Goal: Task Accomplishment & Management: Use online tool/utility

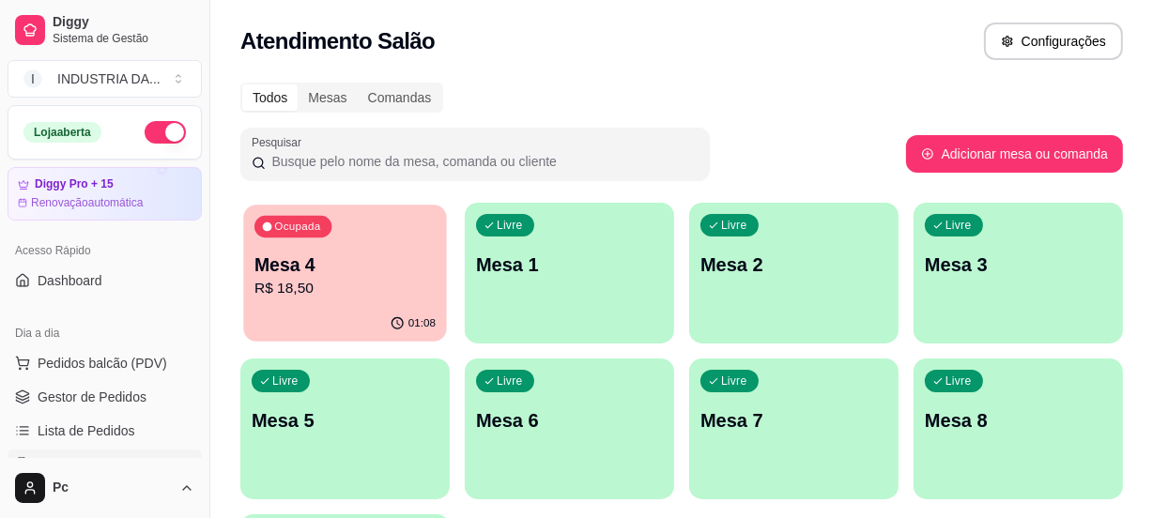
click at [307, 284] on p "R$ 18,50" at bounding box center [344, 289] width 181 height 22
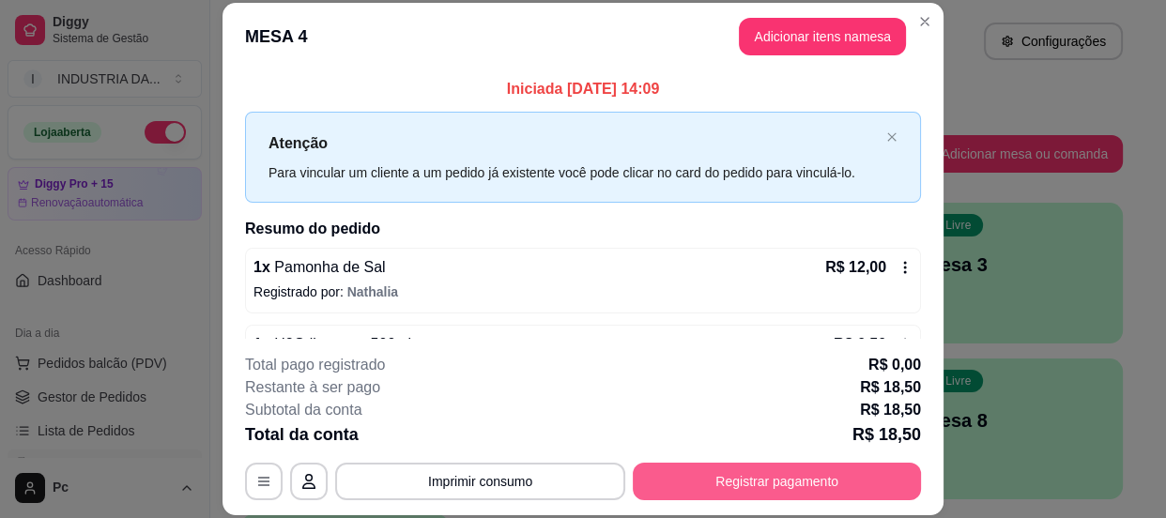
click at [793, 478] on button "Registrar pagamento" at bounding box center [777, 482] width 288 height 38
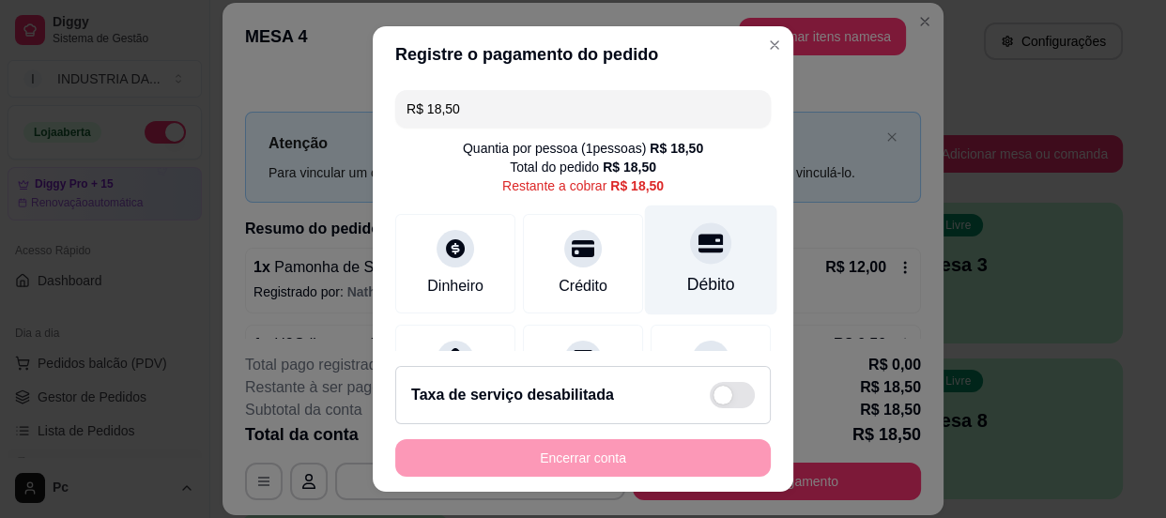
click at [701, 259] on div "Débito" at bounding box center [711, 260] width 132 height 110
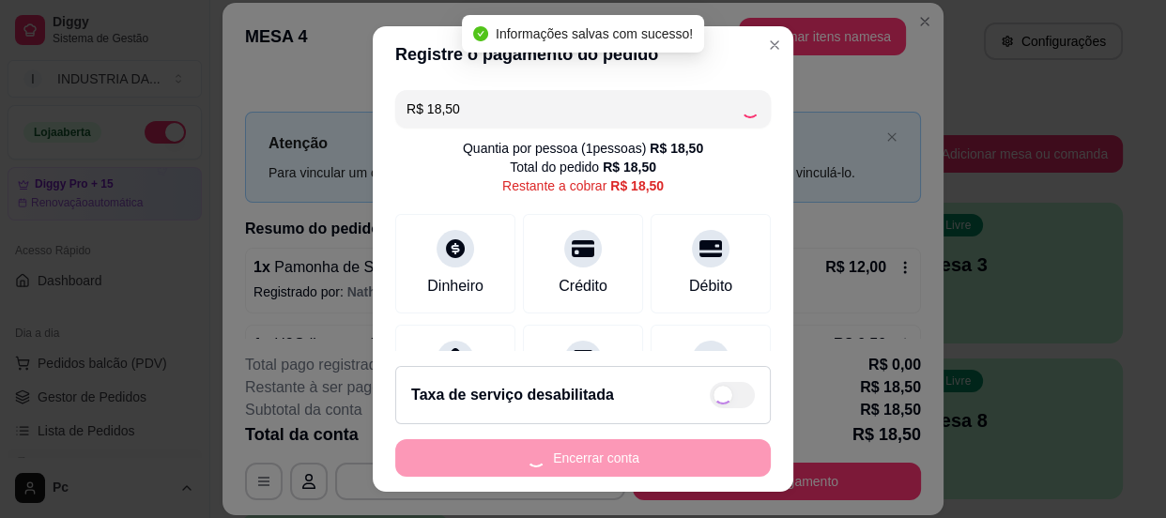
type input "R$ 0,00"
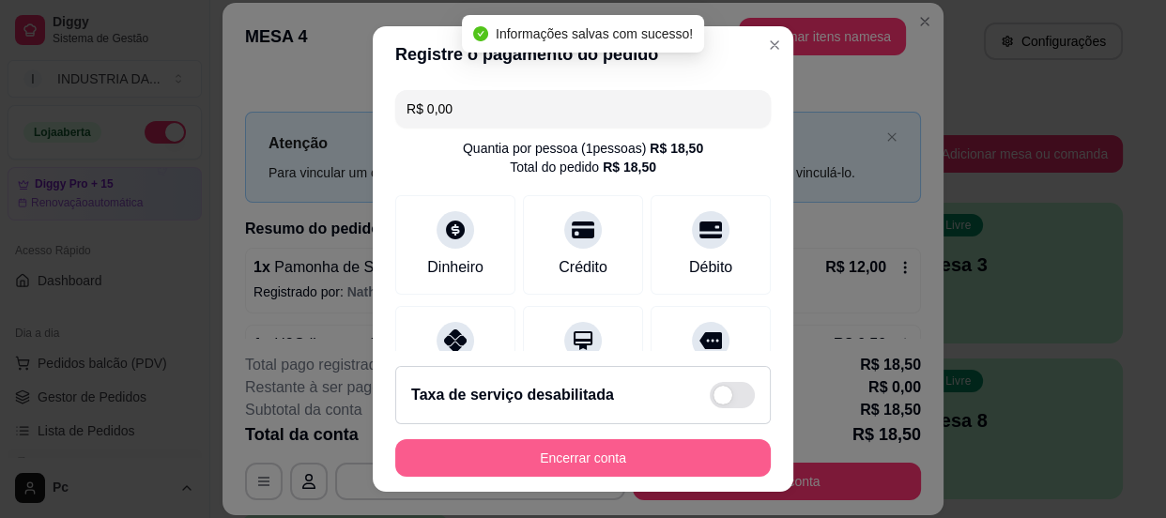
click at [486, 451] on button "Encerrar conta" at bounding box center [582, 458] width 375 height 38
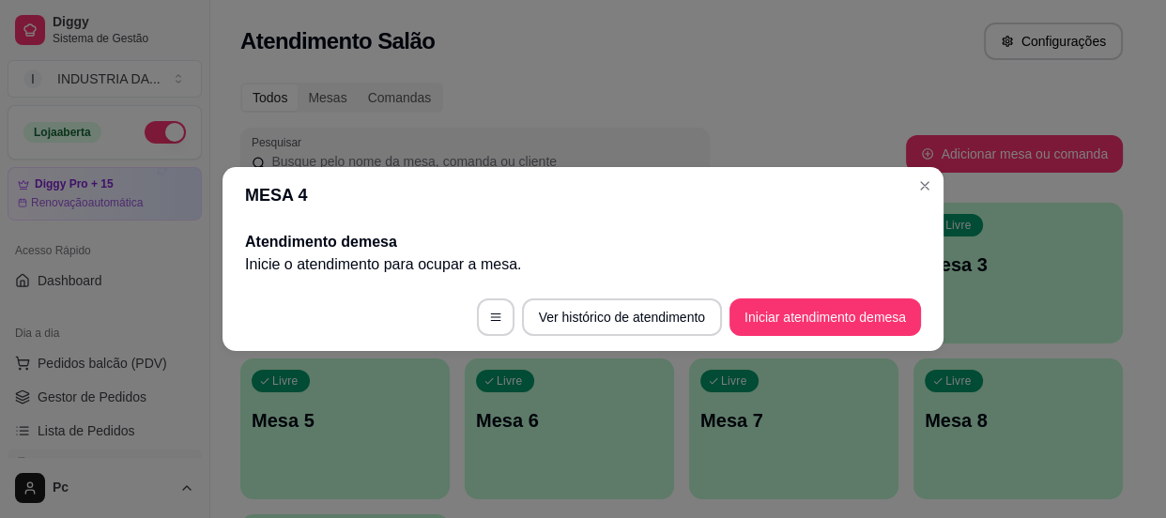
click at [814, 232] on h2 "Atendimento de mesa" at bounding box center [583, 242] width 676 height 23
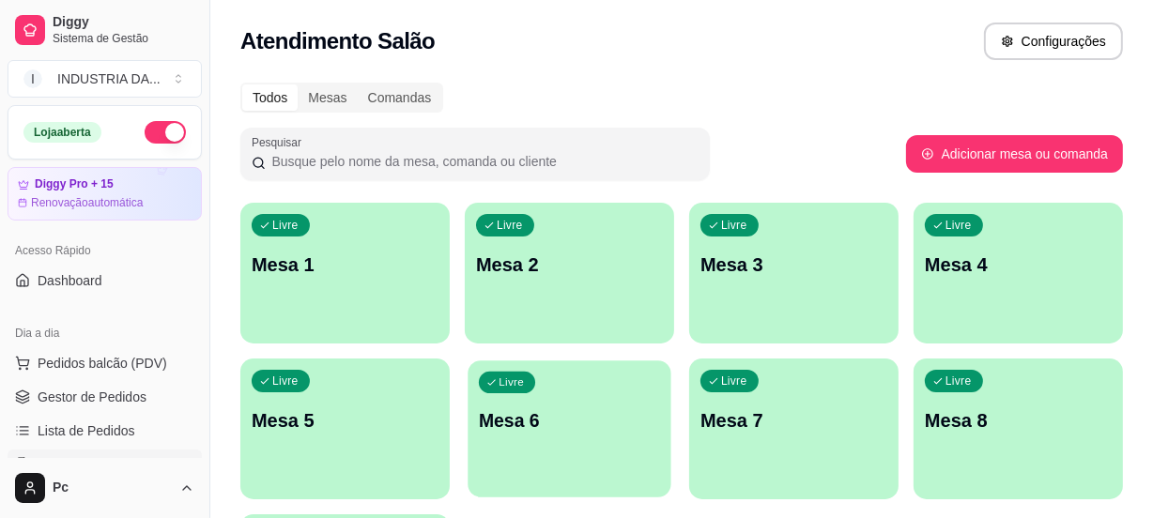
click at [563, 410] on p "Mesa 6" at bounding box center [569, 420] width 181 height 25
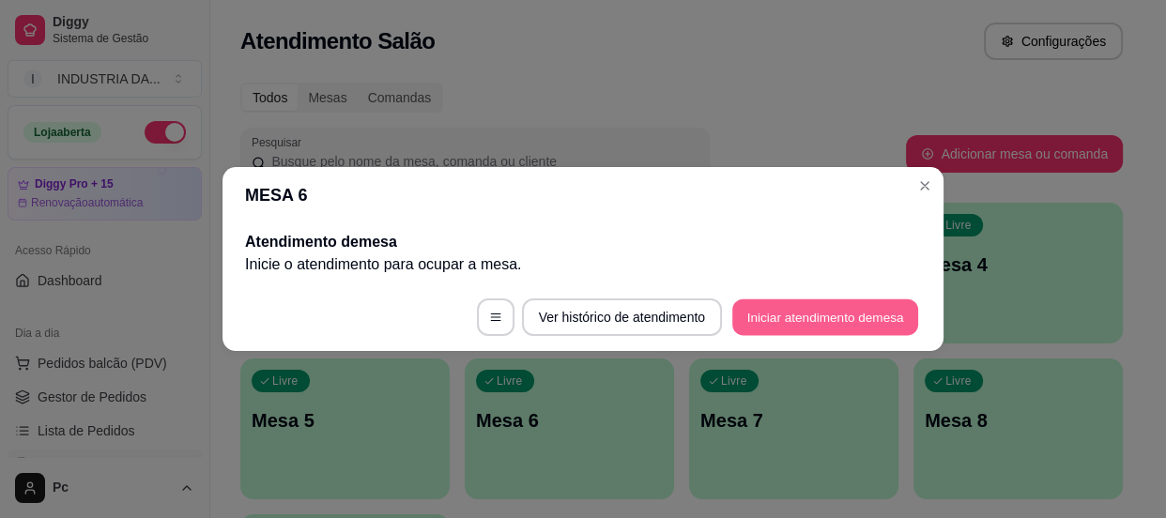
click at [789, 329] on button "Iniciar atendimento de mesa" at bounding box center [825, 317] width 186 height 37
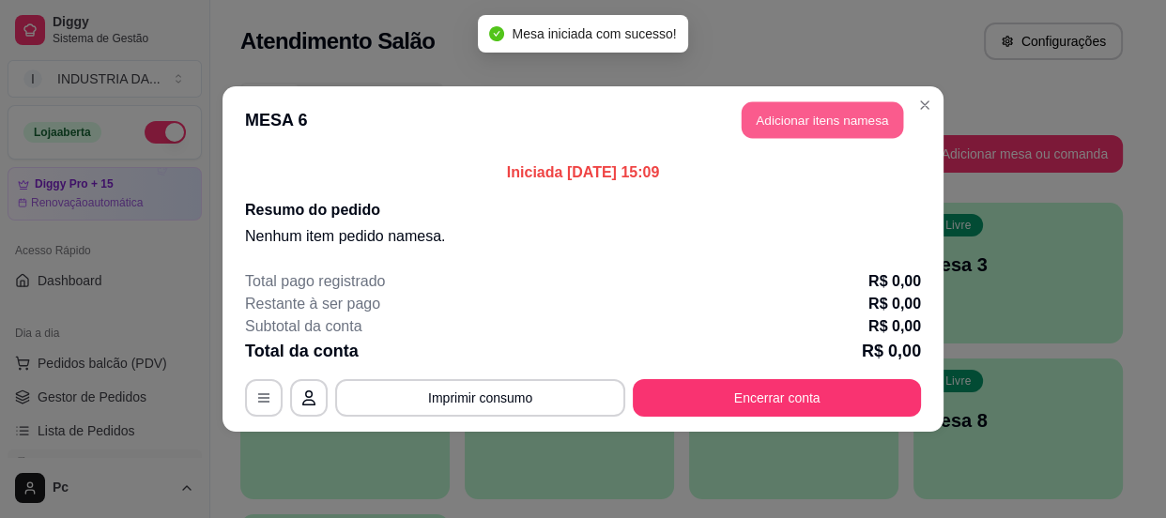
click at [812, 107] on button "Adicionar itens na mesa" at bounding box center [822, 120] width 161 height 37
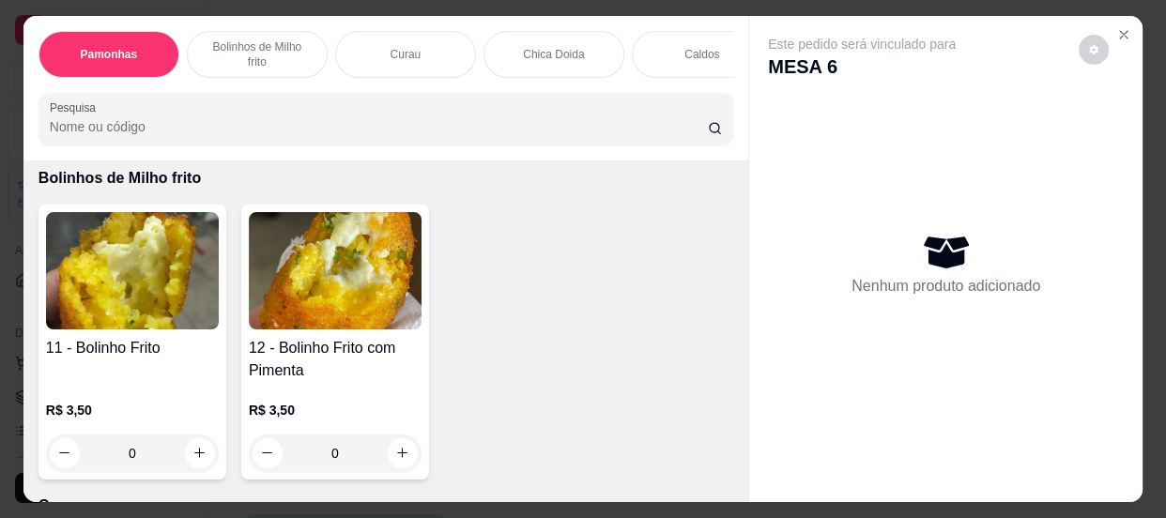
scroll to position [682, 0]
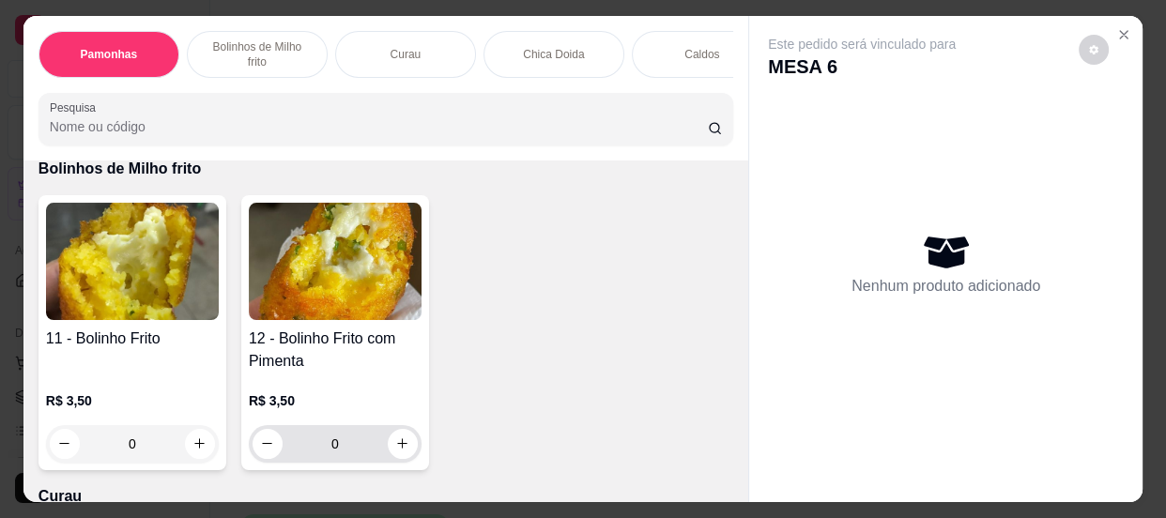
click at [343, 439] on input "0" at bounding box center [335, 444] width 105 height 38
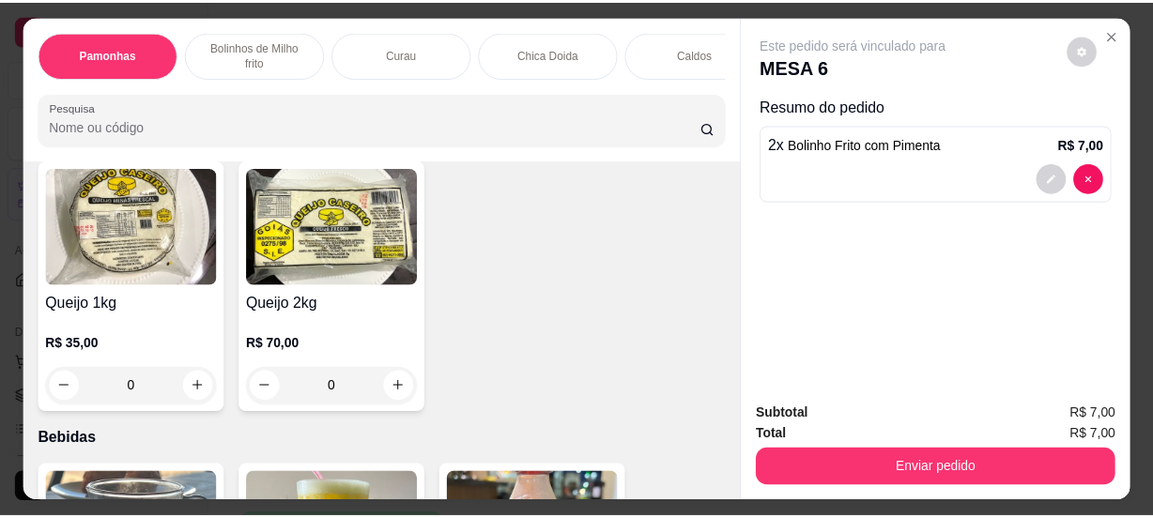
scroll to position [2218, 0]
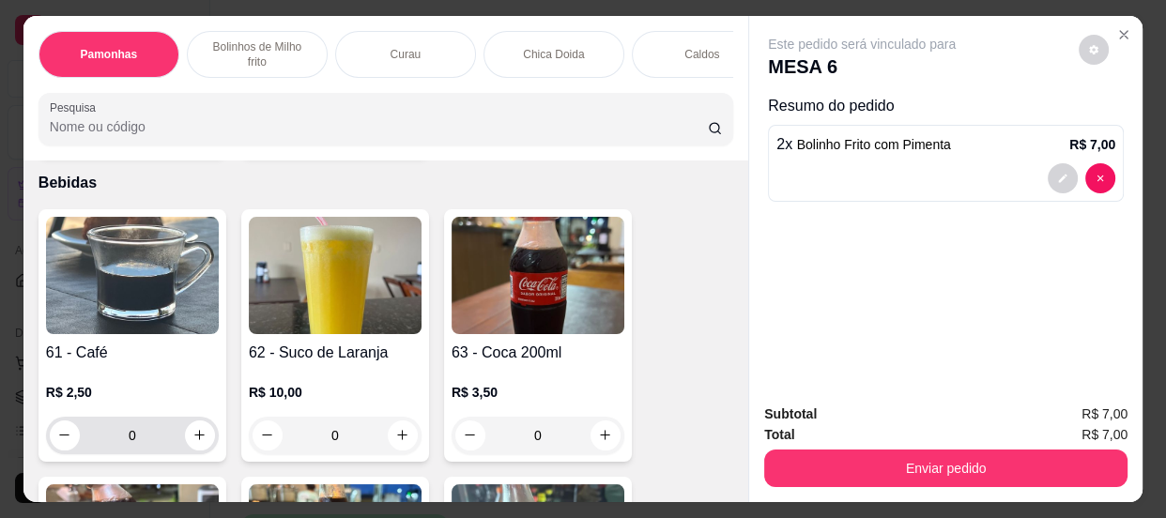
type input "2"
click at [102, 436] on input "0" at bounding box center [132, 436] width 105 height 38
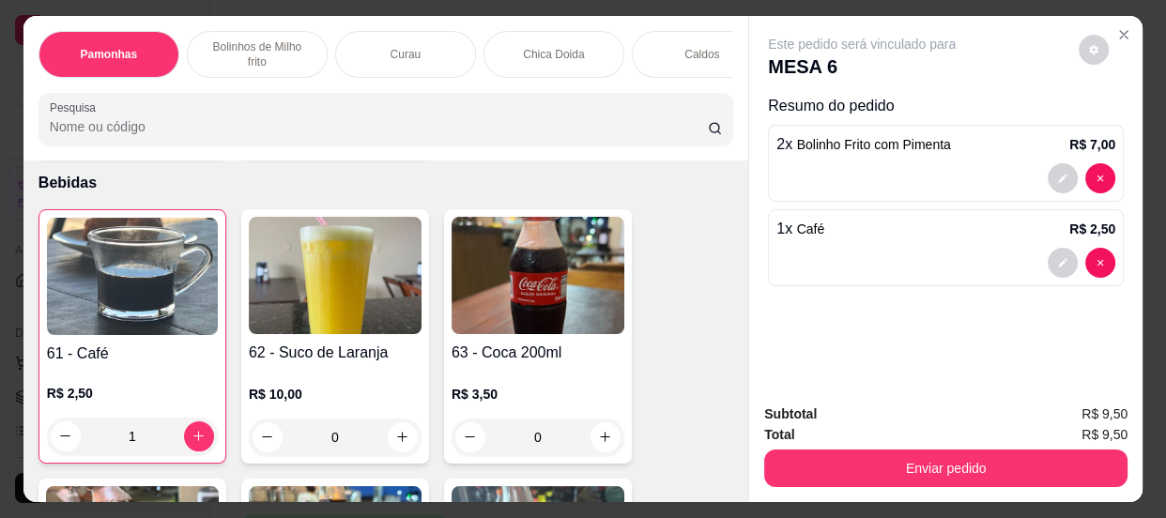
type input "1"
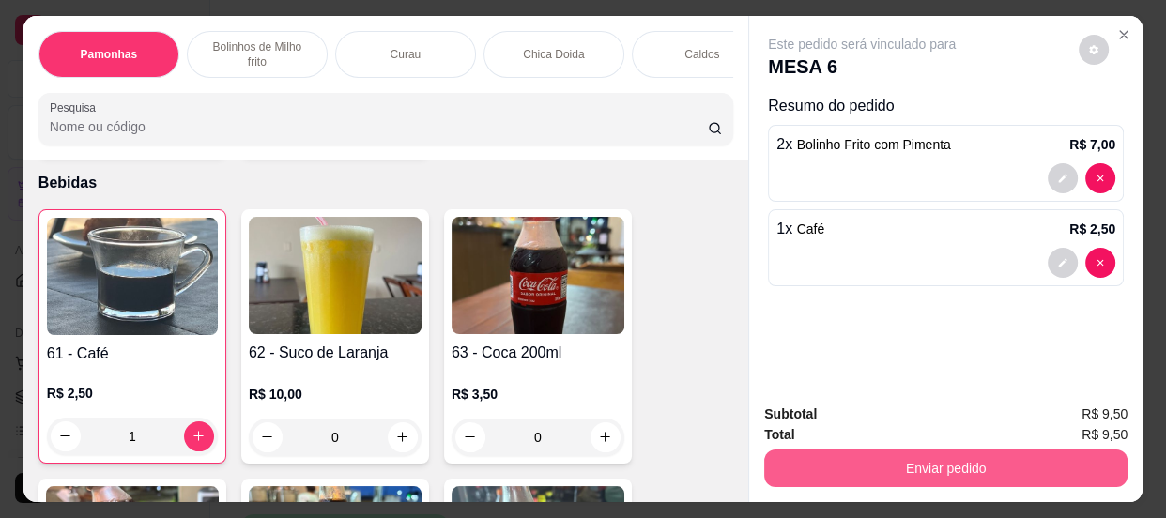
click at [1042, 467] on button "Enviar pedido" at bounding box center [945, 469] width 363 height 38
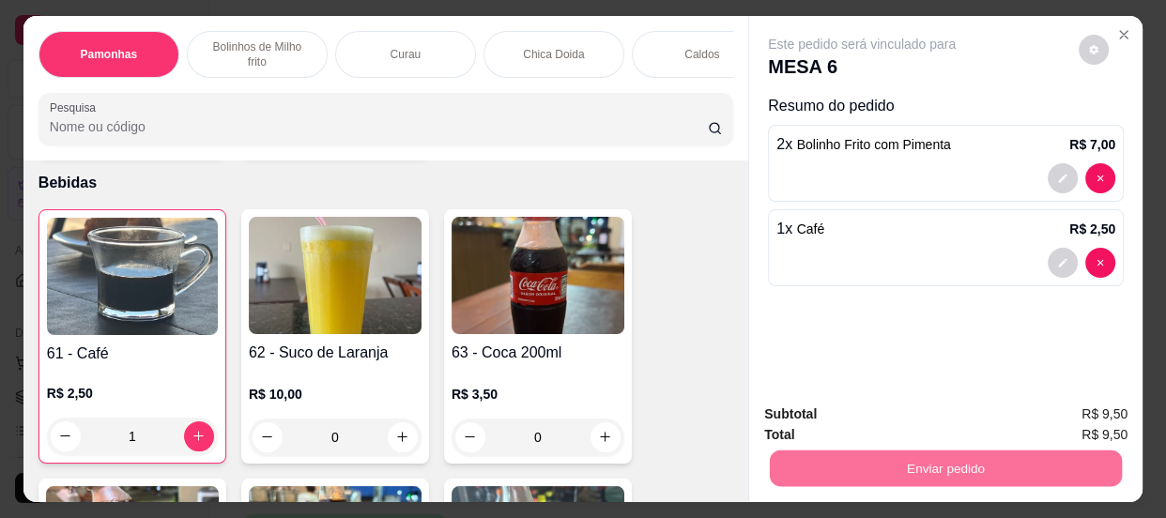
click at [1053, 413] on button "Enviar pedido" at bounding box center [1079, 415] width 103 height 35
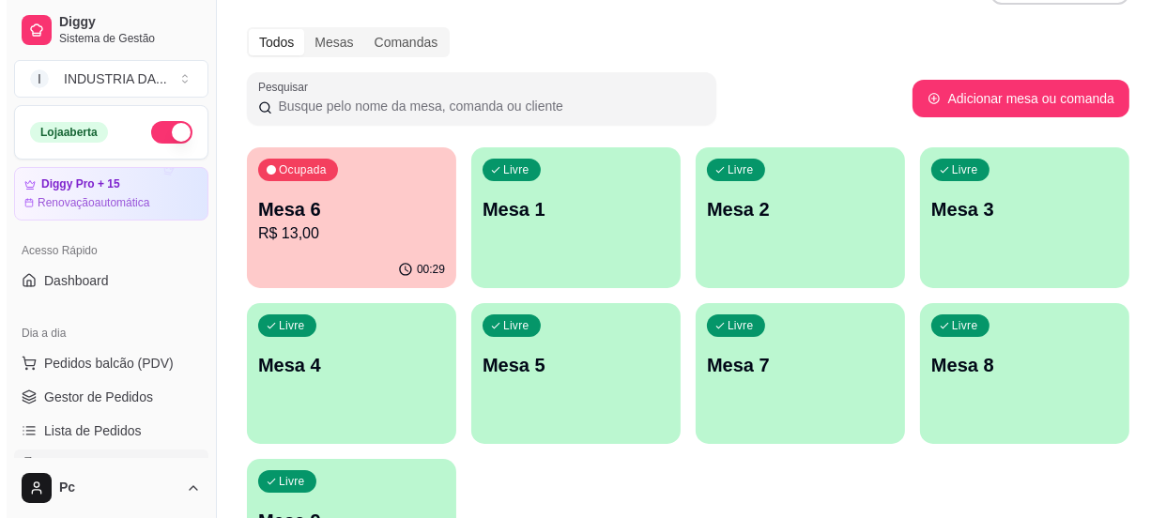
scroll to position [84, 0]
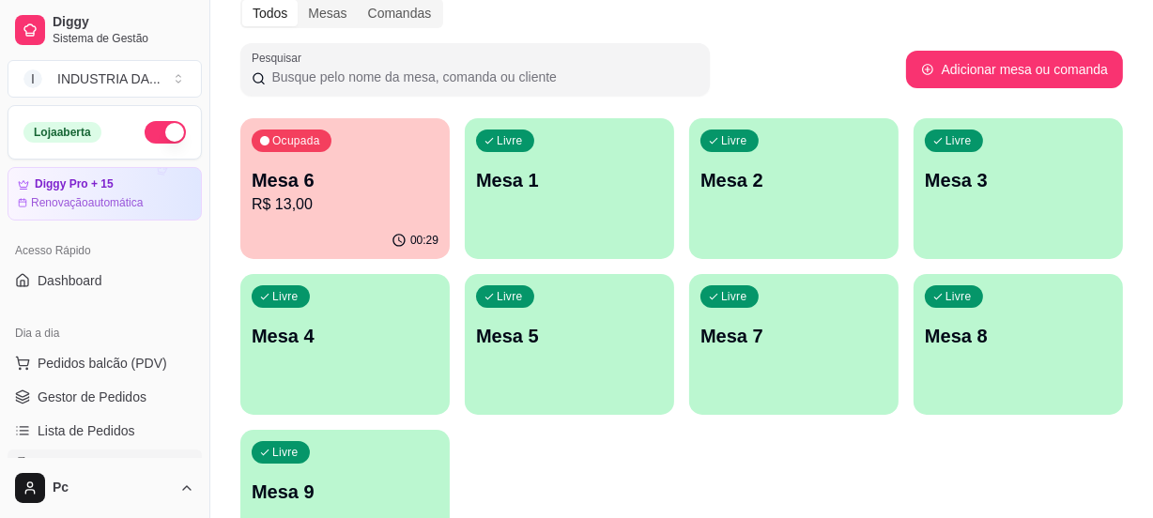
click at [1057, 324] on p "Mesa 8" at bounding box center [1018, 336] width 187 height 26
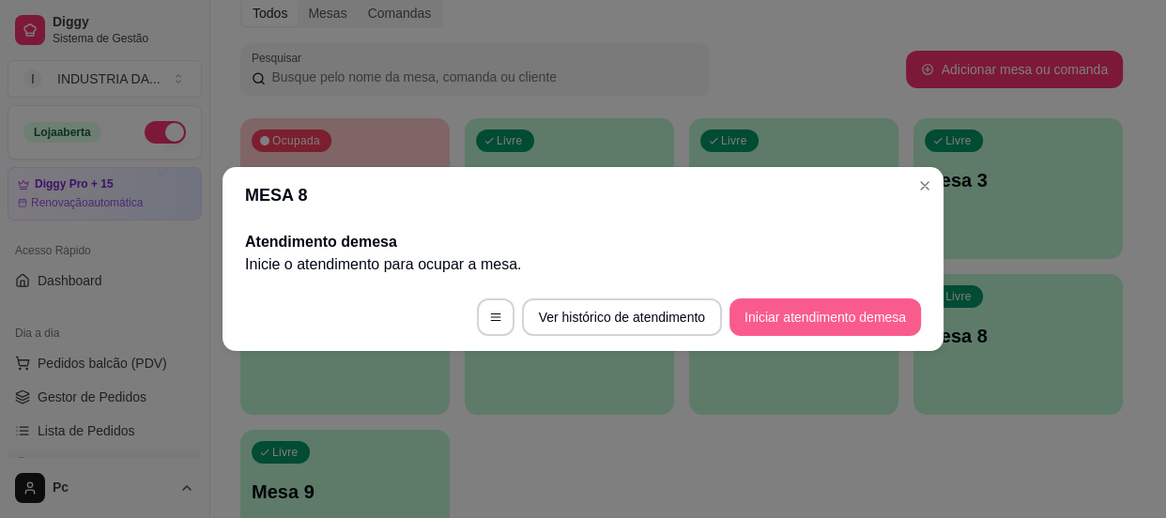
click at [866, 327] on button "Iniciar atendimento de mesa" at bounding box center [824, 318] width 191 height 38
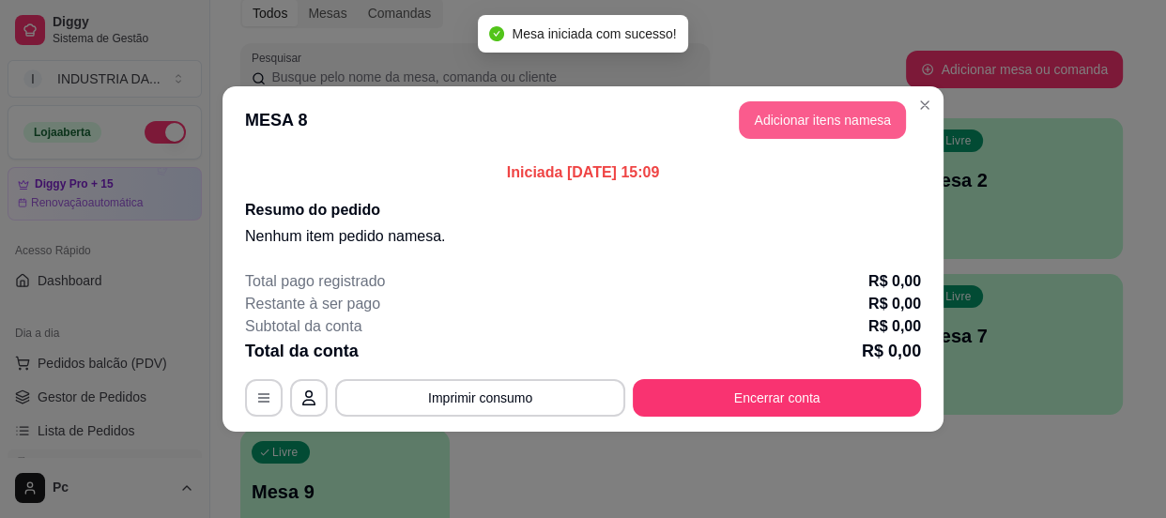
click at [829, 110] on button "Adicionar itens na mesa" at bounding box center [822, 120] width 167 height 38
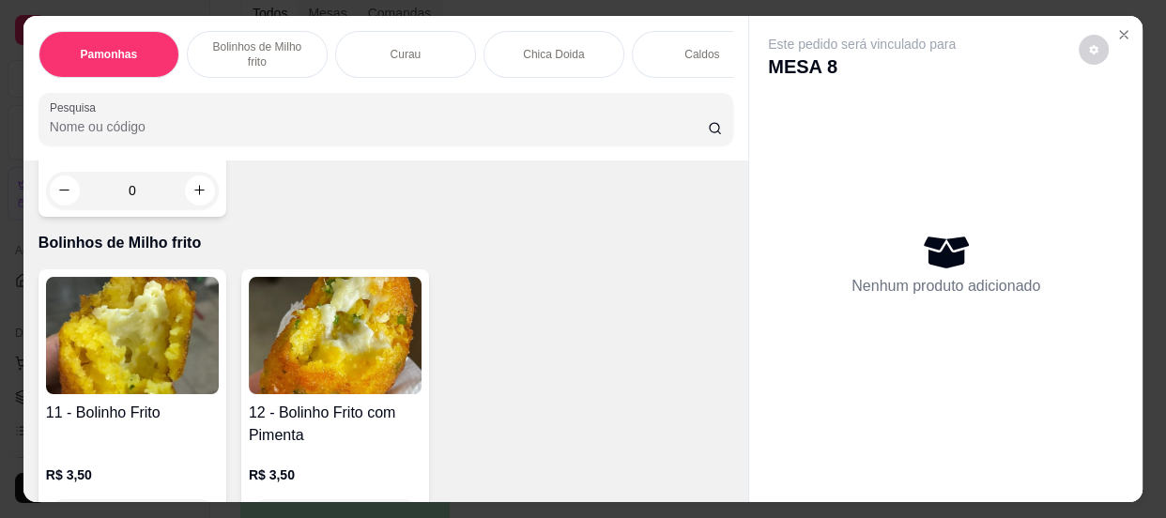
scroll to position [682, 0]
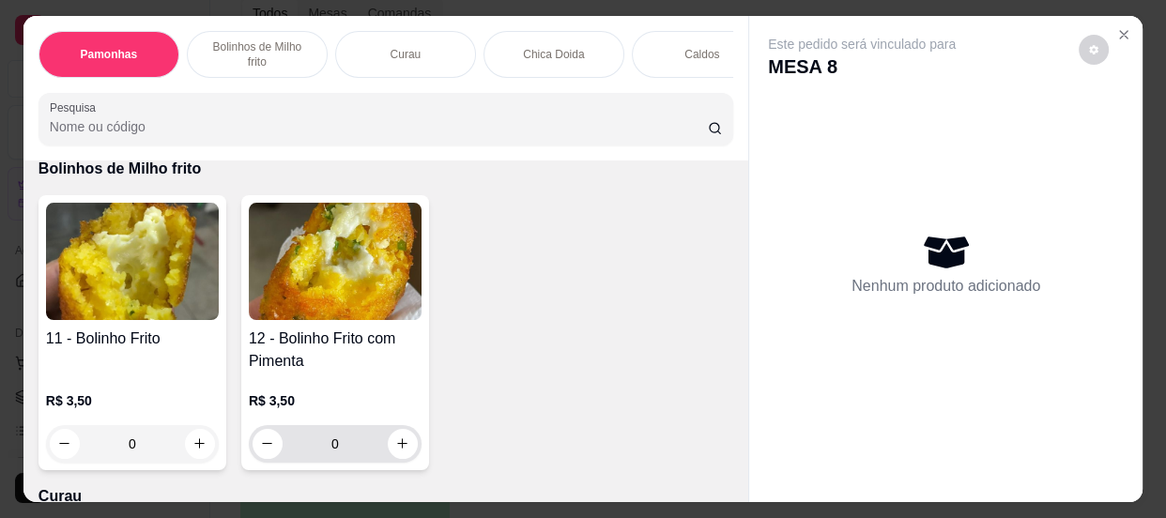
click at [351, 436] on input "0" at bounding box center [335, 444] width 105 height 38
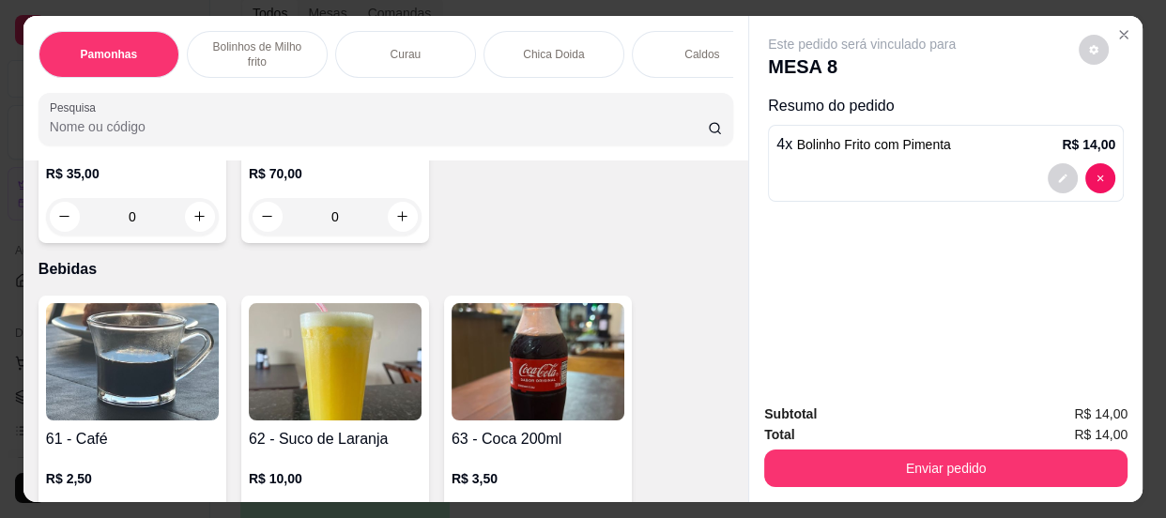
scroll to position [2218, 0]
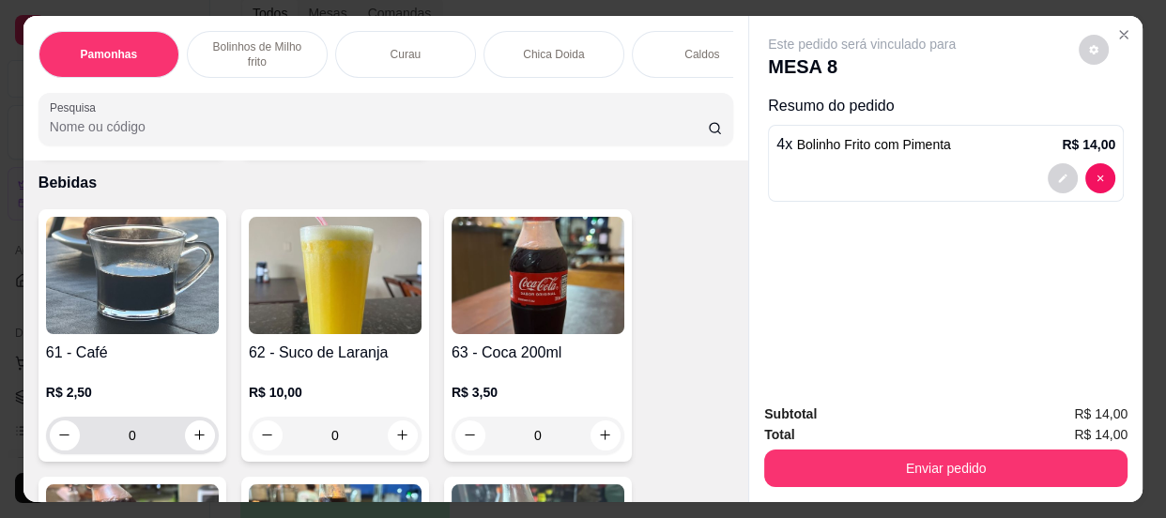
type input "4"
click at [159, 439] on input "0" at bounding box center [132, 436] width 105 height 38
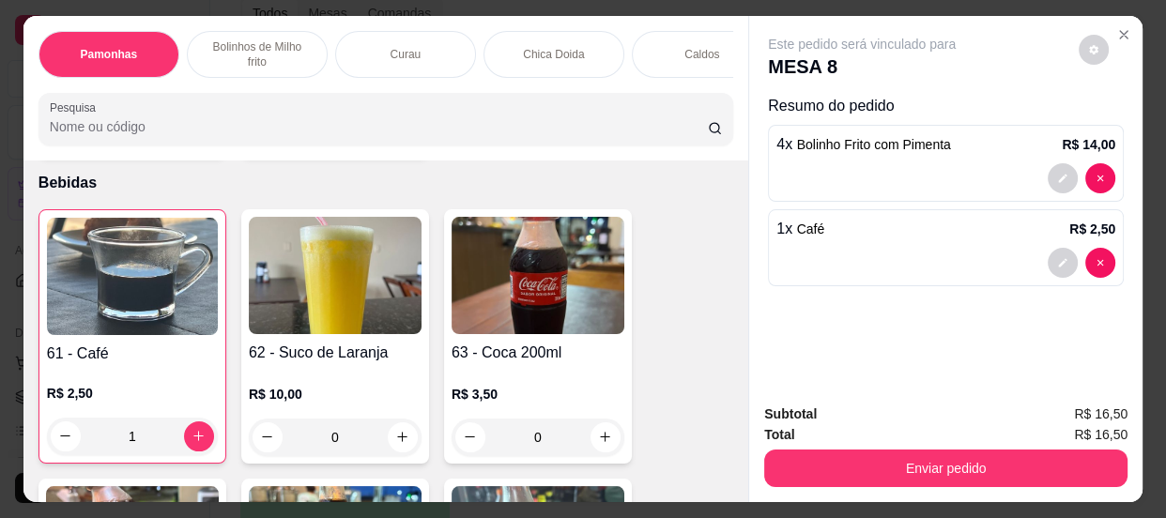
type input "1"
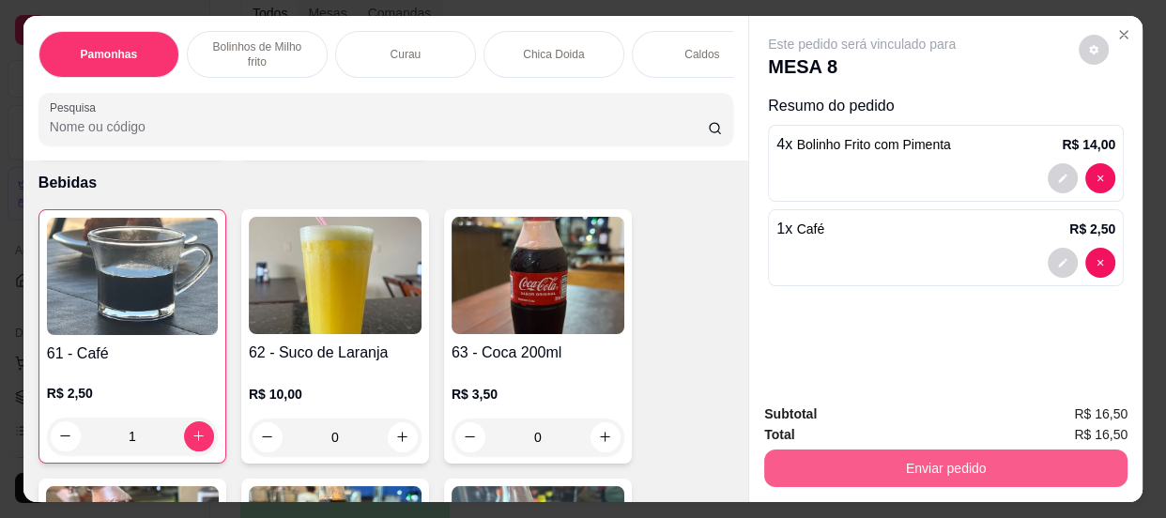
click at [948, 467] on button "Enviar pedido" at bounding box center [945, 469] width 363 height 38
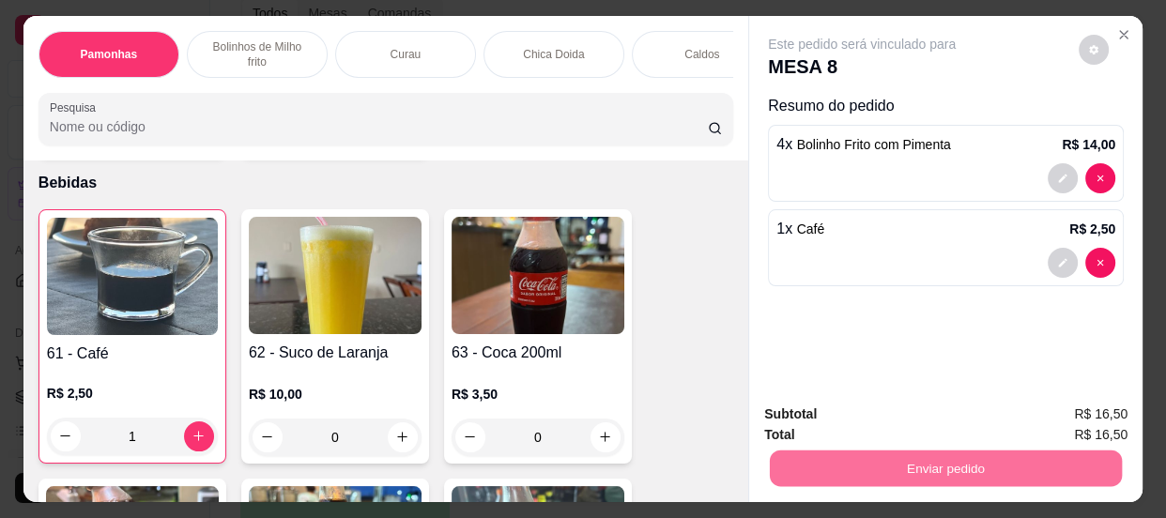
click at [1104, 404] on button "Enviar pedido" at bounding box center [1079, 416] width 103 height 35
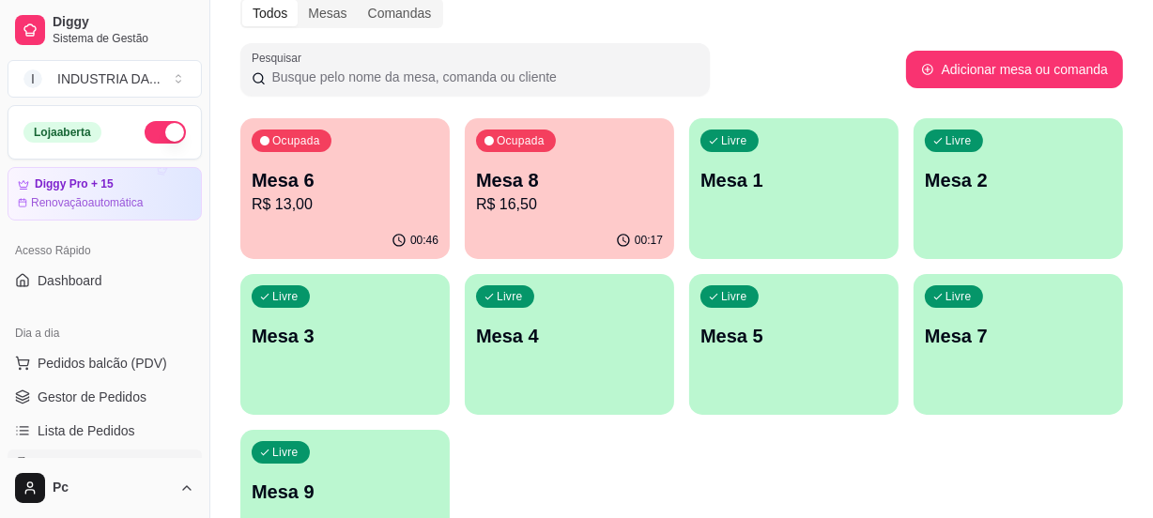
click at [300, 450] on span "Livre" at bounding box center [286, 452] width 32 height 15
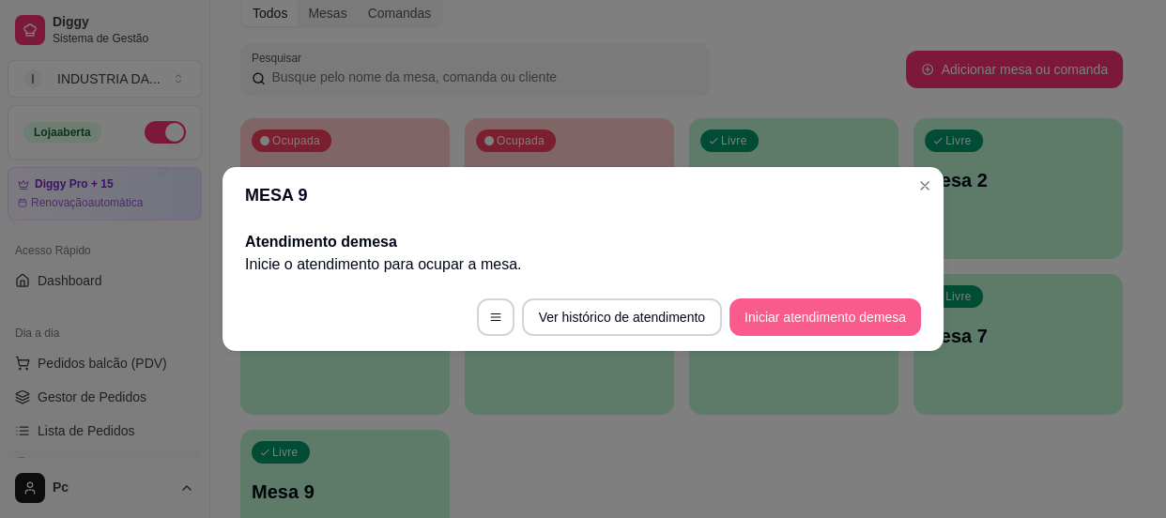
click at [830, 338] on footer "Ver histórico de atendimento Iniciar atendimento de mesa" at bounding box center [582, 317] width 721 height 68
click at [817, 319] on button "Iniciar atendimento de mesa" at bounding box center [824, 318] width 191 height 38
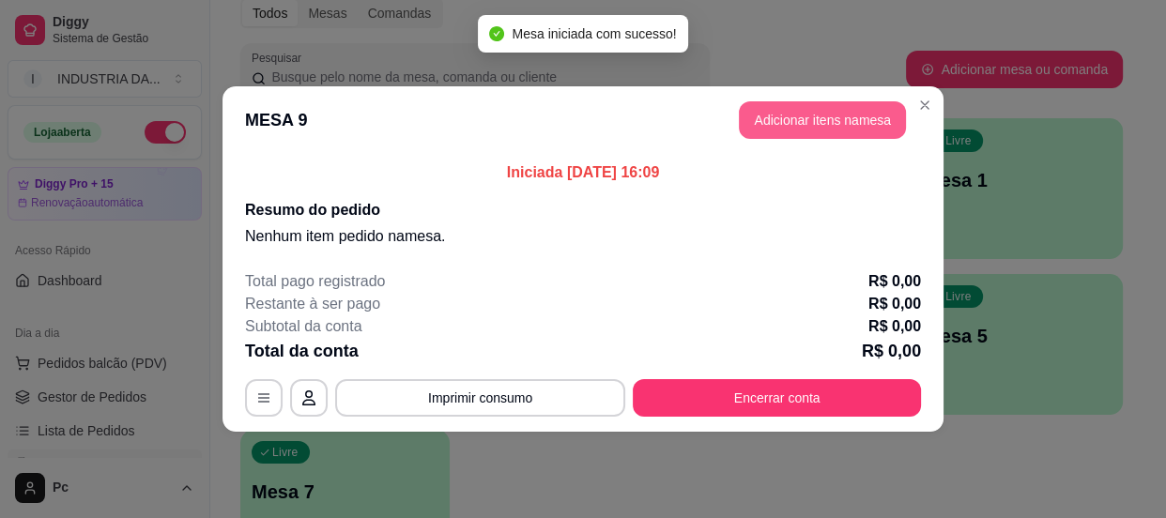
click at [816, 116] on button "Adicionar itens na mesa" at bounding box center [822, 120] width 167 height 38
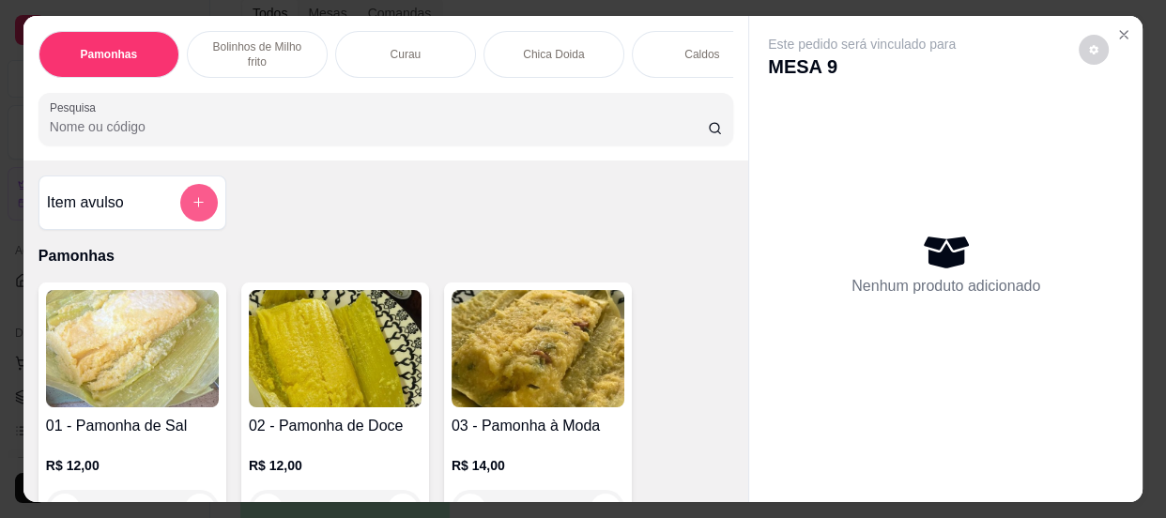
click at [182, 206] on button "add-separate-item" at bounding box center [199, 203] width 38 height 38
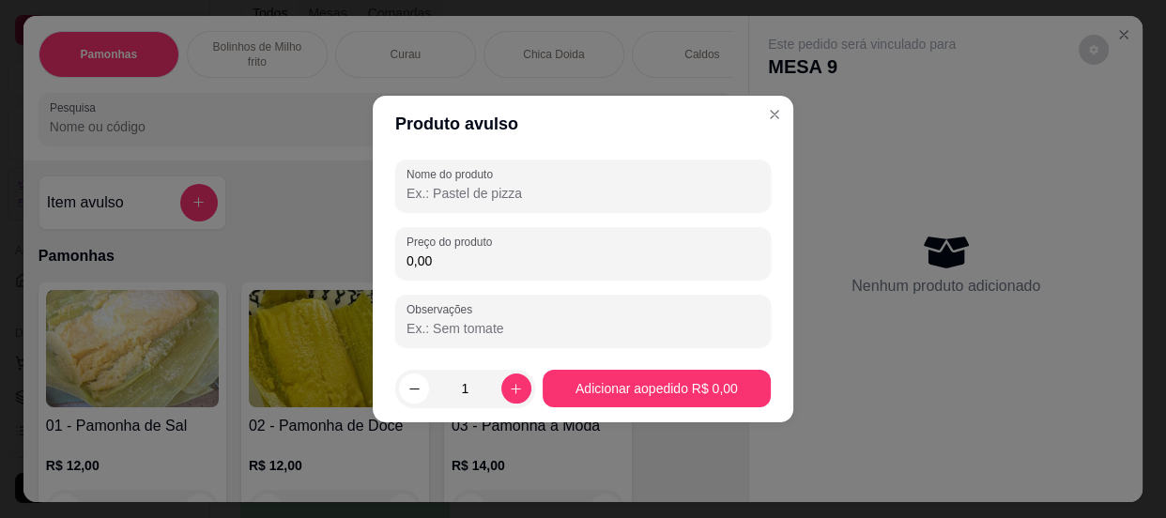
click at [510, 197] on input "Nome do produto" at bounding box center [582, 193] width 353 height 19
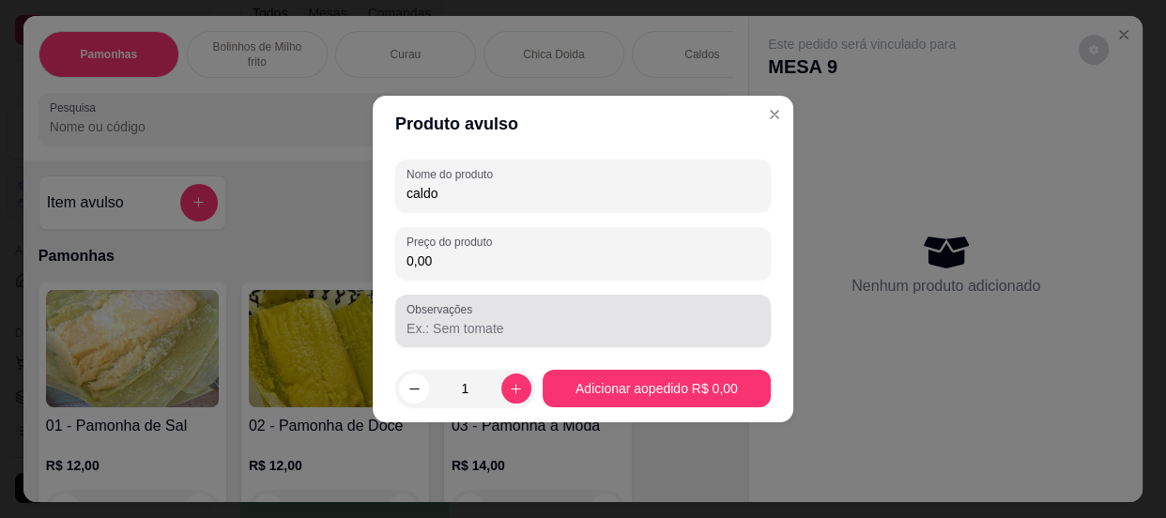
type input "caldo"
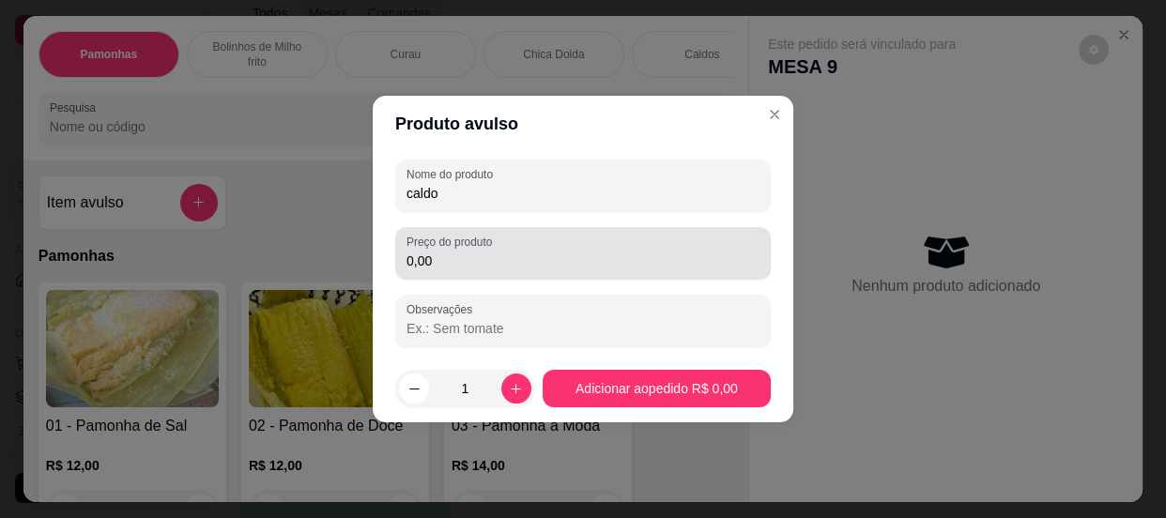
click at [483, 270] on div "0,00" at bounding box center [582, 254] width 353 height 38
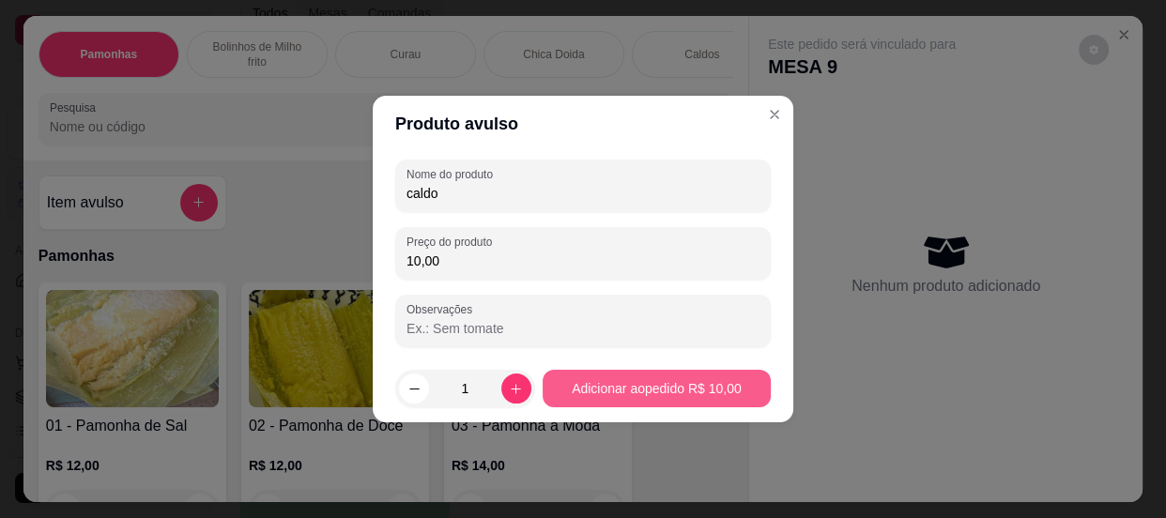
type input "10,00"
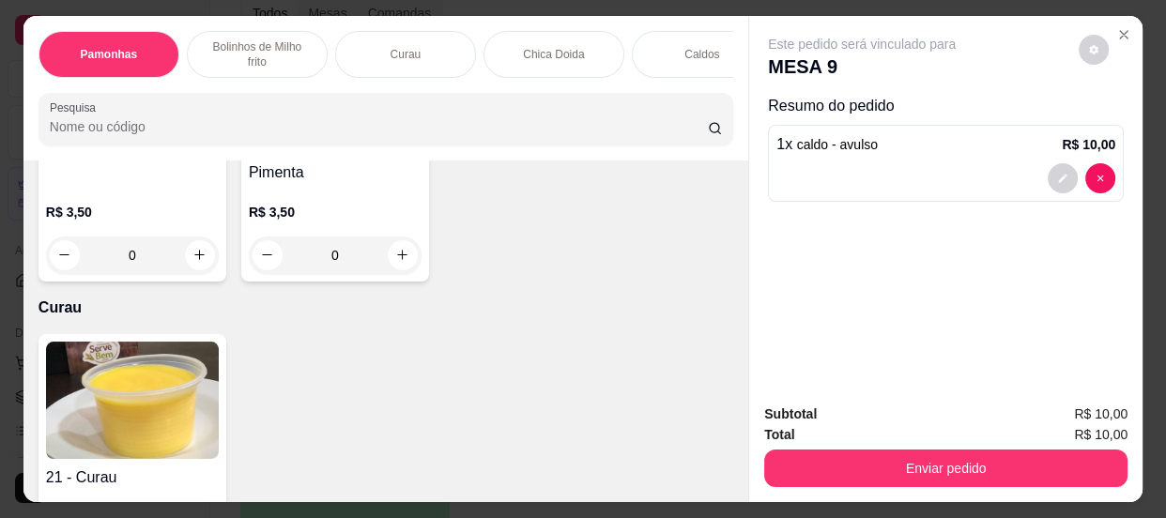
scroll to position [853, 0]
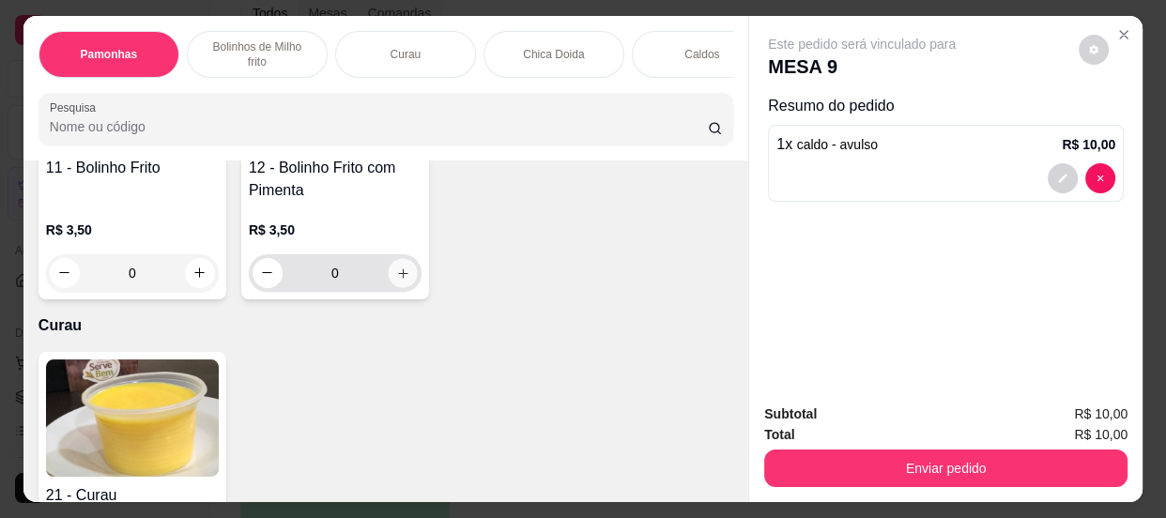
click at [397, 275] on icon "increase-product-quantity" at bounding box center [403, 273] width 14 height 14
type input "1"
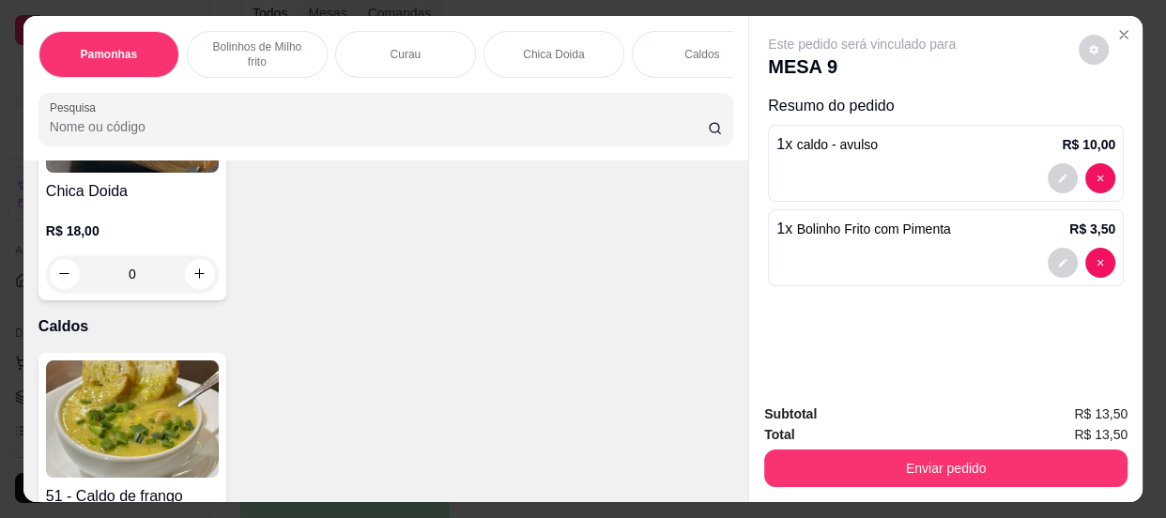
scroll to position [1450, 0]
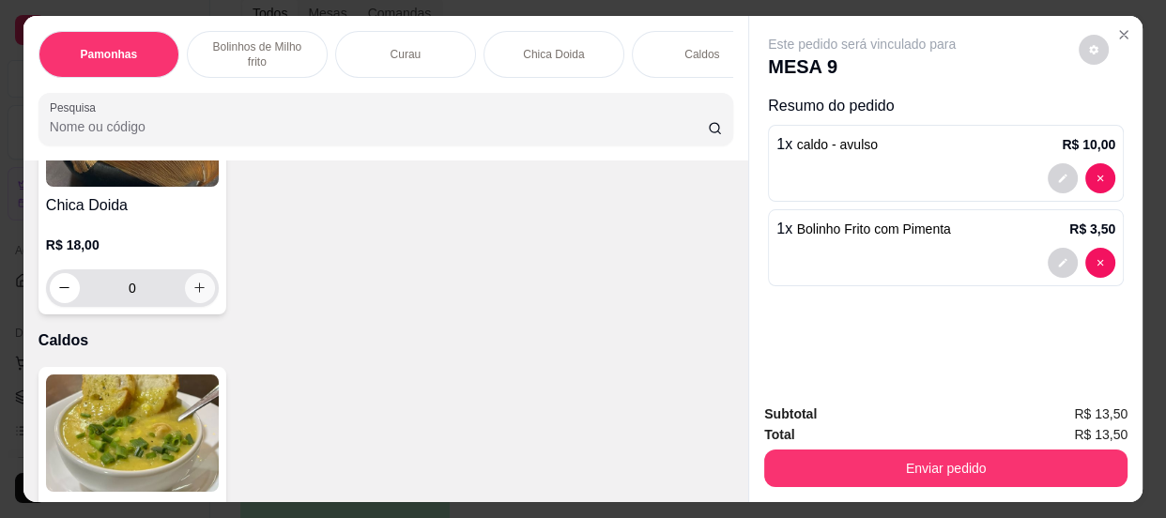
click at [196, 287] on icon "increase-product-quantity" at bounding box center [199, 288] width 14 height 14
type input "1"
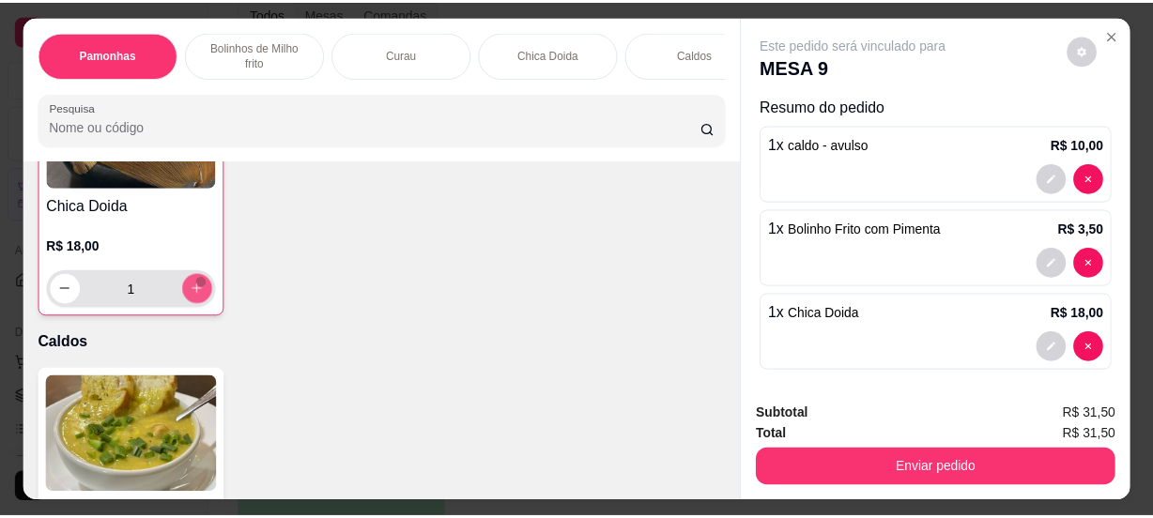
scroll to position [1451, 0]
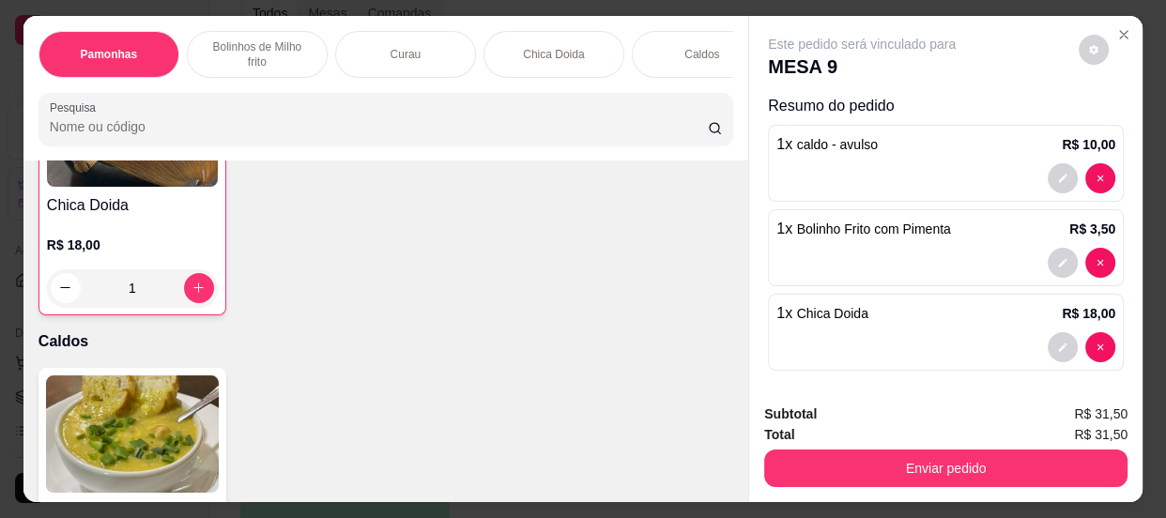
click at [931, 452] on button "Enviar pedido" at bounding box center [945, 469] width 363 height 38
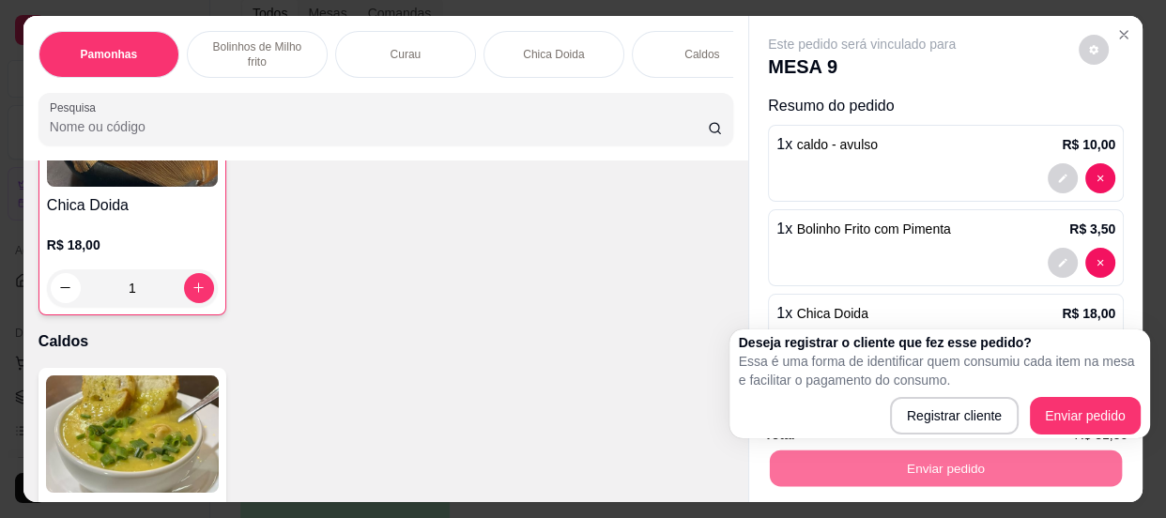
click at [1049, 393] on div "Deseja registrar o cliente que fez esse pedido? Essa é uma forma de identificar…" at bounding box center [940, 383] width 402 height 101
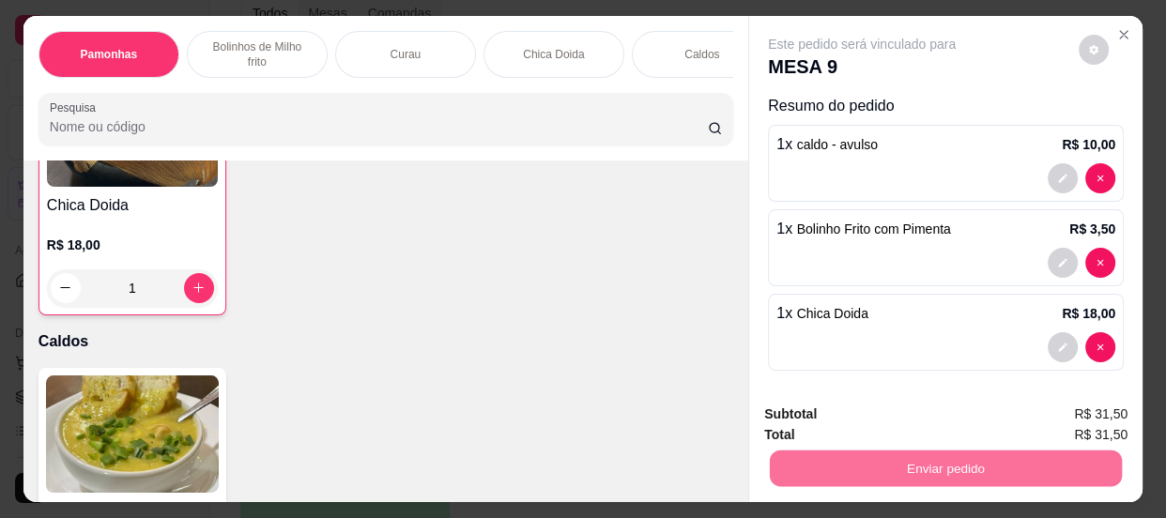
click at [1056, 399] on button "Enviar pedido" at bounding box center [1079, 417] width 106 height 36
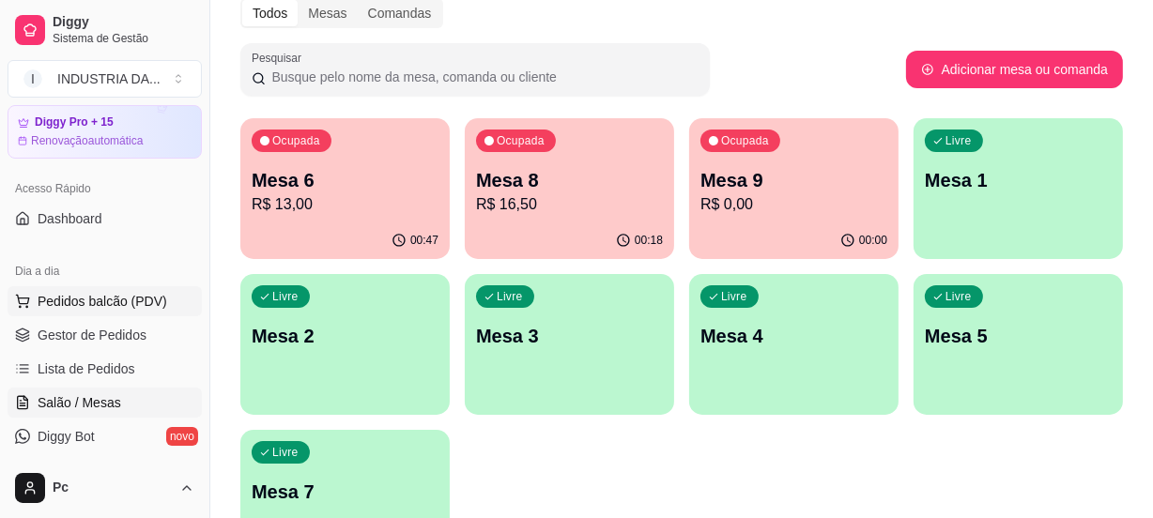
scroll to position [84, 0]
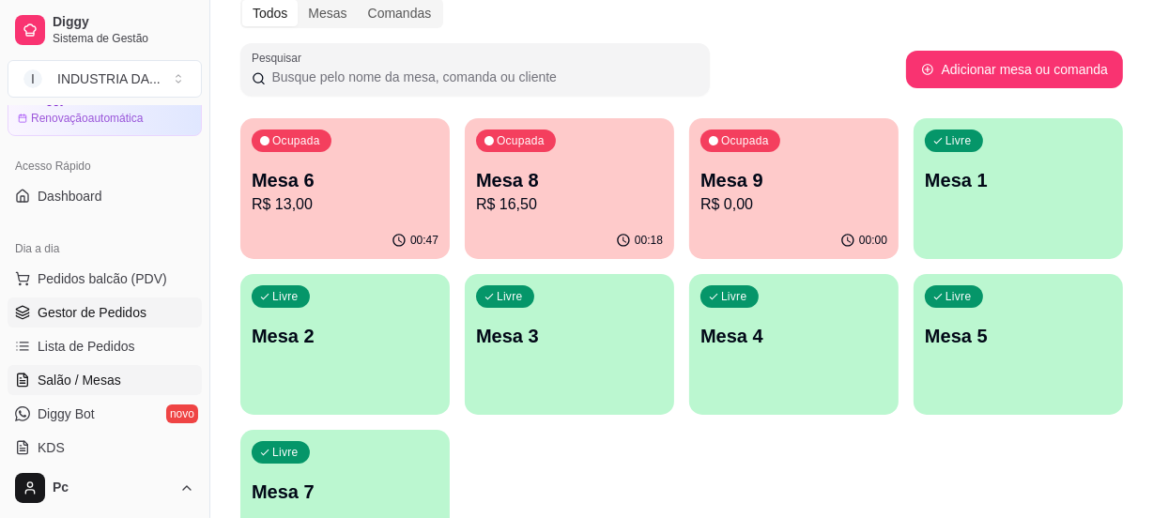
click at [93, 310] on span "Gestor de Pedidos" at bounding box center [92, 312] width 109 height 19
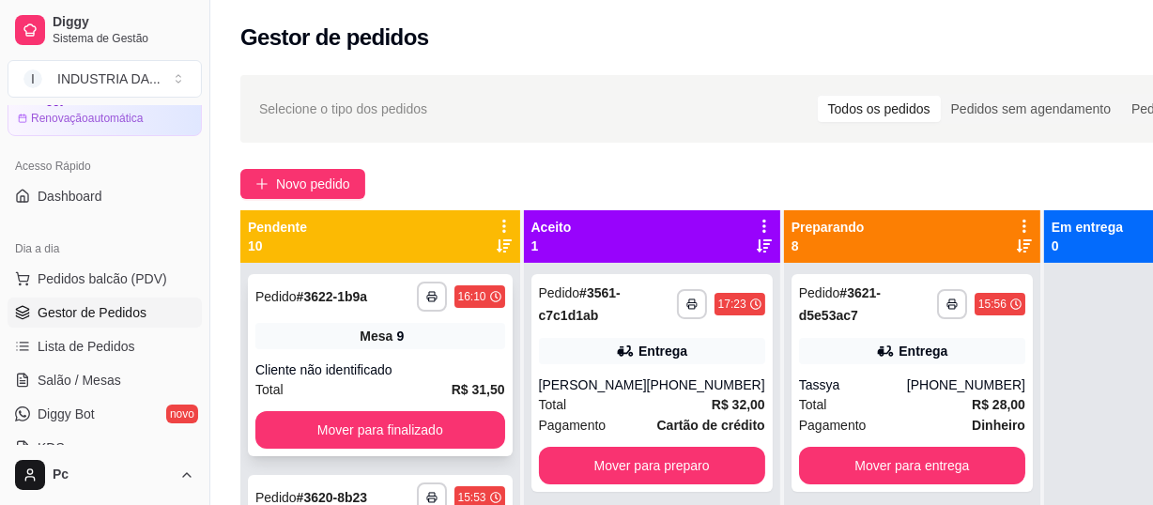
click at [388, 344] on span "Mesa" at bounding box center [376, 336] width 33 height 19
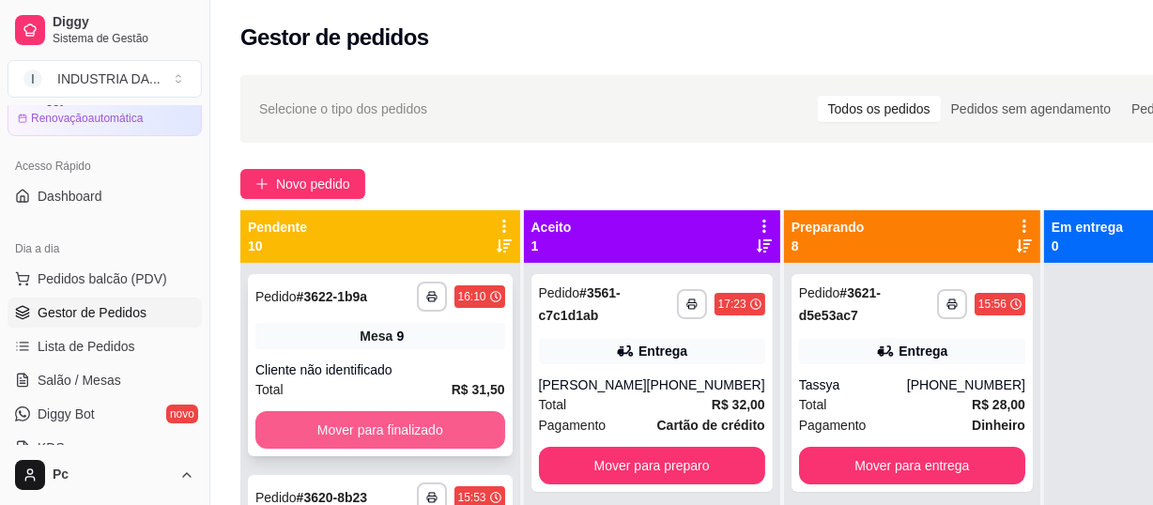
click at [375, 412] on button "Mover para finalizado" at bounding box center [380, 430] width 250 height 38
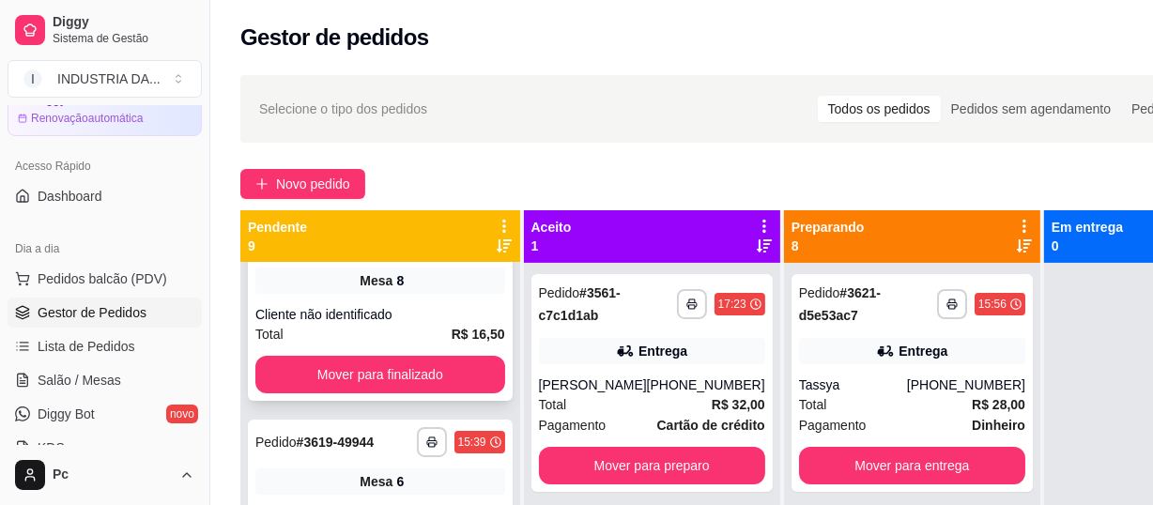
scroll to position [84, 0]
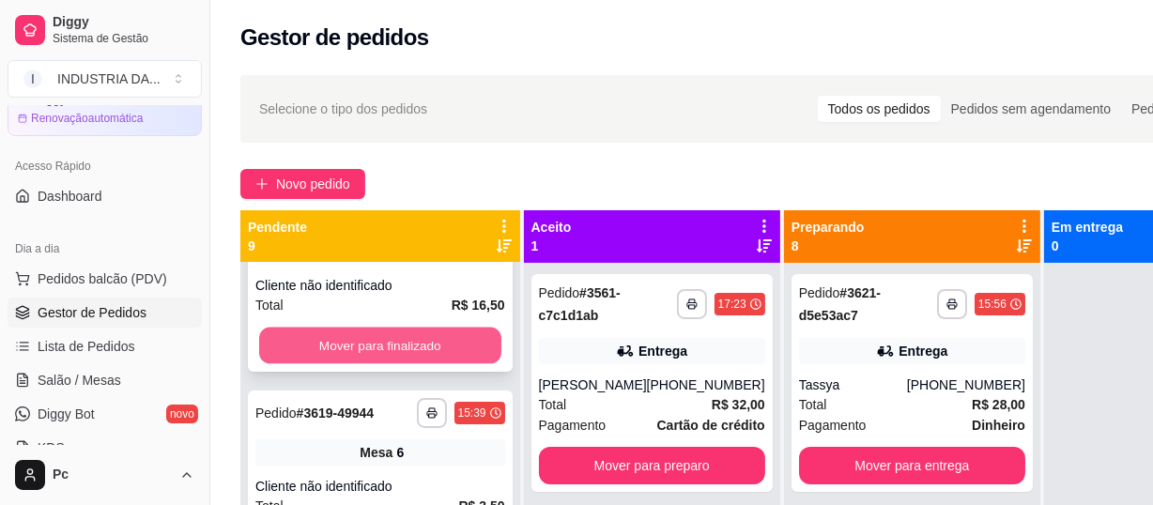
click at [420, 354] on button "Mover para finalizado" at bounding box center [380, 346] width 242 height 37
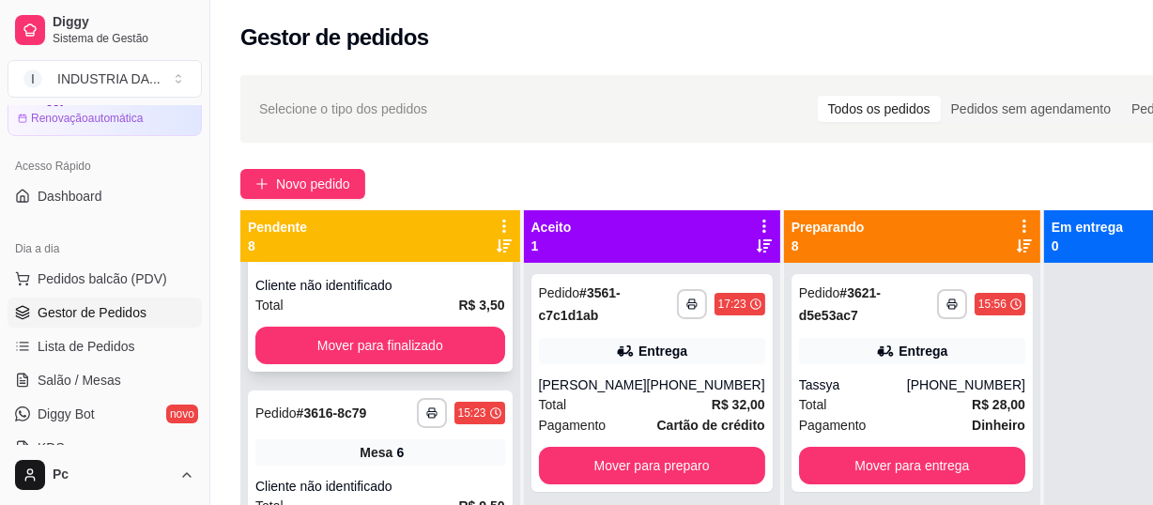
scroll to position [0, 0]
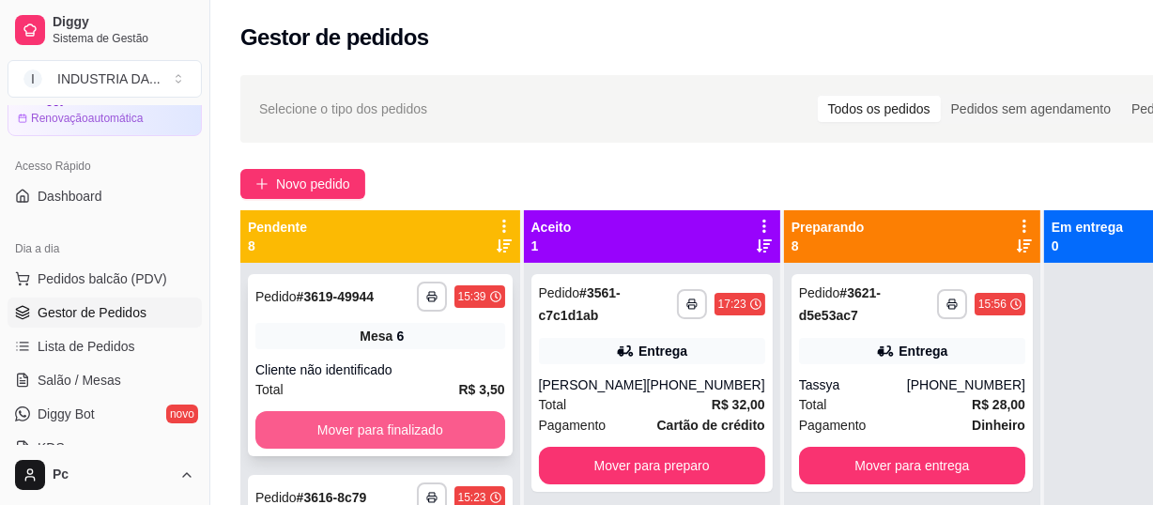
click at [421, 429] on button "Mover para finalizado" at bounding box center [380, 430] width 250 height 38
click at [435, 422] on button "Mover para finalizado" at bounding box center [380, 430] width 250 height 38
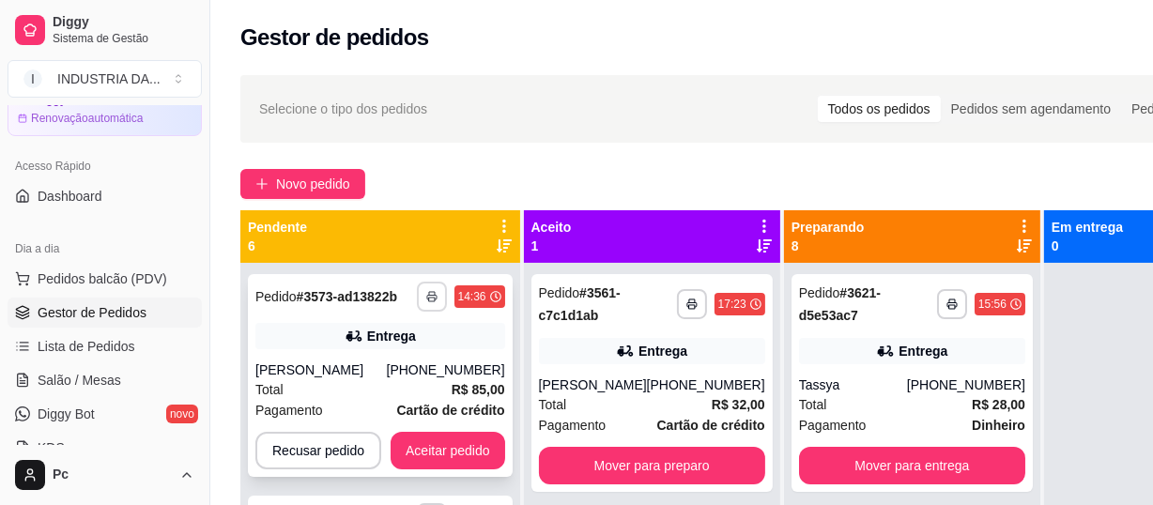
click at [433, 305] on button "button" at bounding box center [432, 297] width 30 height 30
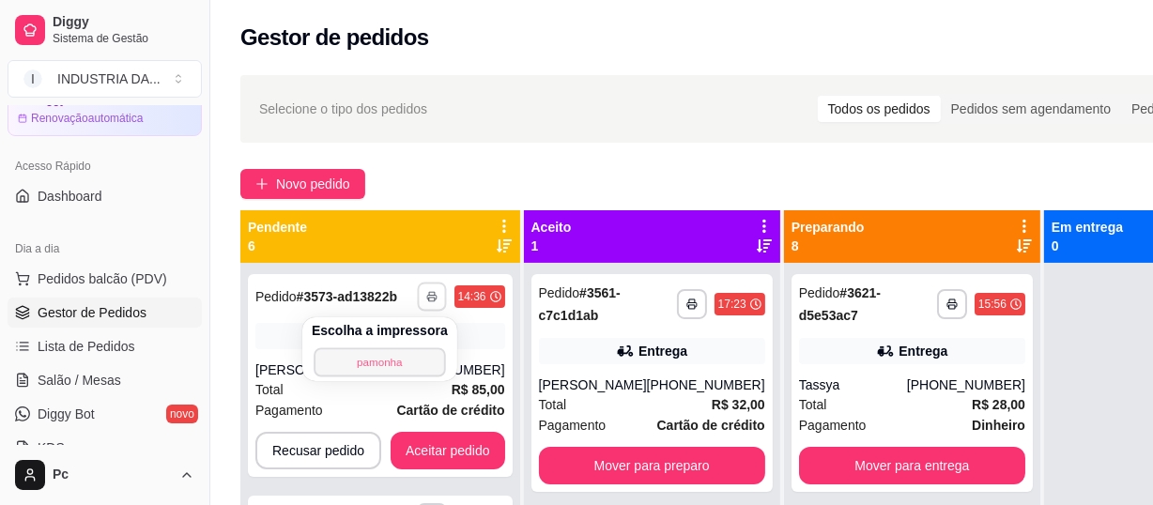
click at [394, 371] on button "pamonha" at bounding box center [379, 361] width 131 height 29
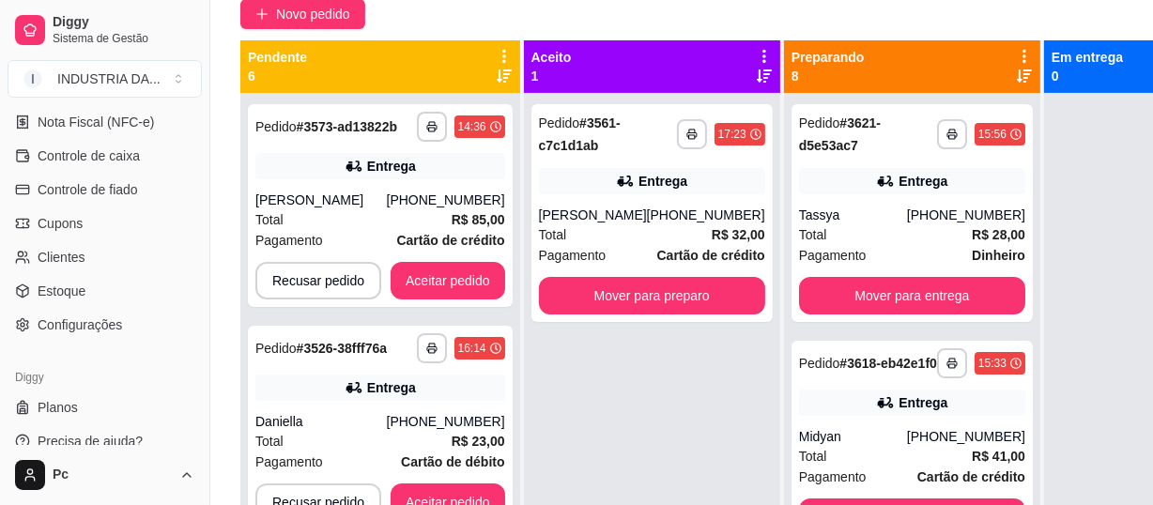
scroll to position [831, 0]
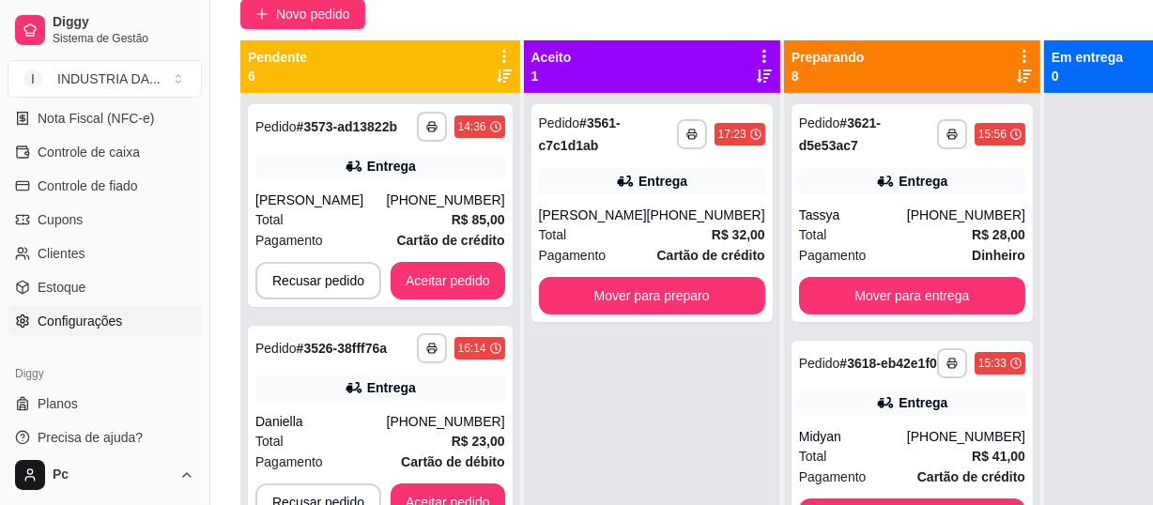
click at [98, 322] on span "Configurações" at bounding box center [80, 321] width 84 height 19
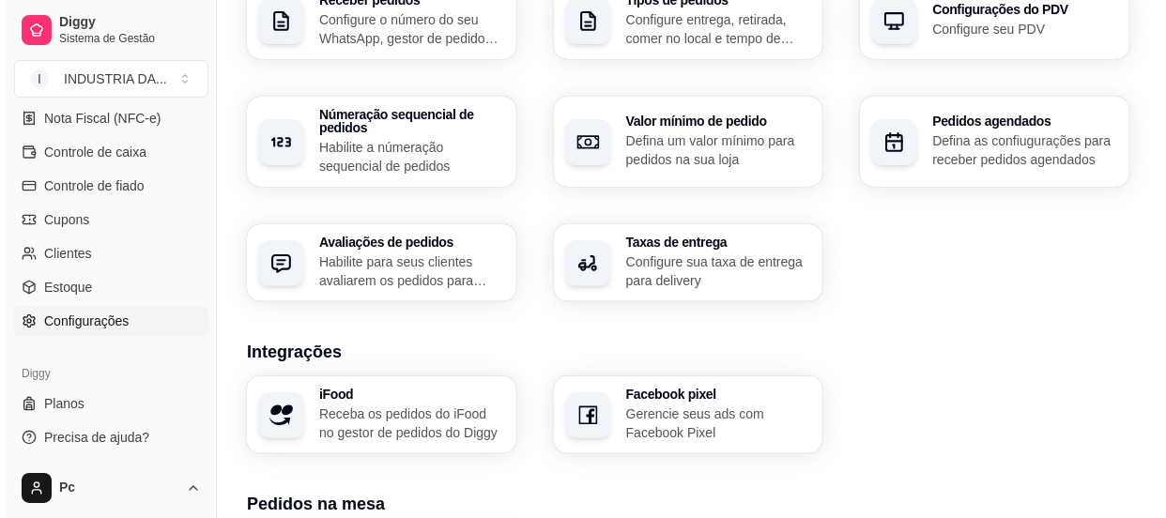
scroll to position [818, 0]
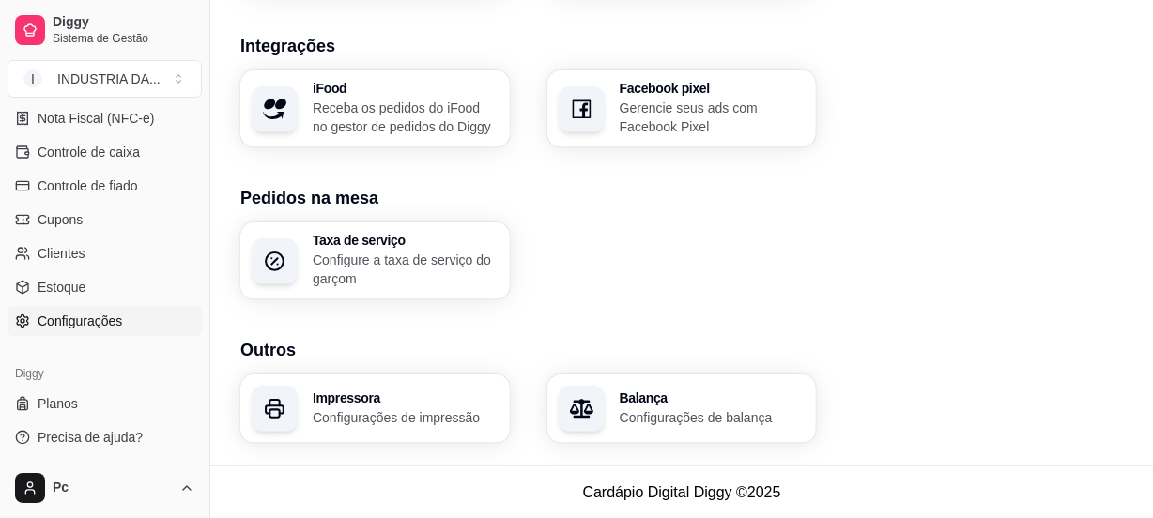
click at [413, 399] on h3 "Impressora" at bounding box center [406, 397] width 186 height 13
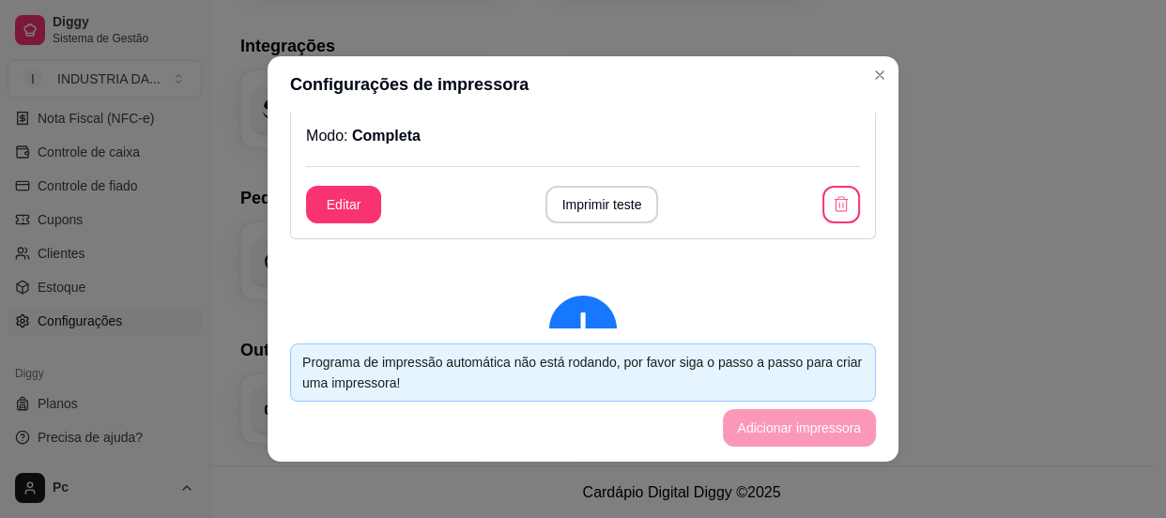
scroll to position [0, 0]
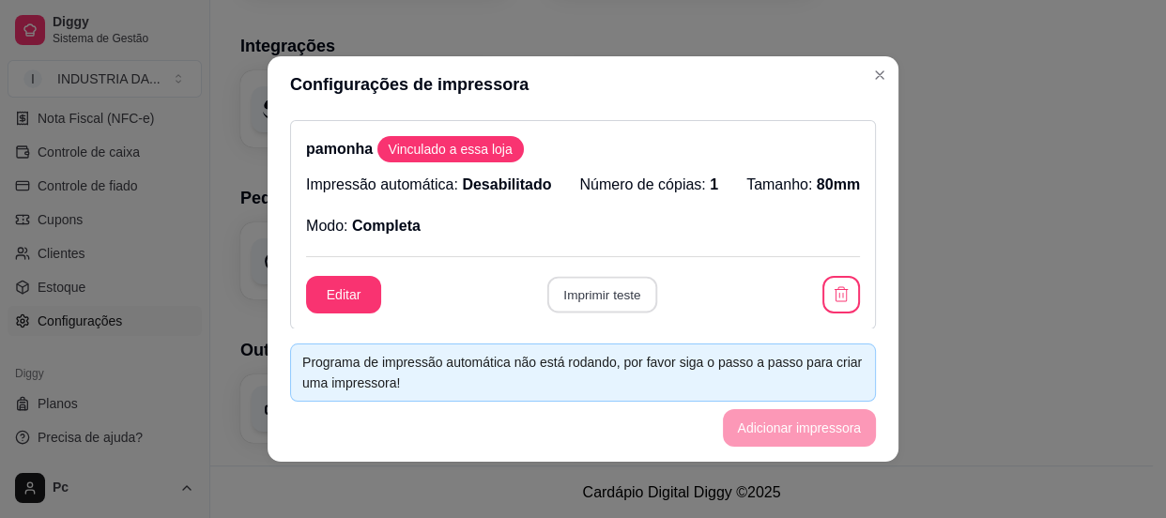
click at [588, 310] on button "Imprimir teste" at bounding box center [601, 295] width 110 height 37
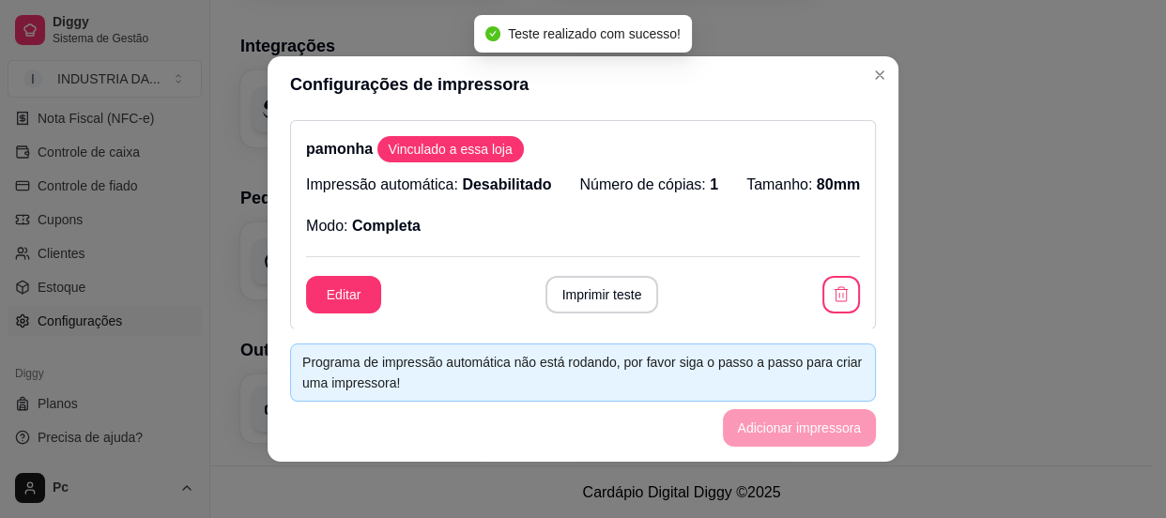
click at [803, 401] on div "Programa de impressão automática não está rodando, por favor siga o passo a pas…" at bounding box center [583, 373] width 586 height 58
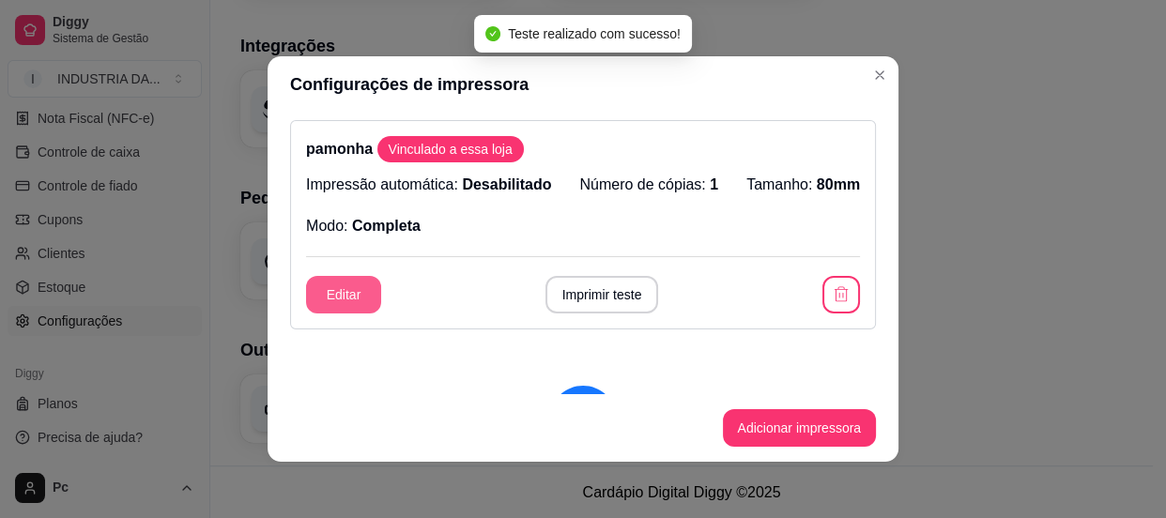
click at [339, 298] on button "Editar" at bounding box center [343, 295] width 75 height 38
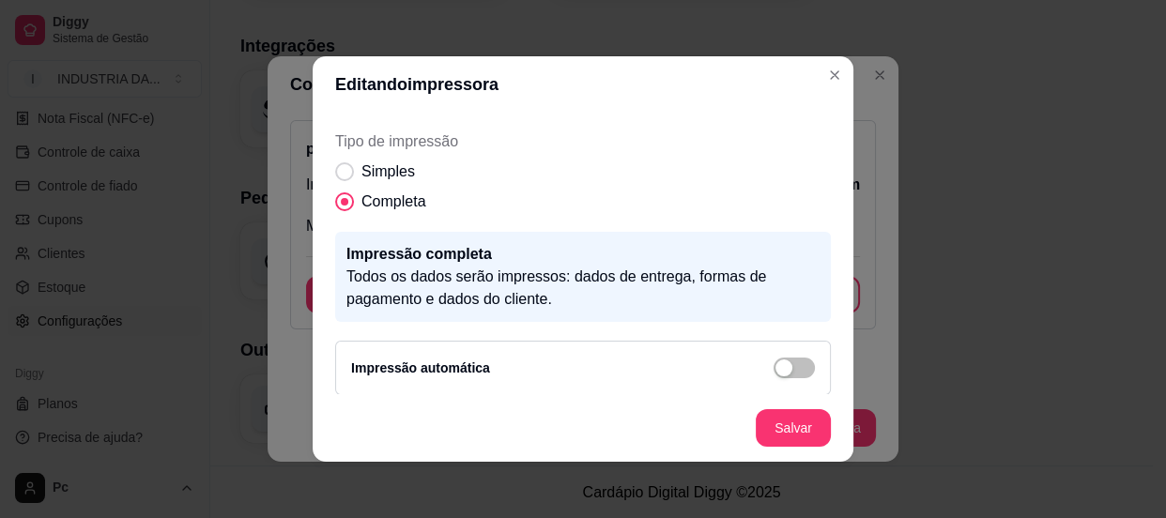
scroll to position [331, 0]
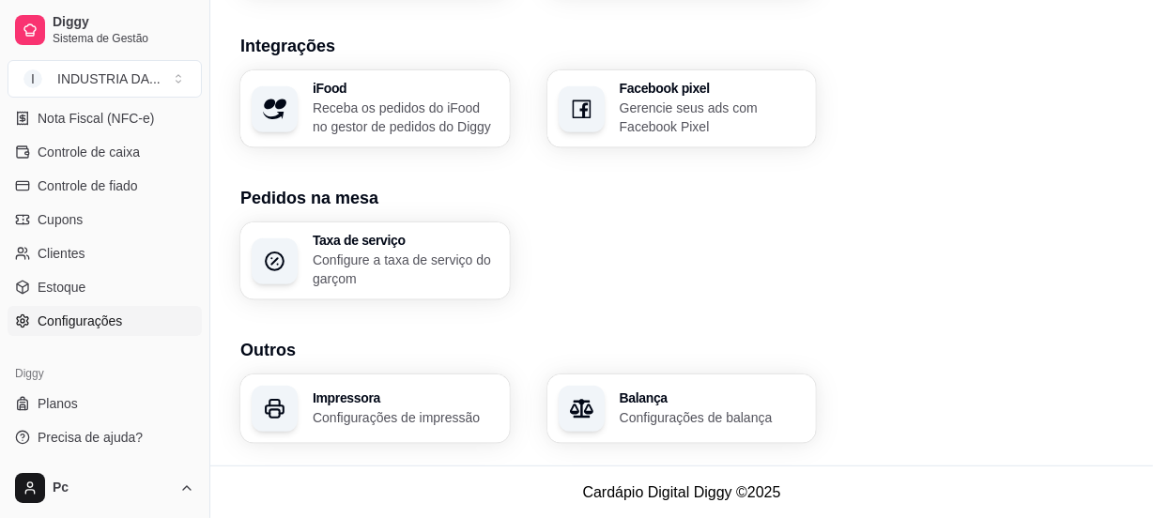
click at [375, 404] on div "Impressora Configurações de impressão" at bounding box center [406, 409] width 186 height 36
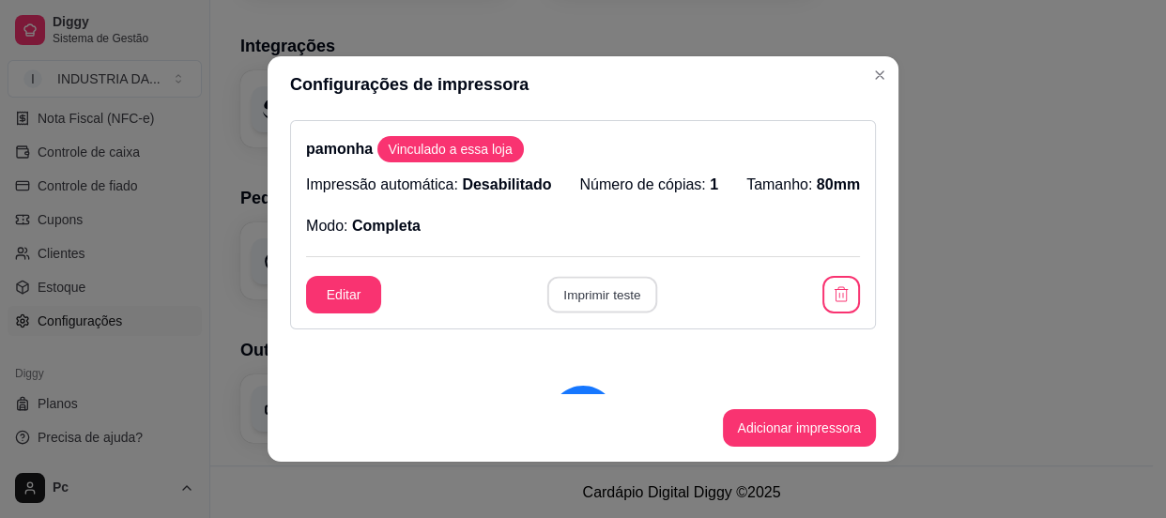
click at [591, 299] on button "Imprimir teste" at bounding box center [601, 295] width 110 height 37
click at [591, 285] on button "Imprimir teste" at bounding box center [602, 295] width 114 height 38
click at [832, 289] on icon "button" at bounding box center [841, 294] width 18 height 18
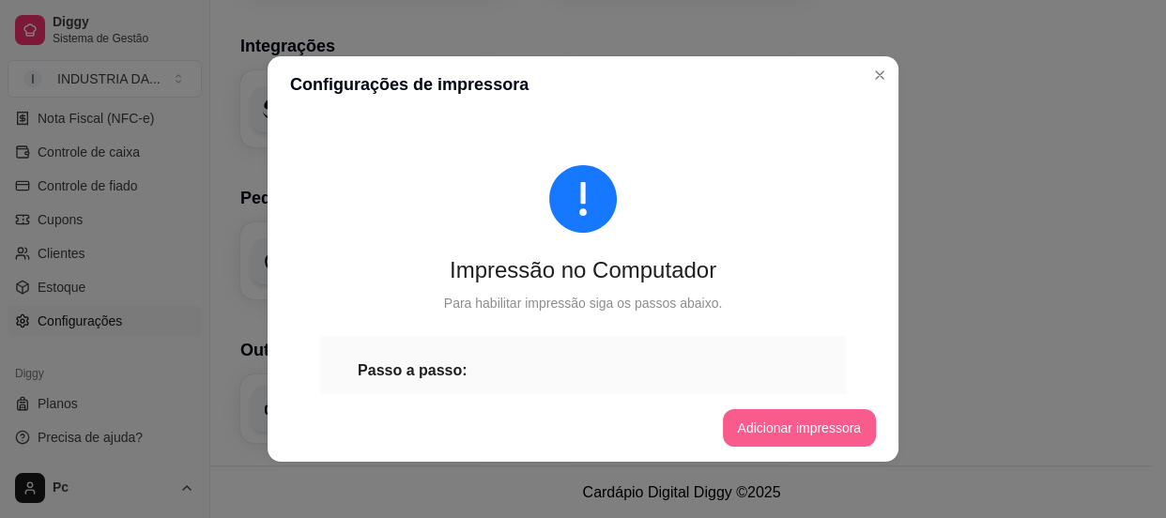
click at [773, 422] on button "Adicionar impressora" at bounding box center [800, 428] width 154 height 38
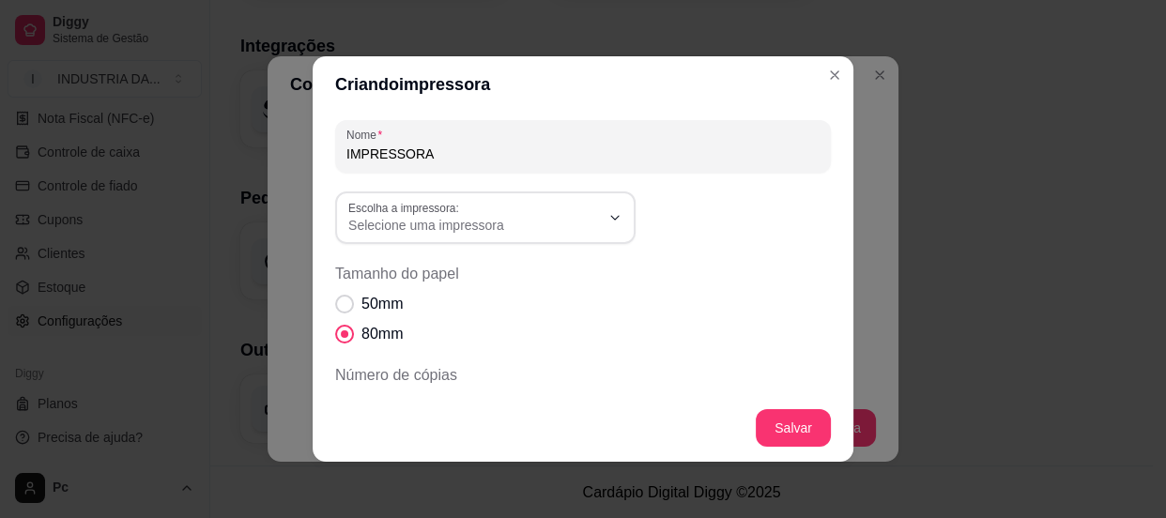
click at [525, 161] on input "IMPRESSORA" at bounding box center [582, 154] width 473 height 19
type input "0"
type input "PAMONHAA"
click at [525, 205] on div "Selecione uma impressora" at bounding box center [474, 218] width 252 height 34
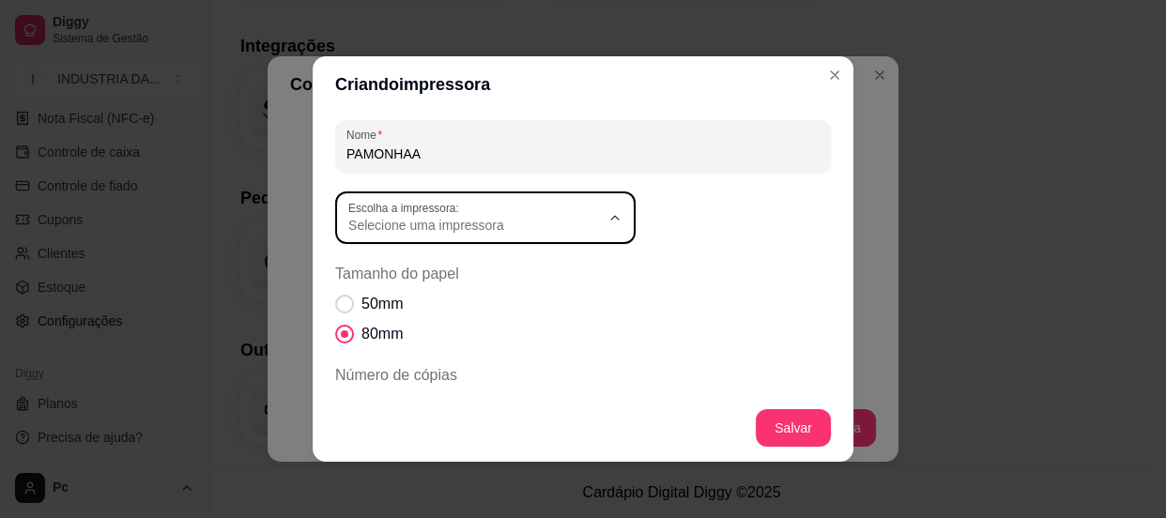
click at [443, 299] on span "POS-80" at bounding box center [469, 301] width 241 height 18
type input "POS-80"
select select "POS-80"
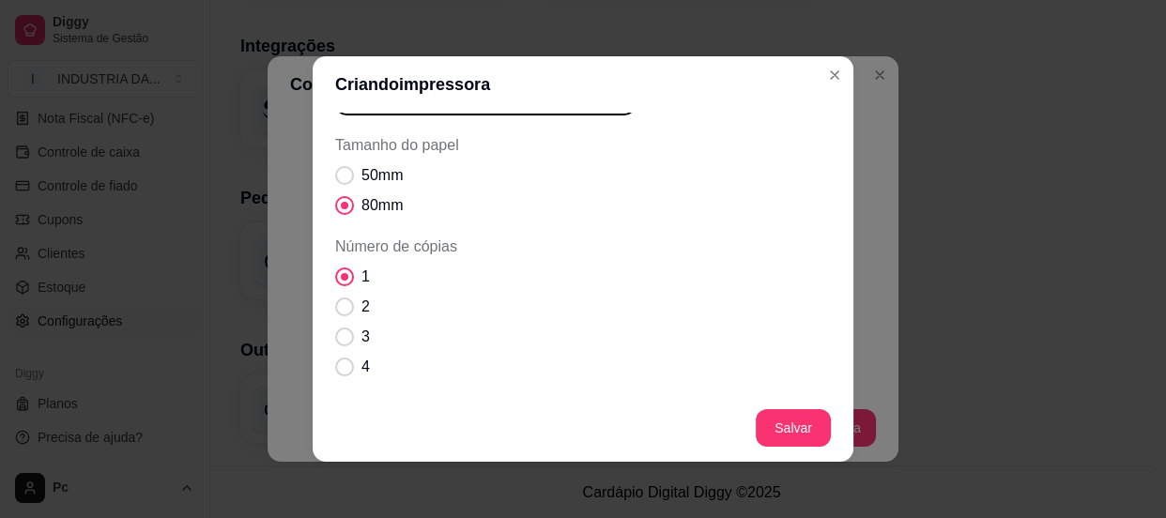
scroll to position [170, 0]
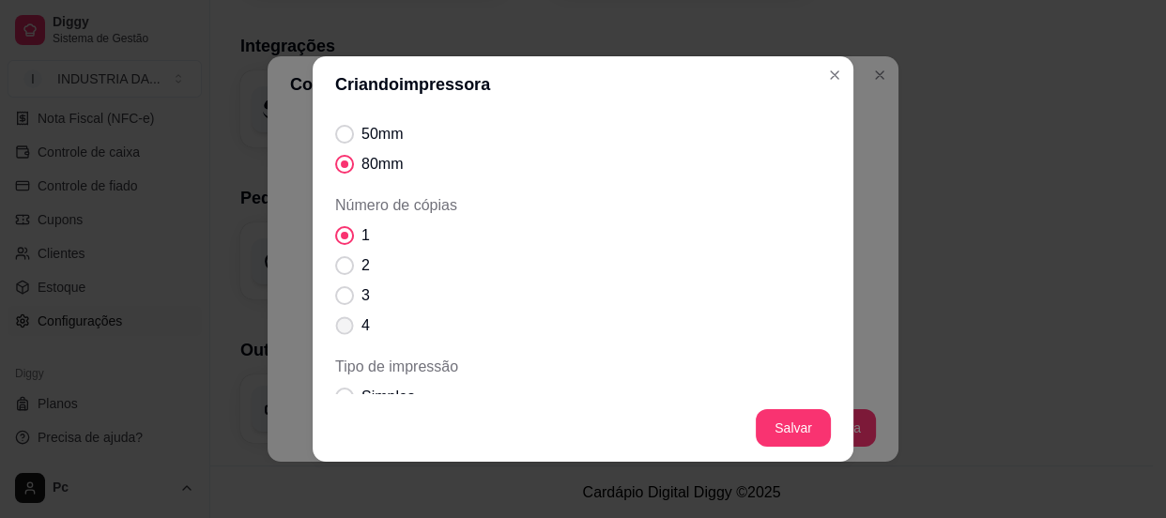
click at [351, 329] on label "4" at bounding box center [353, 326] width 50 height 38
click at [346, 329] on input "4" at bounding box center [340, 335] width 12 height 12
radio input "true"
click at [361, 232] on span "1" at bounding box center [365, 235] width 8 height 23
click at [346, 239] on input "1" at bounding box center [340, 245] width 12 height 12
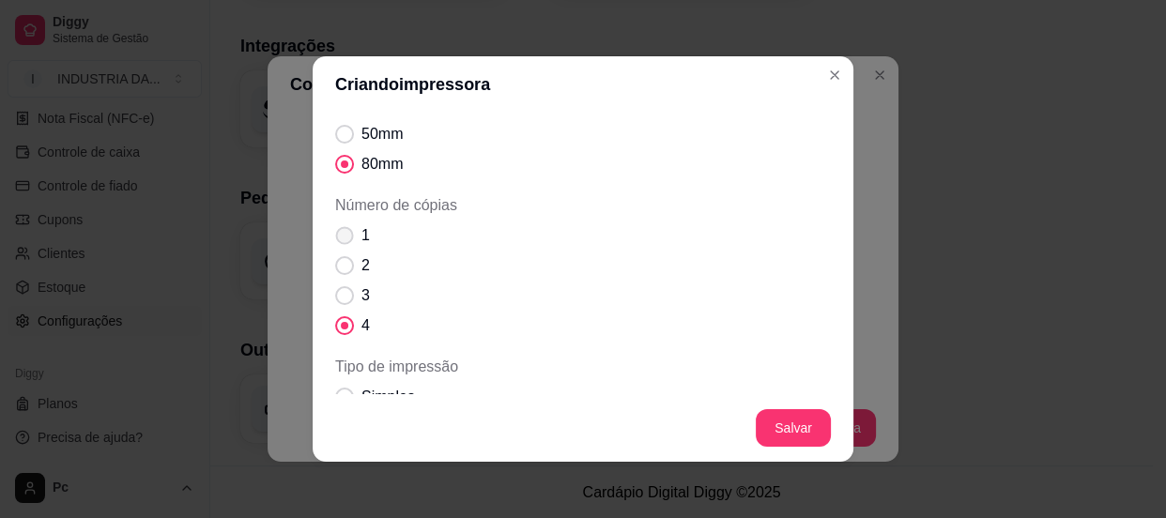
radio input "true"
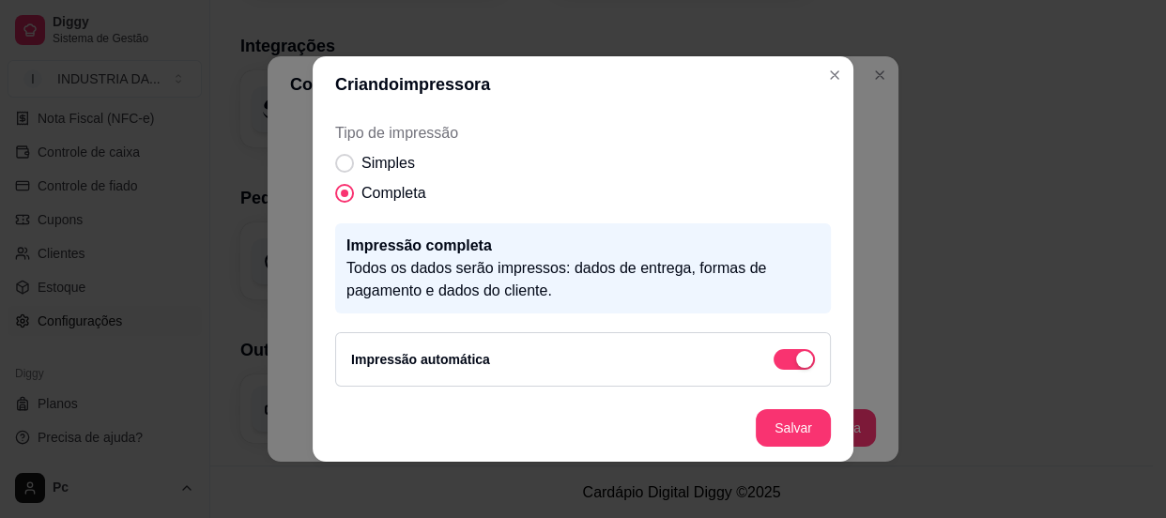
scroll to position [3, 0]
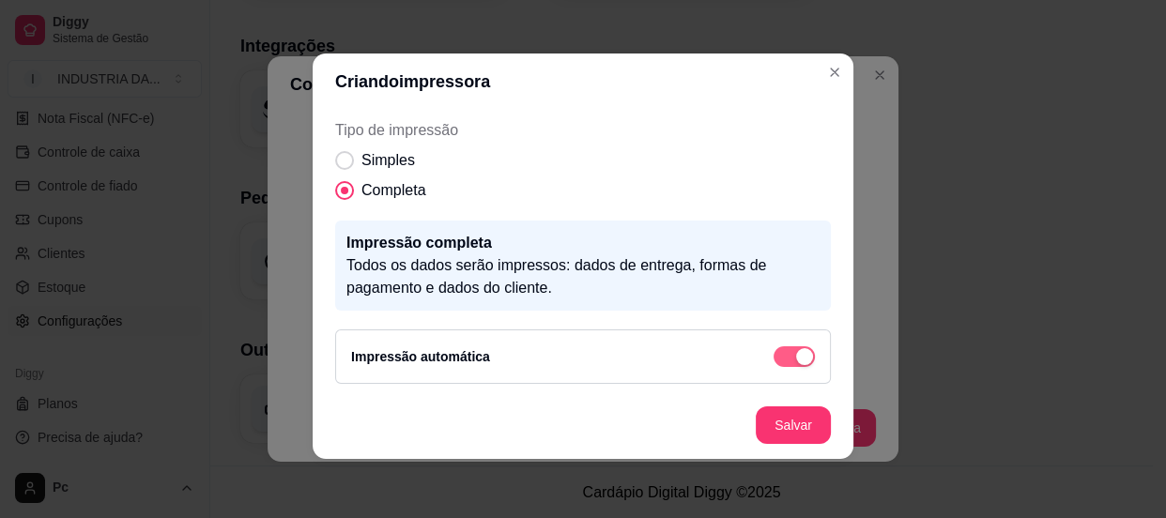
click at [773, 360] on span "button" at bounding box center [793, 356] width 41 height 21
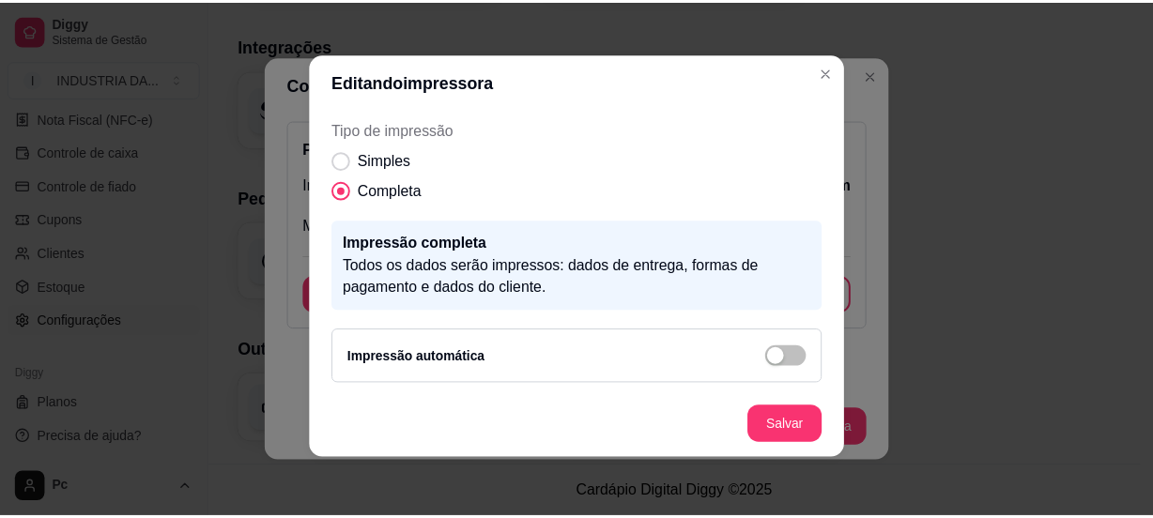
scroll to position [331, 0]
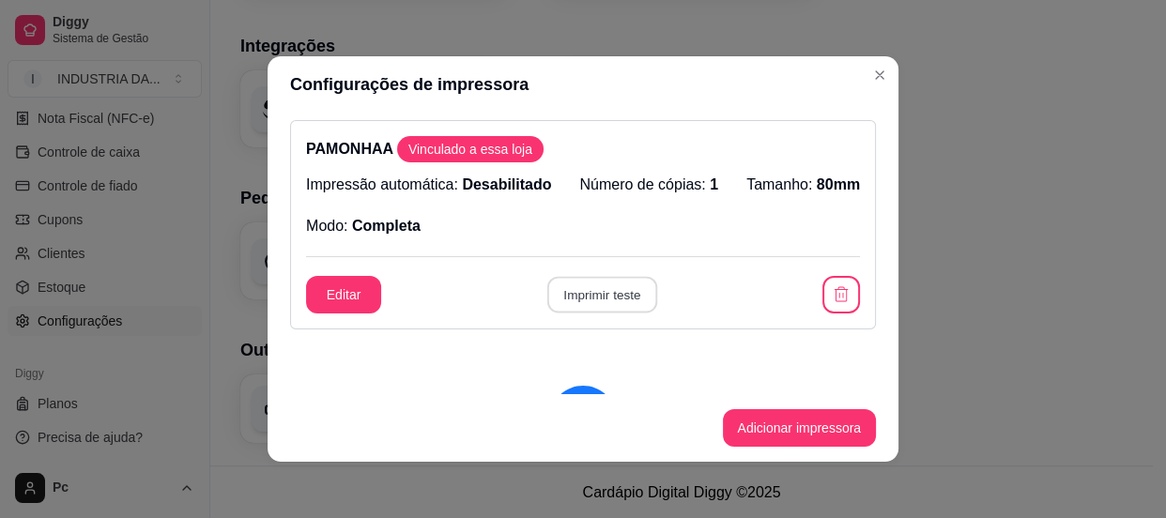
click at [638, 303] on button "Imprimir teste" at bounding box center [601, 295] width 110 height 37
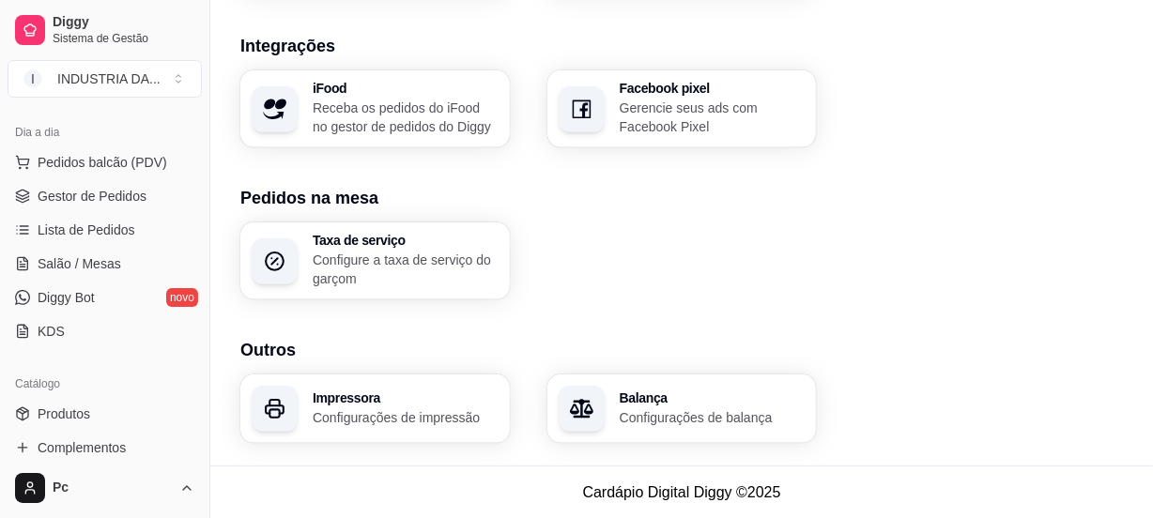
scroll to position [148, 0]
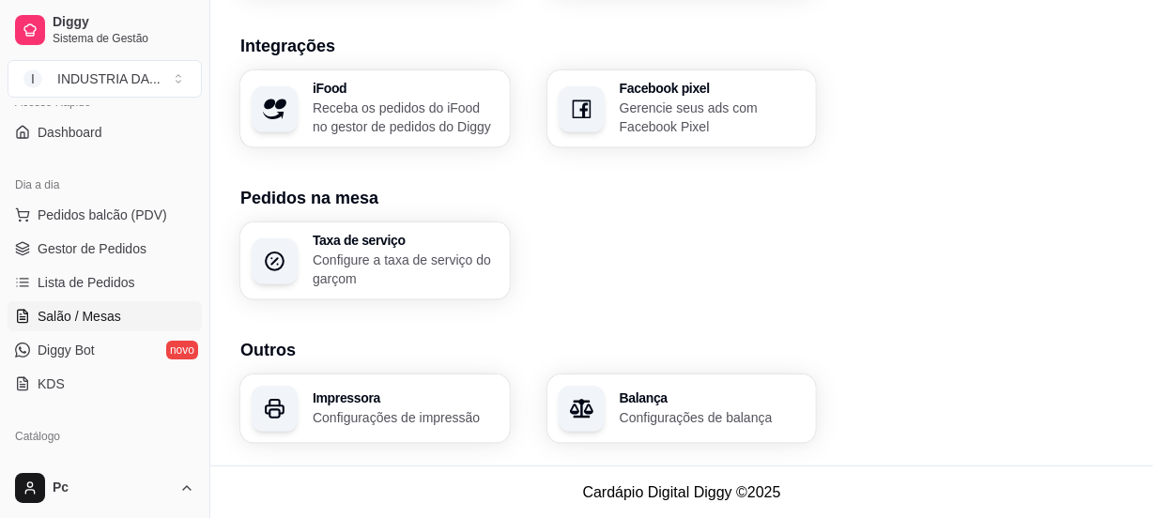
click at [71, 315] on span "Salão / Mesas" at bounding box center [80, 316] width 84 height 19
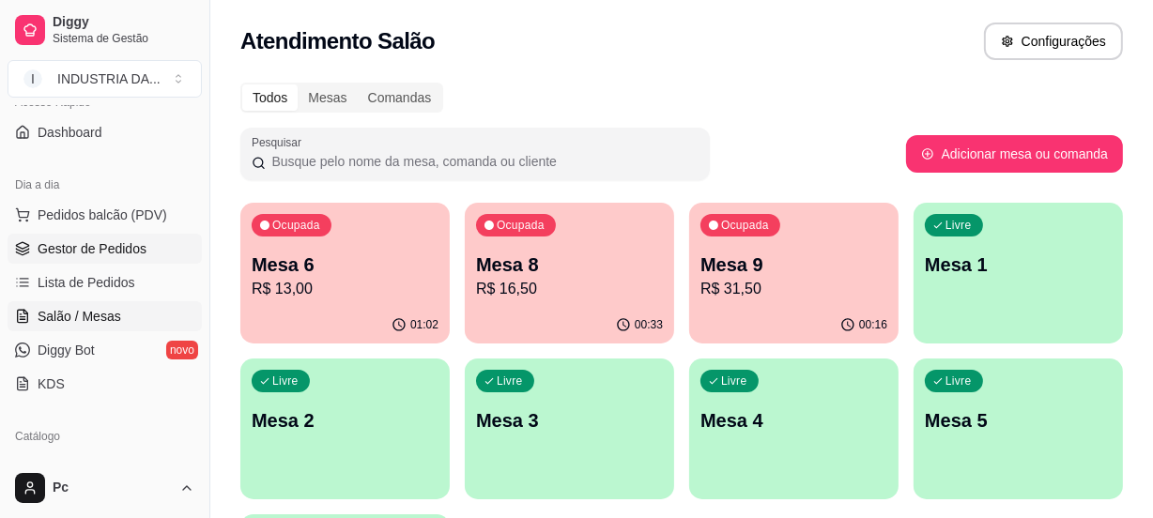
click at [125, 252] on span "Gestor de Pedidos" at bounding box center [92, 248] width 109 height 19
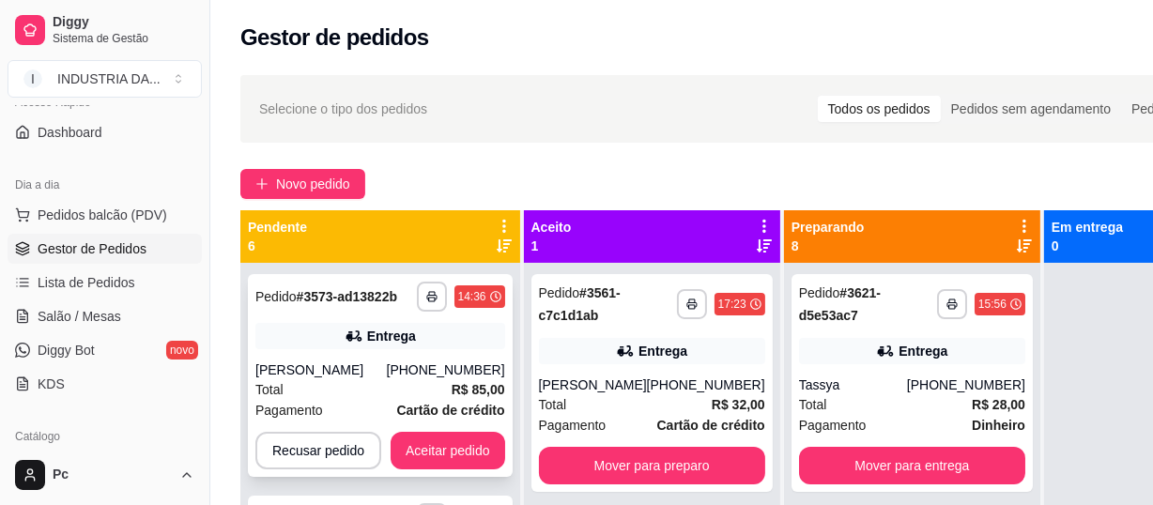
click at [390, 356] on div "**********" at bounding box center [380, 375] width 265 height 203
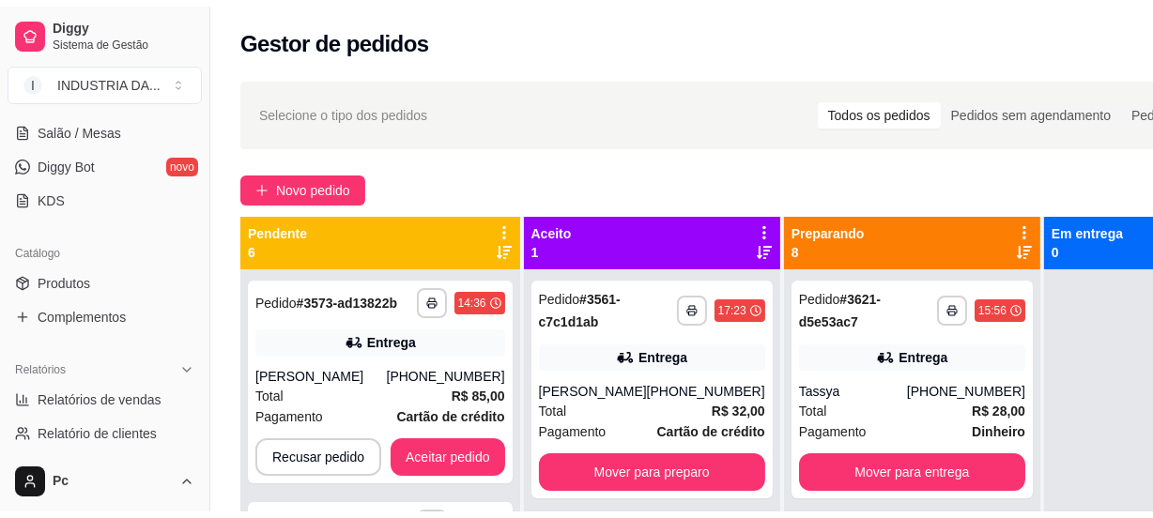
scroll to position [426, 0]
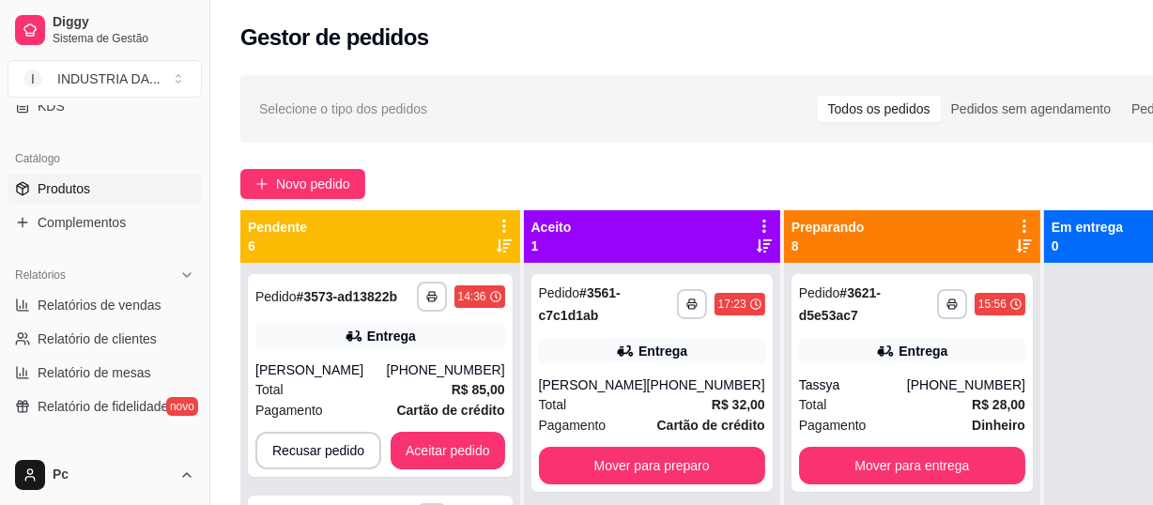
click at [84, 188] on span "Produtos" at bounding box center [64, 188] width 53 height 19
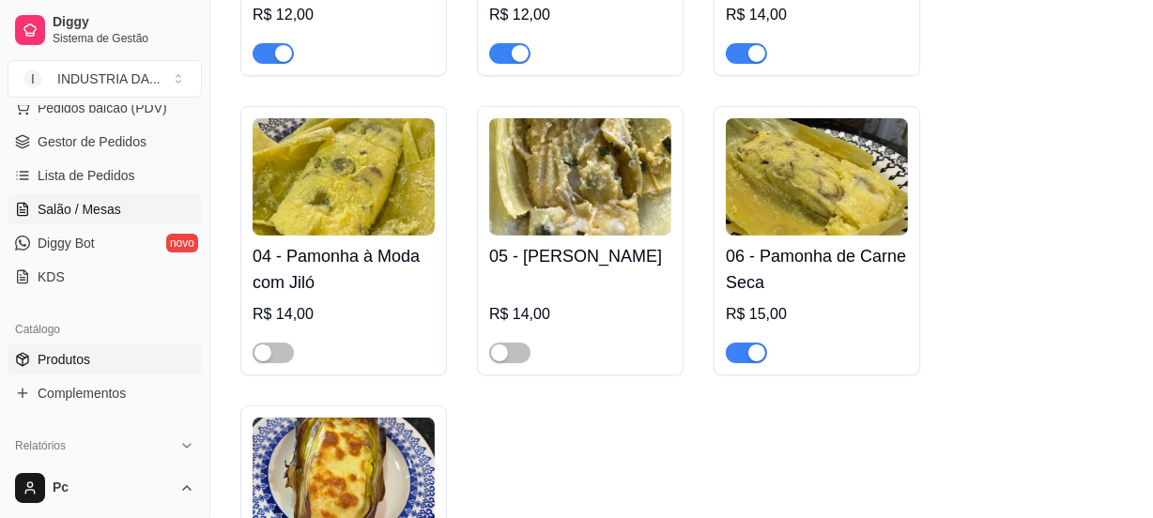
scroll to position [84, 0]
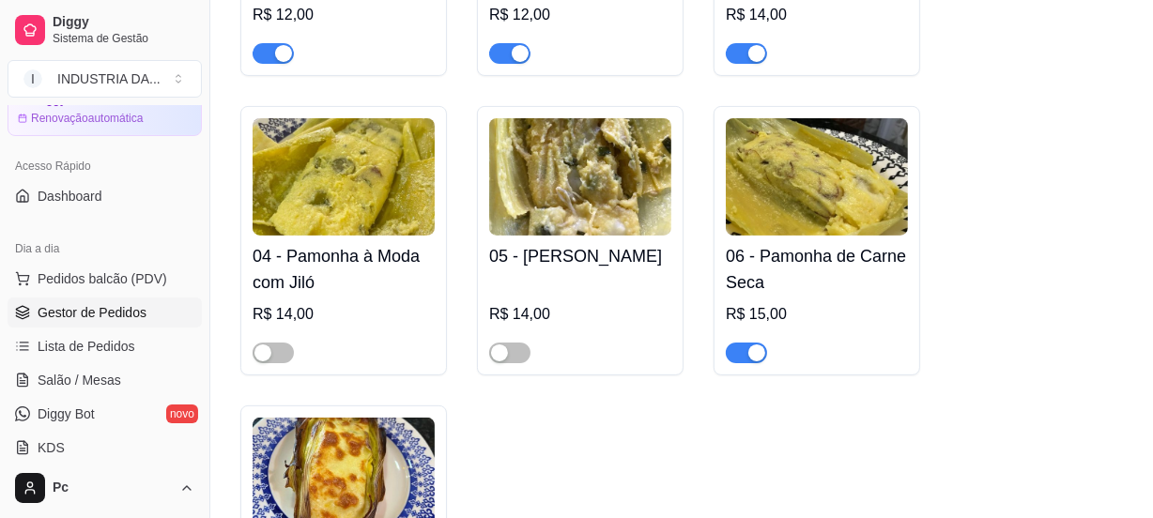
click at [104, 321] on link "Gestor de Pedidos" at bounding box center [105, 313] width 194 height 30
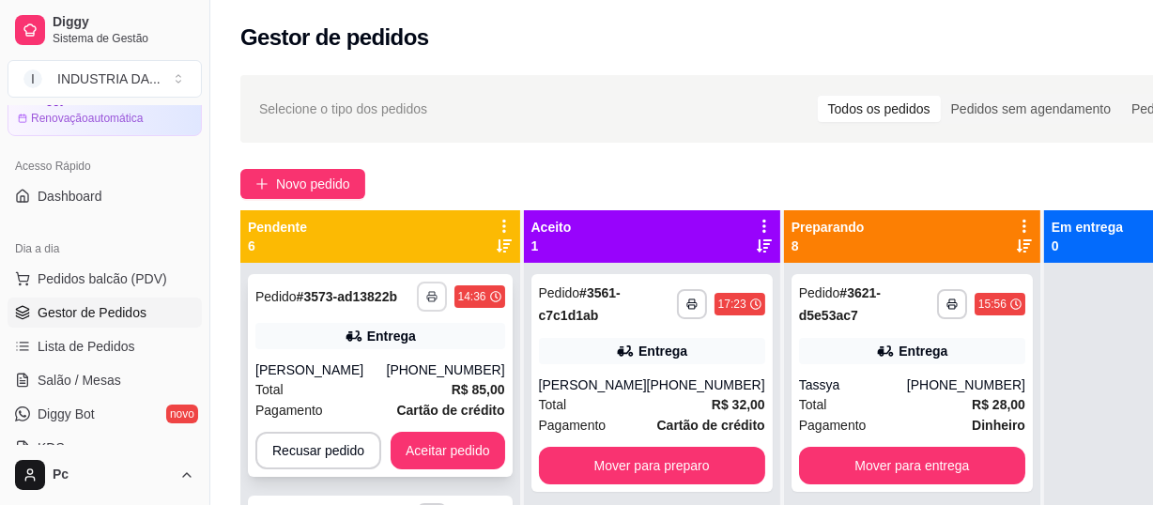
click at [429, 288] on button "button" at bounding box center [432, 297] width 30 height 30
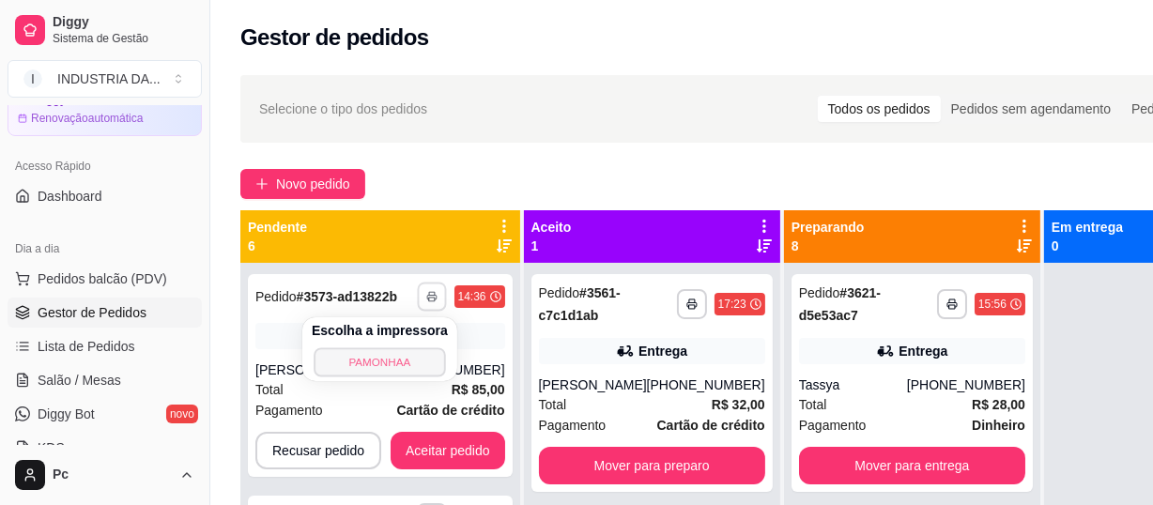
click at [406, 346] on div "Escolha a impressora PAMONHAA" at bounding box center [379, 349] width 155 height 64
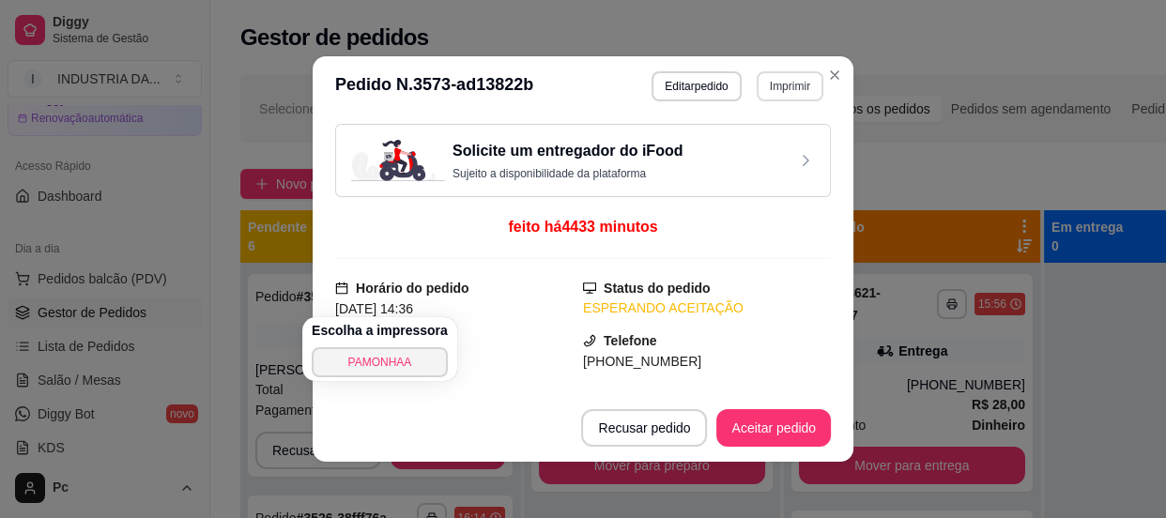
click at [779, 75] on button "Imprimir" at bounding box center [790, 86] width 67 height 30
click at [780, 141] on button "PAMONHAA" at bounding box center [750, 152] width 136 height 30
click at [817, 424] on button "Aceitar pedido" at bounding box center [773, 428] width 111 height 37
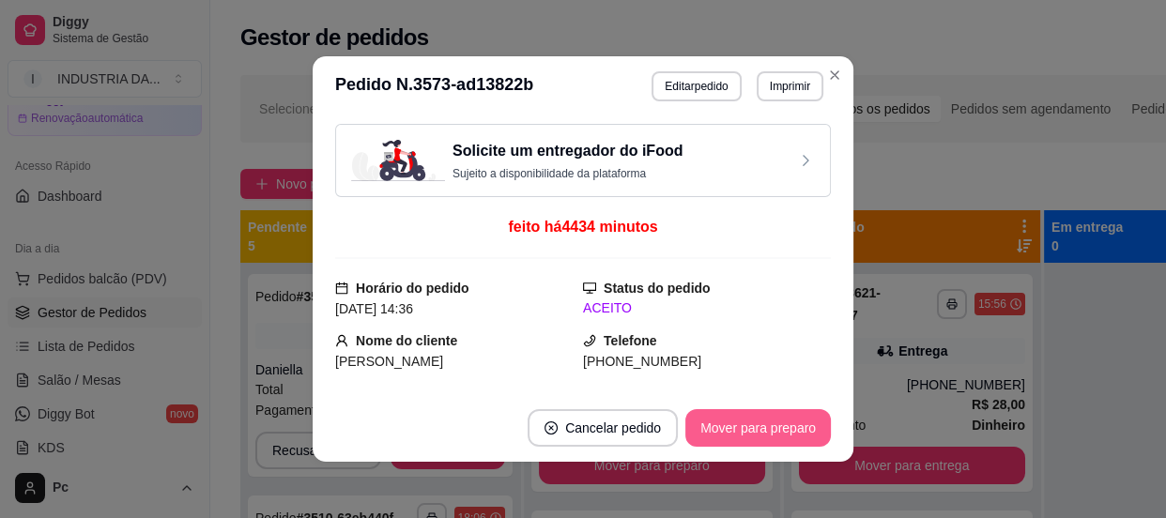
click at [801, 424] on button "Mover para preparo" at bounding box center [757, 428] width 145 height 38
click at [801, 424] on button "Mover para entrega" at bounding box center [758, 428] width 141 height 37
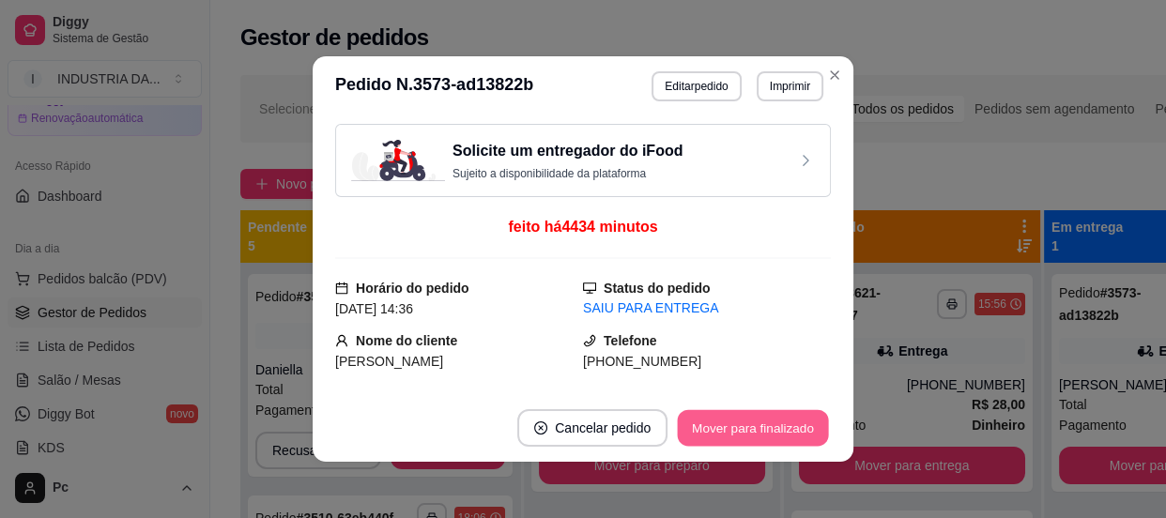
click at [801, 424] on button "Mover para finalizado" at bounding box center [753, 428] width 151 height 37
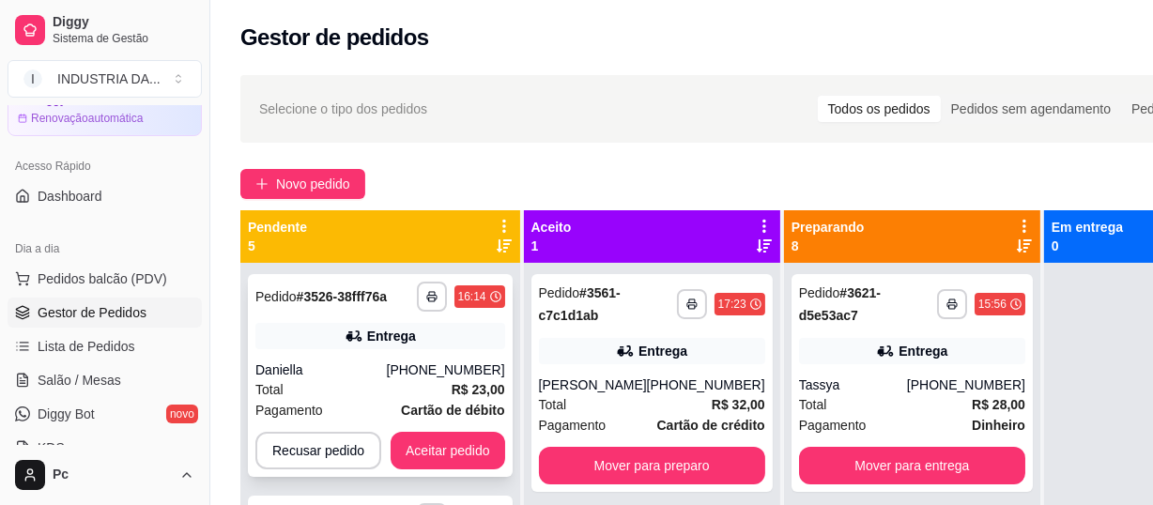
click at [393, 383] on div "Total R$ 23,00" at bounding box center [380, 389] width 250 height 21
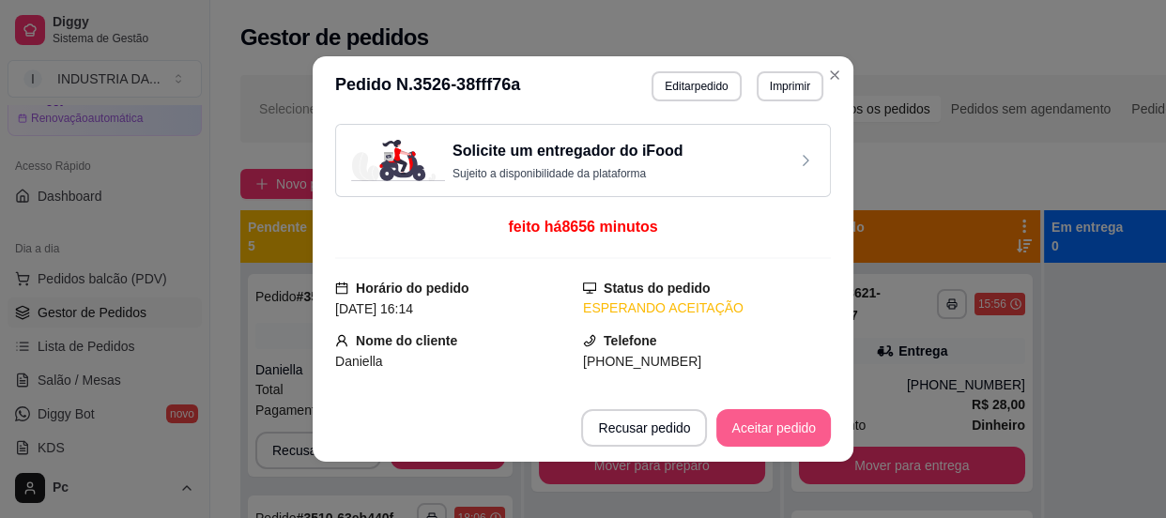
click at [760, 439] on button "Aceitar pedido" at bounding box center [773, 428] width 115 height 38
click at [760, 439] on button "Mover para preparo" at bounding box center [757, 428] width 145 height 38
click at [760, 439] on button "Mover para entrega" at bounding box center [758, 428] width 145 height 38
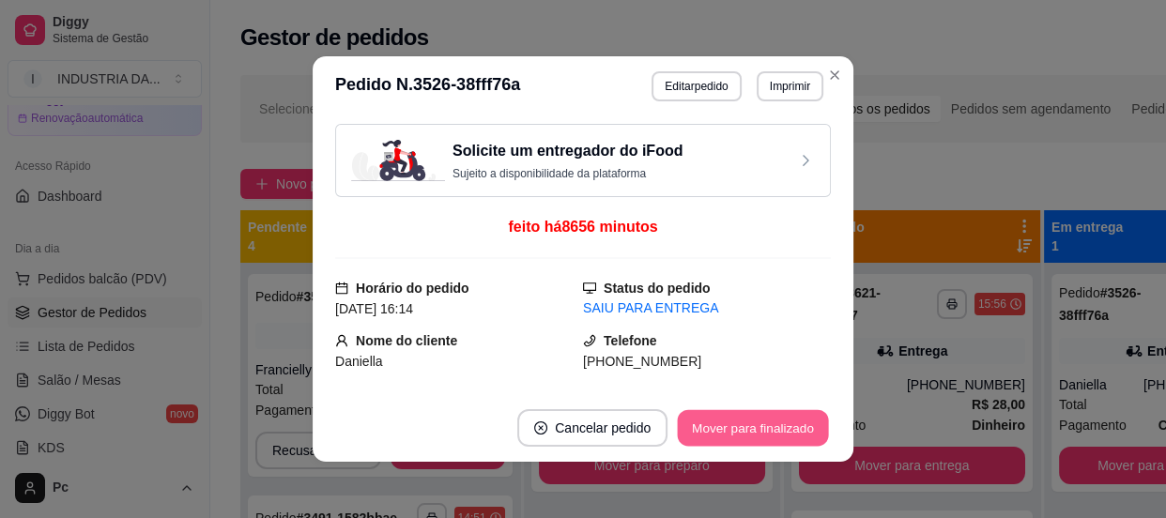
click at [760, 439] on button "Mover para finalizado" at bounding box center [753, 428] width 151 height 37
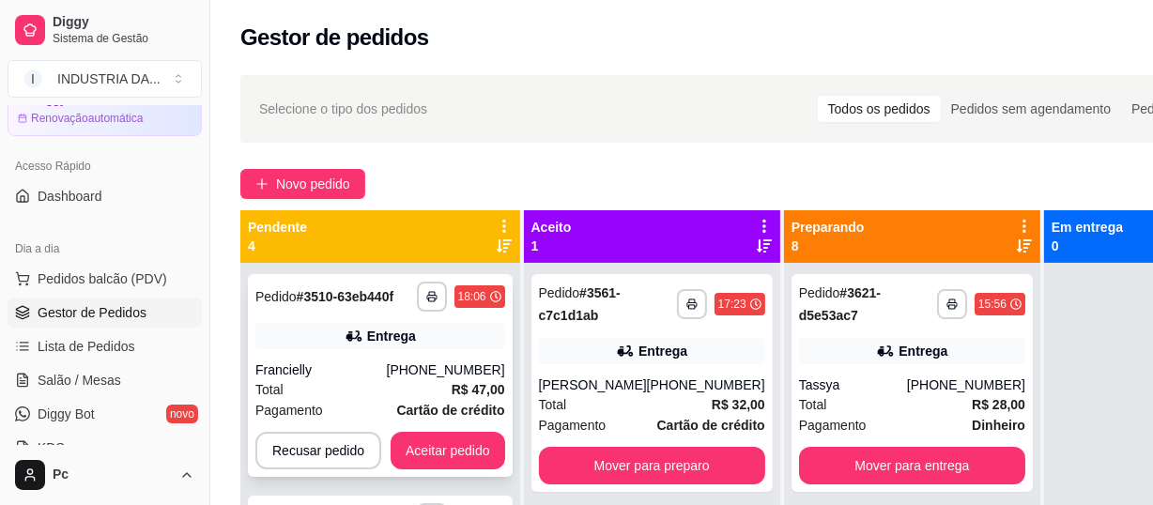
click at [448, 374] on div "(62) 99544-3037" at bounding box center [446, 369] width 118 height 19
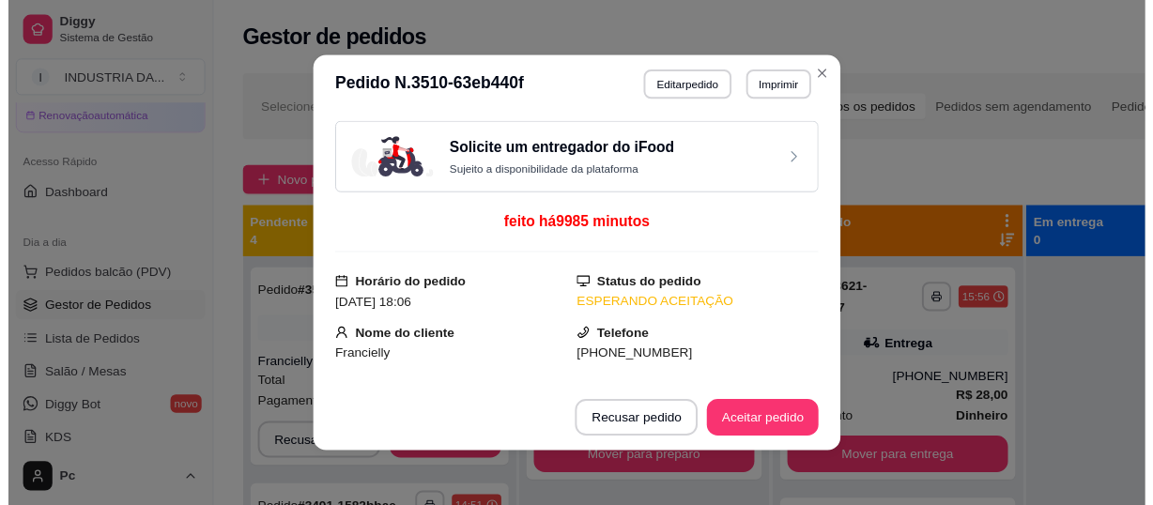
scroll to position [84, 0]
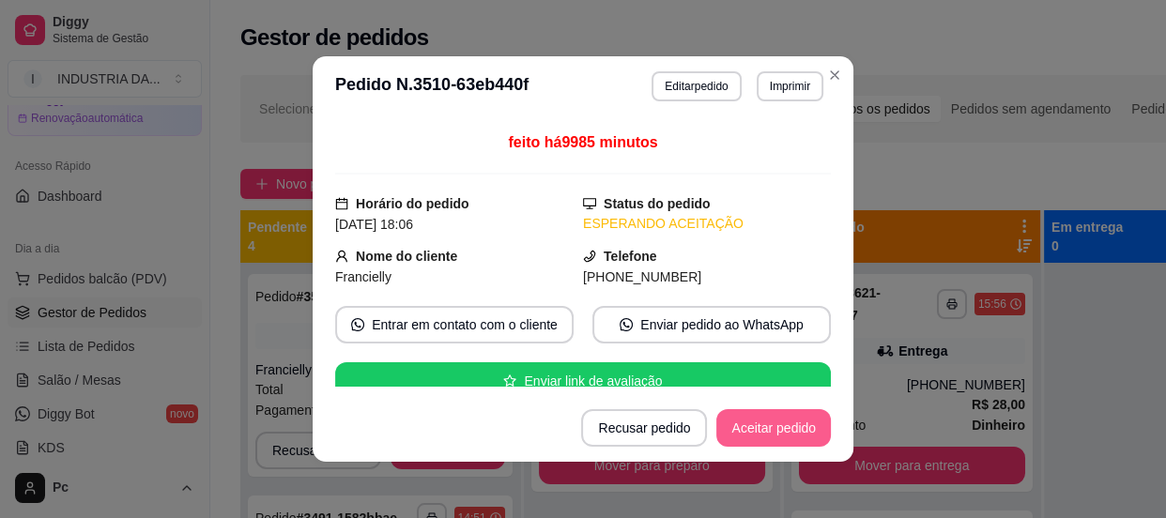
click at [751, 421] on button "Aceitar pedido" at bounding box center [773, 428] width 115 height 38
click at [751, 421] on button "Mover para preparo" at bounding box center [757, 428] width 145 height 38
click at [751, 421] on button "Mover para entrega" at bounding box center [758, 428] width 145 height 38
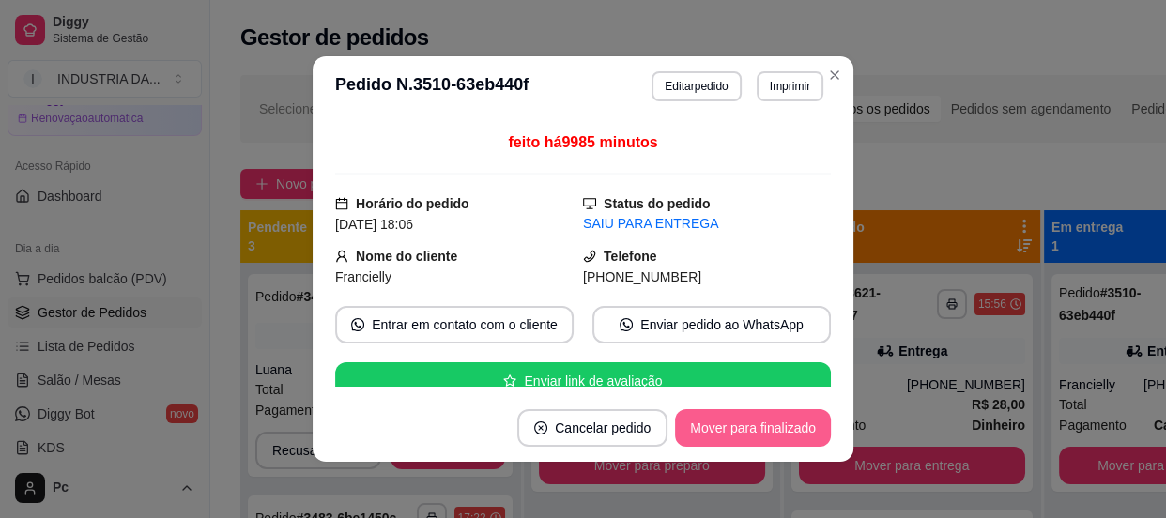
click at [751, 421] on button "Mover para finalizado" at bounding box center [753, 428] width 156 height 38
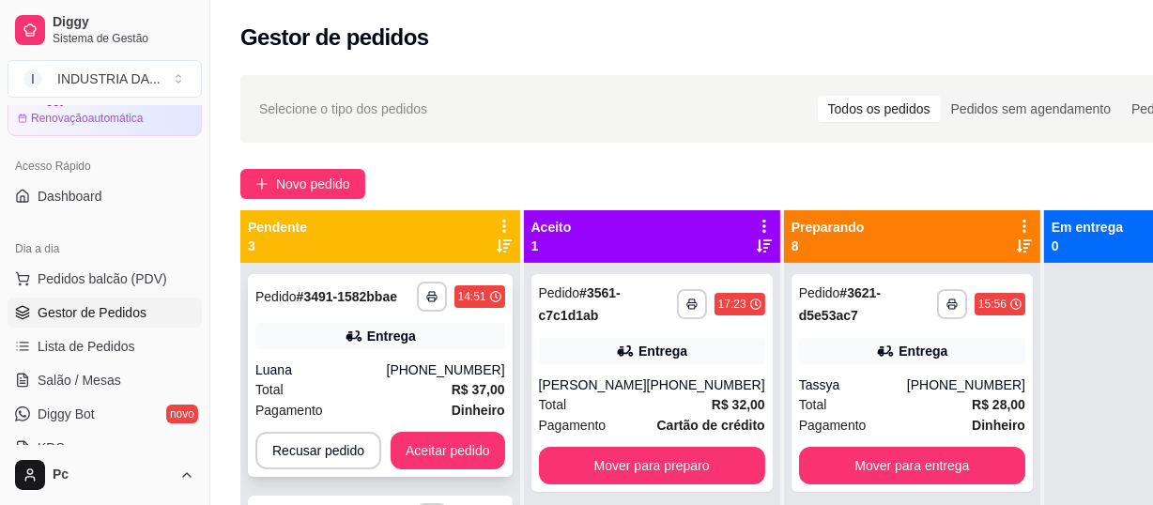
click at [420, 381] on div "Total R$ 37,00" at bounding box center [380, 389] width 250 height 21
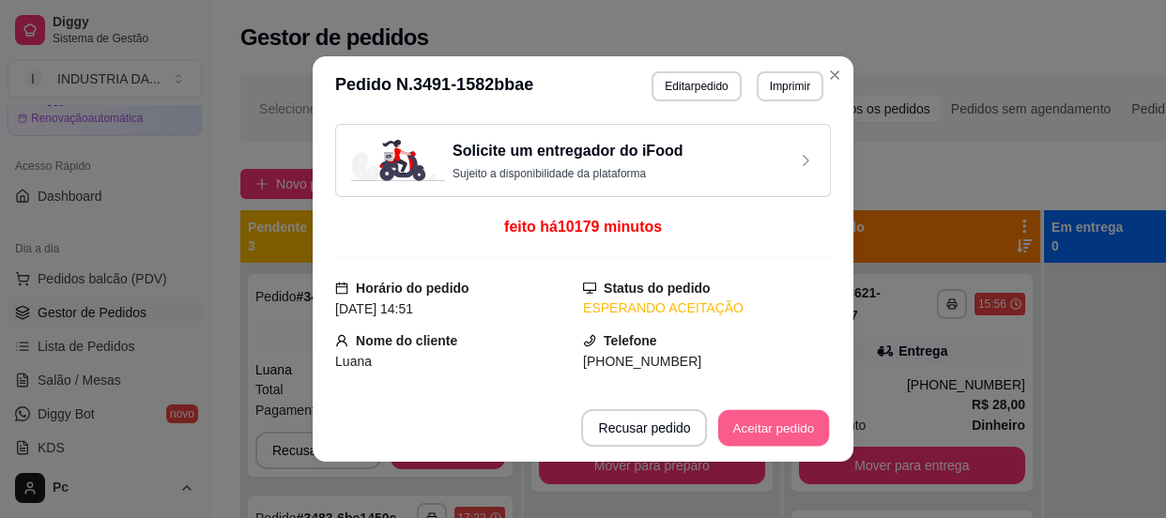
click at [765, 440] on button "Aceitar pedido" at bounding box center [773, 428] width 111 height 37
click at [770, 427] on button "Mover para preparo" at bounding box center [757, 428] width 145 height 38
click at [770, 427] on button "Mover para entrega" at bounding box center [758, 428] width 145 height 38
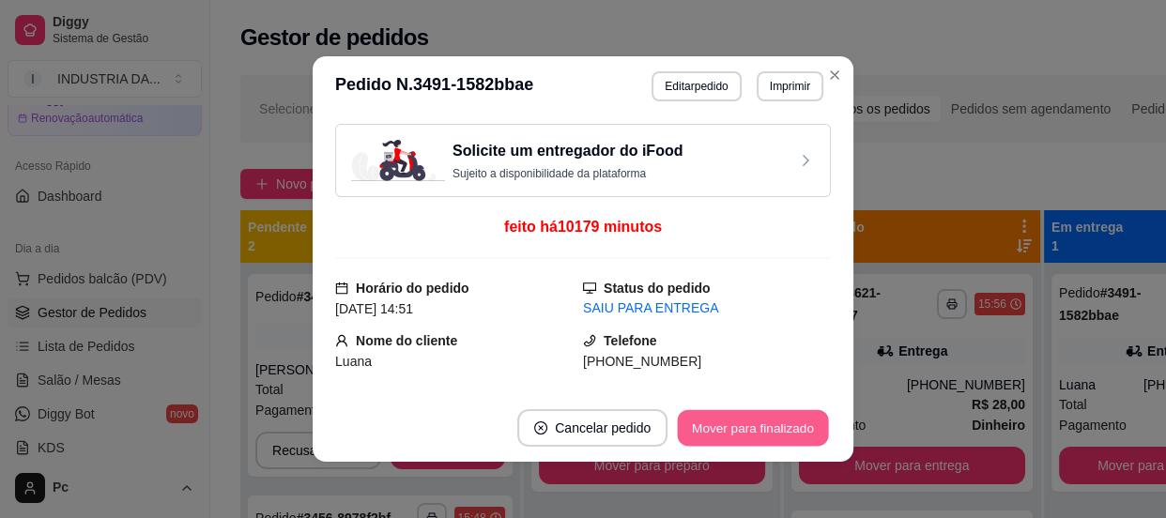
click at [770, 427] on button "Mover para finalizado" at bounding box center [753, 428] width 151 height 37
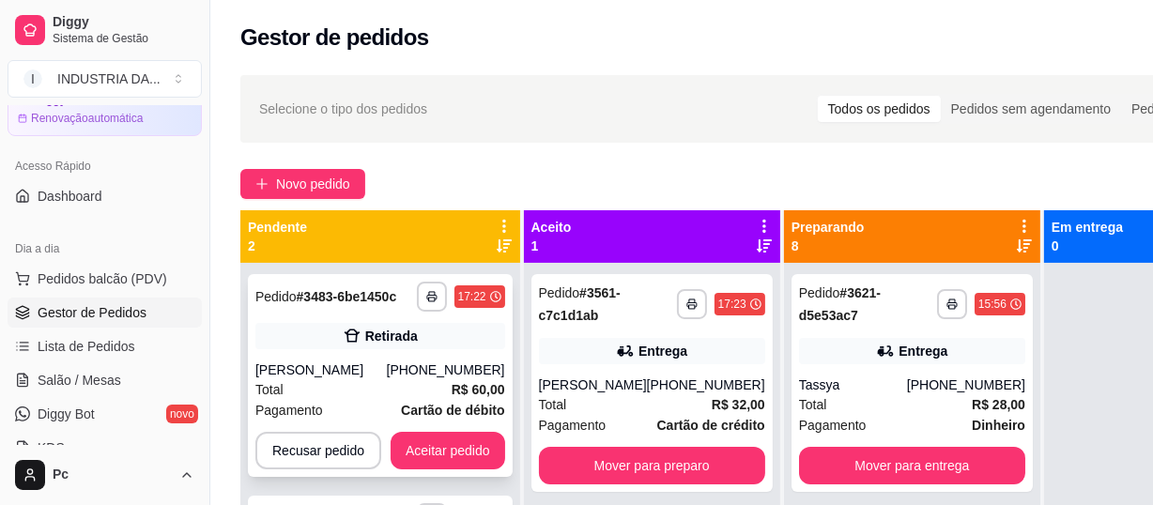
click at [414, 403] on strong "Cartão de débito" at bounding box center [452, 410] width 103 height 15
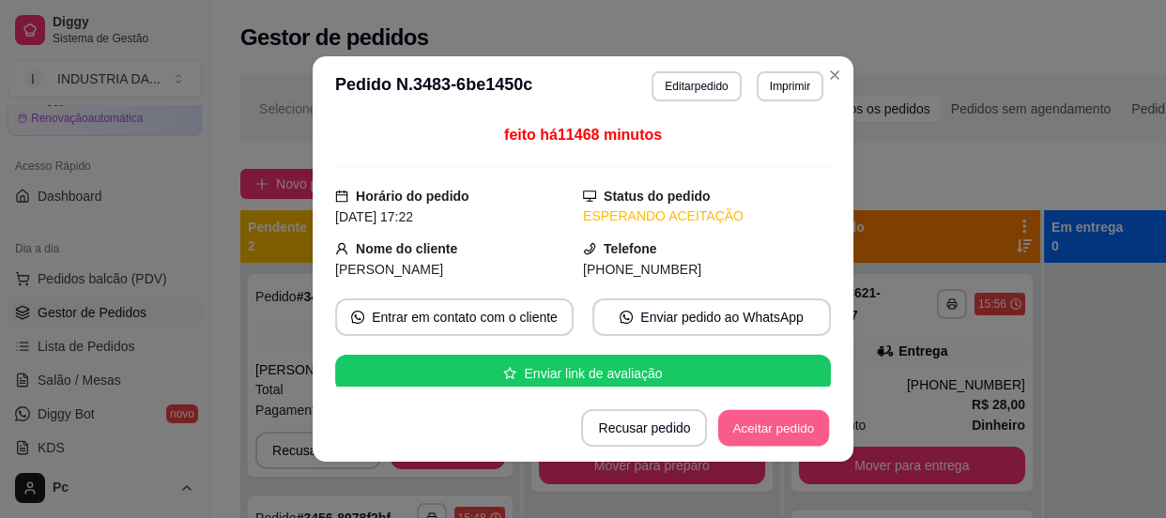
click at [788, 428] on button "Aceitar pedido" at bounding box center [773, 428] width 111 height 37
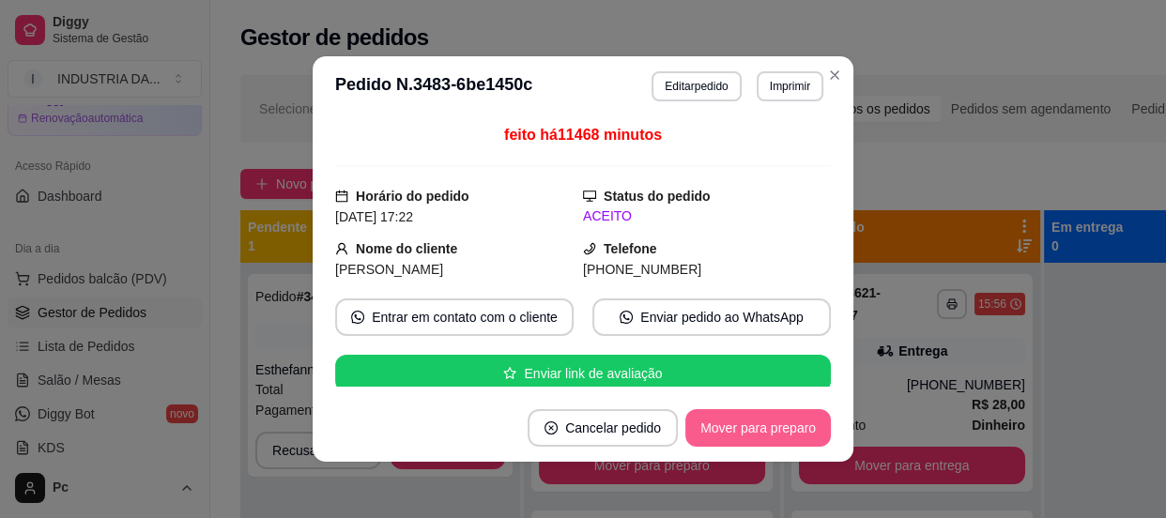
click at [788, 428] on button "Mover para preparo" at bounding box center [757, 428] width 145 height 38
click at [788, 428] on button "Mover para retirada disponível" at bounding box center [726, 428] width 207 height 38
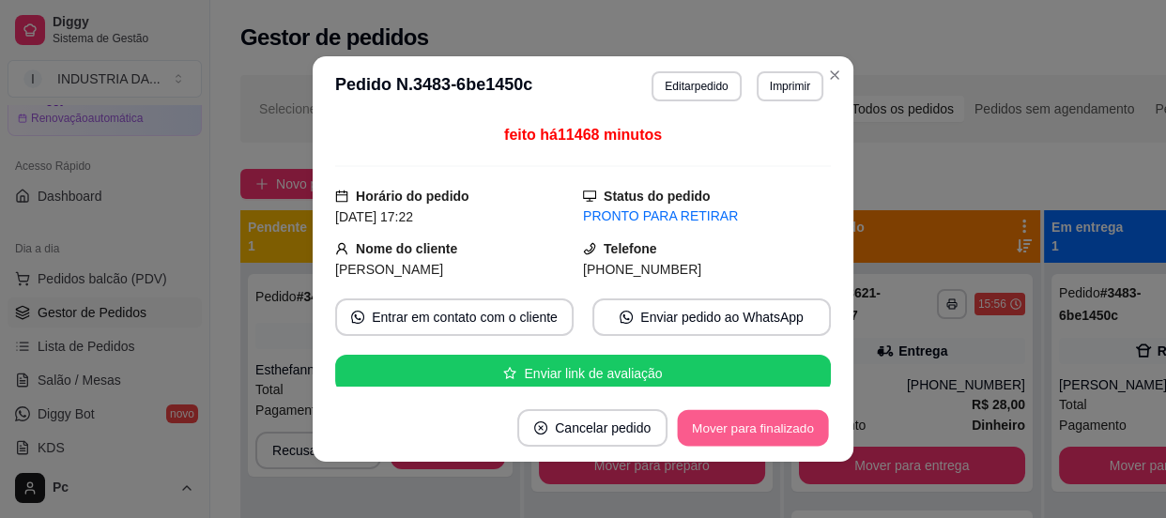
click at [789, 423] on button "Mover para finalizado" at bounding box center [753, 428] width 151 height 37
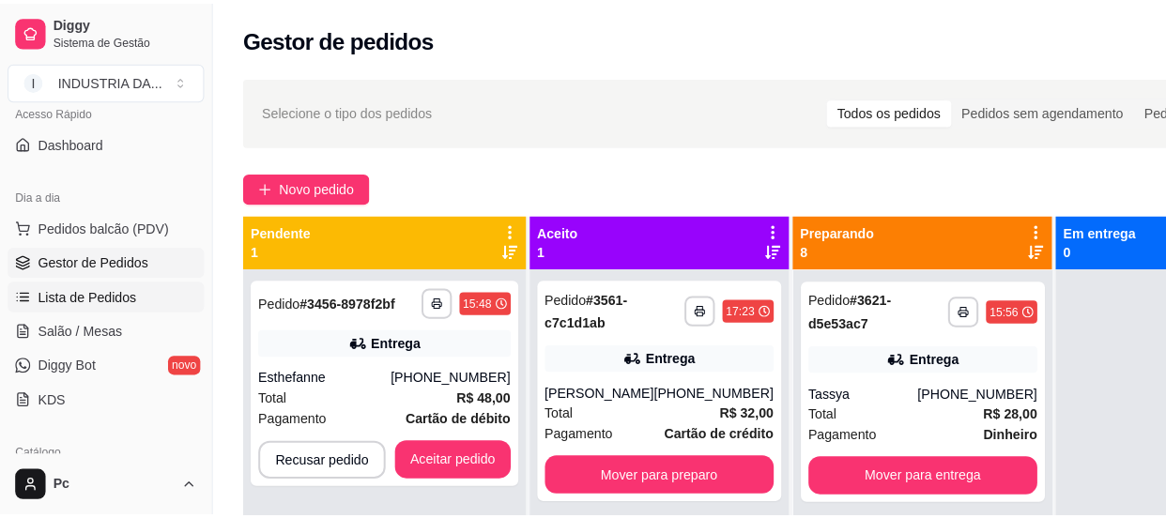
scroll to position [170, 0]
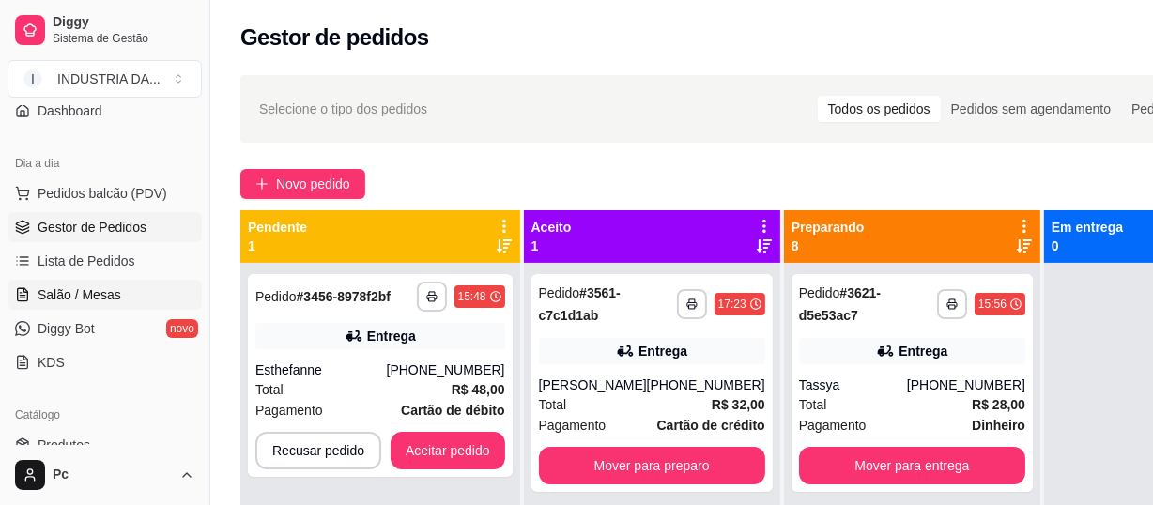
click at [88, 293] on span "Salão / Mesas" at bounding box center [80, 294] width 84 height 19
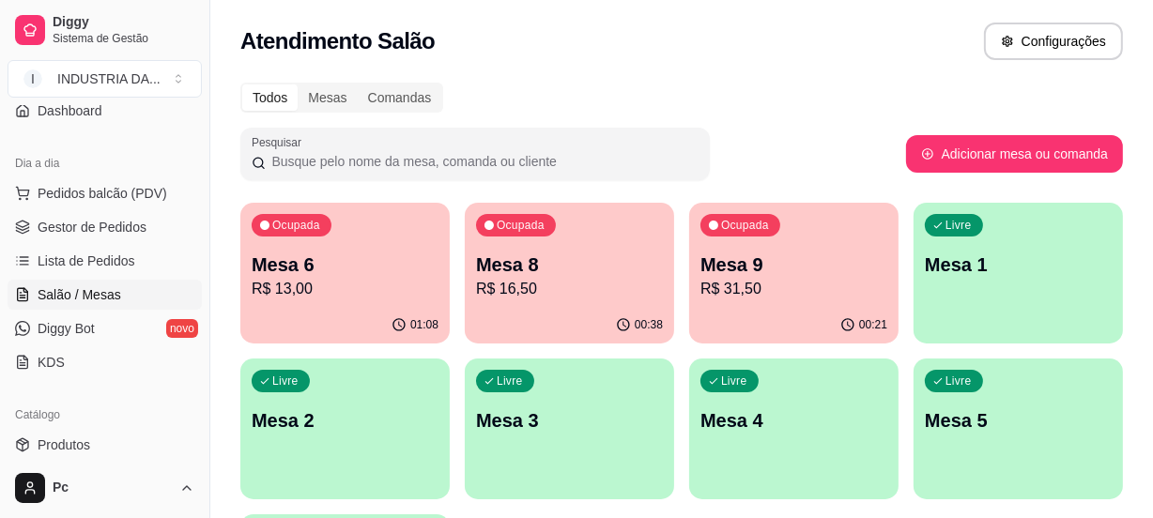
click at [798, 259] on p "Mesa 9" at bounding box center [793, 265] width 187 height 26
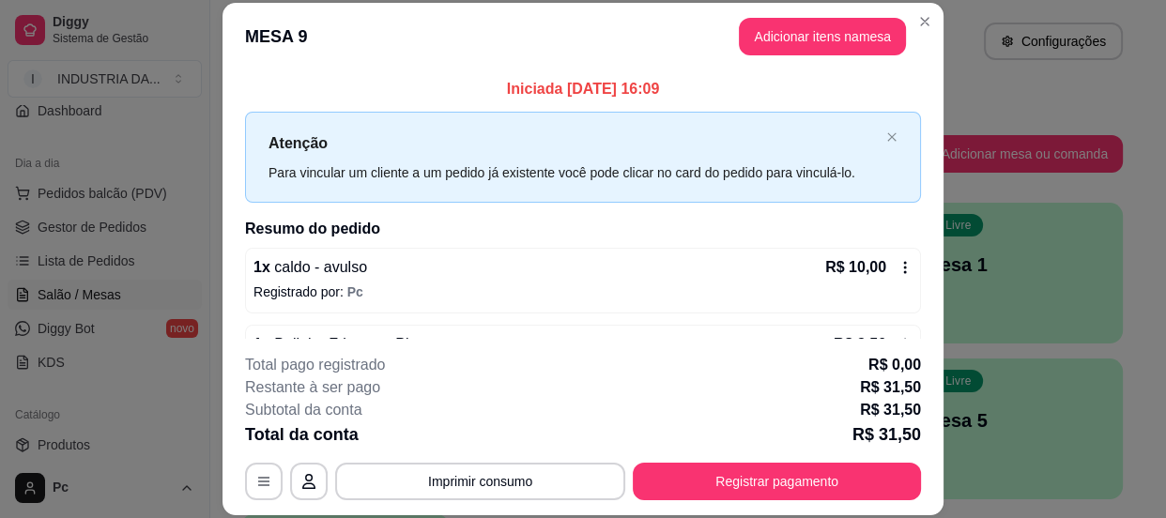
scroll to position [134, 0]
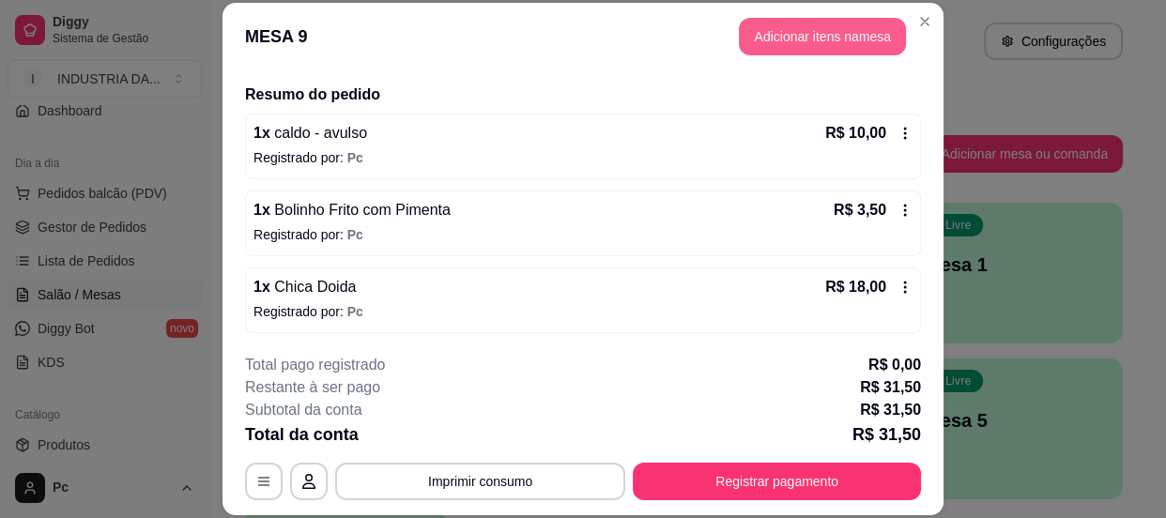
click at [795, 35] on button "Adicionar itens na mesa" at bounding box center [822, 37] width 167 height 38
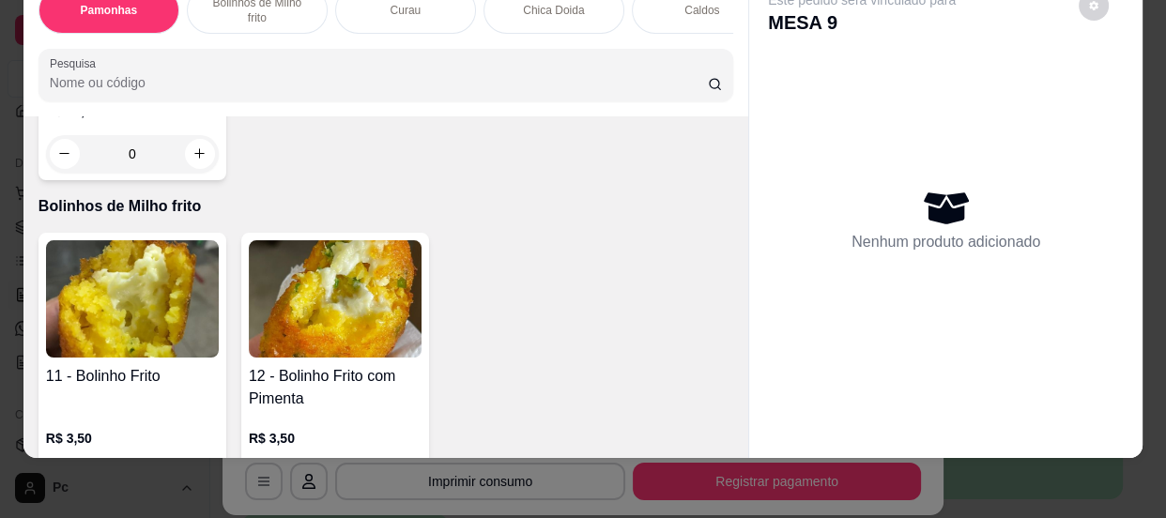
scroll to position [768, 0]
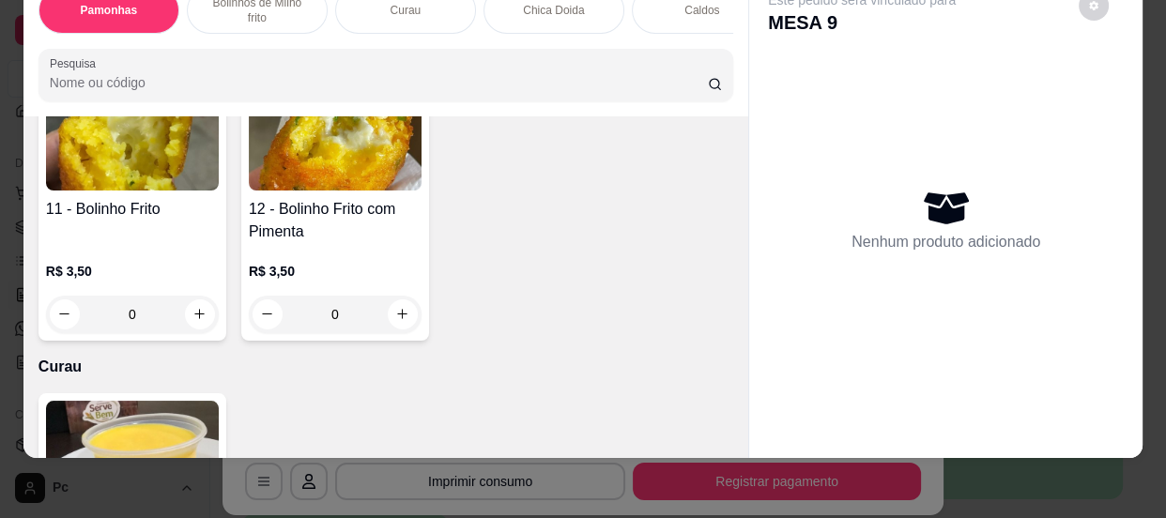
click at [347, 314] on input "0" at bounding box center [335, 315] width 105 height 38
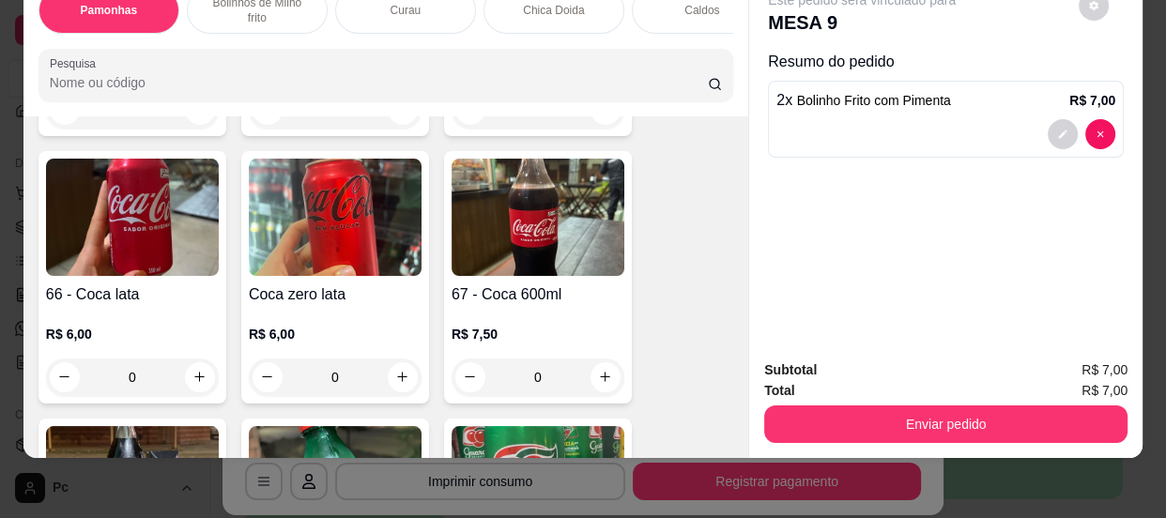
scroll to position [2816, 0]
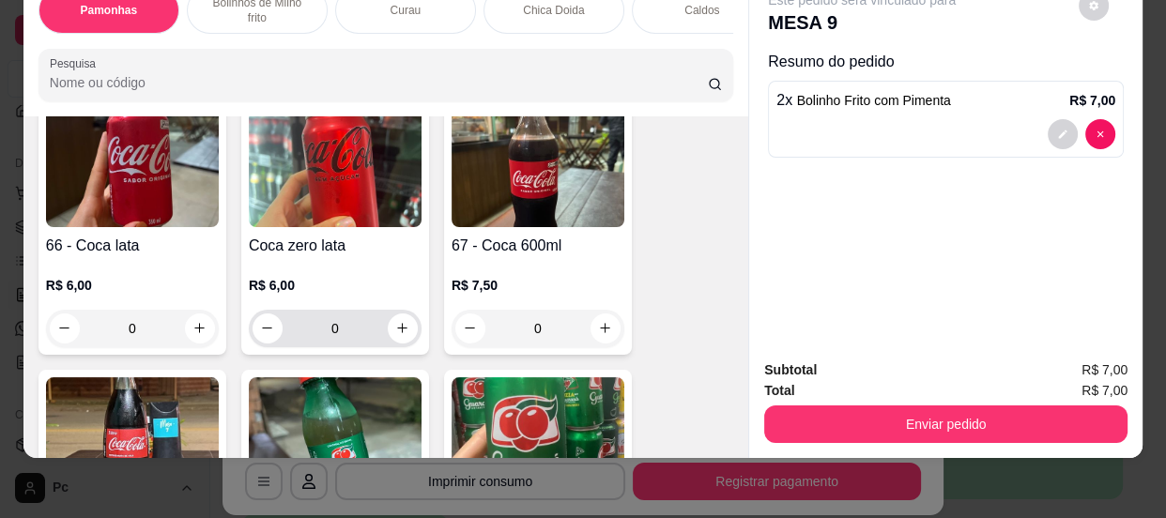
type input "2"
click at [350, 315] on input "0" at bounding box center [335, 329] width 105 height 38
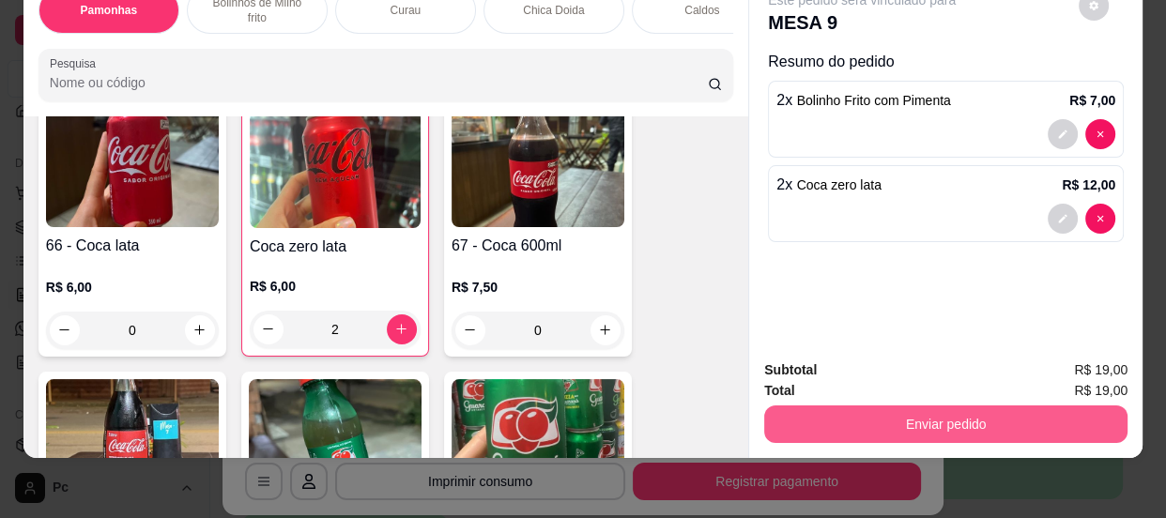
type input "2"
click at [897, 406] on button "Enviar pedido" at bounding box center [946, 424] width 352 height 37
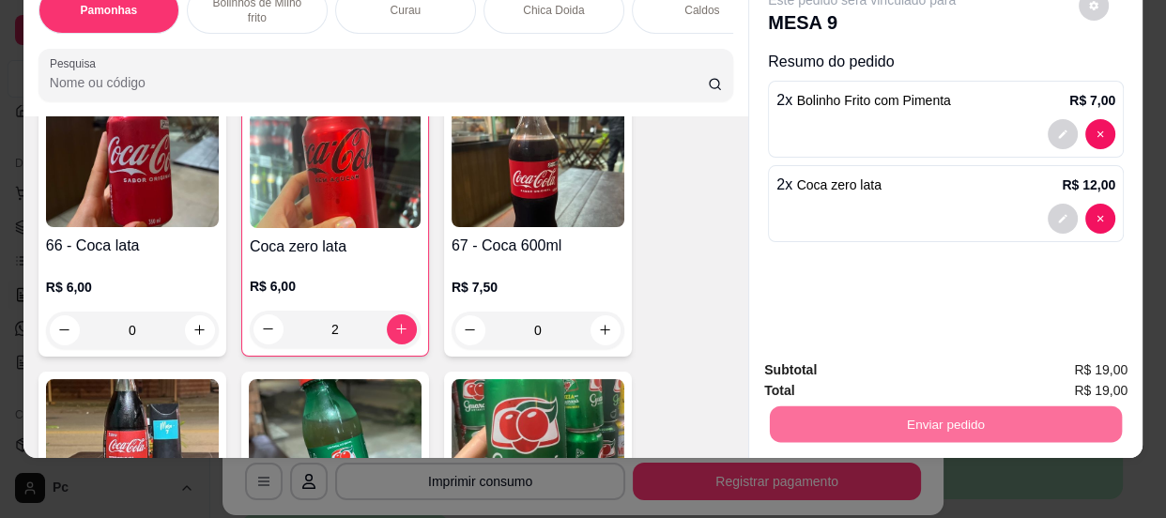
click at [1057, 357] on button "Enviar pedido" at bounding box center [1079, 365] width 106 height 36
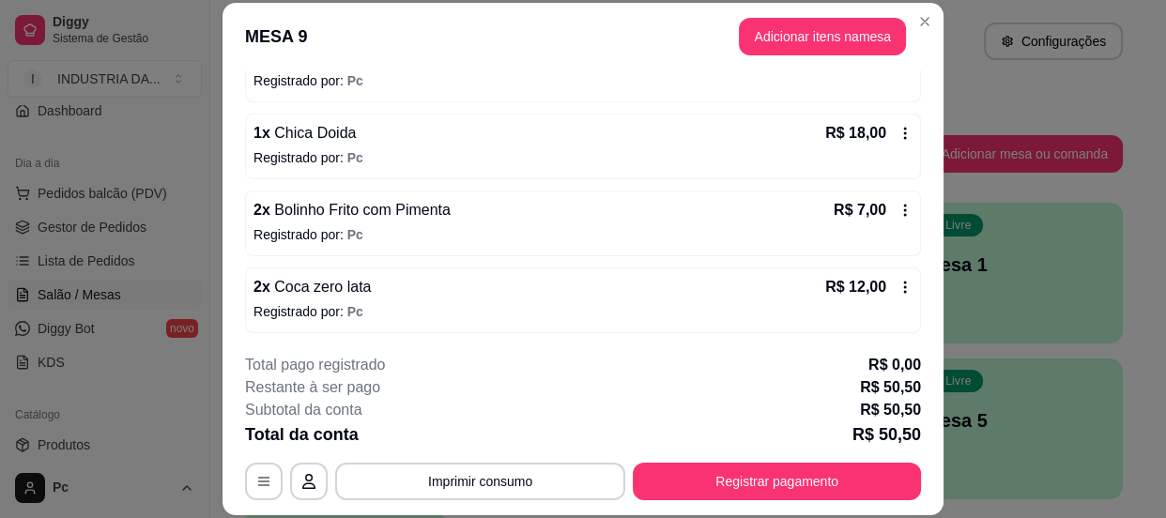
scroll to position [56, 0]
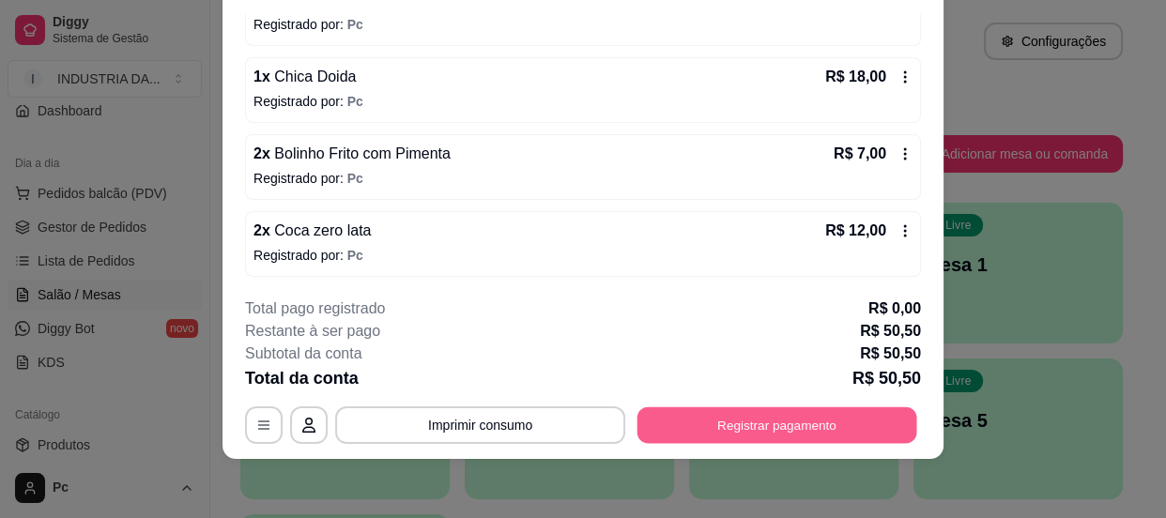
click at [826, 418] on button "Registrar pagamento" at bounding box center [777, 425] width 280 height 37
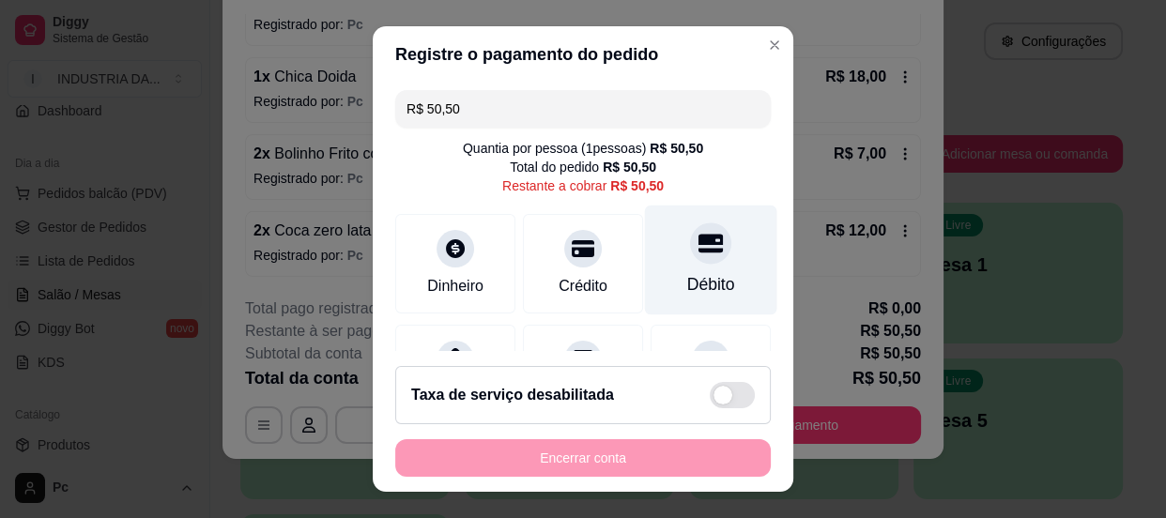
click at [697, 263] on div "Débito" at bounding box center [711, 260] width 132 height 110
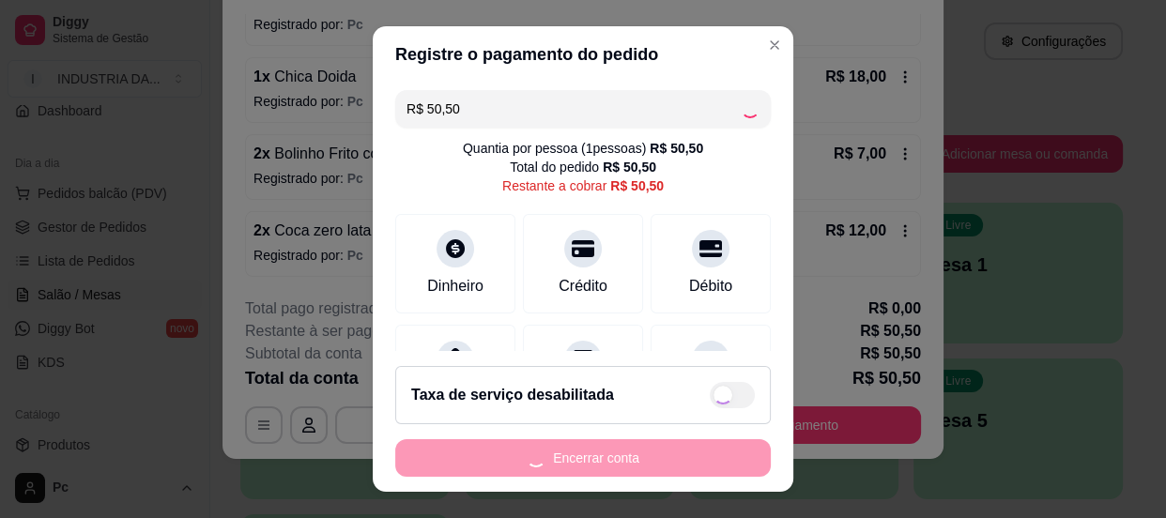
click at [605, 461] on div "Encerrar conta" at bounding box center [582, 458] width 375 height 38
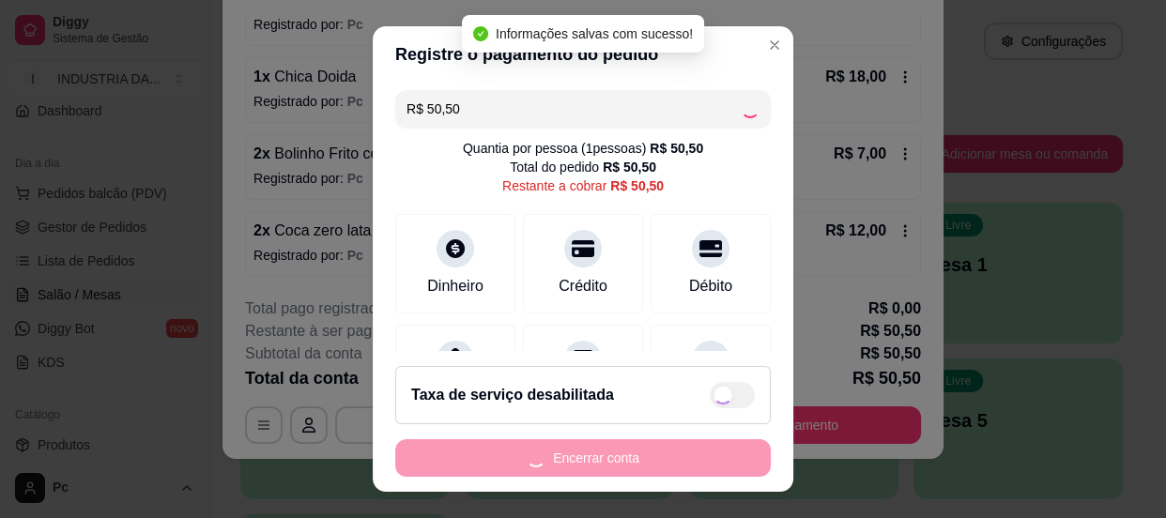
type input "R$ 0,00"
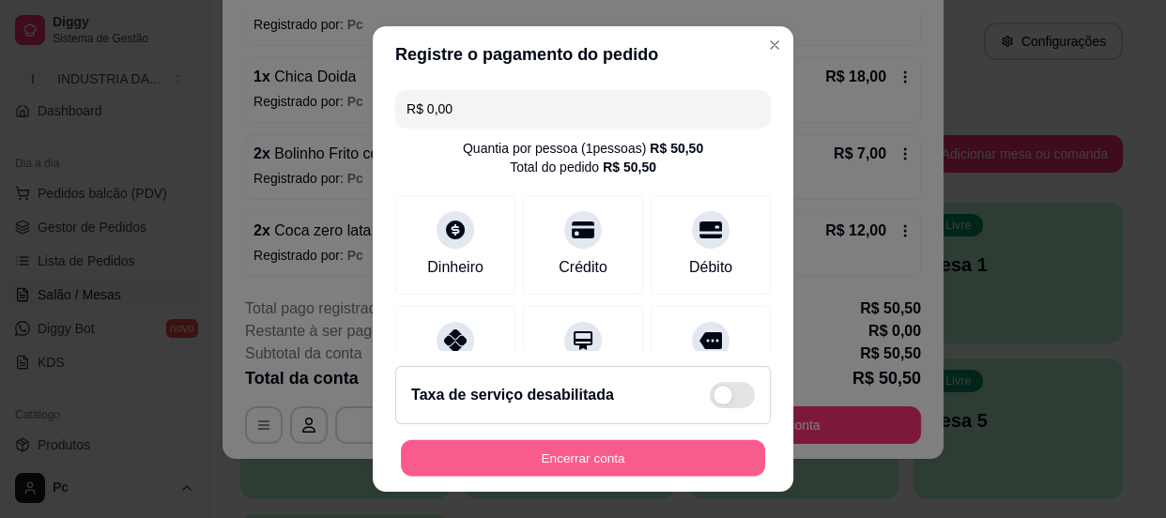
click at [605, 461] on button "Encerrar conta" at bounding box center [583, 458] width 364 height 37
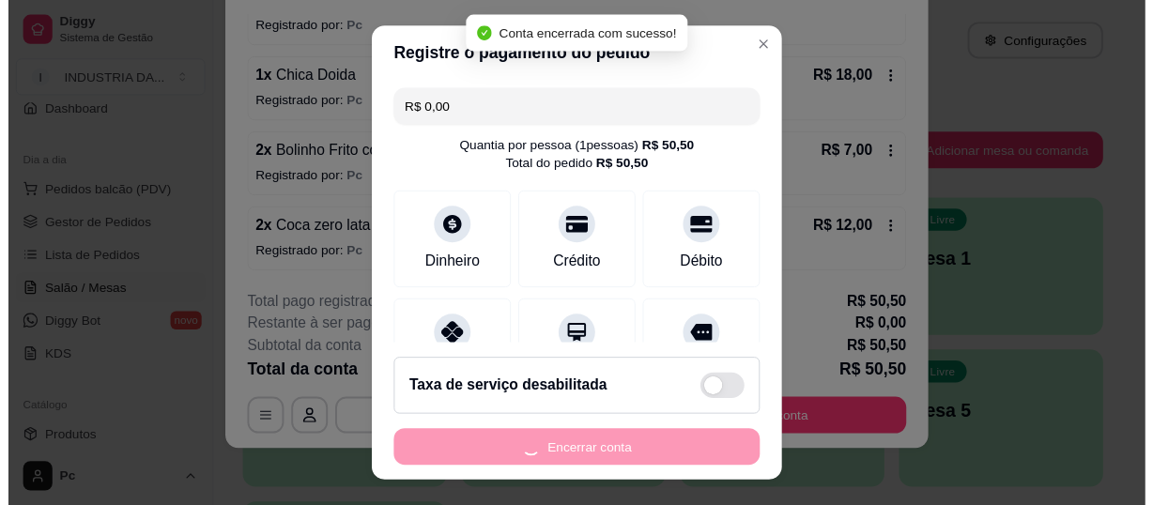
scroll to position [0, 0]
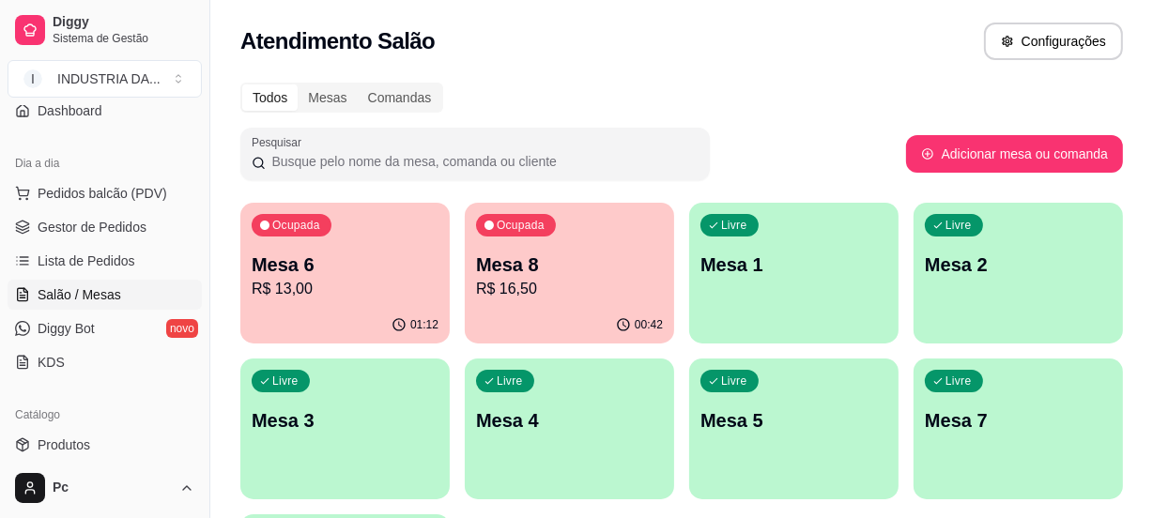
click at [618, 271] on p "Mesa 8" at bounding box center [569, 265] width 187 height 26
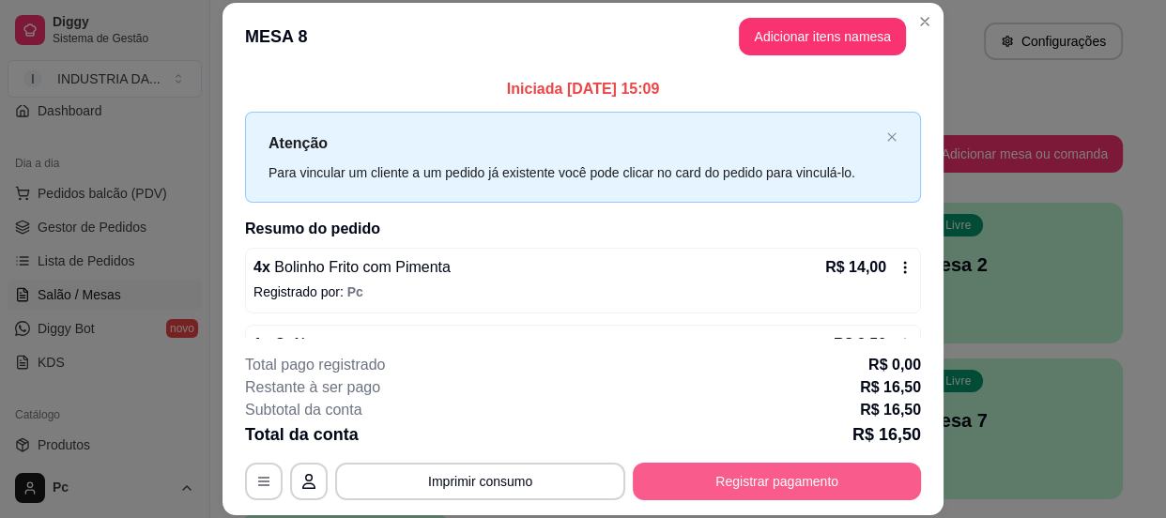
click at [708, 464] on button "Registrar pagamento" at bounding box center [777, 482] width 288 height 38
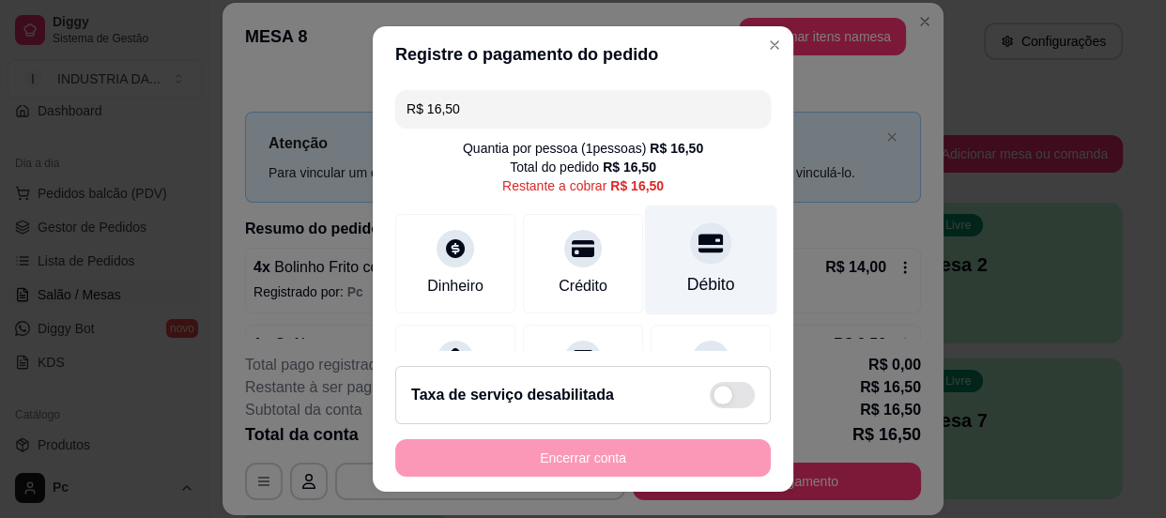
click at [704, 248] on div "Débito" at bounding box center [711, 260] width 132 height 110
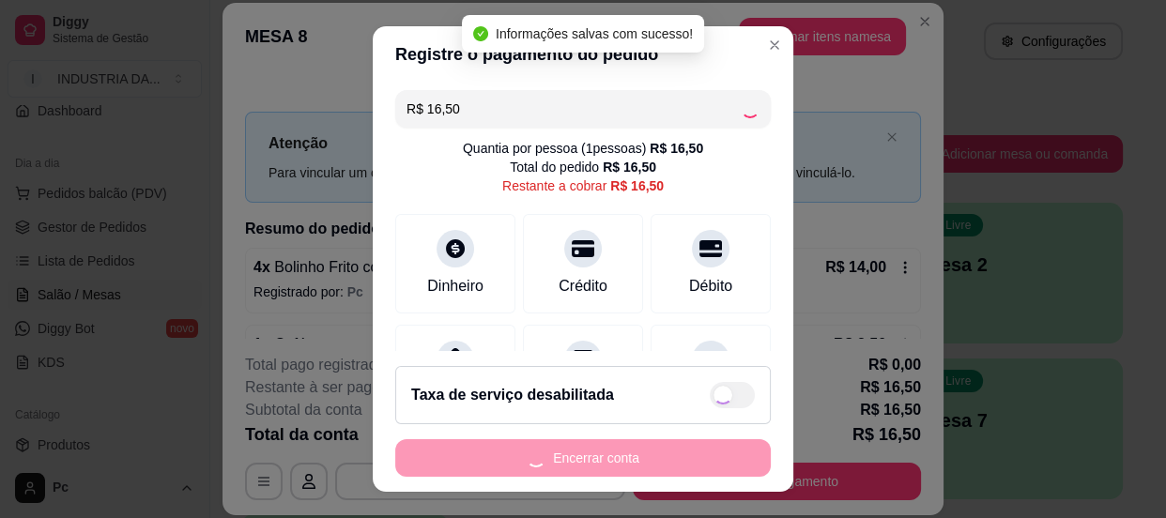
type input "R$ 0,00"
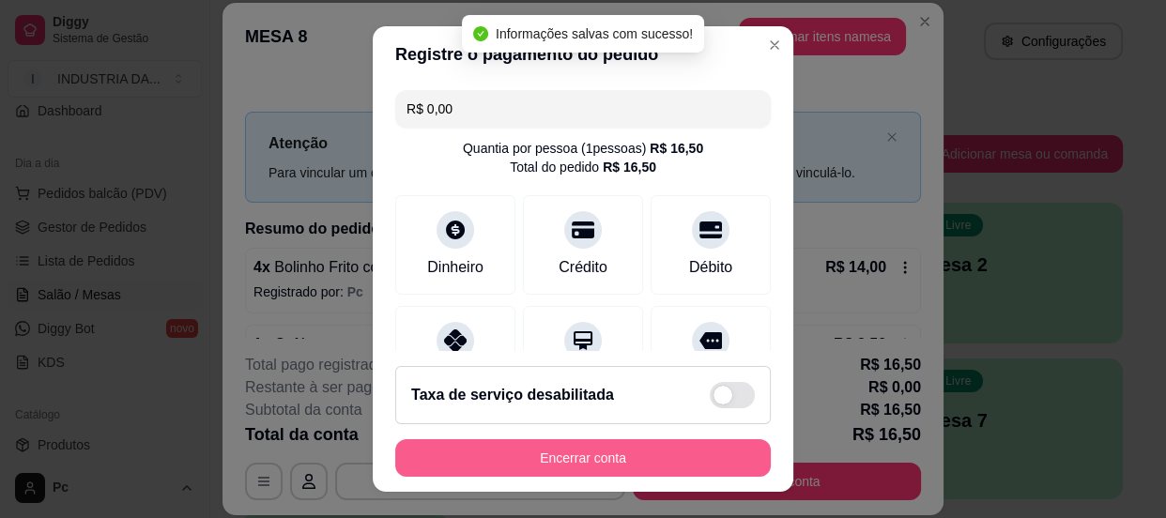
click at [614, 451] on button "Encerrar conta" at bounding box center [582, 458] width 375 height 38
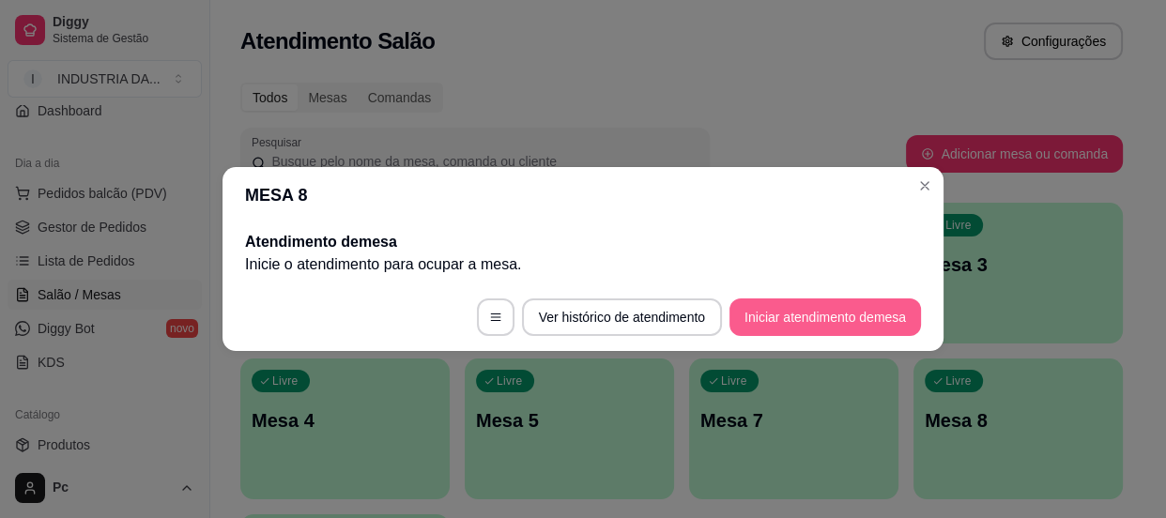
click at [794, 322] on button "Iniciar atendimento de mesa" at bounding box center [824, 318] width 191 height 38
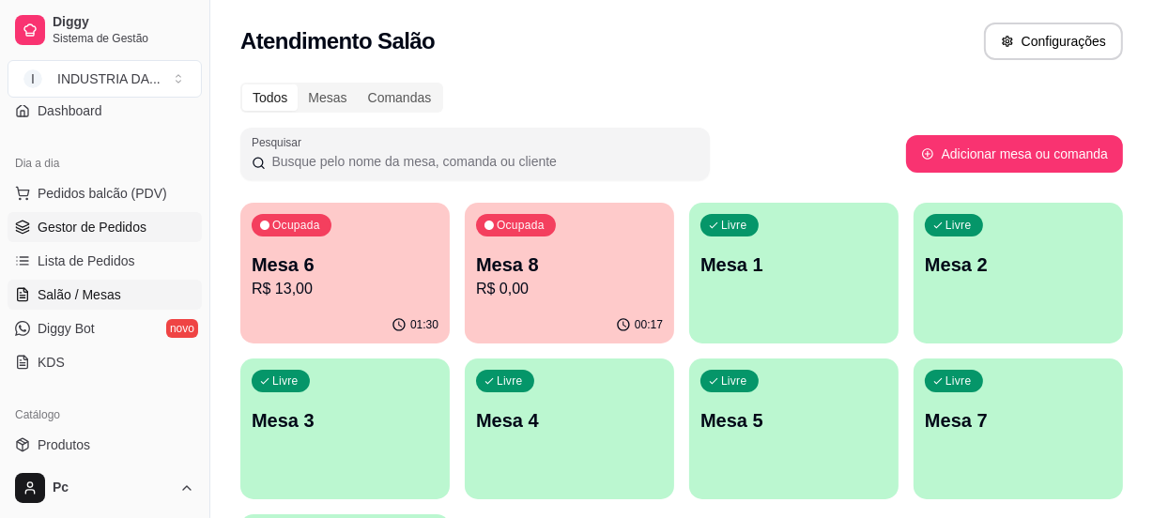
click at [83, 223] on span "Gestor de Pedidos" at bounding box center [92, 227] width 109 height 19
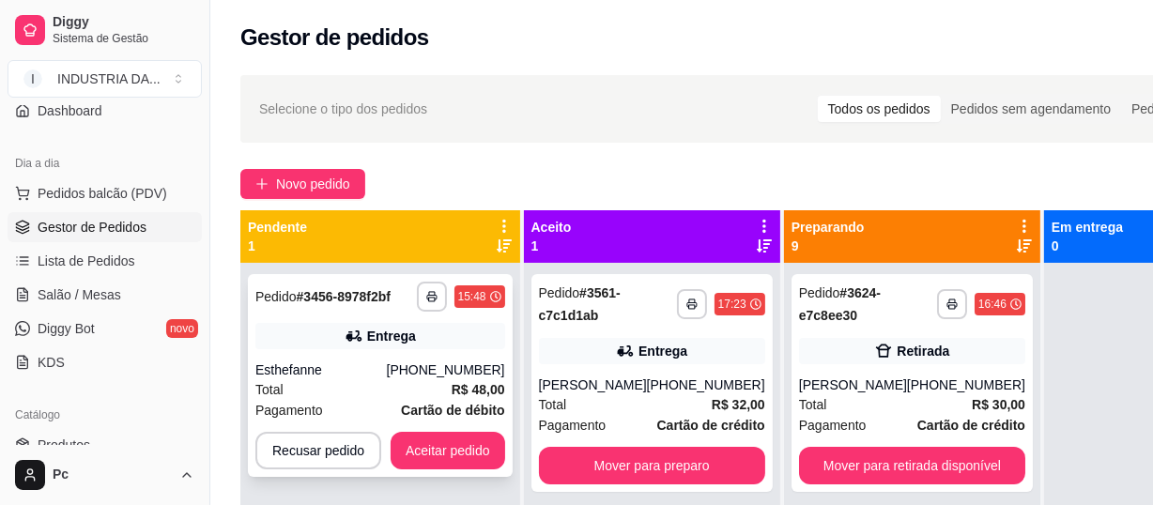
click at [417, 342] on div "Entrega" at bounding box center [380, 336] width 250 height 26
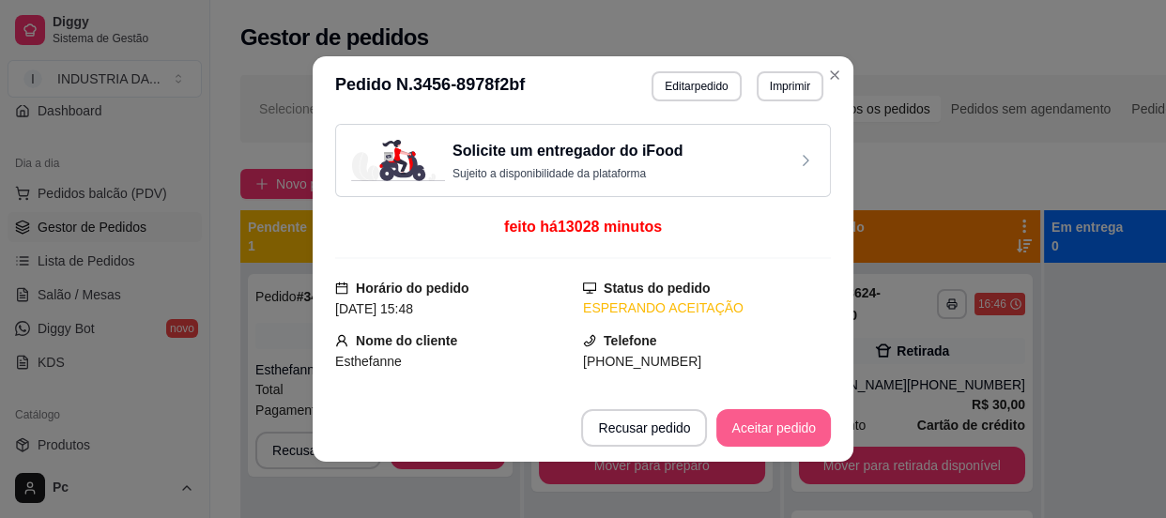
click at [765, 411] on button "Aceitar pedido" at bounding box center [773, 428] width 115 height 38
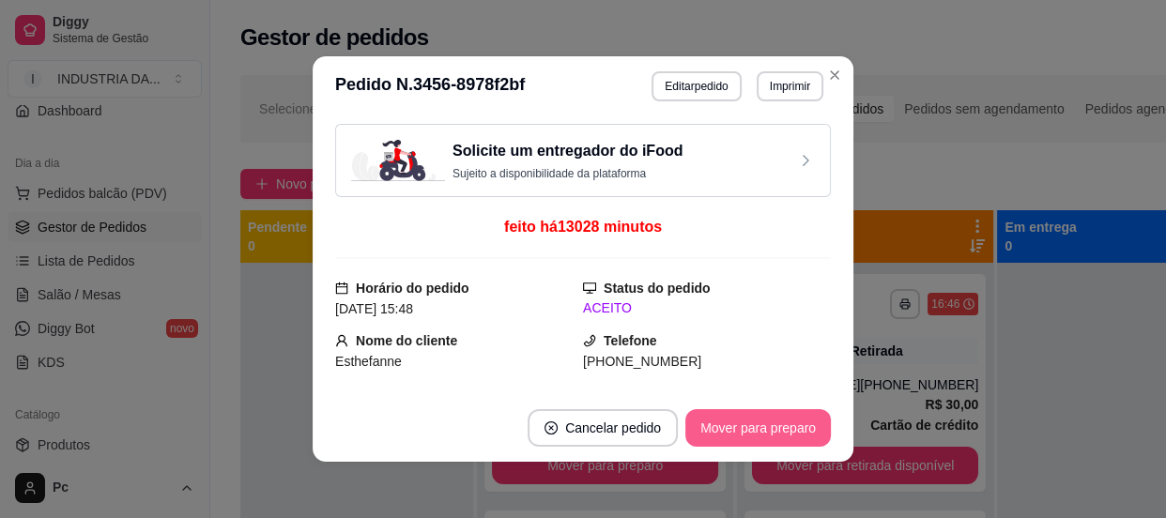
click at [766, 417] on button "Mover para preparo" at bounding box center [757, 428] width 145 height 38
click at [766, 417] on button "Mover para entrega" at bounding box center [758, 428] width 145 height 38
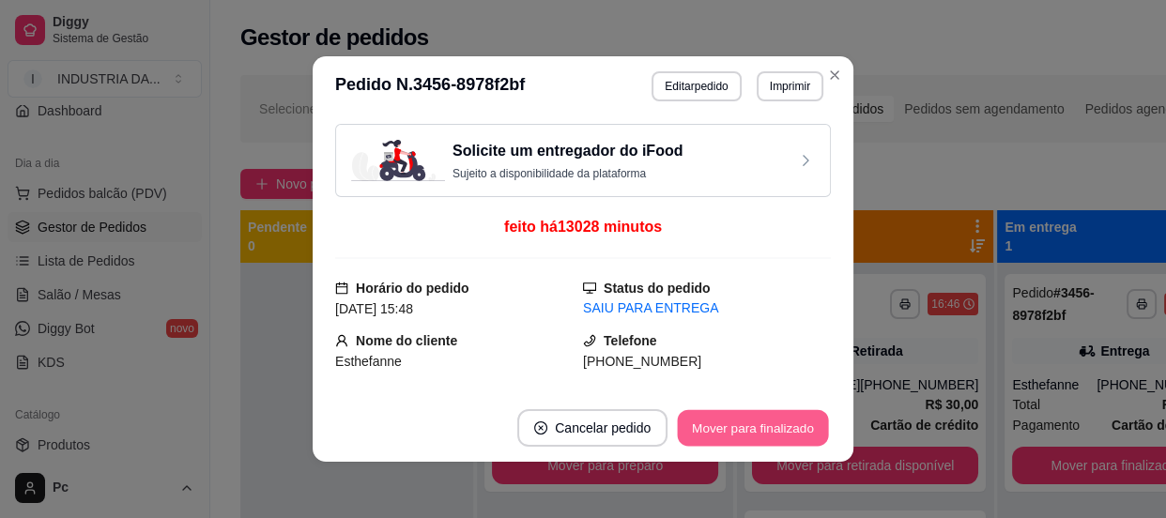
click at [766, 417] on button "Mover para finalizado" at bounding box center [753, 428] width 151 height 37
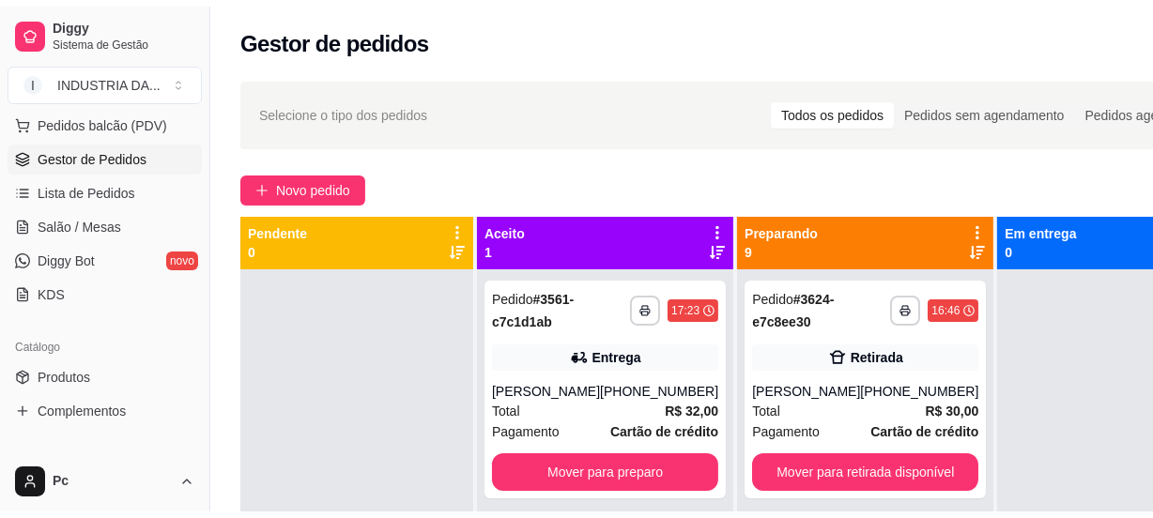
scroll to position [255, 0]
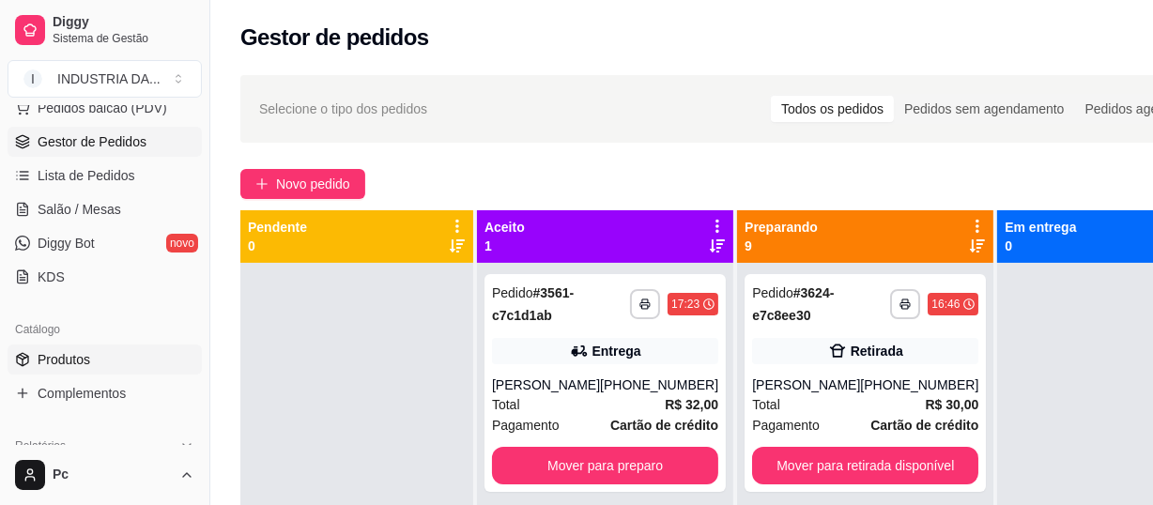
click at [122, 350] on link "Produtos" at bounding box center [105, 359] width 194 height 30
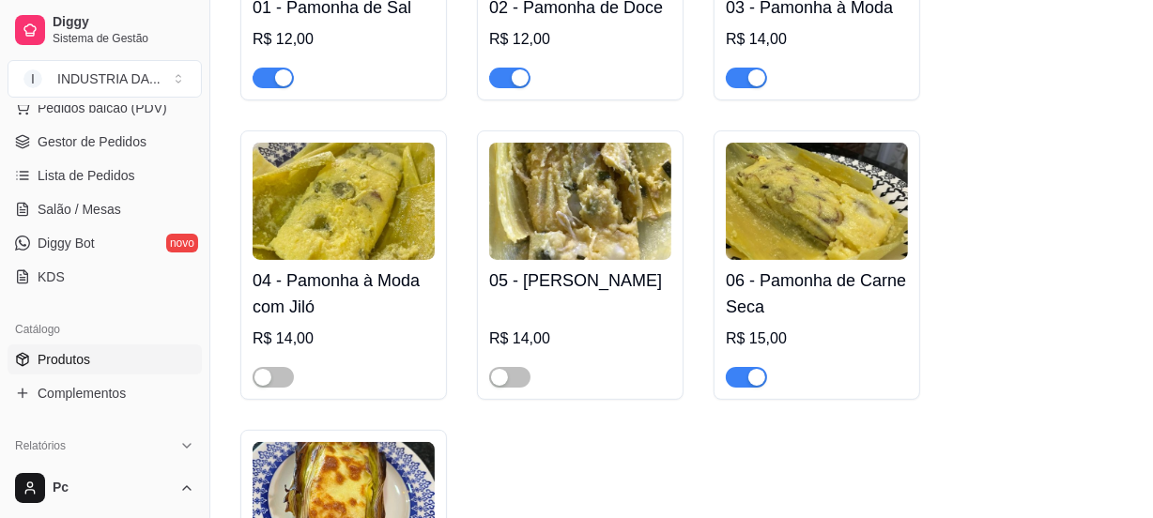
scroll to position [426, 0]
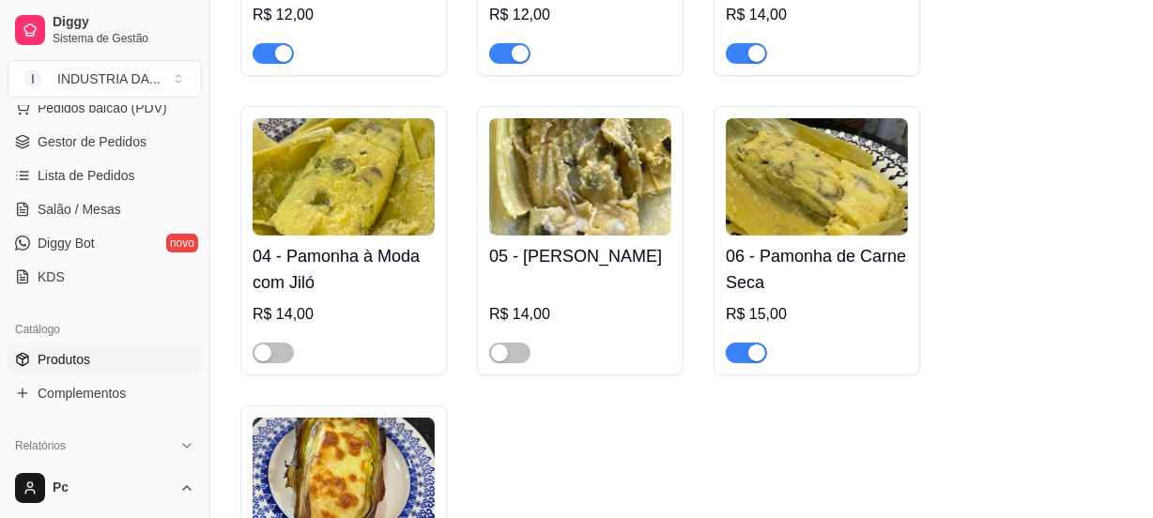
click at [750, 358] on div "button" at bounding box center [756, 352] width 17 height 17
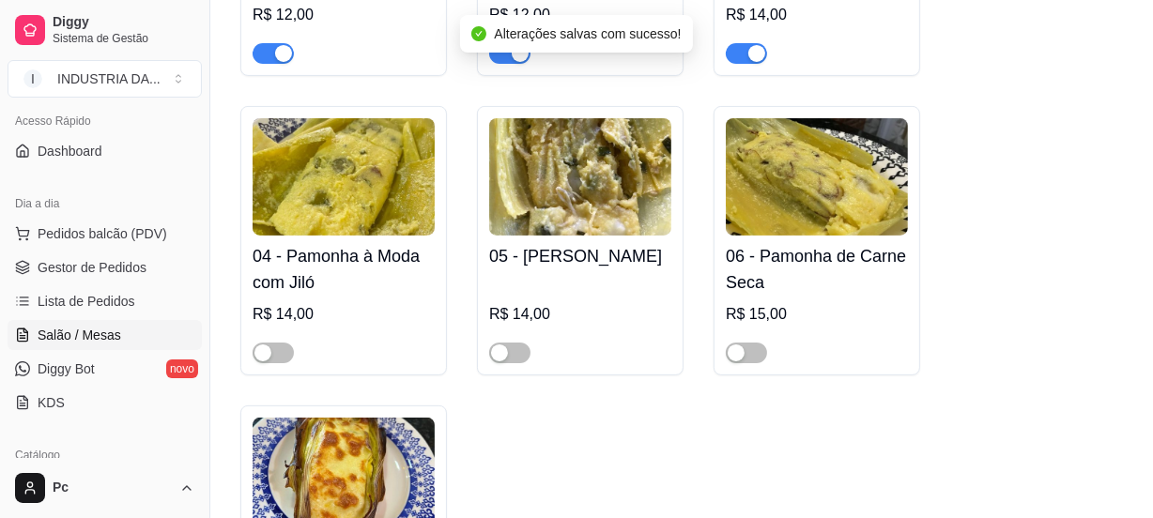
scroll to position [0, 0]
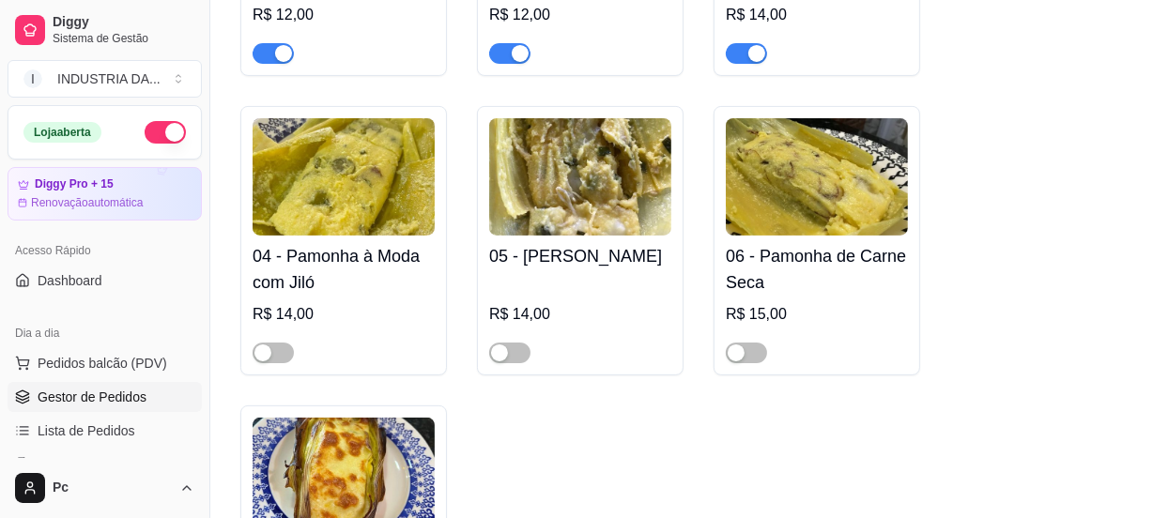
click at [99, 385] on link "Gestor de Pedidos" at bounding box center [105, 397] width 194 height 30
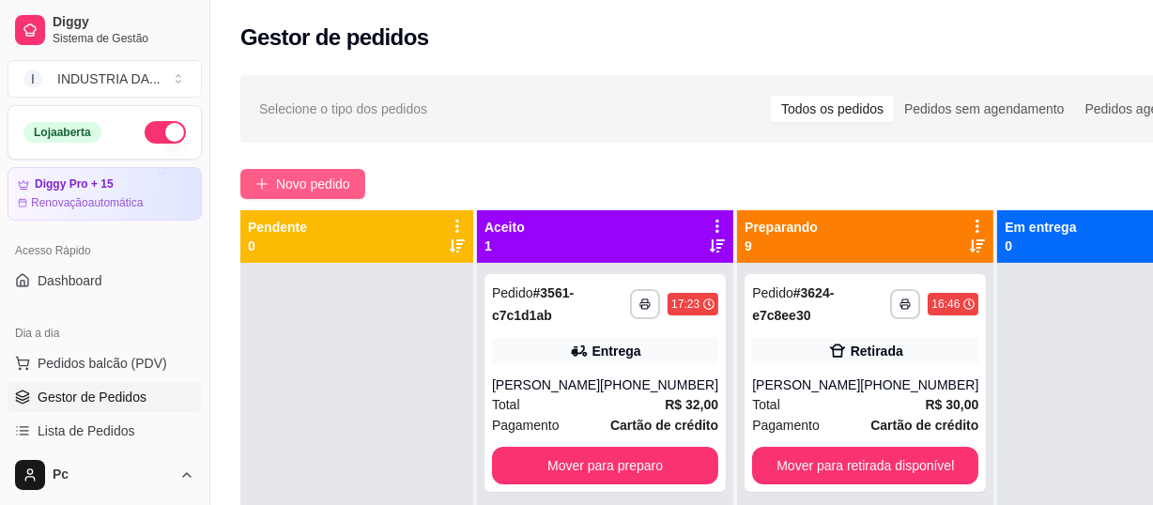
click at [321, 184] on span "Novo pedido" at bounding box center [313, 184] width 74 height 21
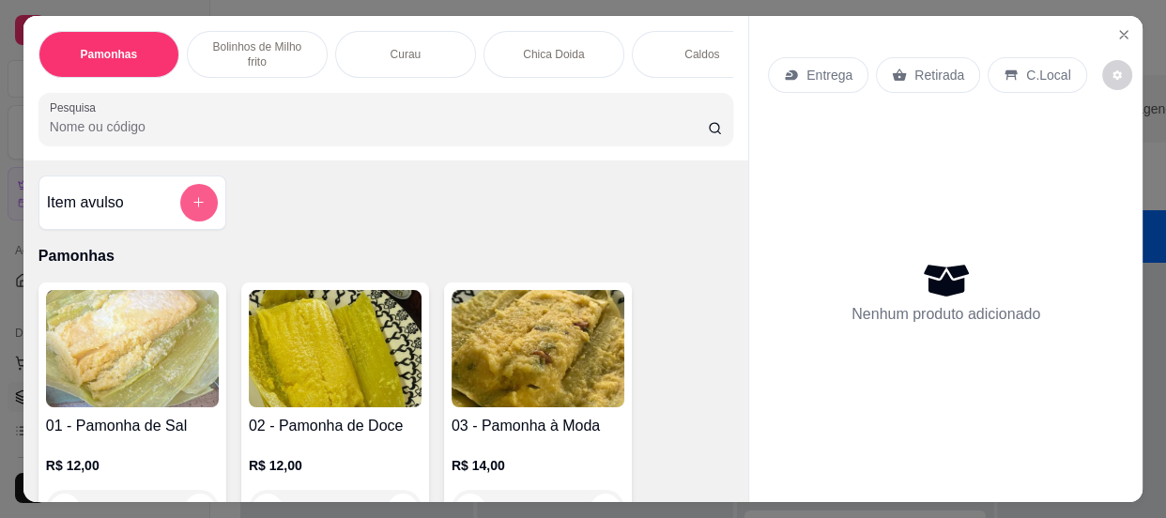
click at [200, 212] on button "add-separate-item" at bounding box center [199, 203] width 38 height 38
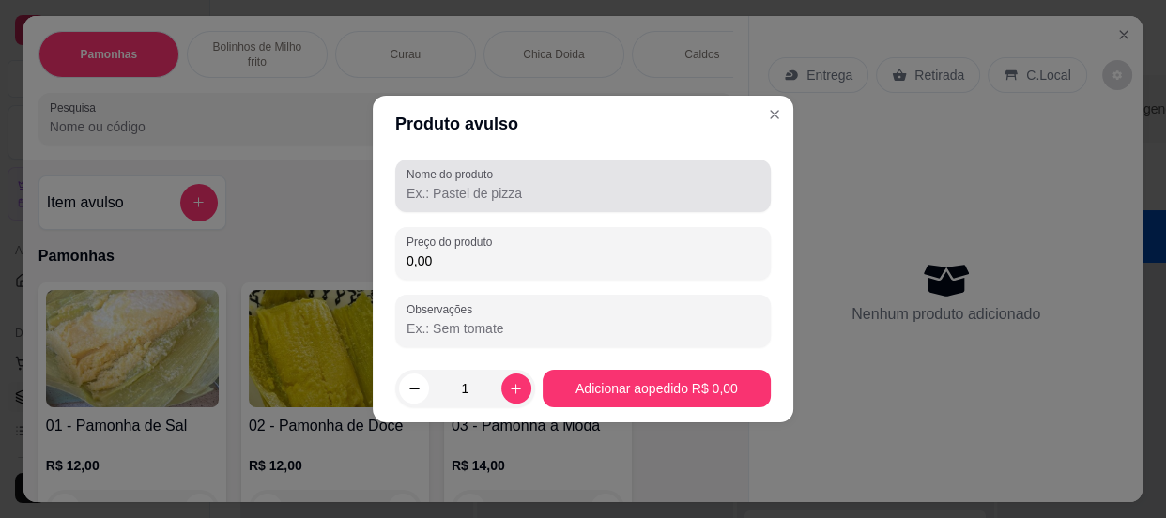
click at [440, 187] on input "Nome do produto" at bounding box center [582, 193] width 353 height 19
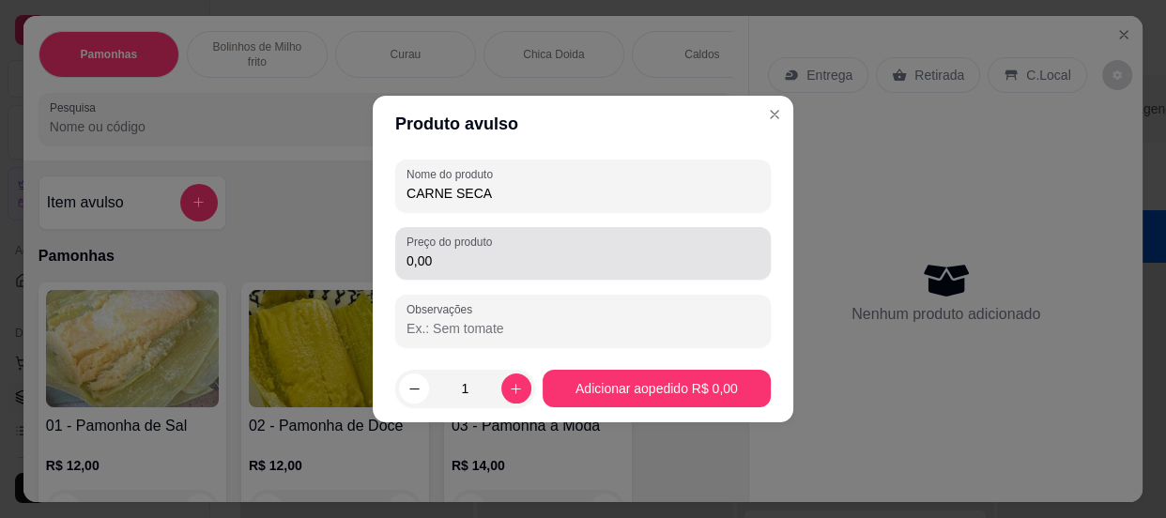
type input "CARNE SECA"
click at [544, 272] on div "Preço do produto 0,00" at bounding box center [582, 253] width 375 height 53
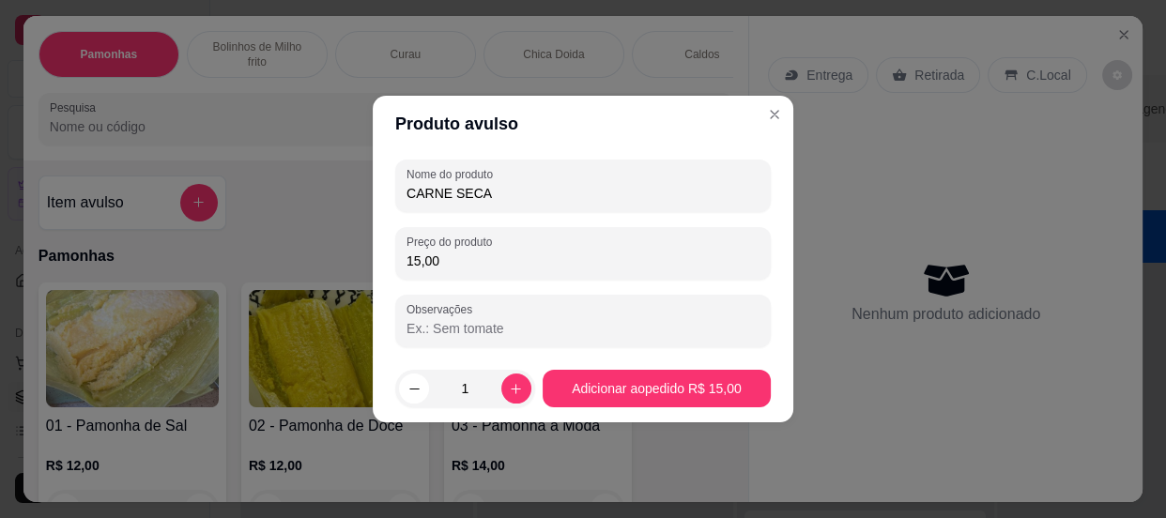
type input "15,00"
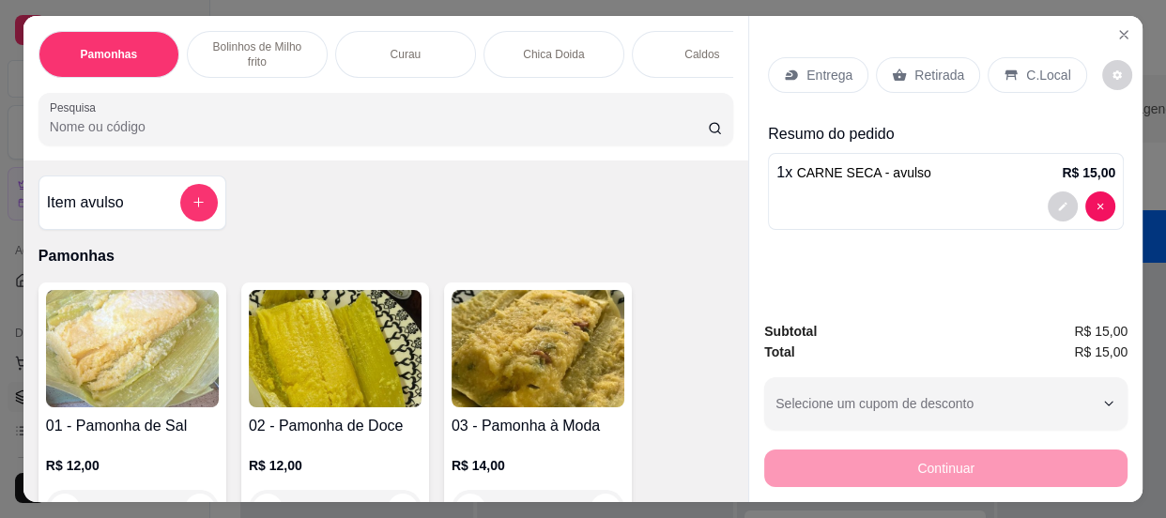
scroll to position [84, 0]
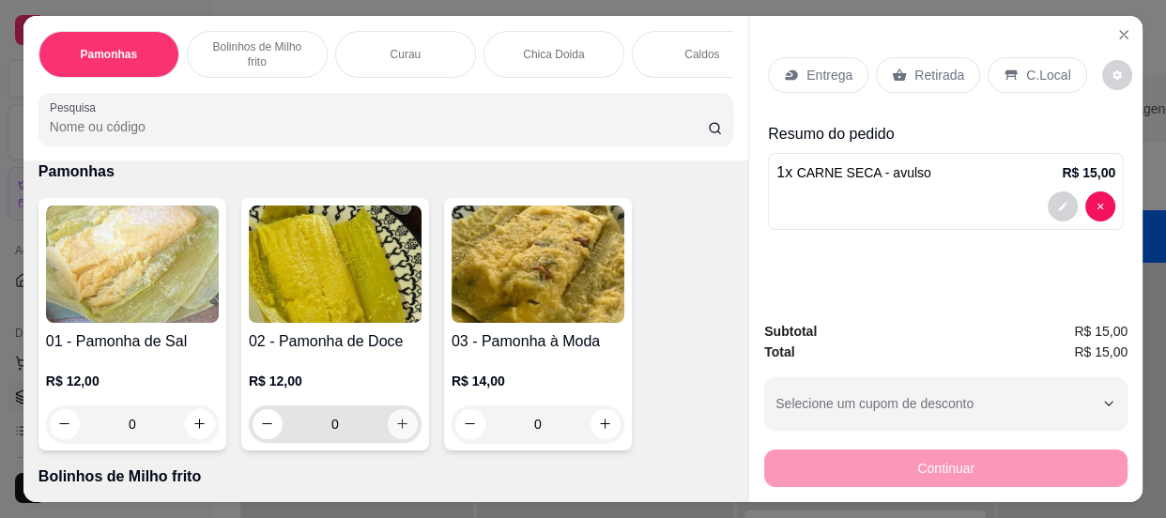
click at [402, 425] on icon "increase-product-quantity" at bounding box center [402, 424] width 14 height 14
type input "1"
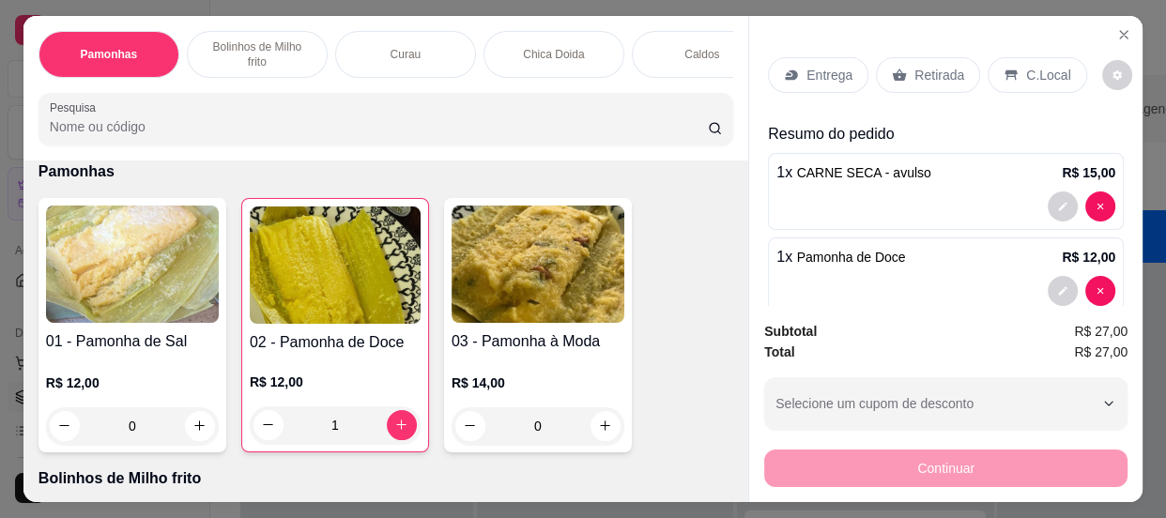
click at [825, 66] on p "Entrega" at bounding box center [829, 75] width 46 height 19
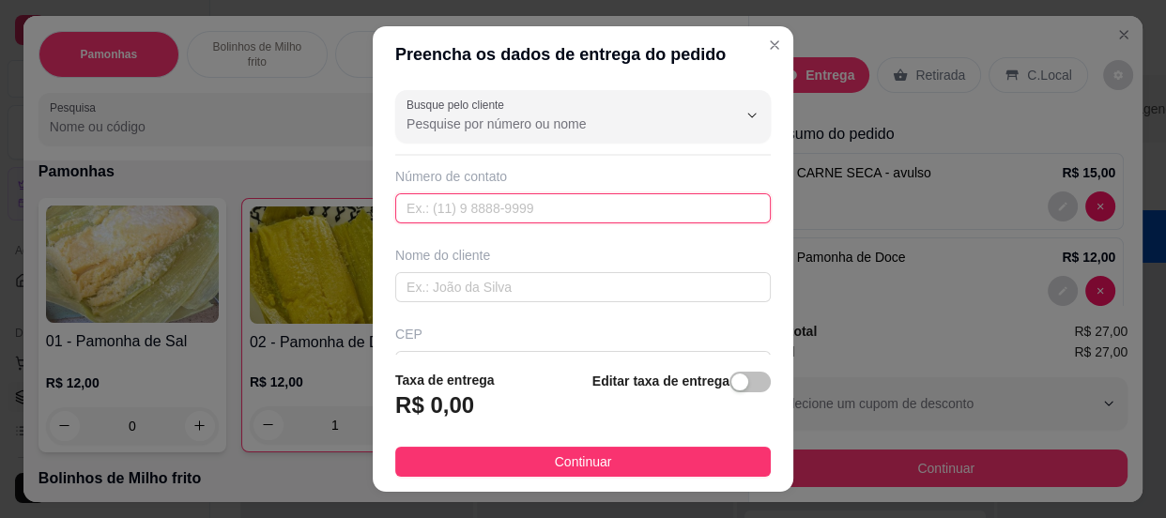
click at [572, 220] on input "text" at bounding box center [582, 208] width 375 height 30
type input "(62) 99486-4637"
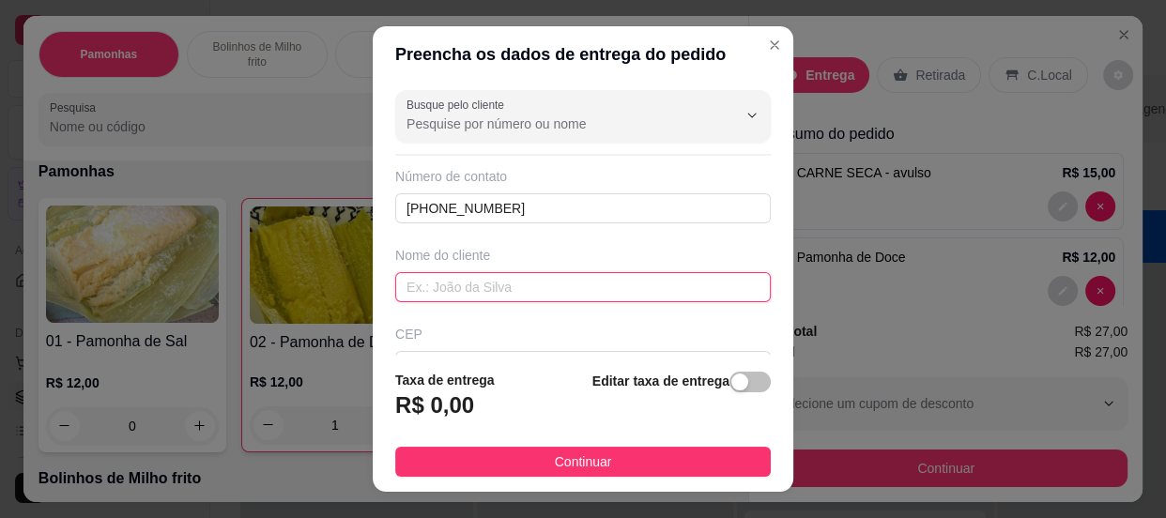
click at [461, 299] on input "text" at bounding box center [582, 287] width 375 height 30
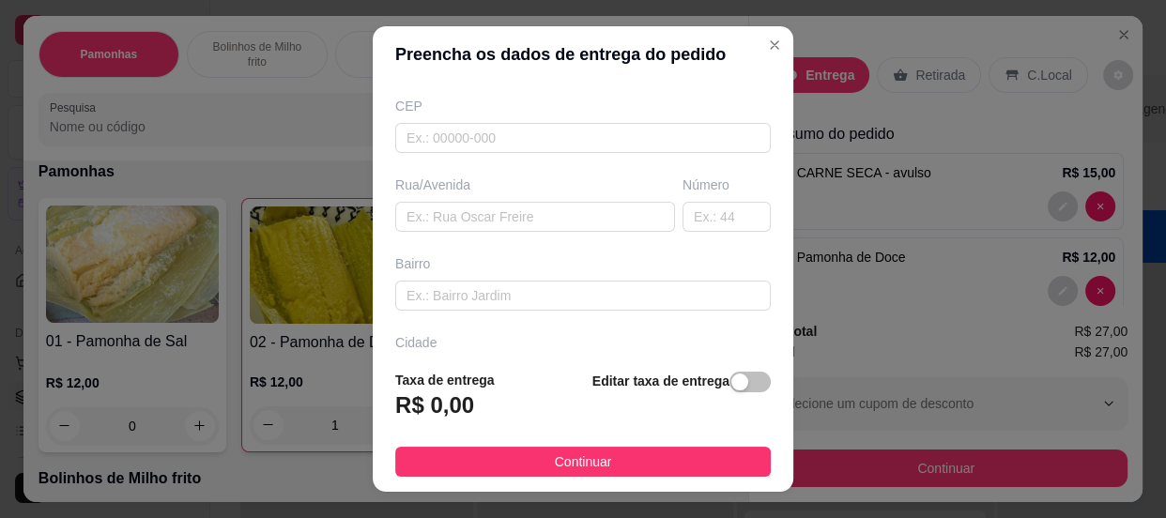
scroll to position [255, 0]
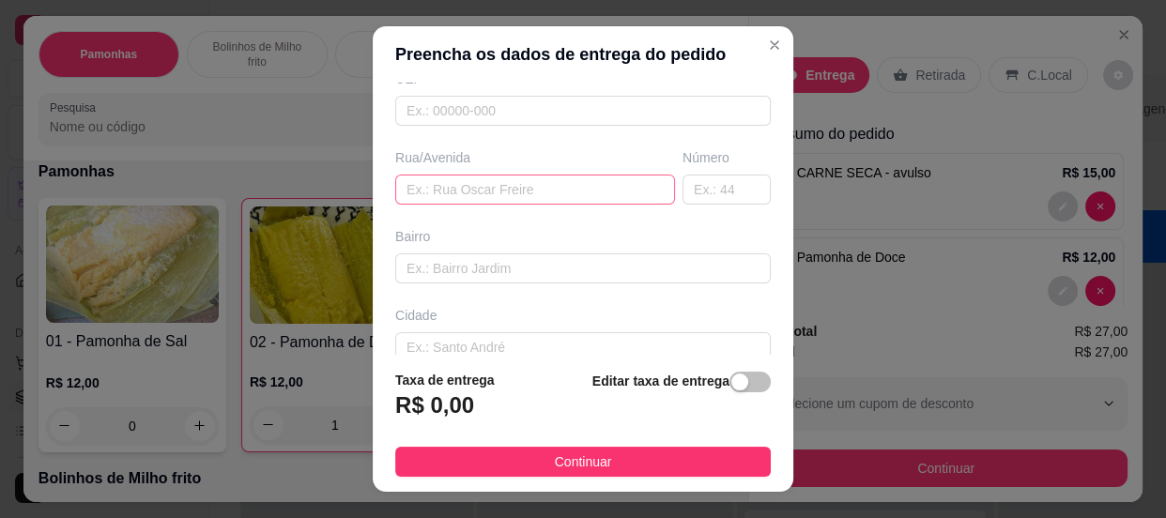
type input "HERICA"
click at [522, 189] on input "text" at bounding box center [535, 190] width 280 height 30
type input "RUA BARÃO DE MAUA"
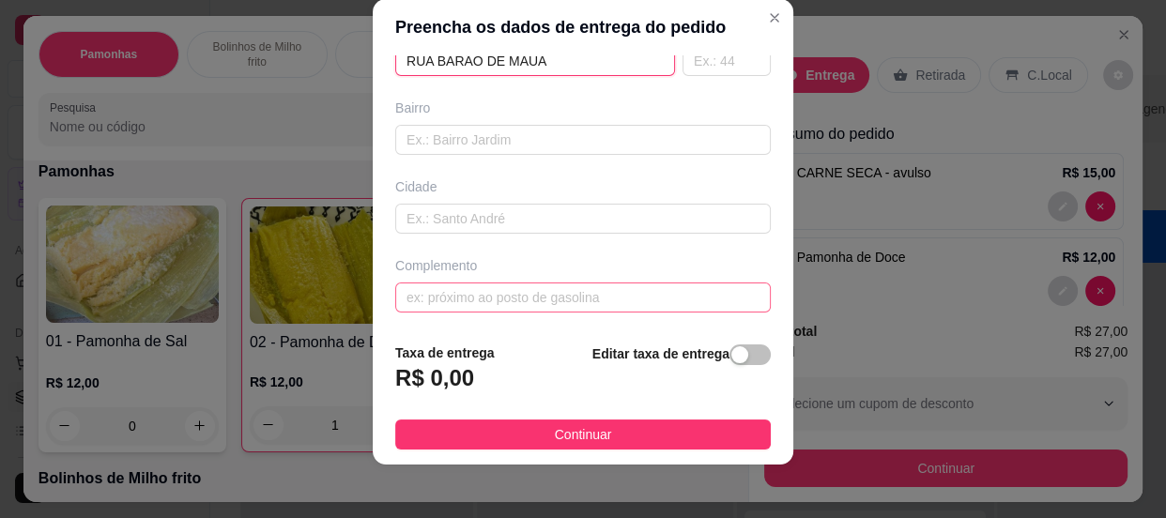
scroll to position [34, 0]
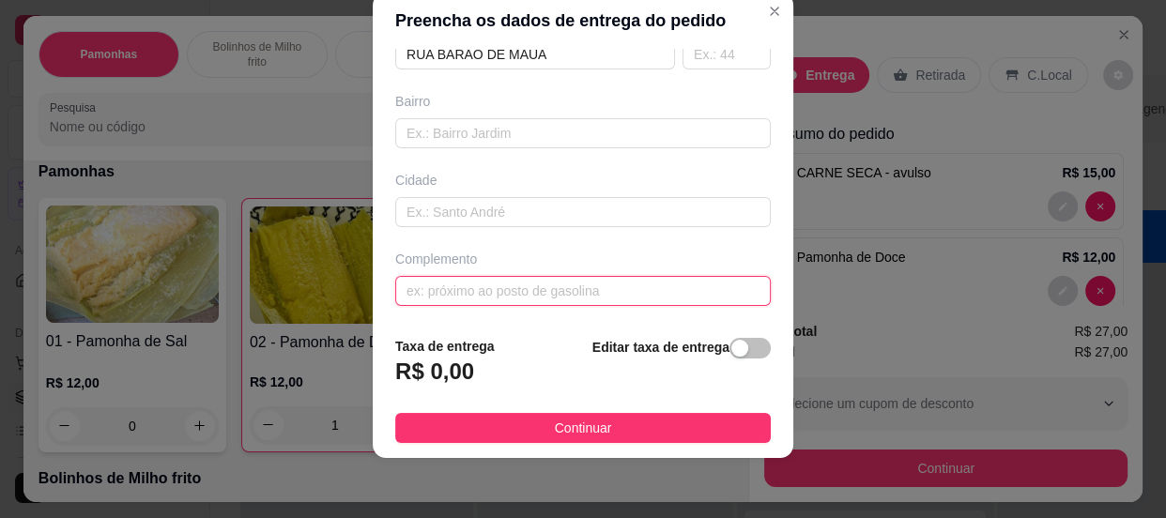
click at [473, 295] on input "text" at bounding box center [582, 291] width 375 height 30
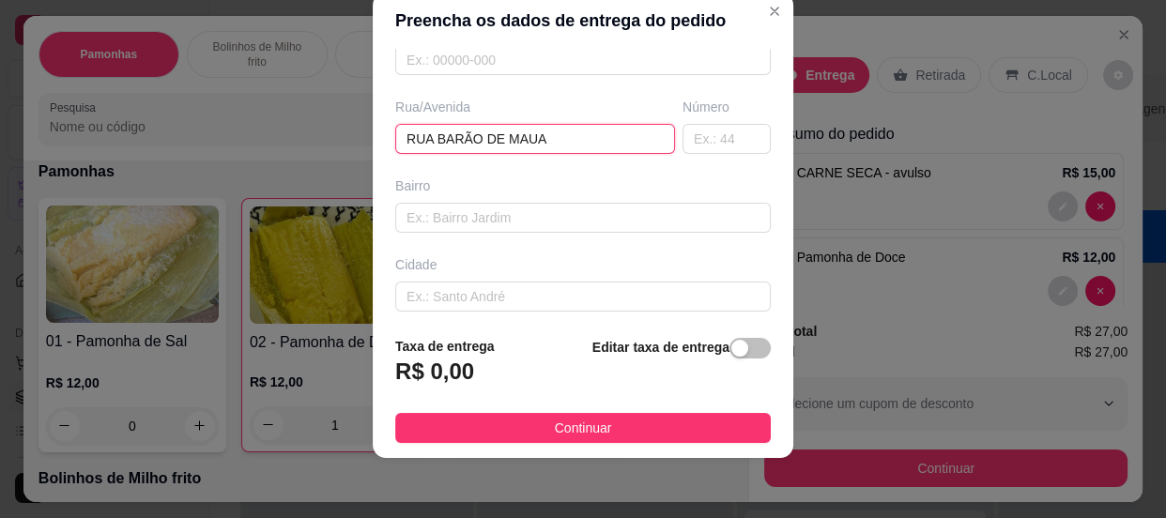
click at [553, 124] on input "RUA BARÃO DE MAUA" at bounding box center [535, 139] width 280 height 30
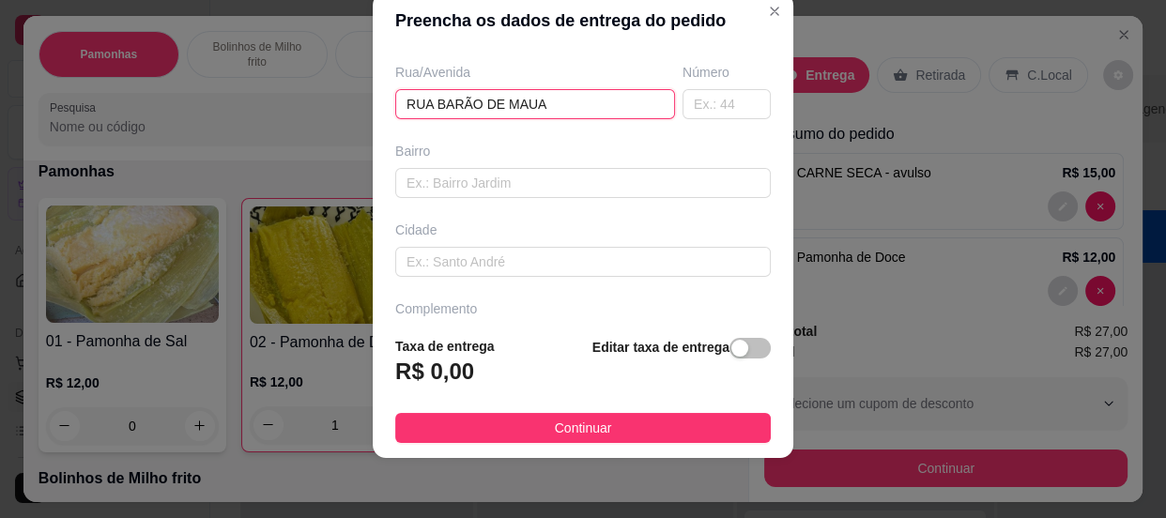
scroll to position [357, 0]
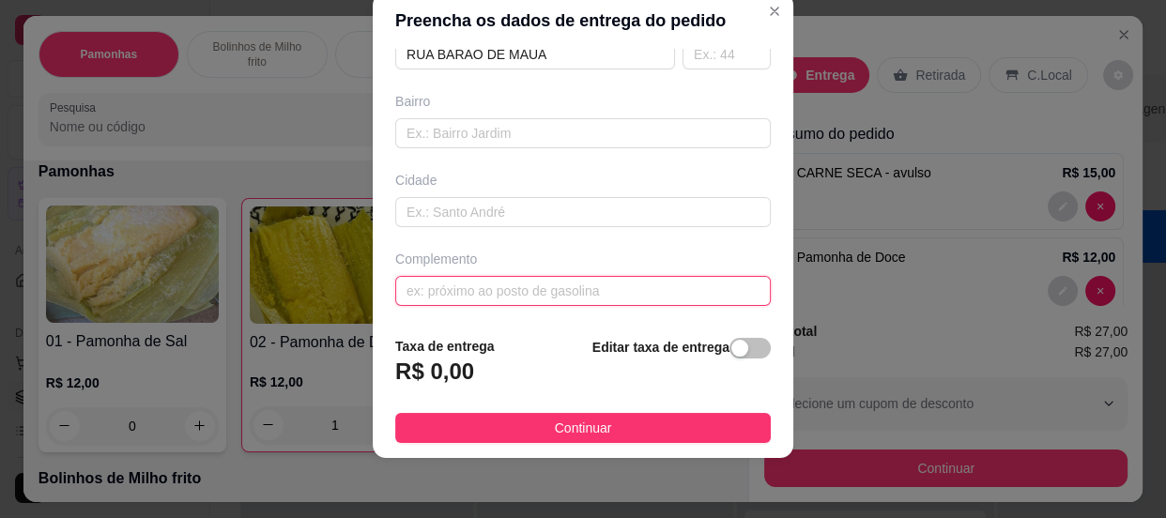
click at [485, 286] on input "text" at bounding box center [582, 291] width 375 height 30
type input "QUADRA 32 LOTE 4"
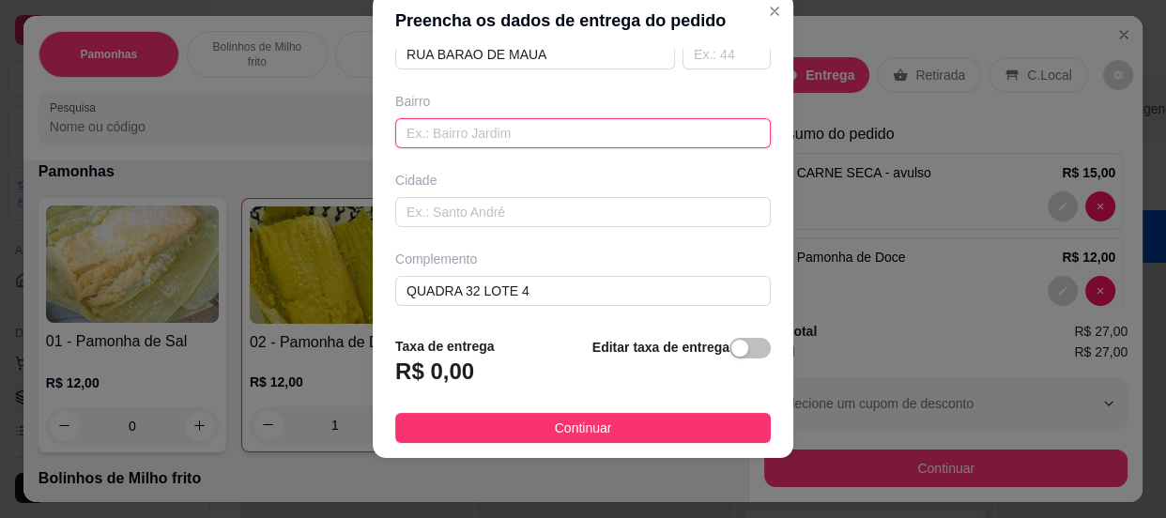
click at [498, 130] on input "text" at bounding box center [582, 133] width 375 height 30
type input "BAIRRO GOIÁ"
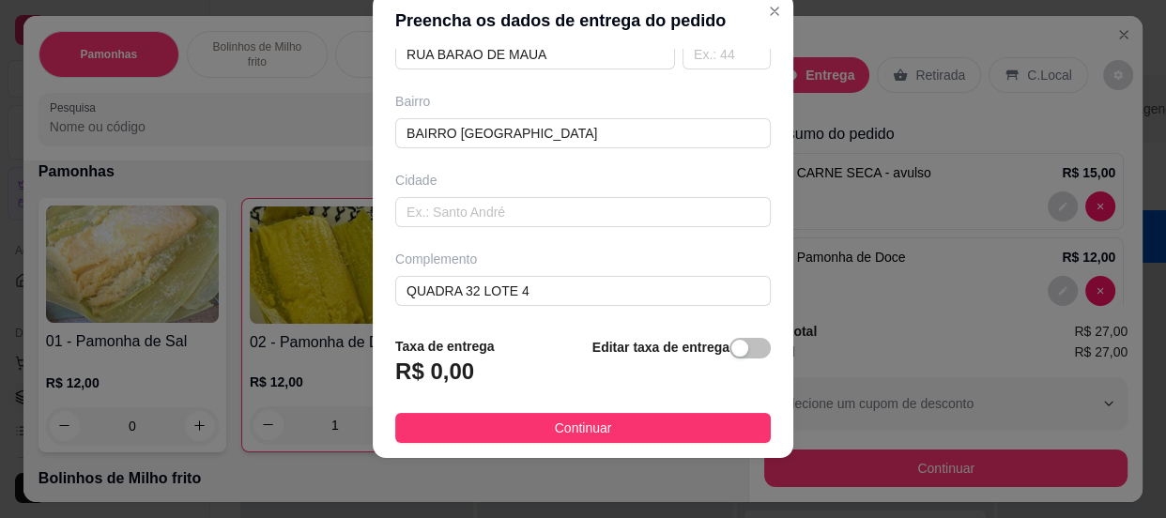
click at [406, 363] on h3 "R$ 0,00" at bounding box center [434, 372] width 79 height 30
click at [729, 359] on span "button" at bounding box center [749, 348] width 41 height 21
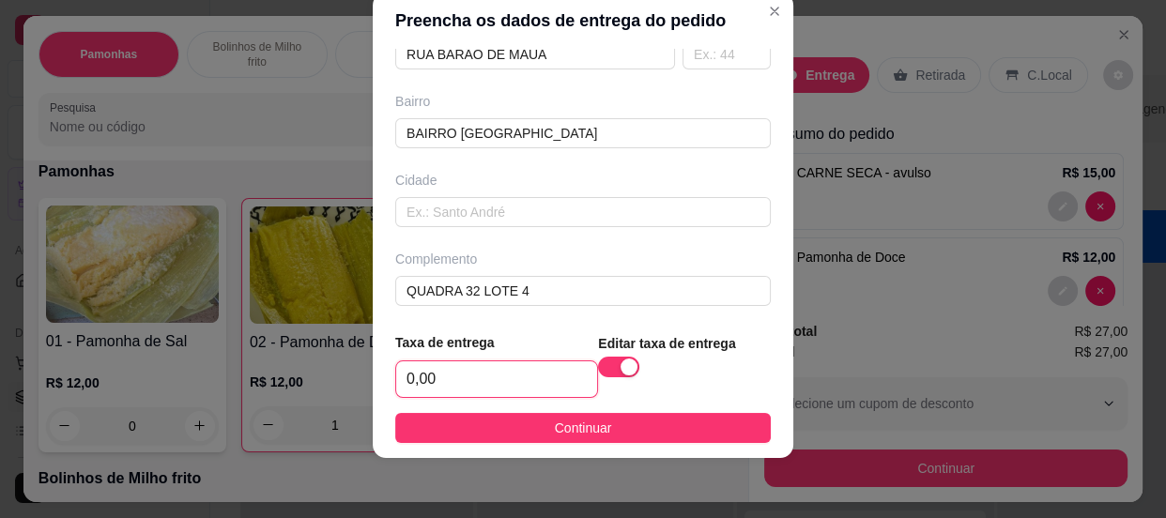
click at [486, 375] on input "0,00" at bounding box center [496, 379] width 201 height 36
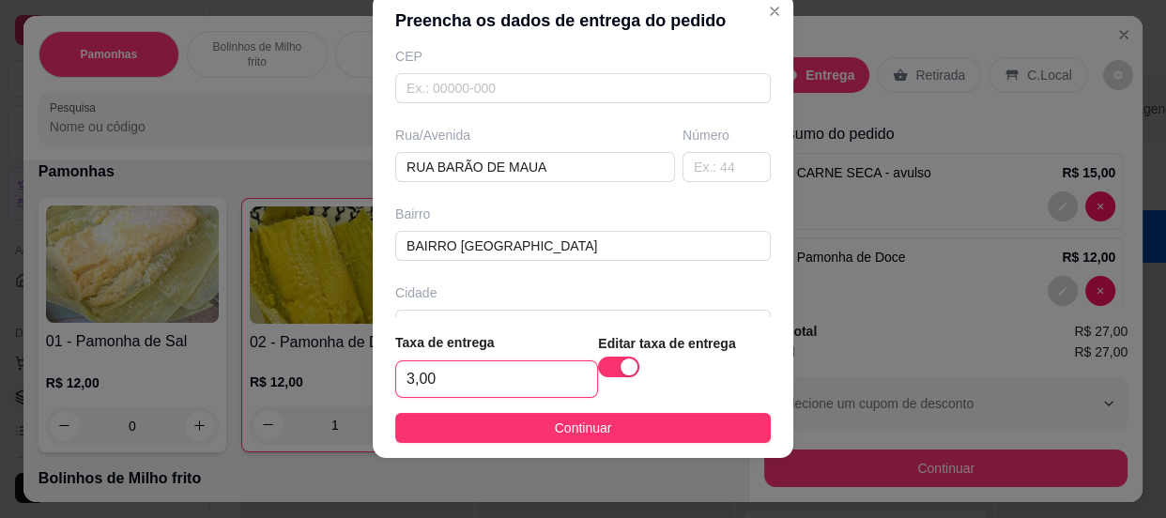
scroll to position [187, 0]
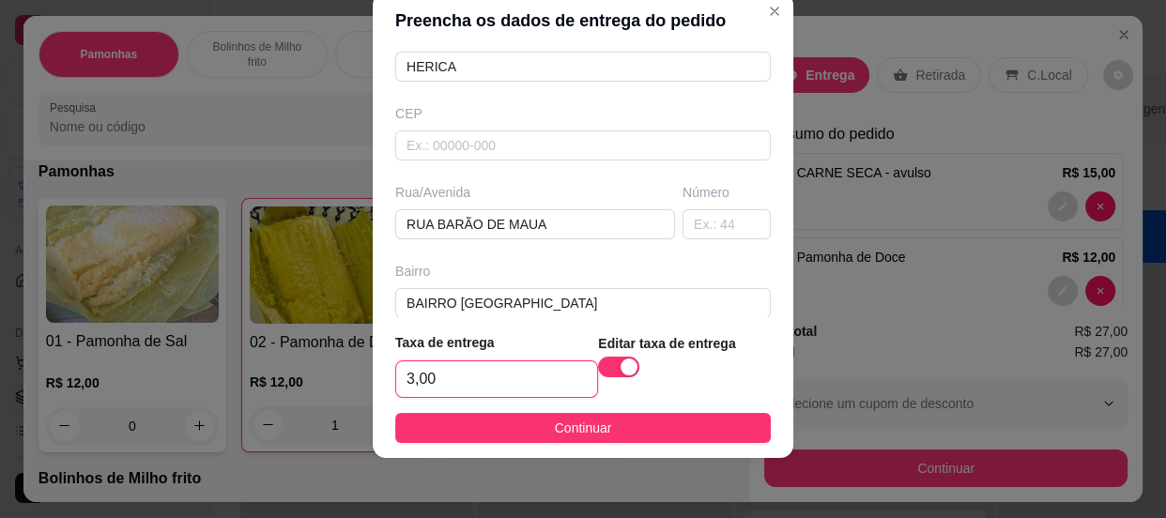
type input "3,00"
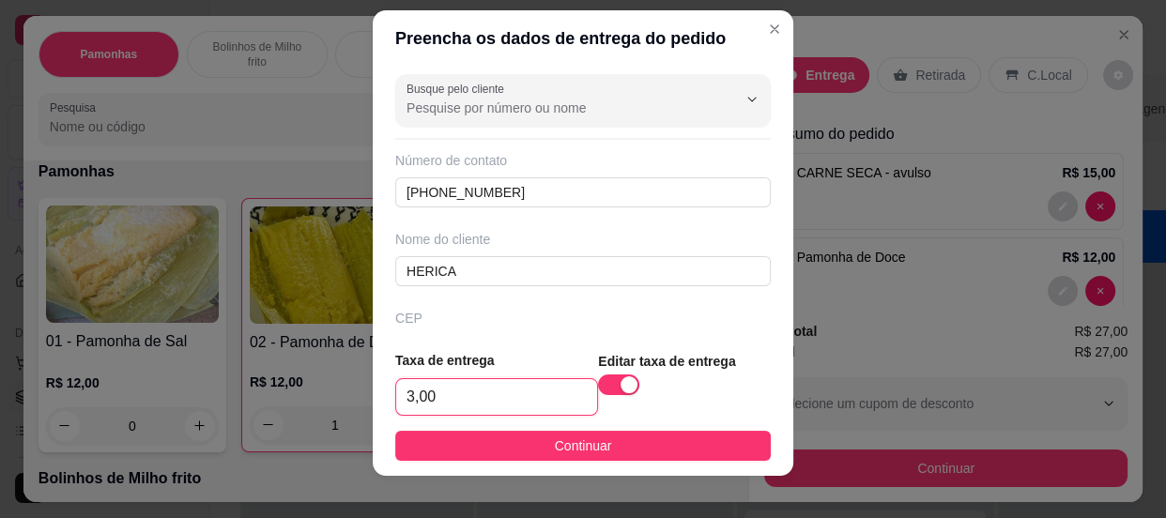
scroll to position [0, 0]
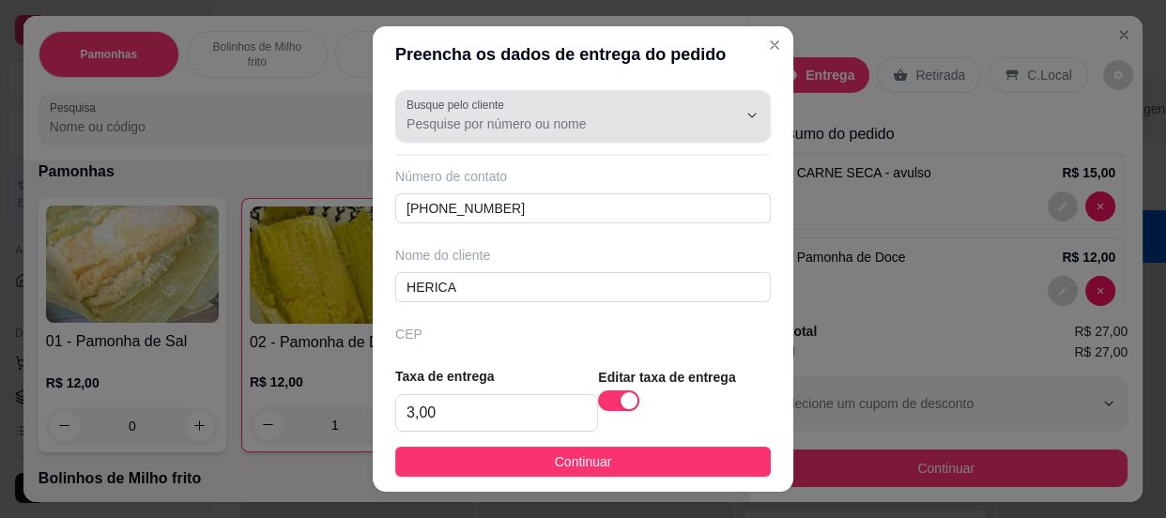
click at [602, 108] on div at bounding box center [582, 117] width 353 height 38
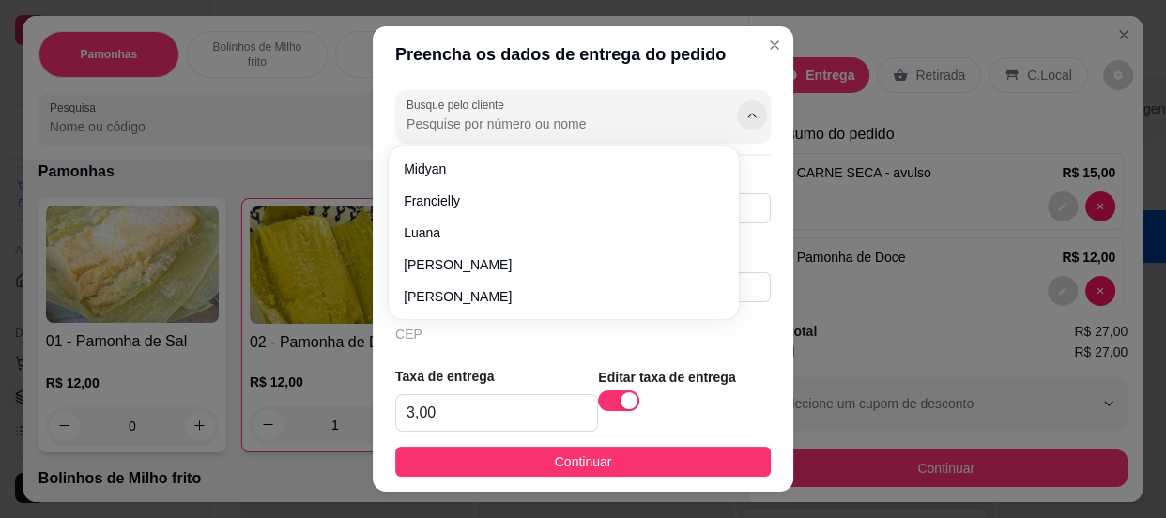
click at [744, 120] on icon "Show suggestions" at bounding box center [751, 115] width 15 height 15
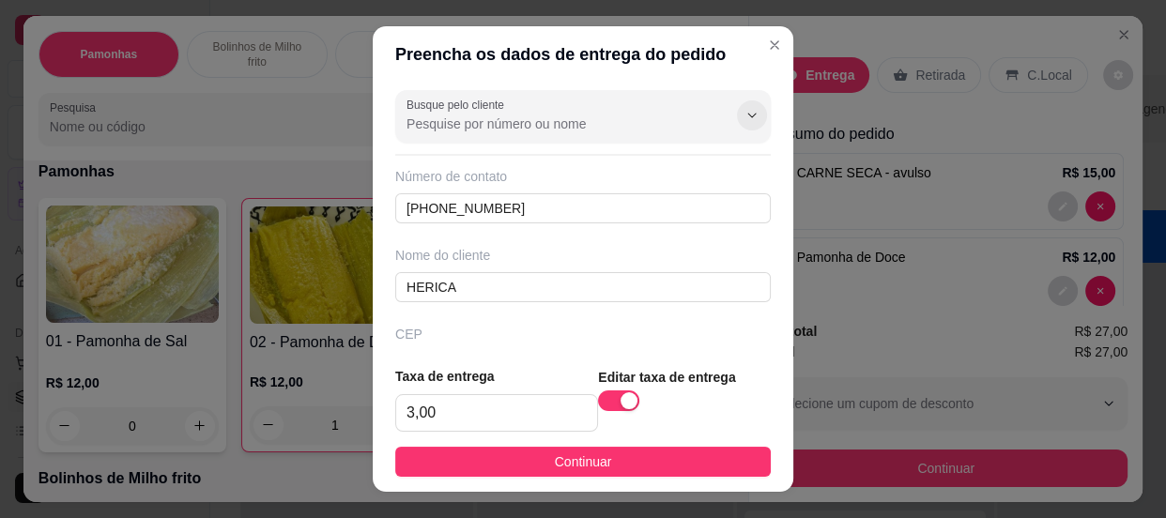
click at [744, 120] on icon "Show suggestions" at bounding box center [751, 115] width 15 height 15
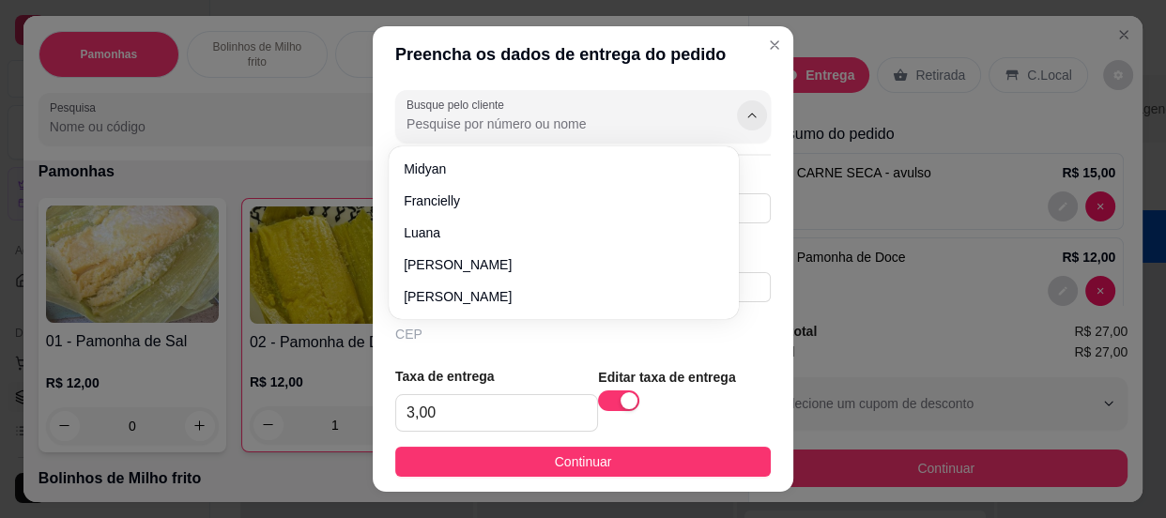
click at [744, 120] on icon "Show suggestions" at bounding box center [751, 115] width 15 height 15
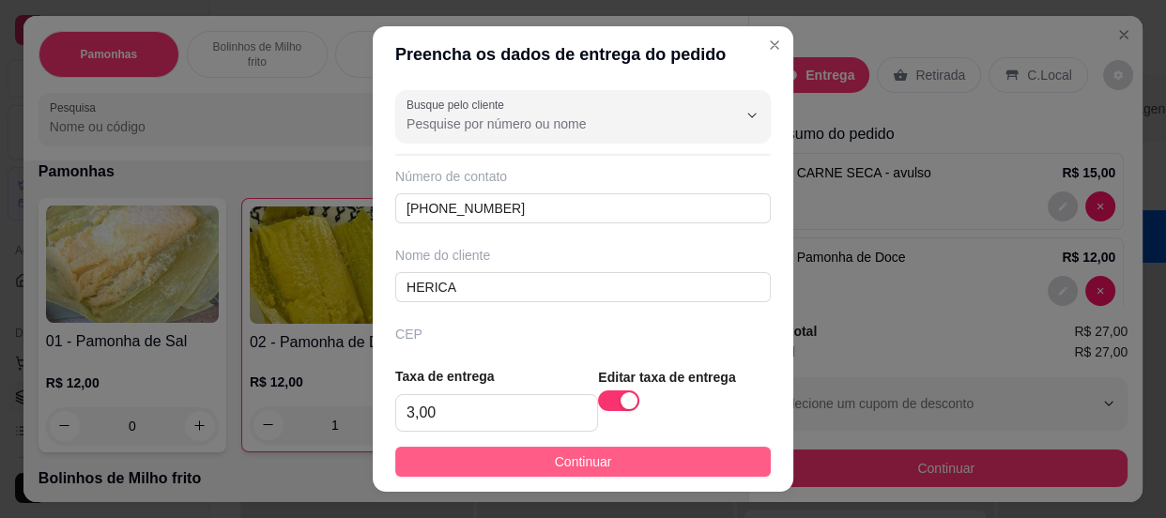
click at [563, 453] on span "Continuar" at bounding box center [583, 462] width 57 height 21
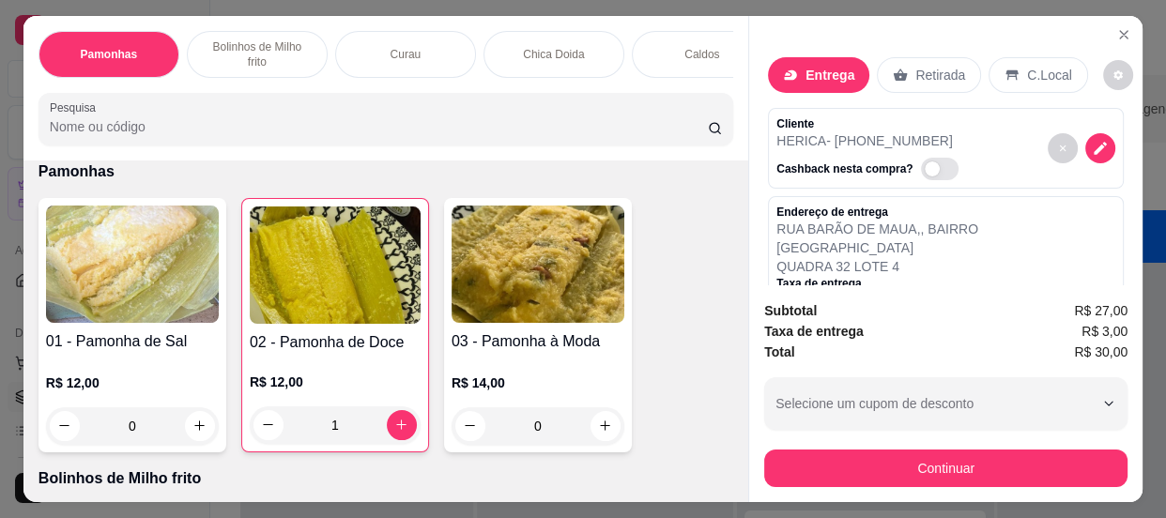
scroll to position [84, 0]
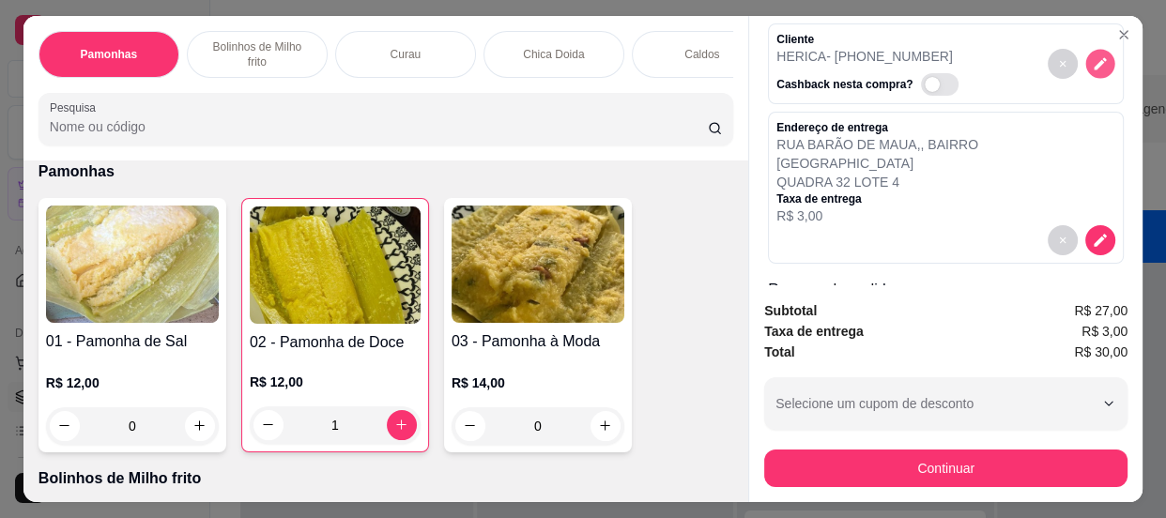
click at [1092, 57] on icon "decrease-product-quantity" at bounding box center [1100, 63] width 16 height 16
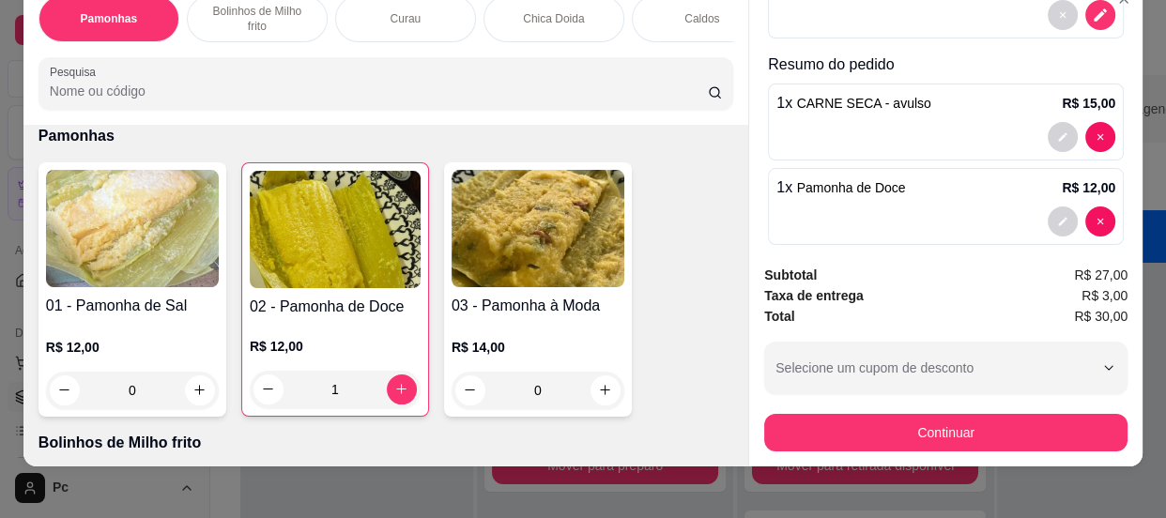
scroll to position [51, 0]
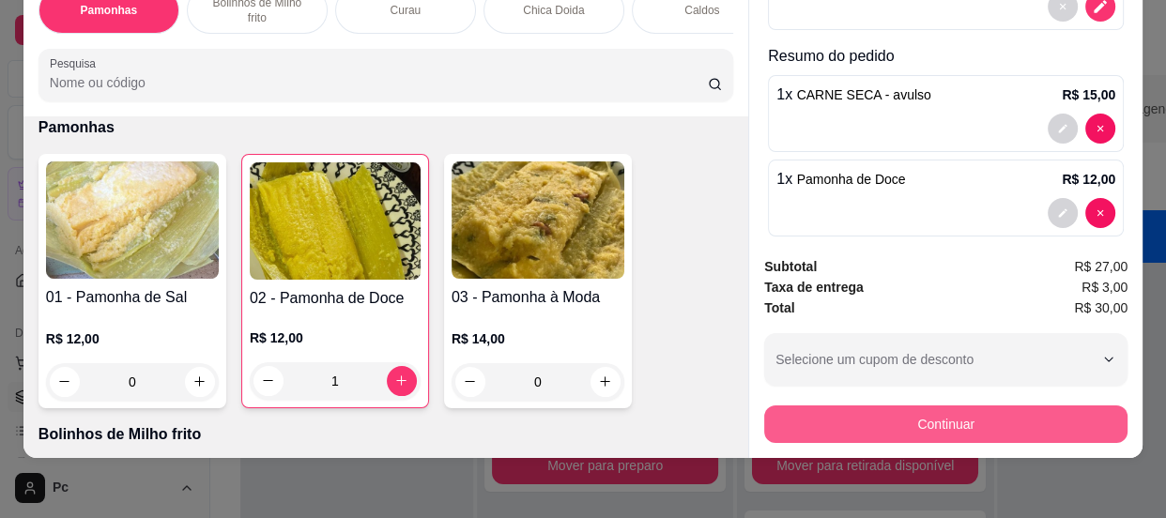
click at [893, 421] on button "Continuar" at bounding box center [945, 425] width 363 height 38
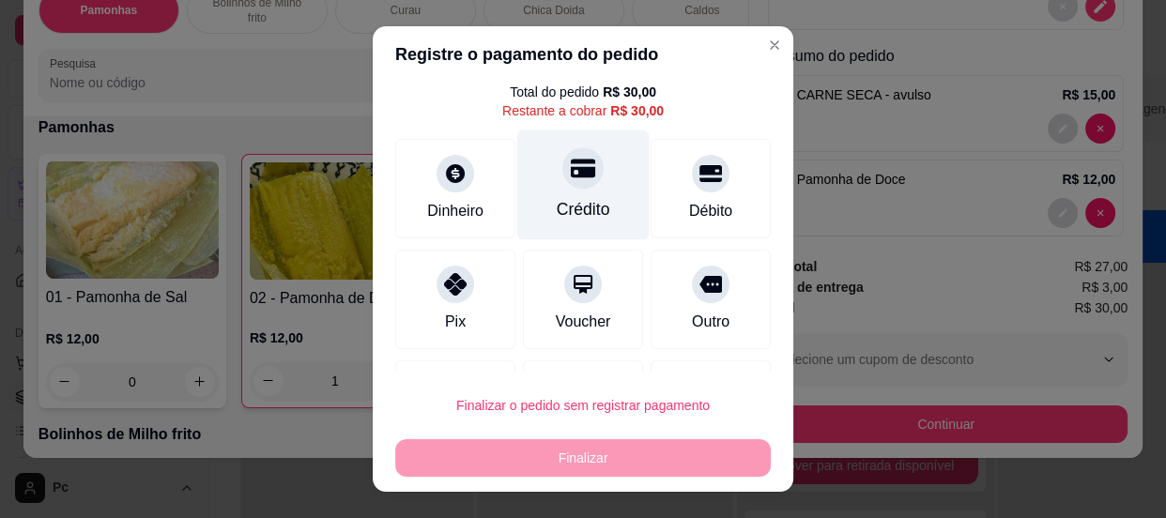
scroll to position [84, 0]
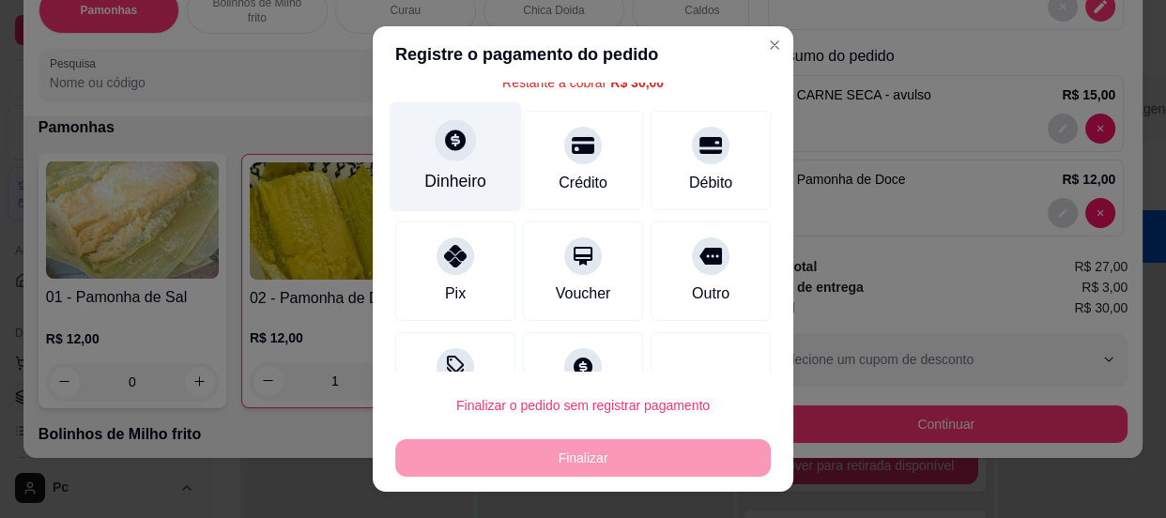
click at [445, 142] on icon at bounding box center [455, 140] width 21 height 21
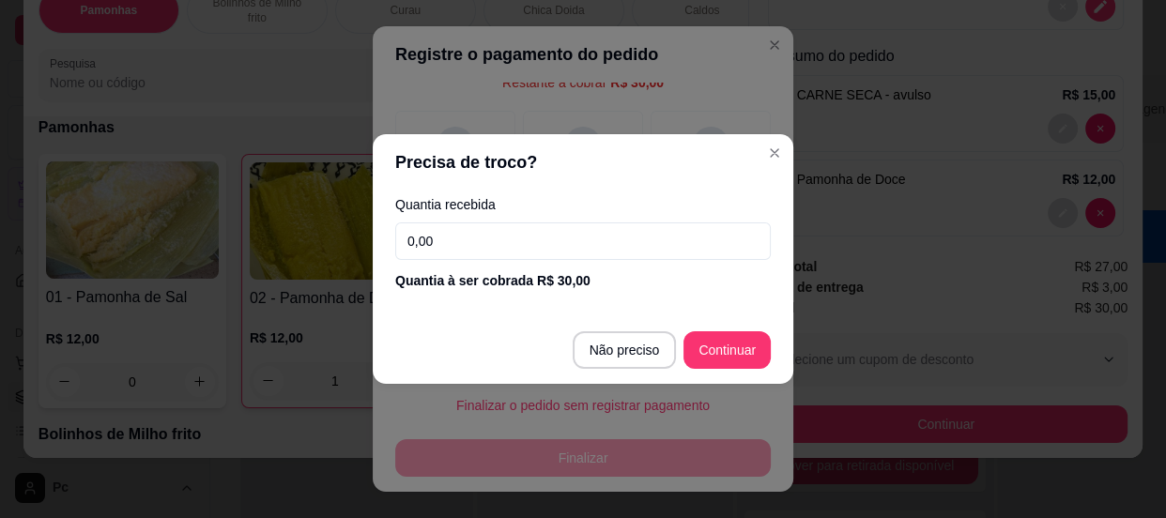
click at [548, 248] on input "0,00" at bounding box center [582, 241] width 375 height 38
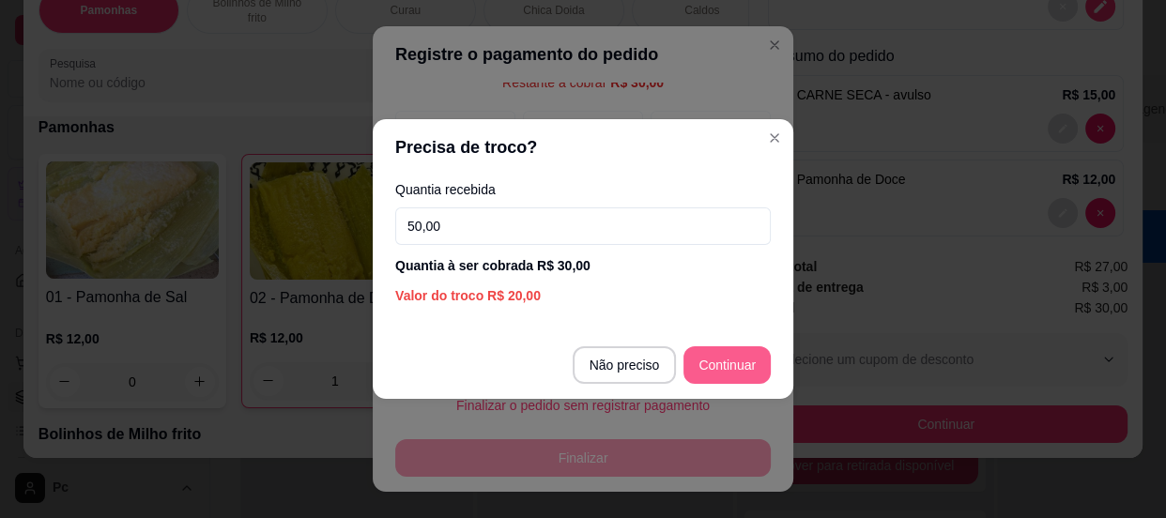
type input "50,00"
type input "R$ 0,00"
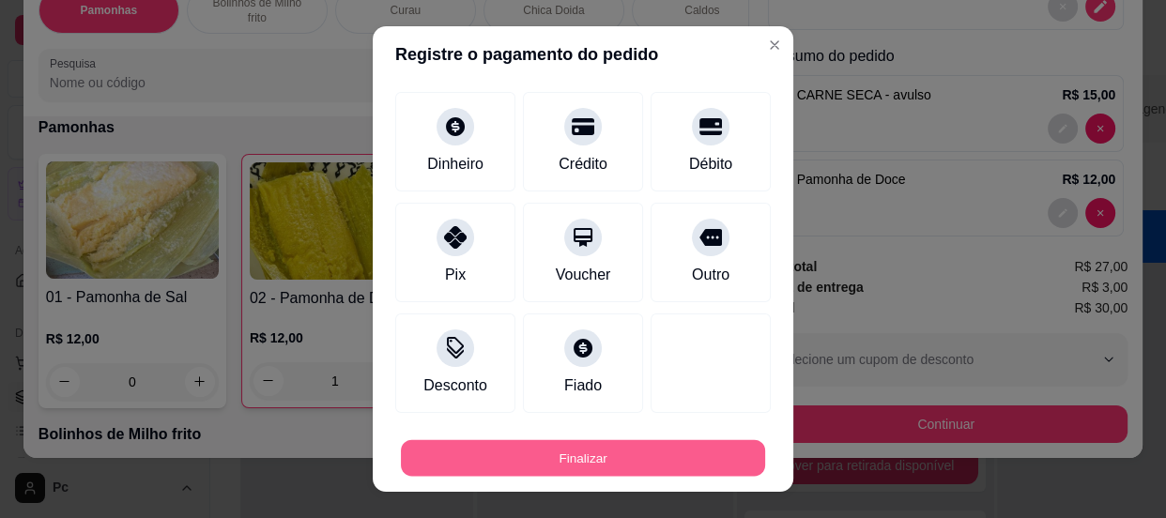
click at [628, 453] on button "Finalizar" at bounding box center [583, 458] width 364 height 37
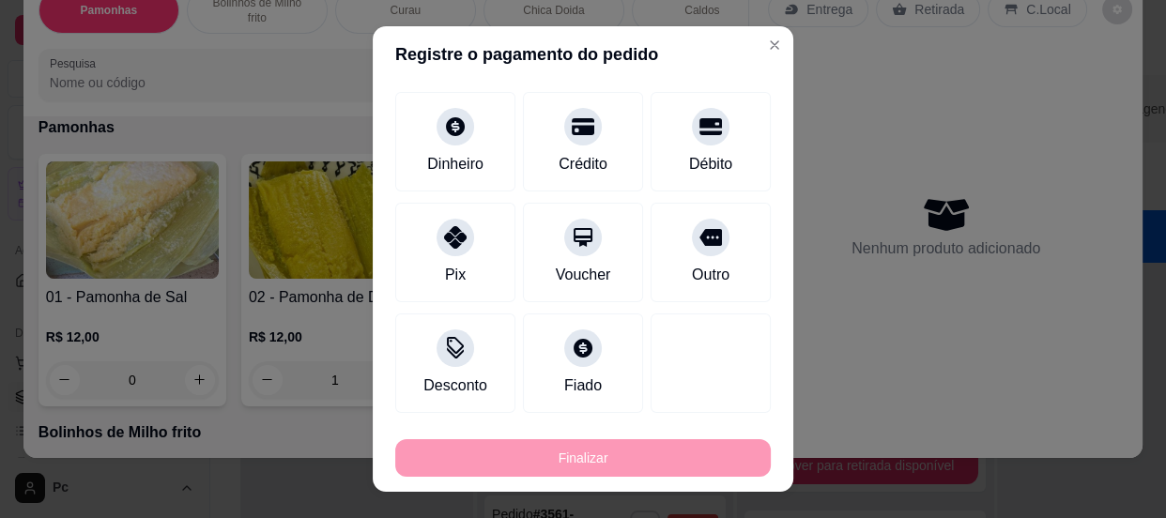
type input "0"
type input "-R$ 30,00"
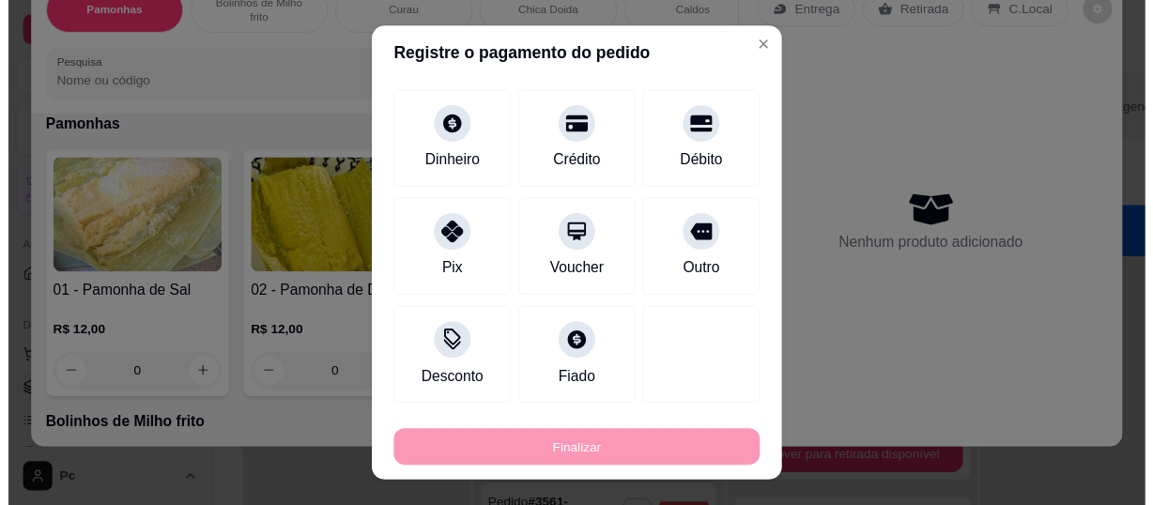
scroll to position [22, 0]
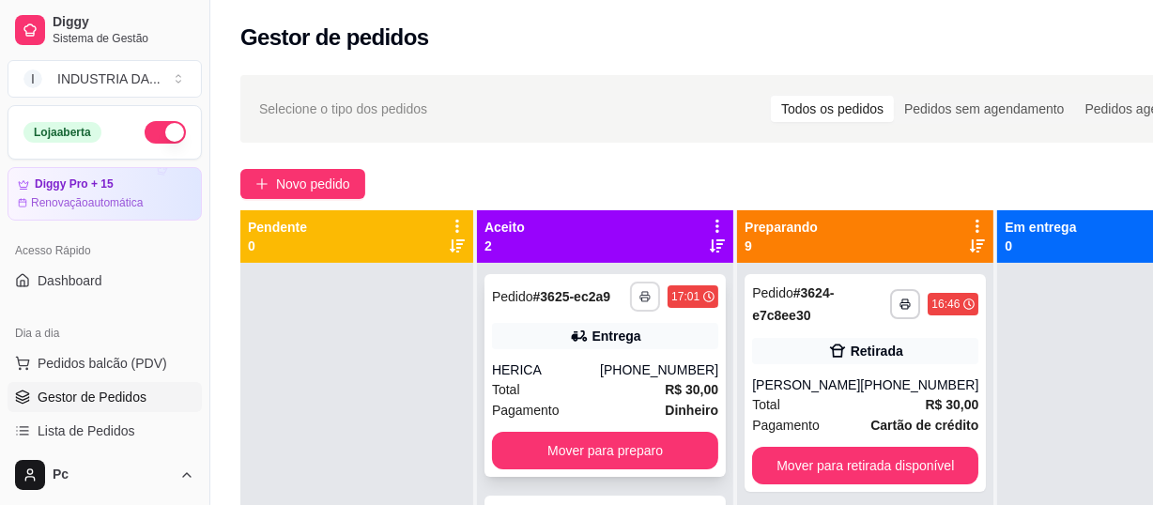
click at [630, 298] on button "button" at bounding box center [645, 297] width 30 height 30
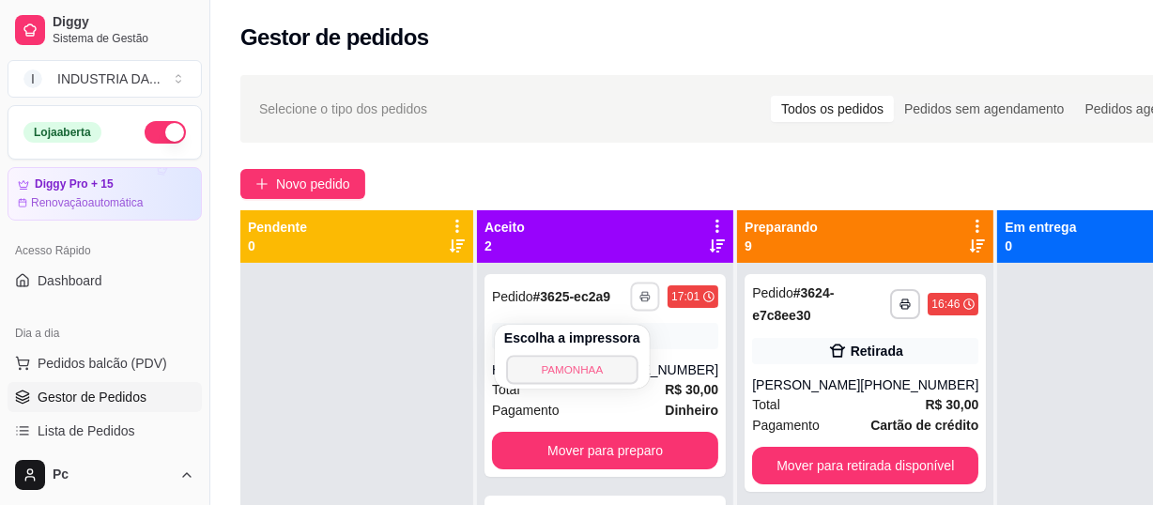
click at [589, 371] on button "PAMONHAA" at bounding box center [571, 369] width 131 height 29
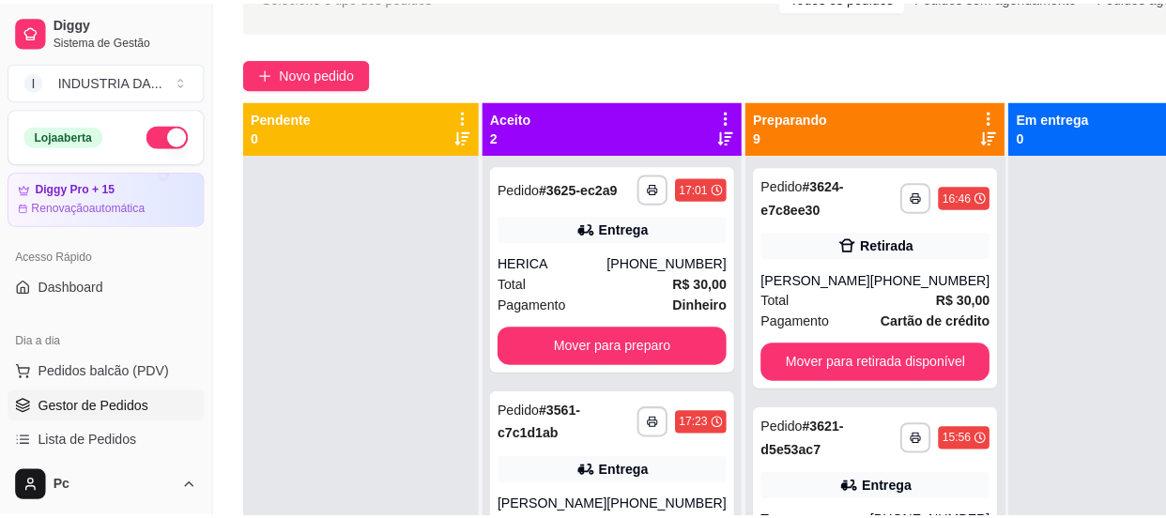
scroll to position [255, 0]
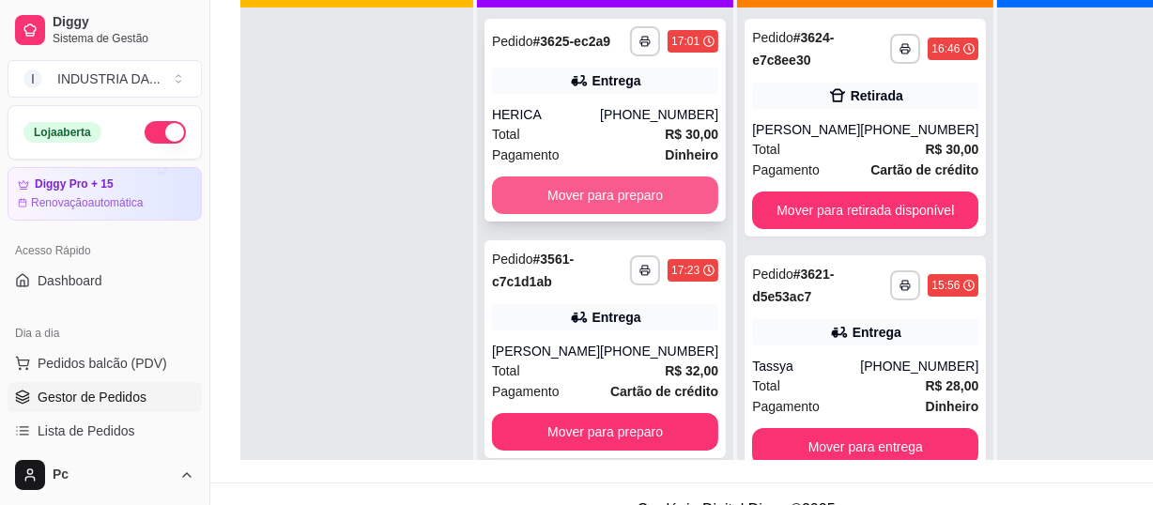
click at [601, 214] on button "Mover para preparo" at bounding box center [605, 195] width 226 height 38
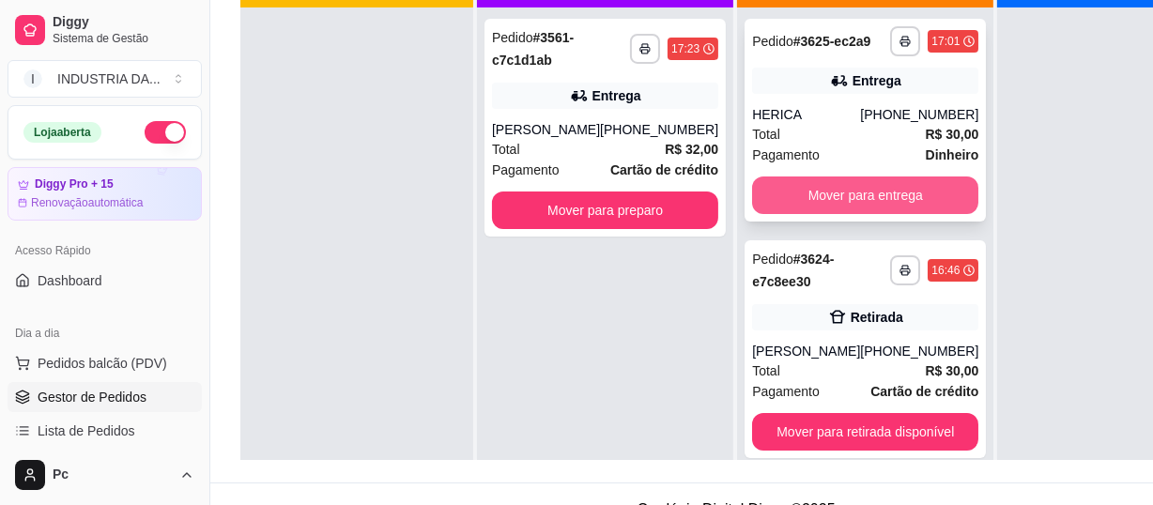
click at [831, 197] on button "Mover para entrega" at bounding box center [865, 195] width 226 height 38
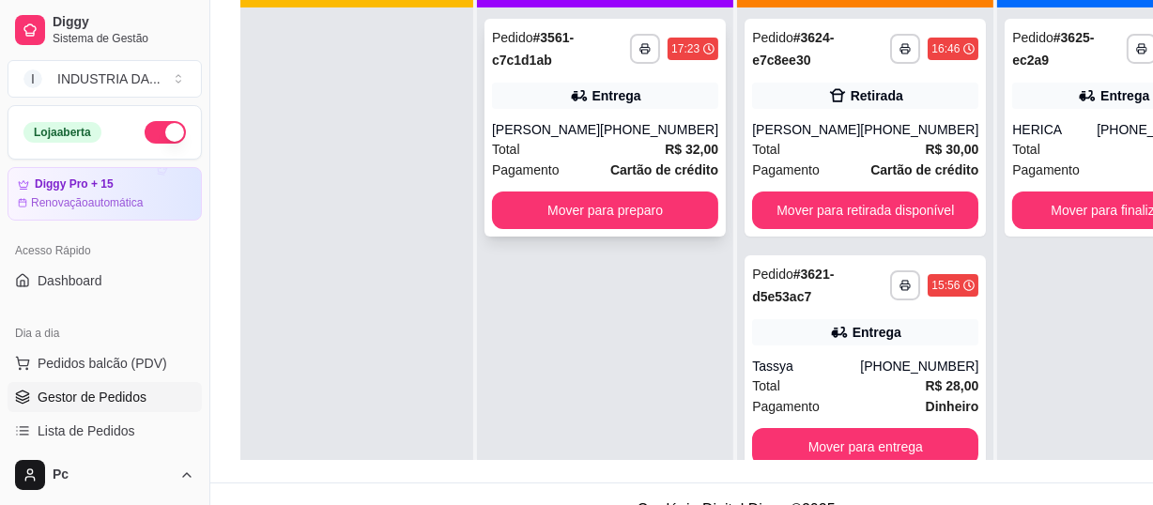
click at [595, 111] on div "**********" at bounding box center [604, 128] width 241 height 218
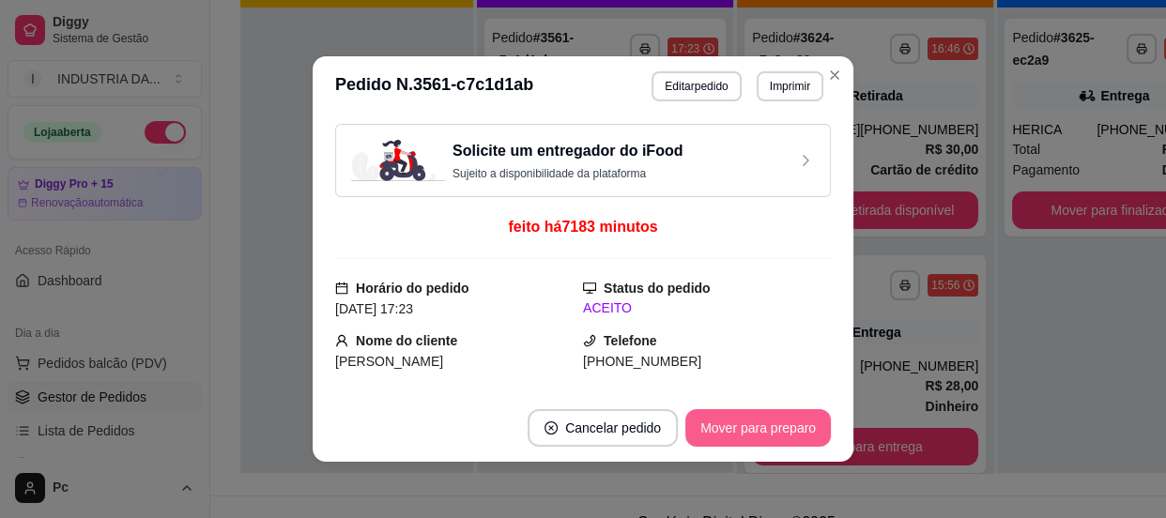
click at [765, 431] on button "Mover para preparo" at bounding box center [757, 428] width 145 height 38
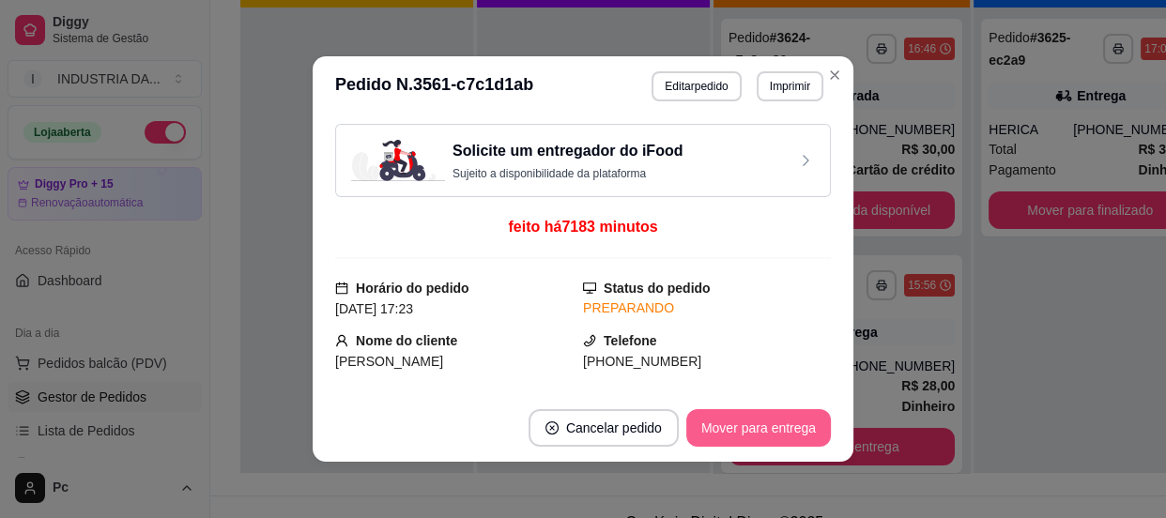
click at [765, 431] on button "Mover para entrega" at bounding box center [758, 428] width 145 height 38
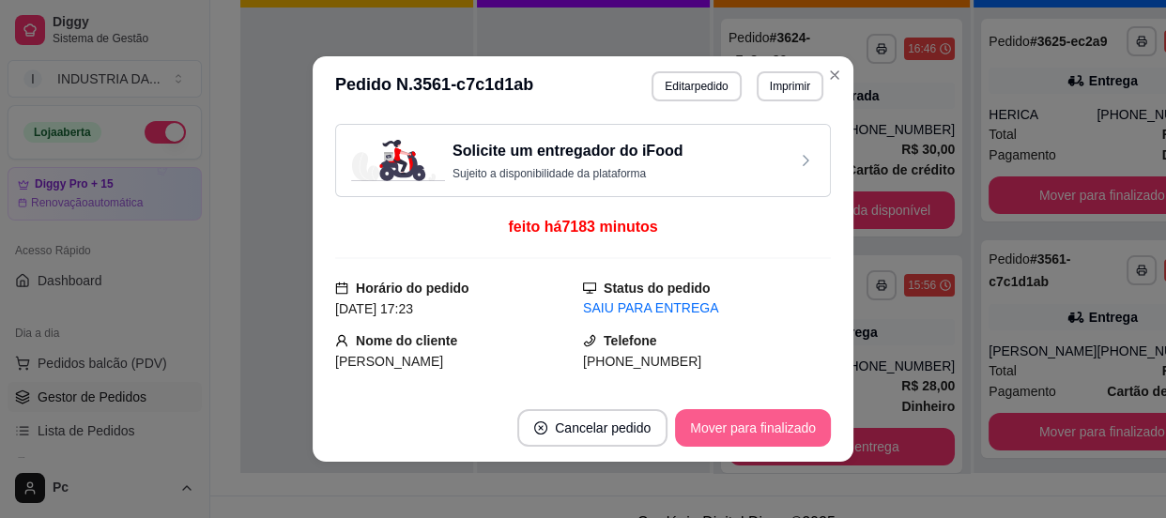
click at [765, 431] on button "Mover para finalizado" at bounding box center [753, 428] width 156 height 38
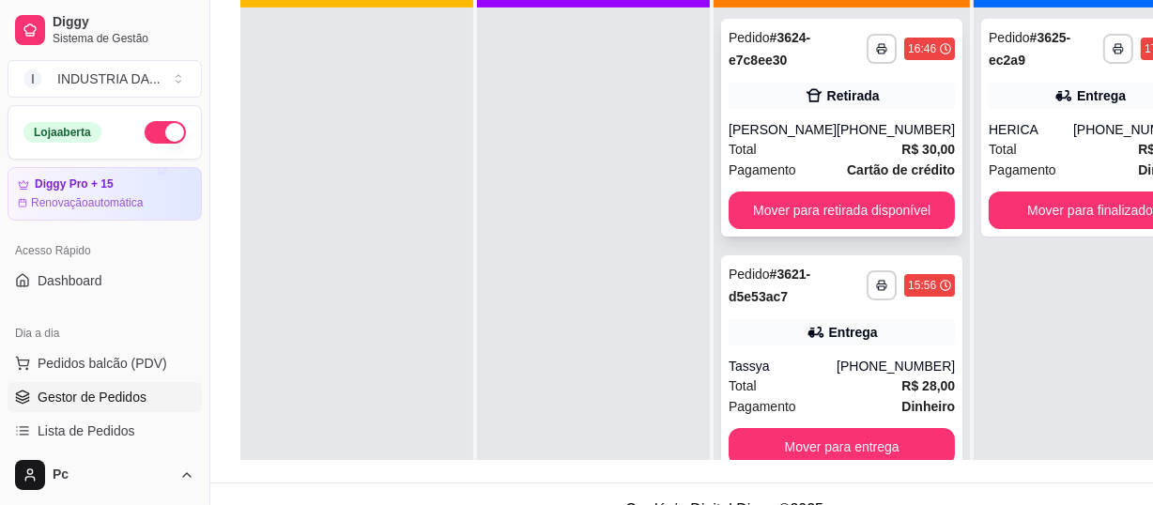
click at [862, 139] on div "(62) 99446-5256" at bounding box center [895, 129] width 118 height 19
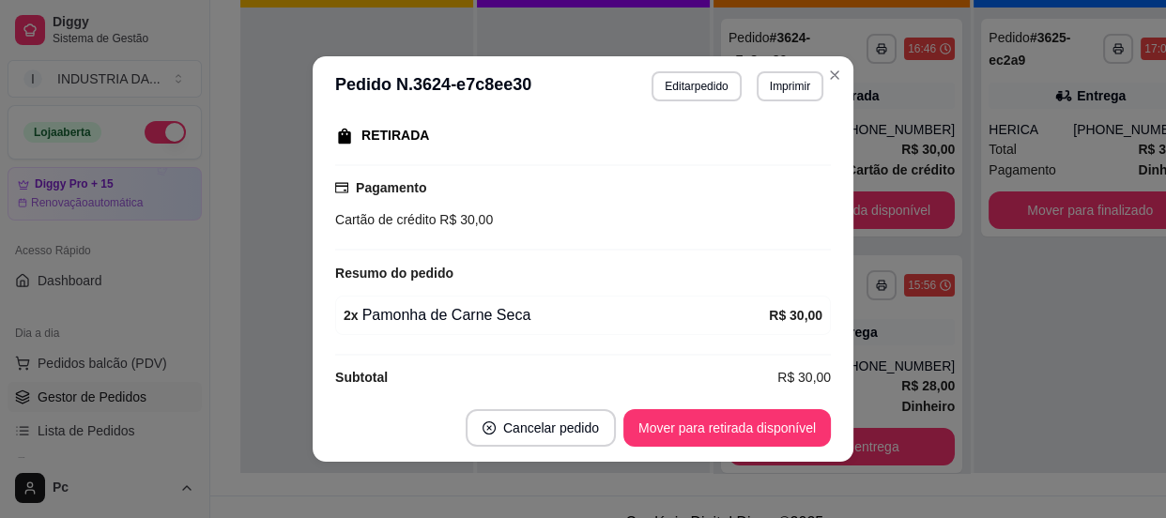
scroll to position [319, 0]
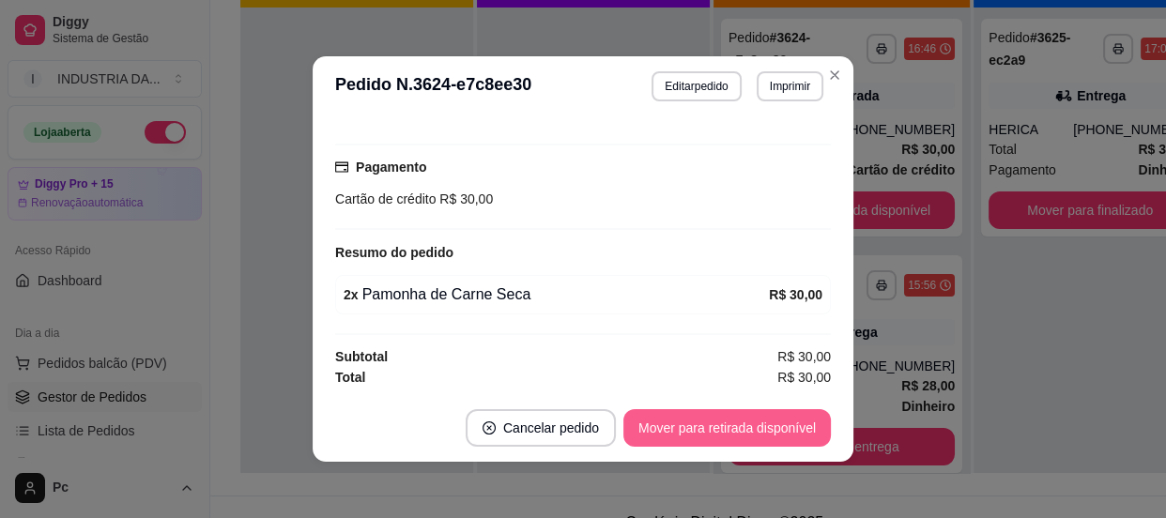
click at [686, 429] on button "Mover para retirada disponível" at bounding box center [726, 428] width 207 height 38
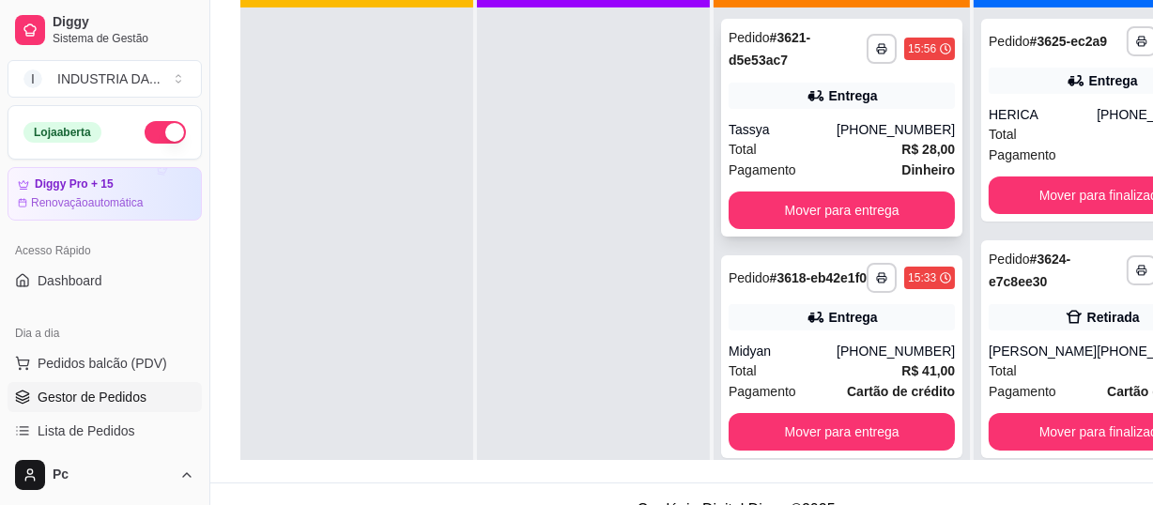
click at [841, 102] on div "Entrega" at bounding box center [853, 95] width 49 height 19
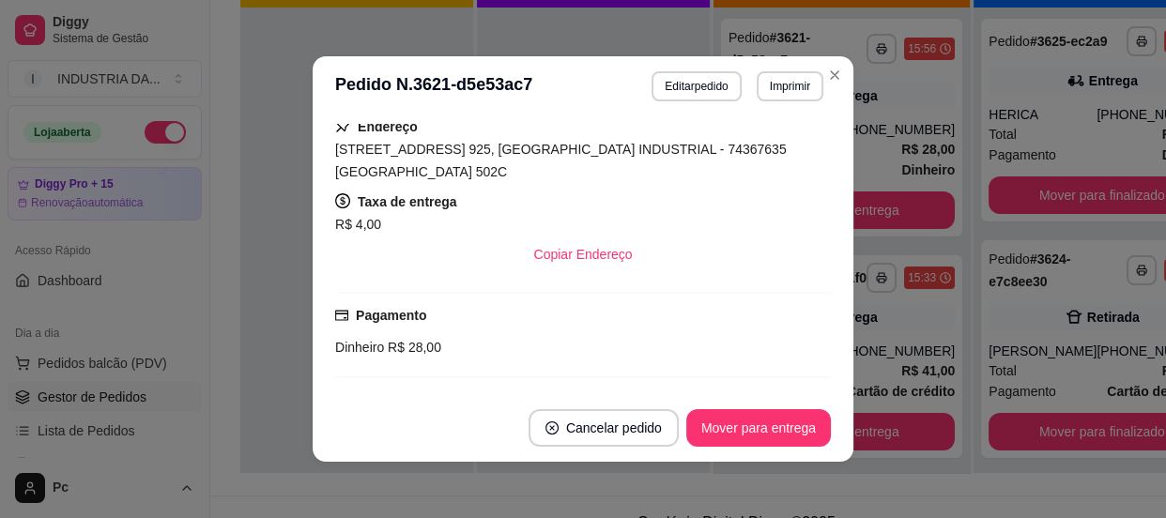
scroll to position [579, 0]
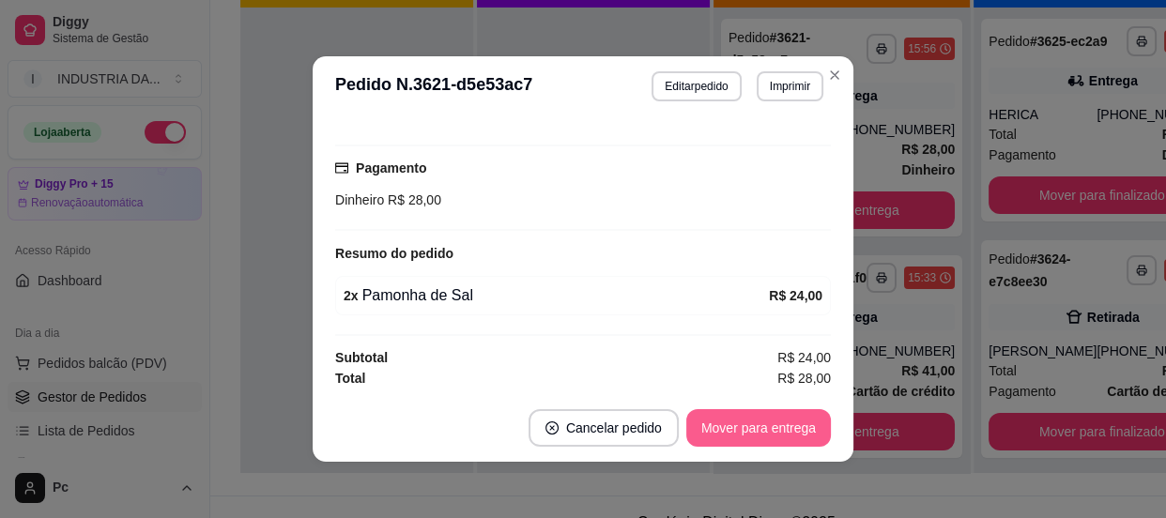
click at [769, 437] on button "Mover para entrega" at bounding box center [758, 428] width 145 height 38
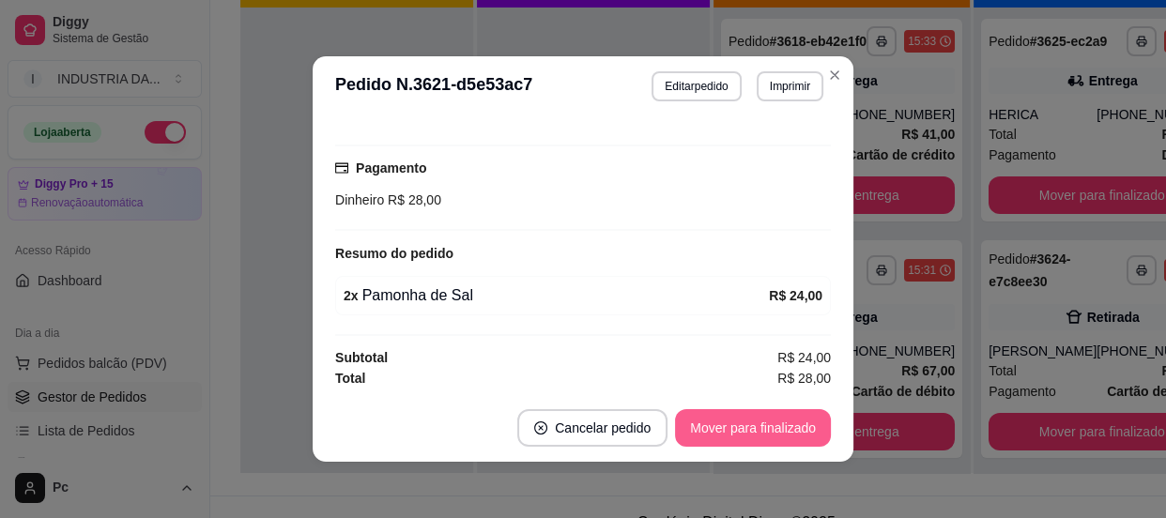
click at [732, 423] on button "Mover para finalizado" at bounding box center [753, 428] width 156 height 38
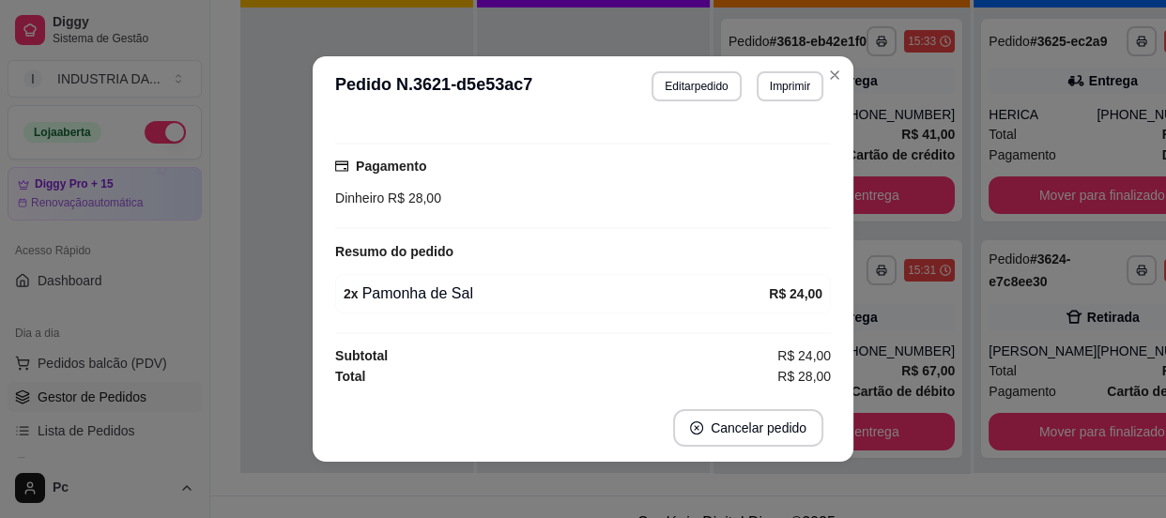
scroll to position [517, 0]
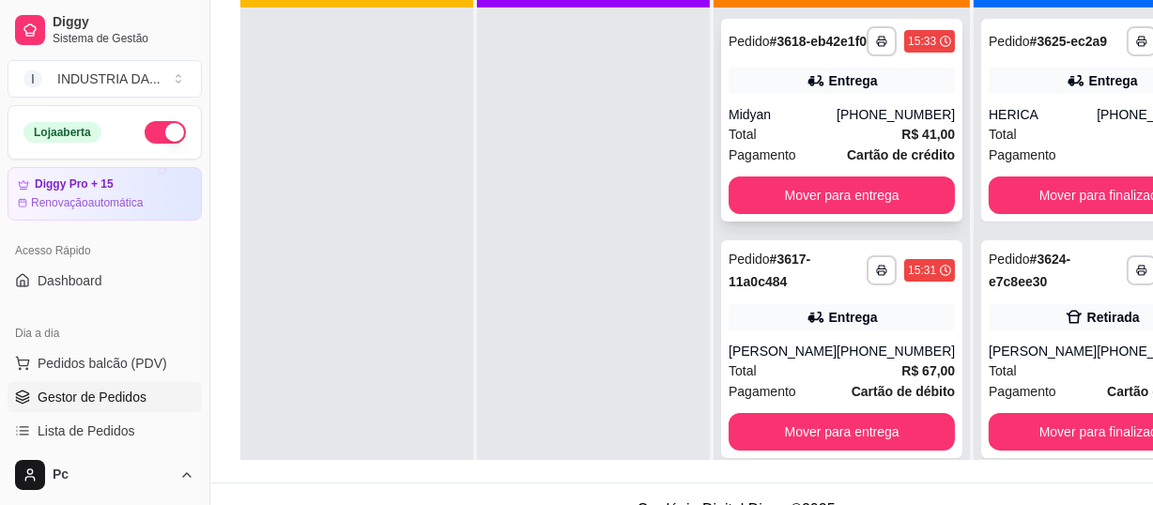
click at [808, 124] on div "Midyan" at bounding box center [782, 114] width 108 height 19
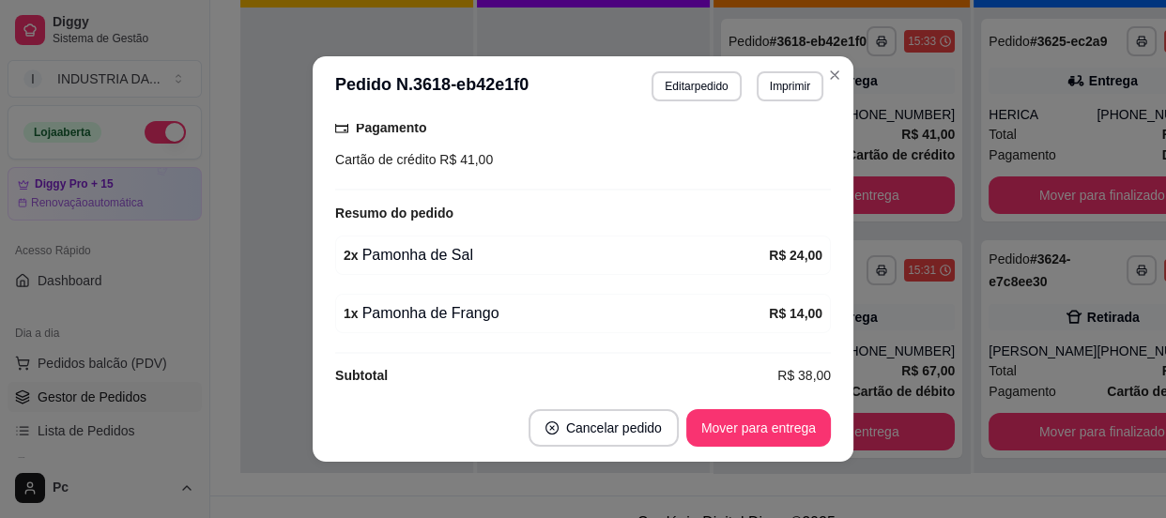
scroll to position [615, 0]
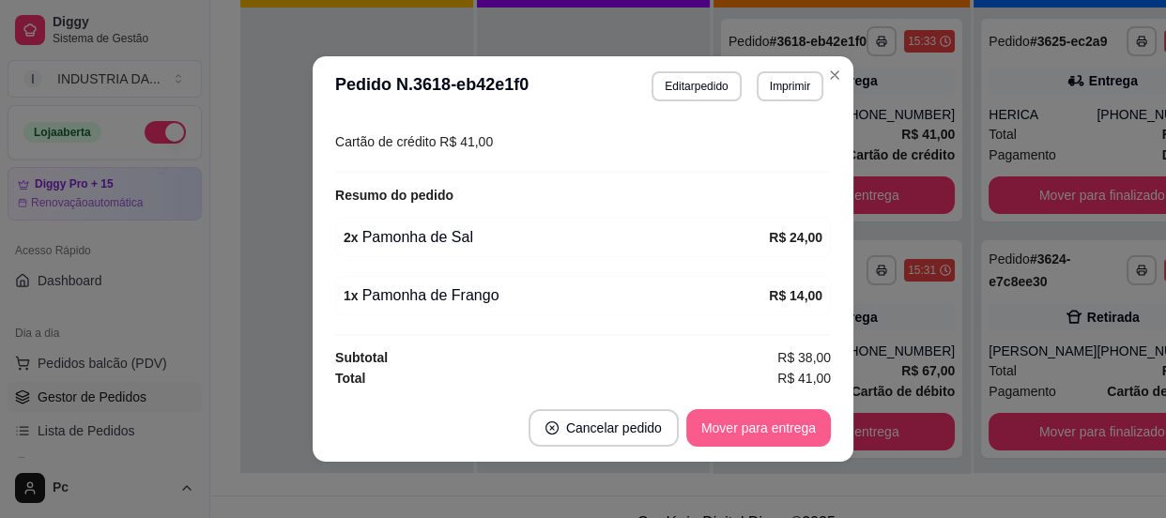
click at [752, 421] on button "Mover para entrega" at bounding box center [758, 428] width 145 height 38
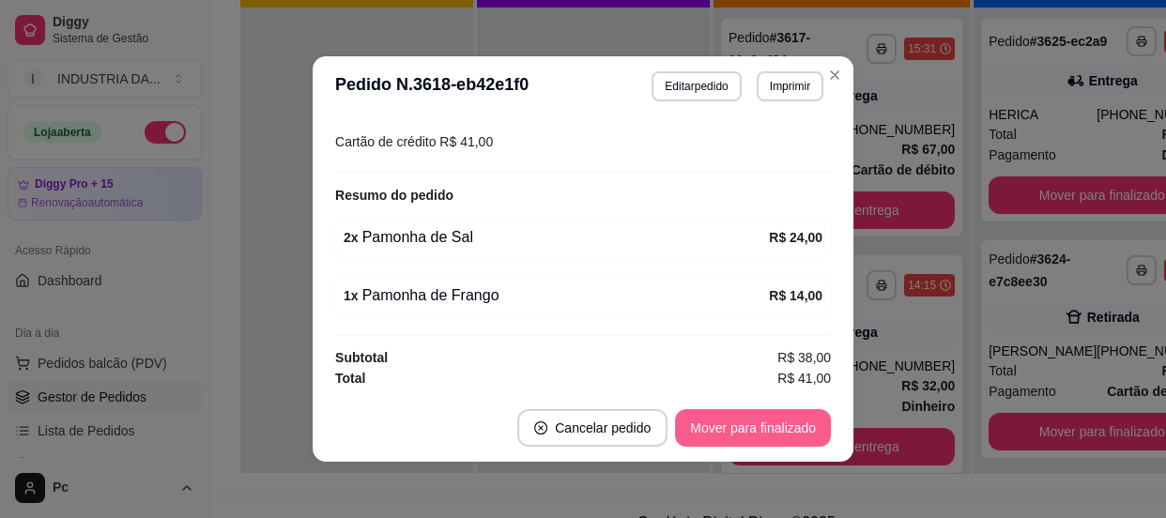
click at [752, 421] on button "Mover para finalizado" at bounding box center [753, 428] width 156 height 38
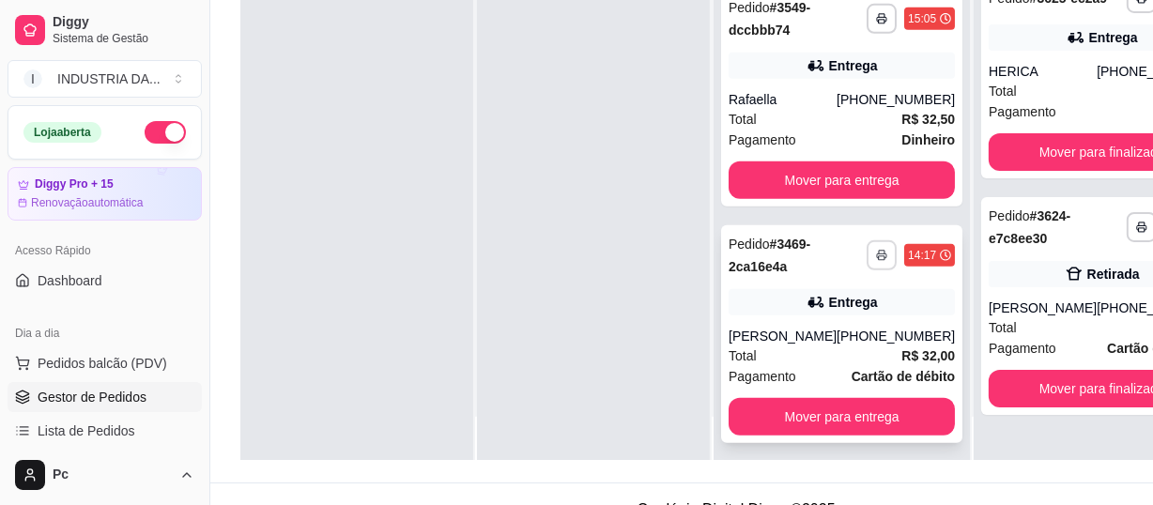
scroll to position [53, 0]
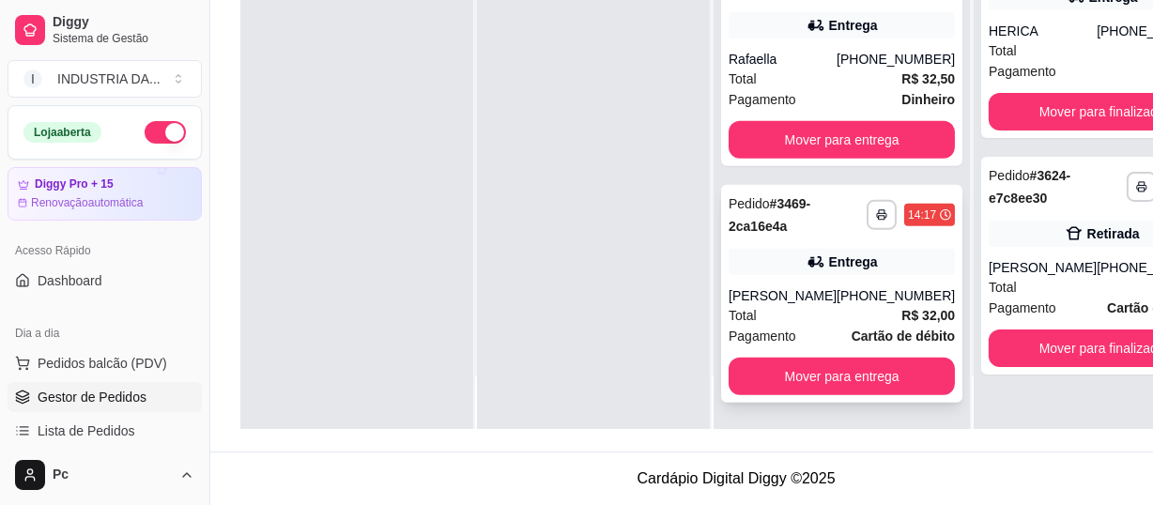
click at [834, 261] on div "Entrega" at bounding box center [853, 262] width 49 height 19
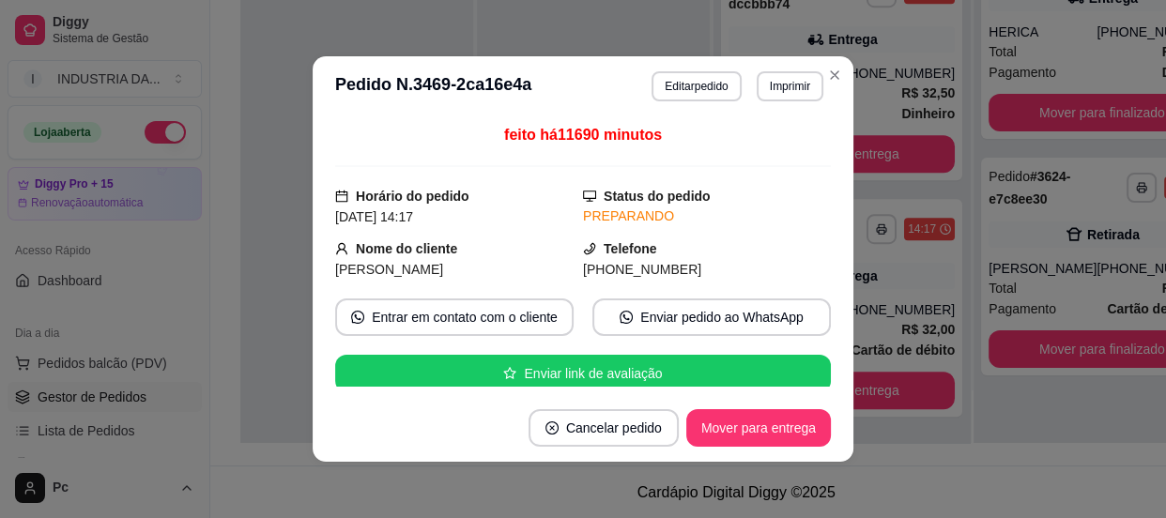
scroll to position [84, 0]
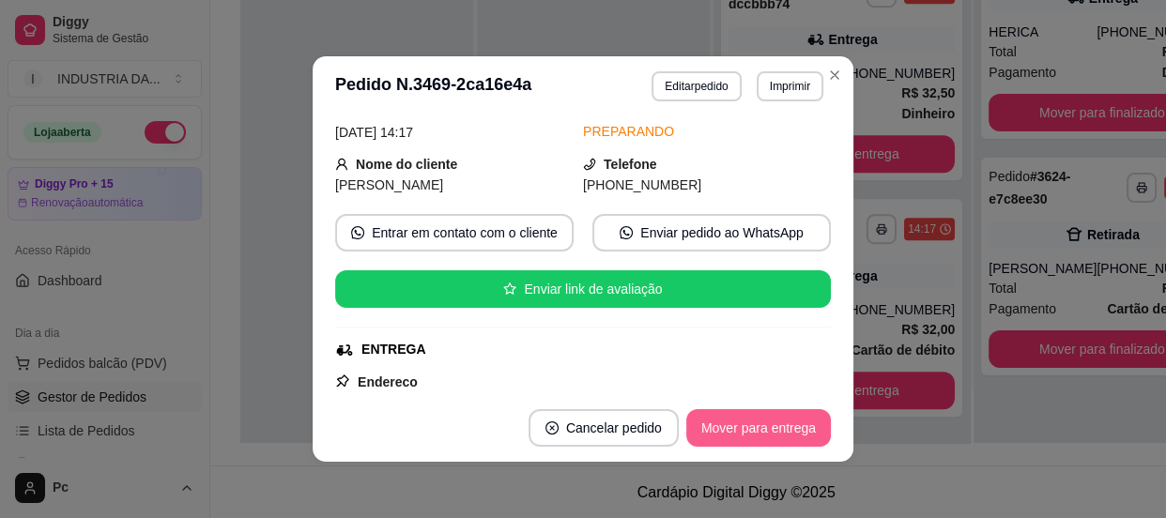
click at [747, 416] on button "Mover para entrega" at bounding box center [758, 428] width 145 height 38
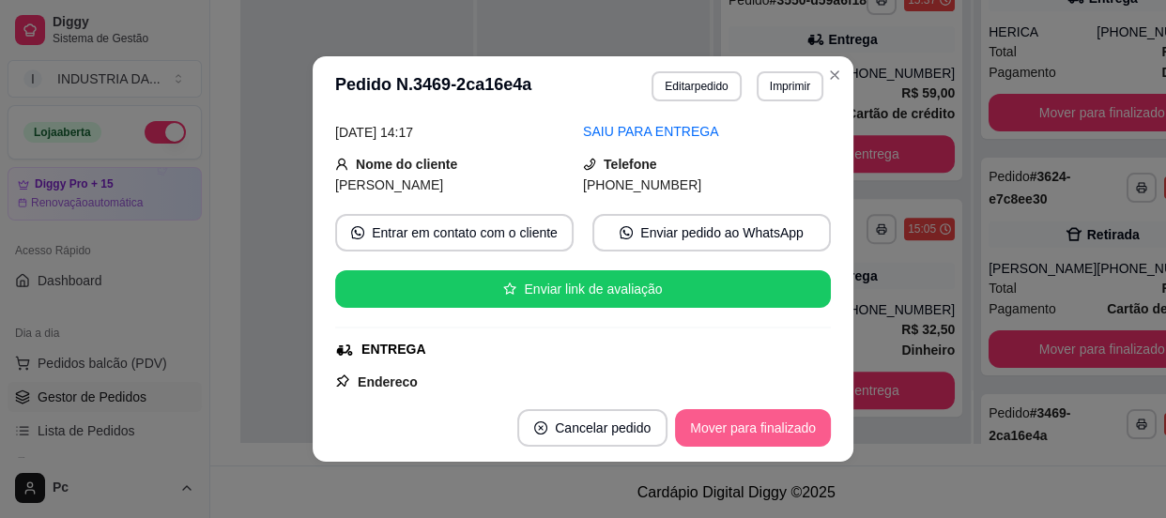
scroll to position [683, 0]
click at [747, 416] on button "Mover para finalizado" at bounding box center [753, 428] width 156 height 38
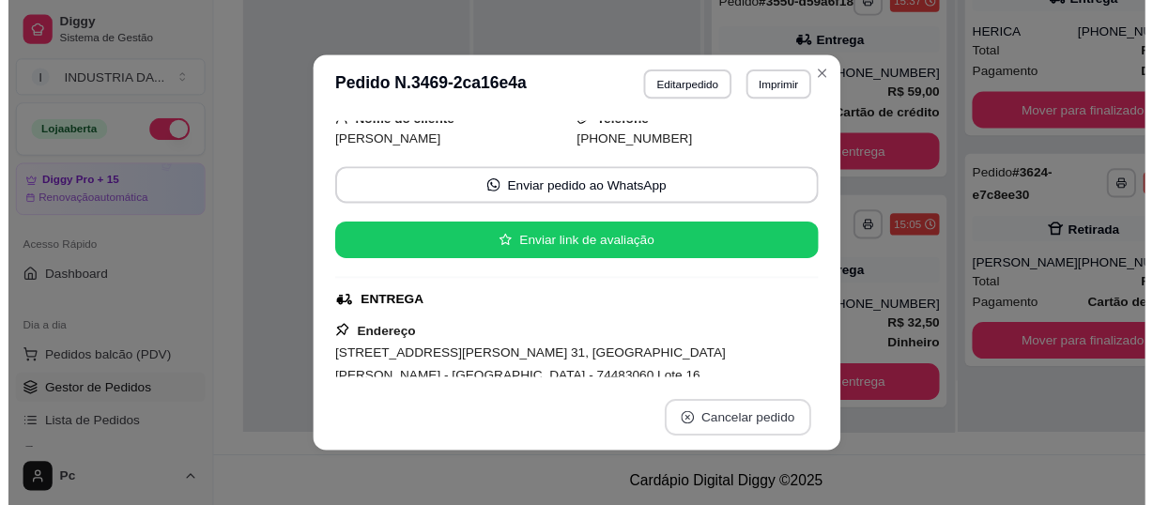
scroll to position [41, 0]
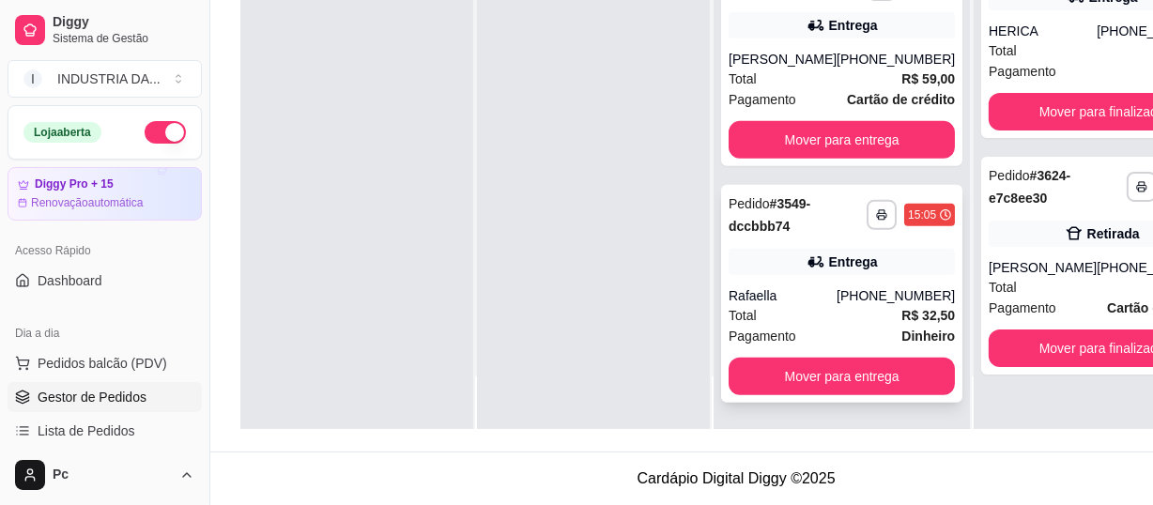
click at [799, 281] on div "**********" at bounding box center [841, 294] width 241 height 218
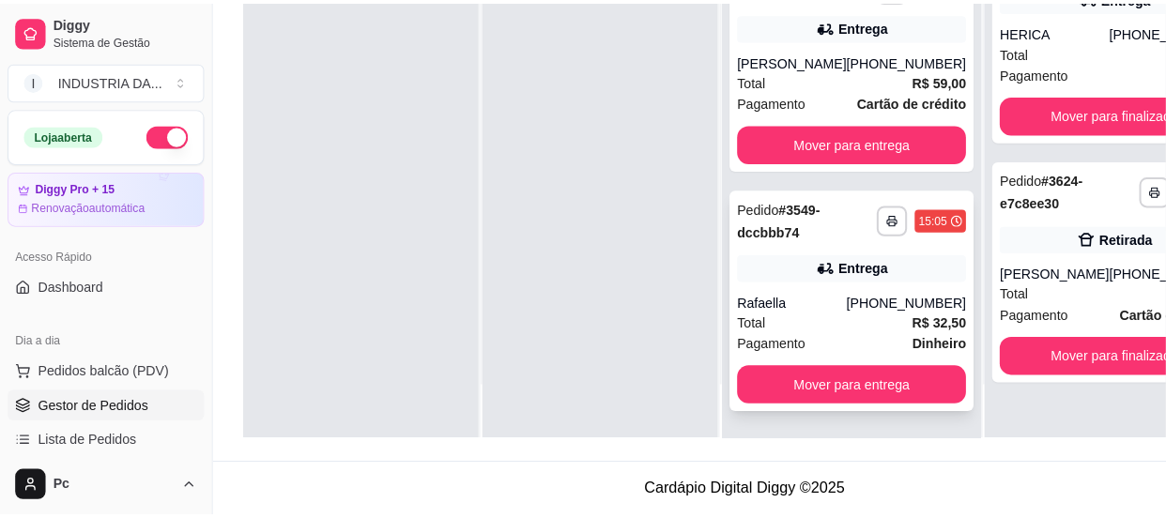
scroll to position [285, 0]
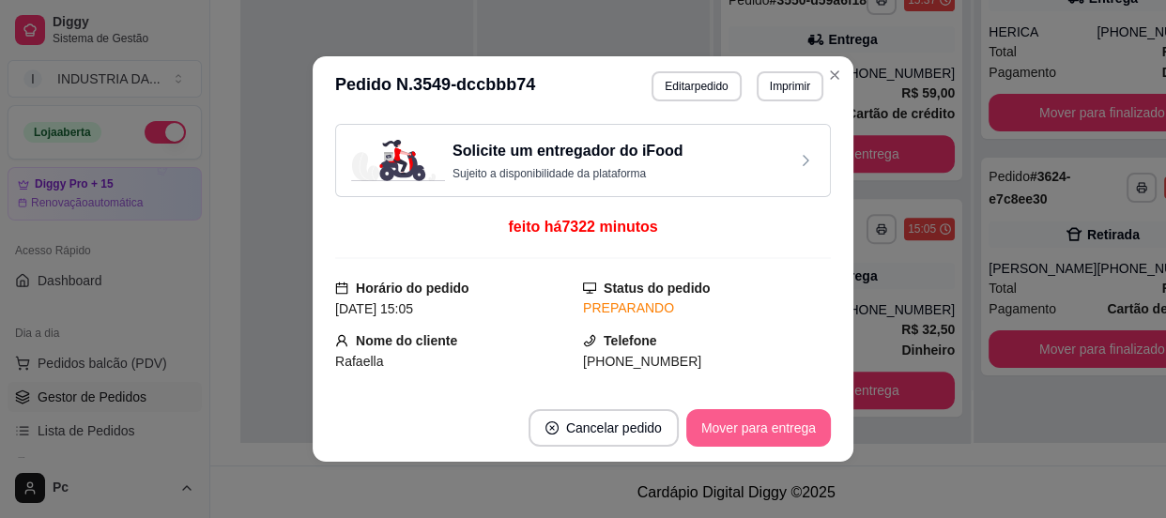
click at [743, 421] on button "Mover para entrega" at bounding box center [758, 428] width 145 height 38
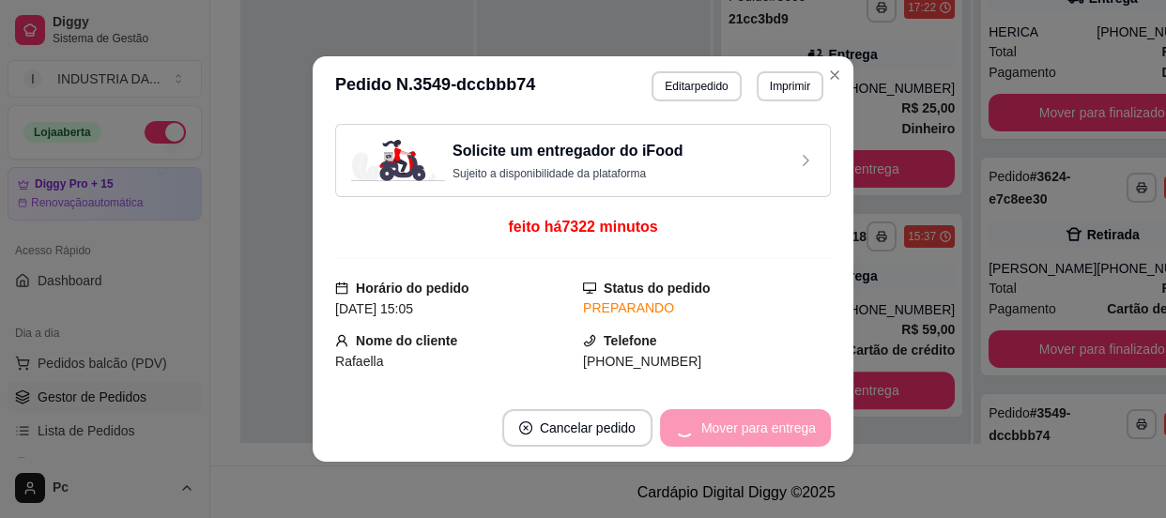
scroll to position [446, 0]
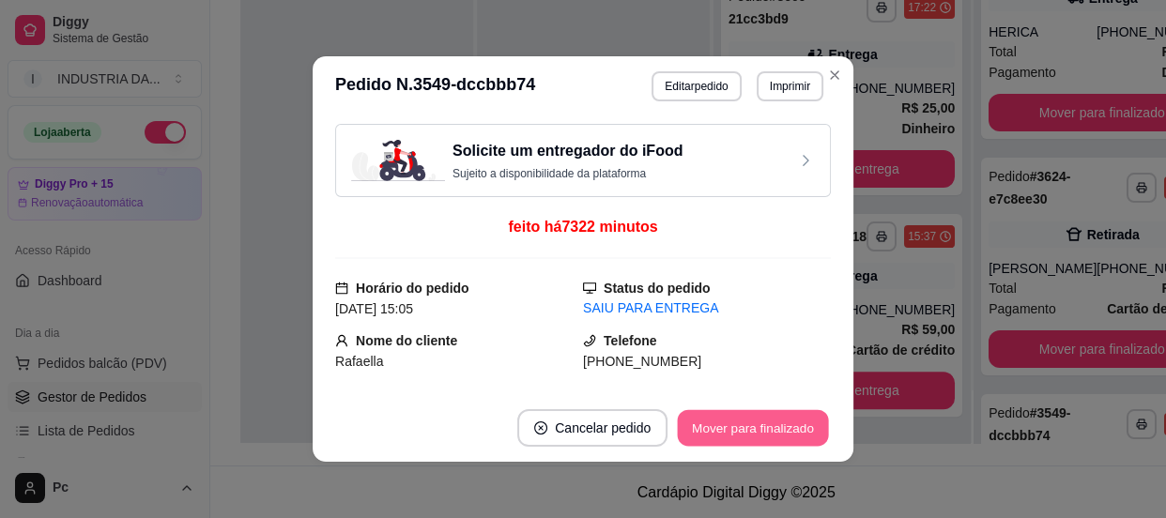
click at [743, 421] on button "Mover para finalizado" at bounding box center [753, 428] width 151 height 37
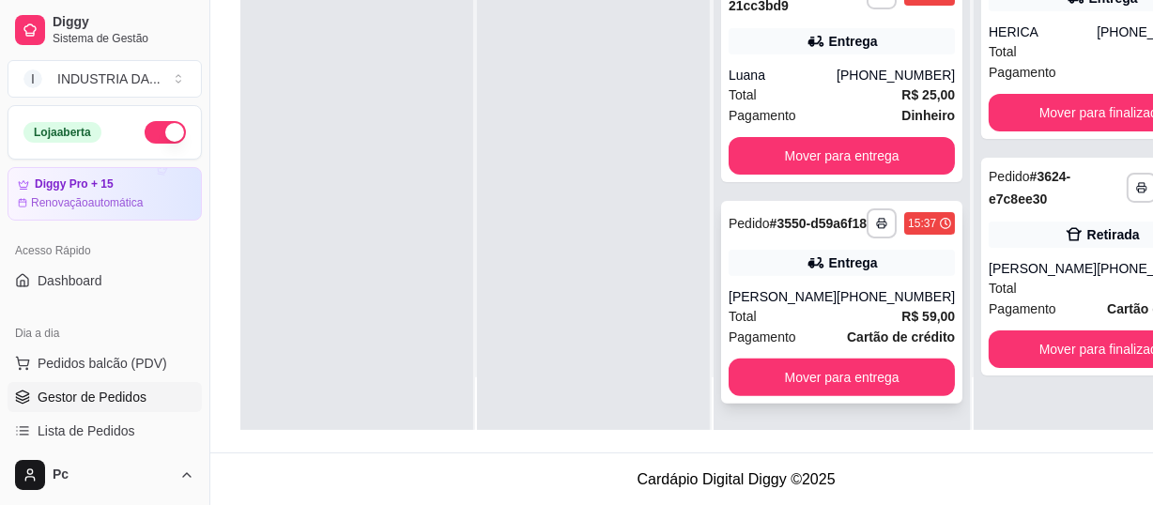
click at [836, 303] on div "(62) 98185-4691" at bounding box center [895, 296] width 118 height 19
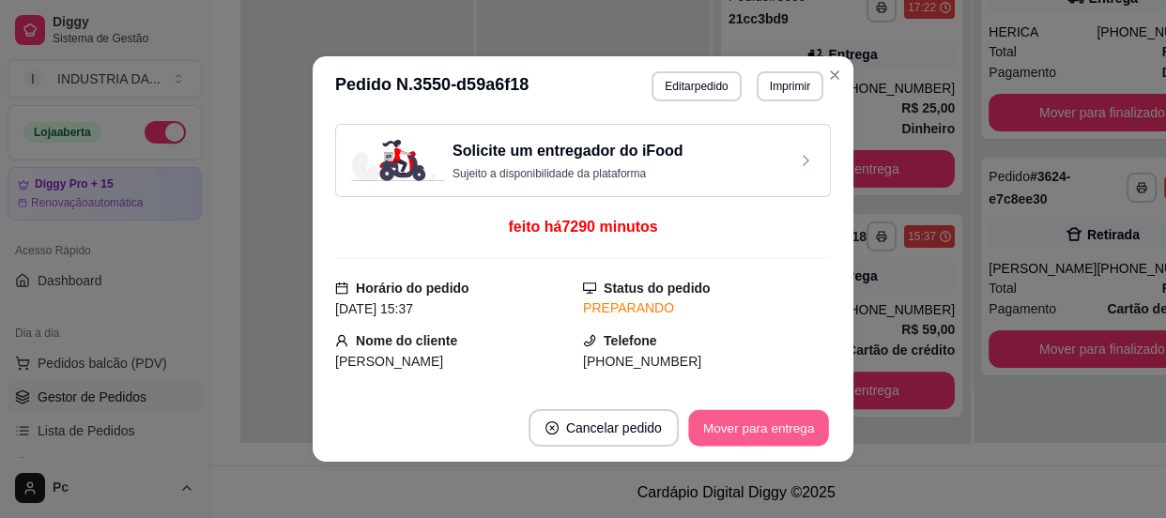
click at [789, 416] on button "Mover para entrega" at bounding box center [758, 428] width 141 height 37
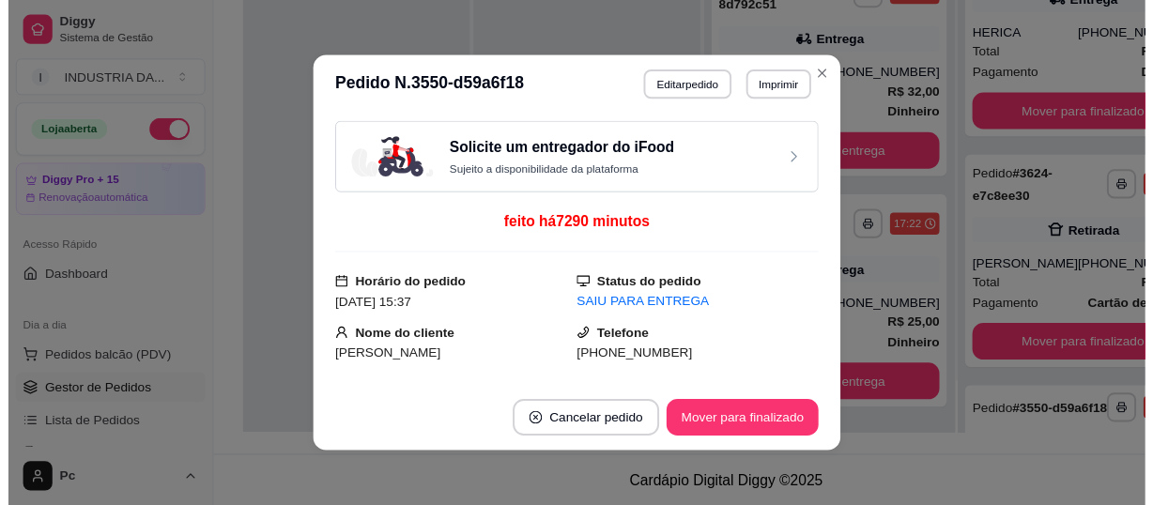
scroll to position [209, 0]
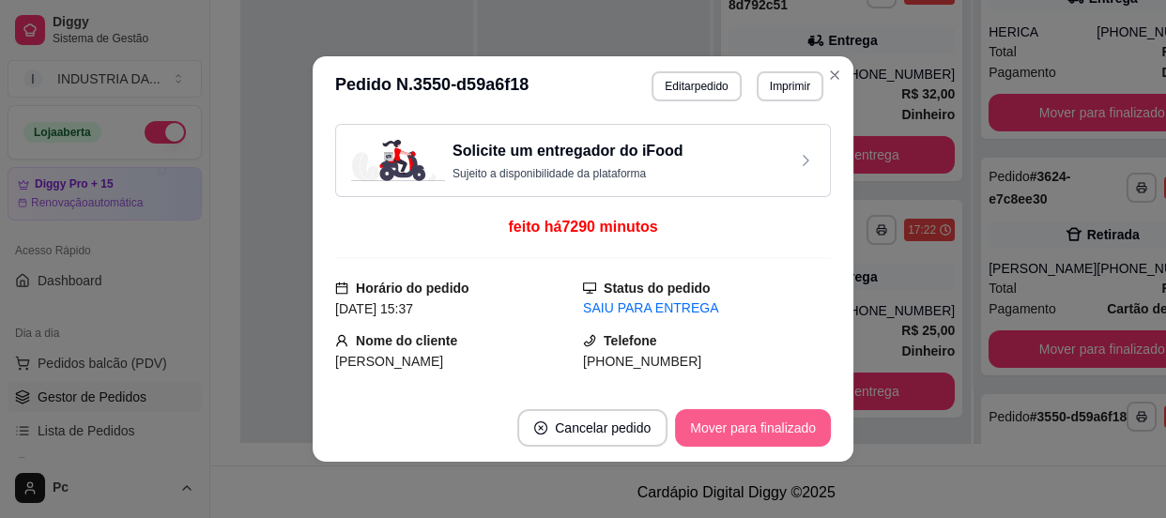
click at [783, 426] on button "Mover para finalizado" at bounding box center [753, 428] width 156 height 38
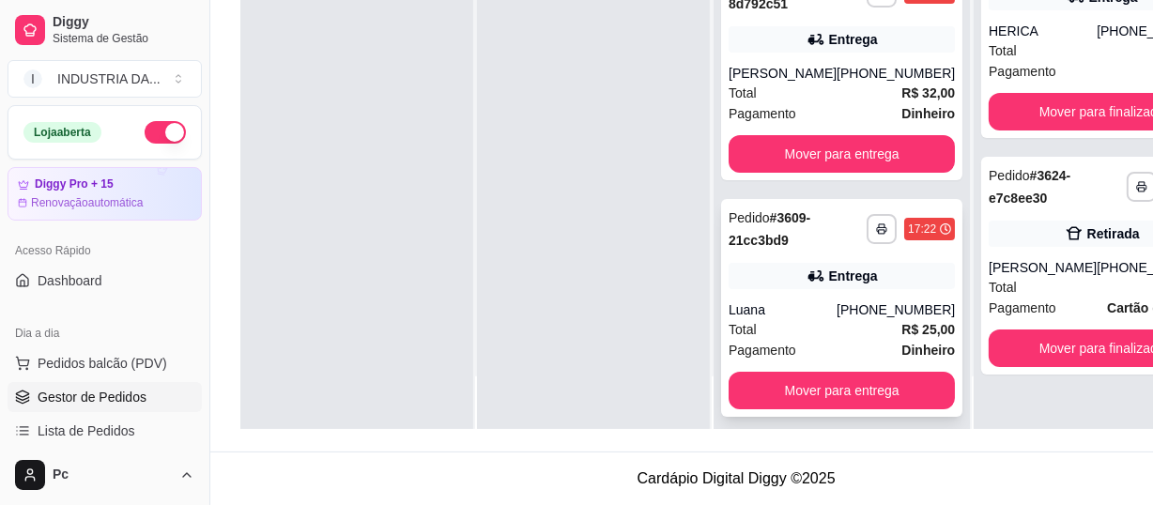
click at [795, 285] on div "**********" at bounding box center [841, 308] width 241 height 218
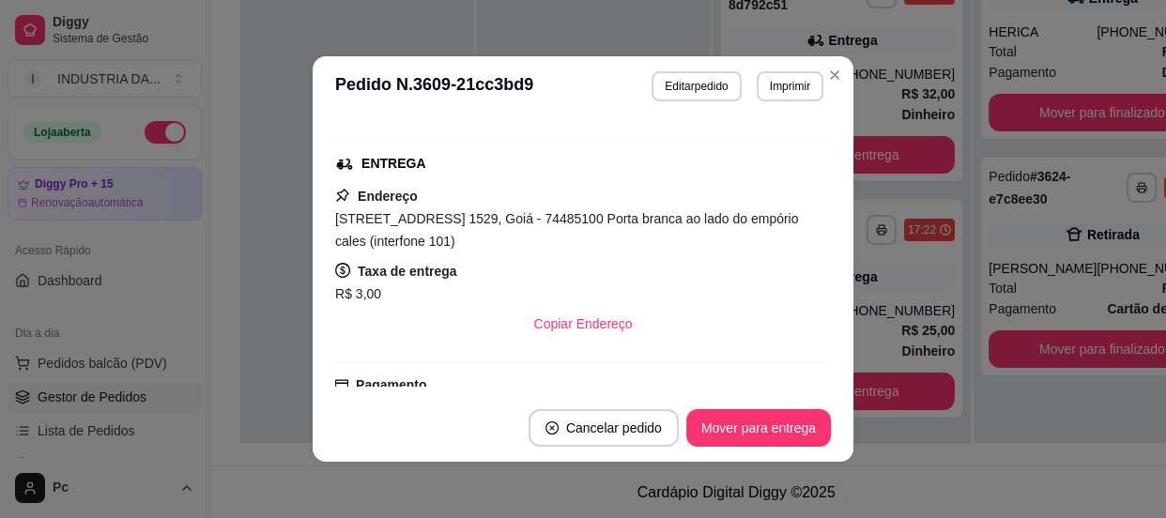
scroll to position [426, 0]
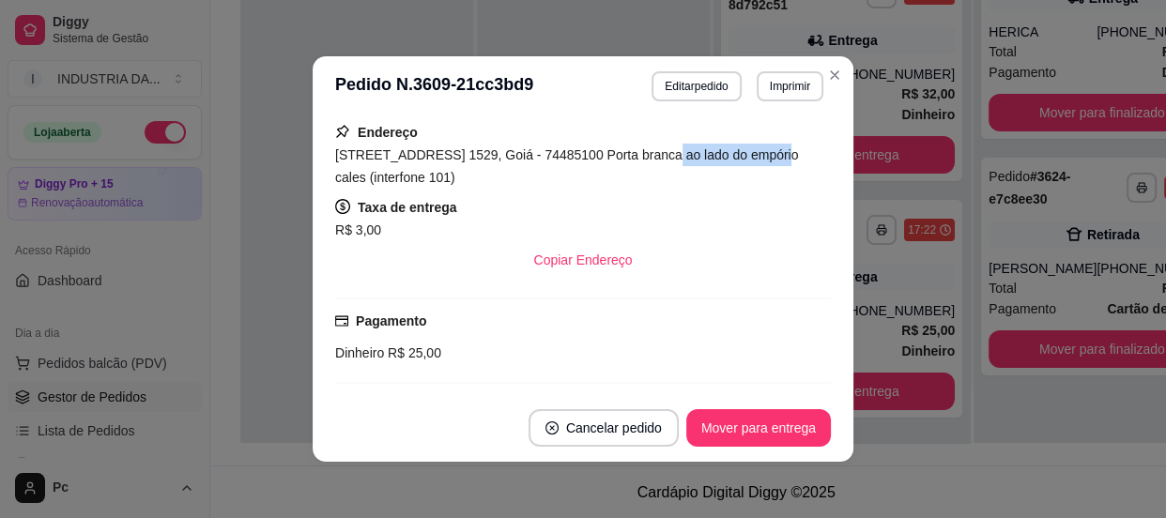
drag, startPoint x: 635, startPoint y: 155, endPoint x: 747, endPoint y: 156, distance: 112.6
click at [747, 156] on span "Rua padre monte , n. 1529, Goiá - 74485100 Porta branca ao lado do empório cale…" at bounding box center [566, 166] width 463 height 38
click at [485, 155] on span "Rua padre monte , n. 1529, Goiá - 74485100 Porta branca ao lado do empório cale…" at bounding box center [566, 166] width 463 height 38
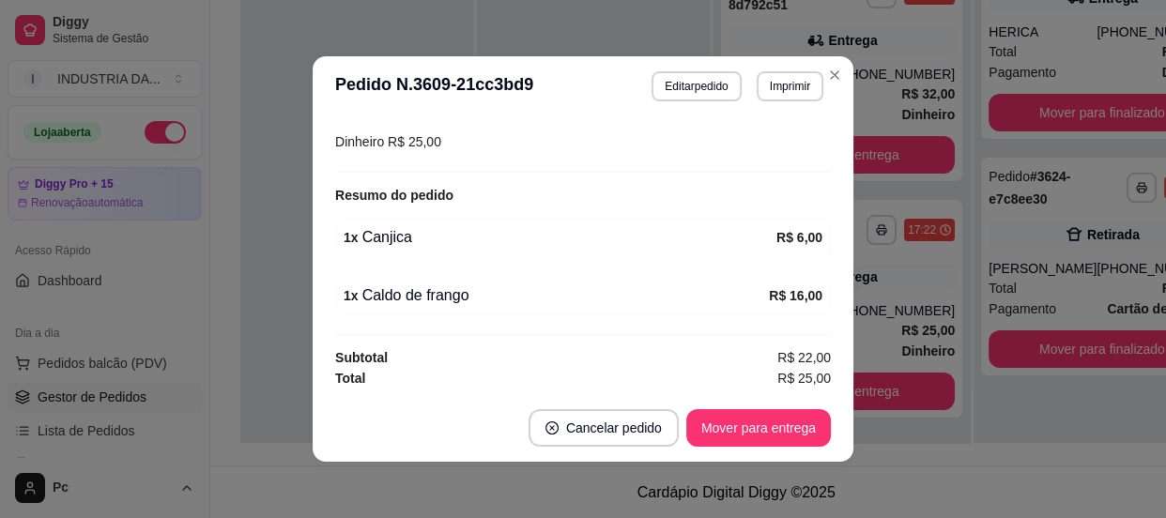
scroll to position [3, 0]
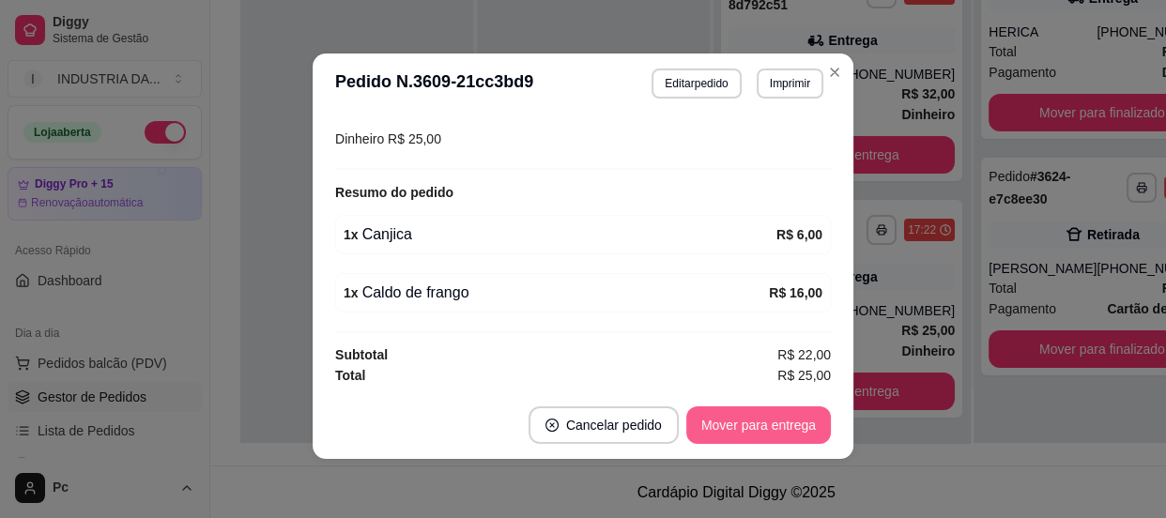
click at [748, 426] on button "Mover para entrega" at bounding box center [758, 425] width 145 height 38
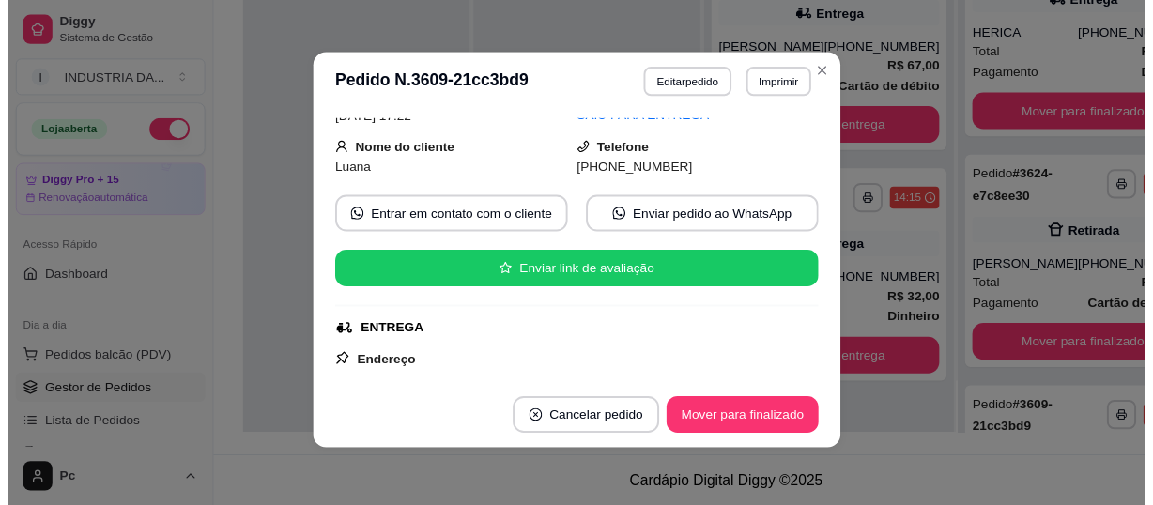
scroll to position [0, 0]
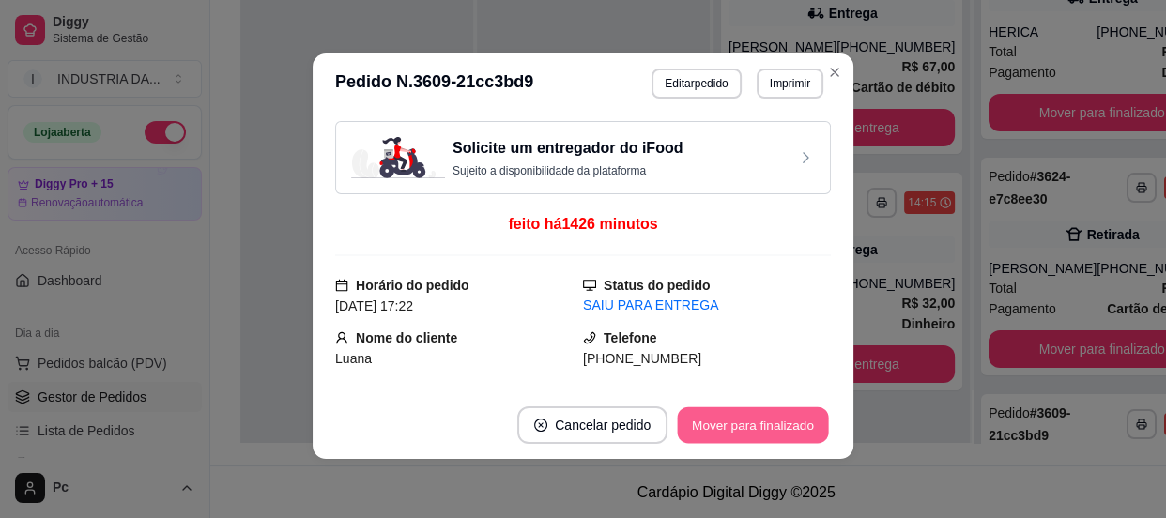
click at [758, 412] on button "Mover para finalizado" at bounding box center [753, 425] width 151 height 37
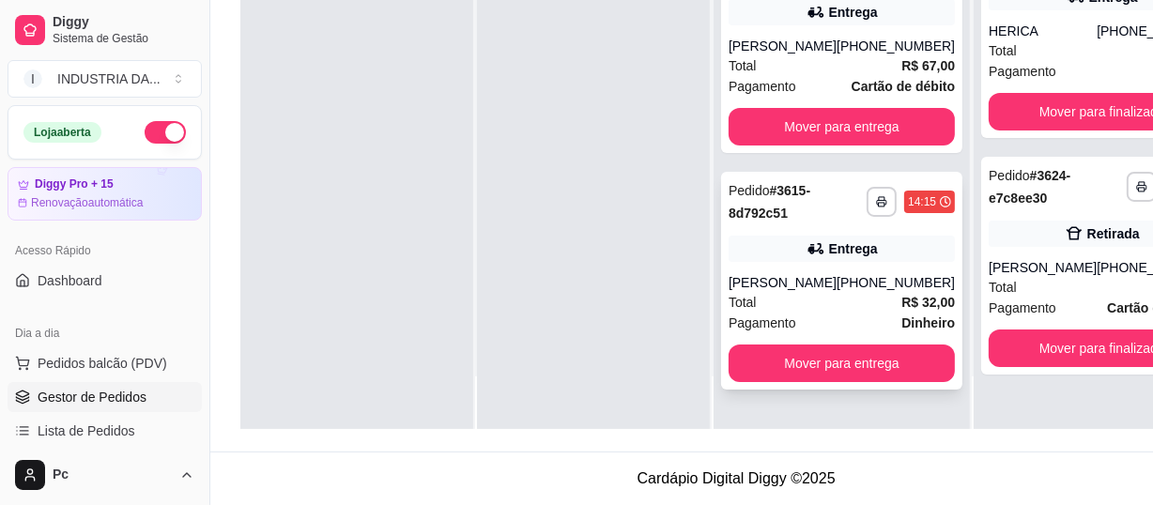
click at [884, 215] on div "**********" at bounding box center [841, 281] width 241 height 218
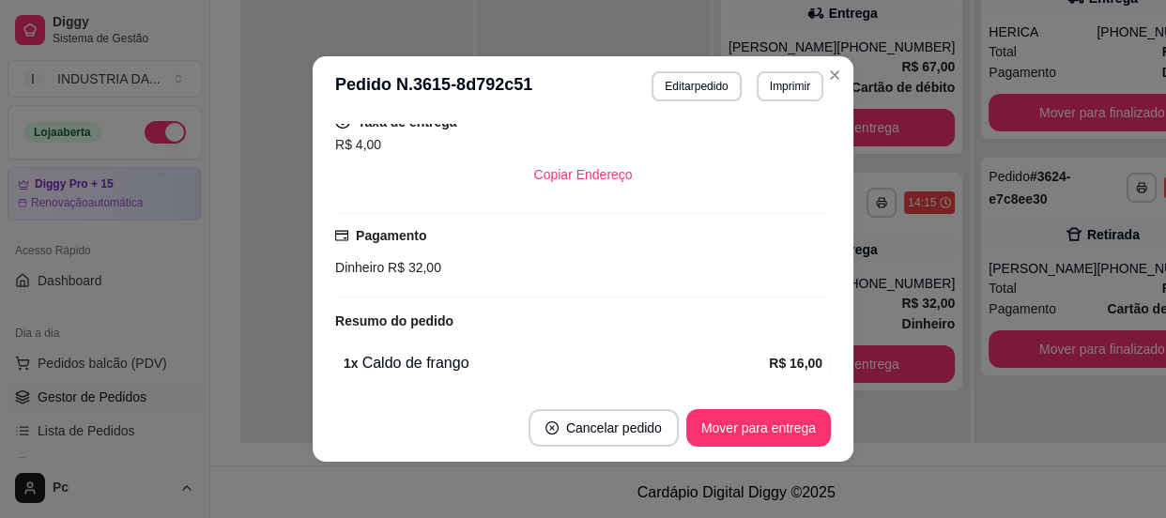
scroll to position [615, 0]
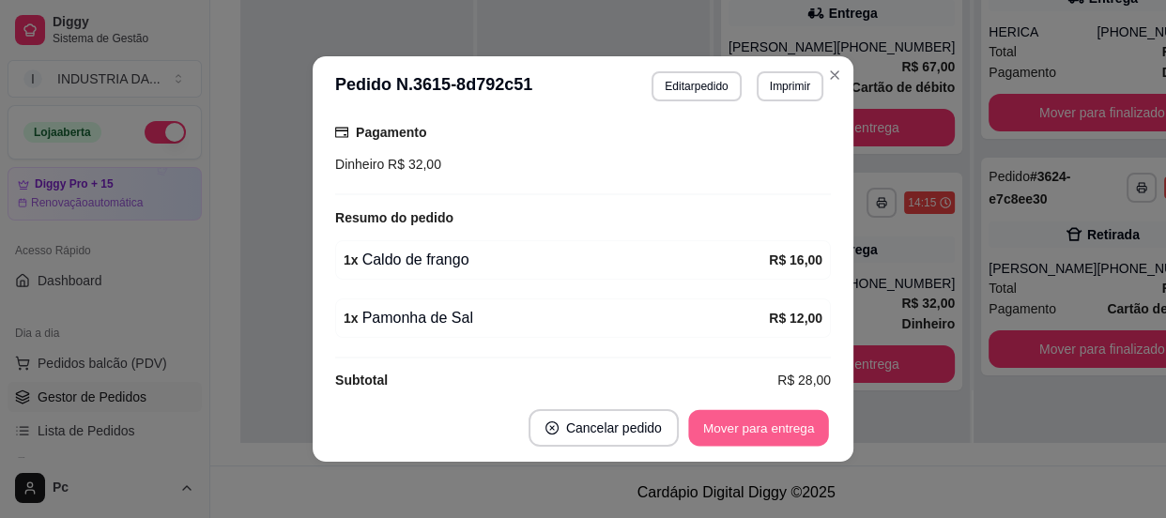
click at [741, 430] on button "Mover para entrega" at bounding box center [758, 428] width 141 height 37
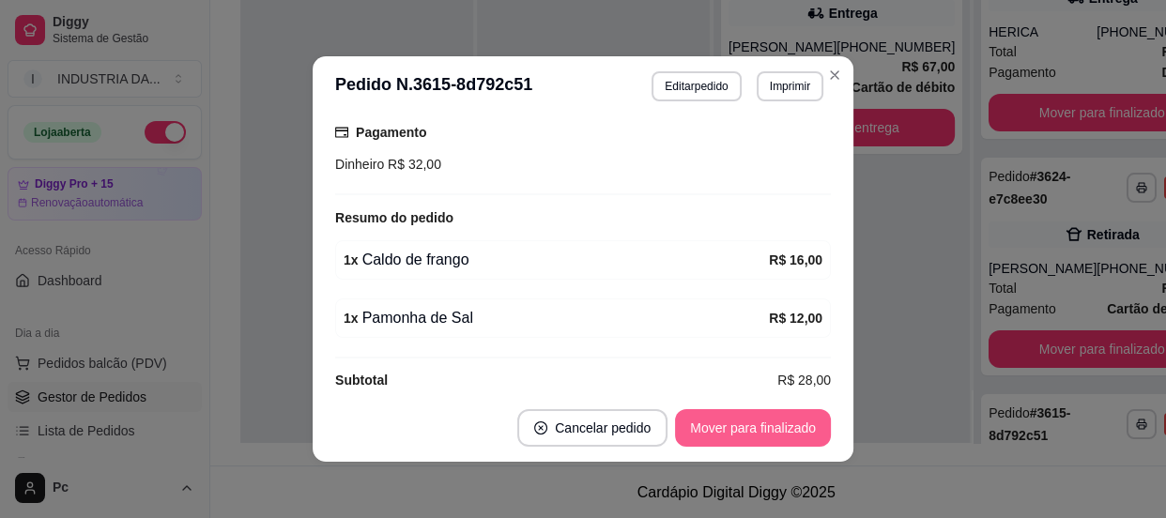
click at [741, 430] on button "Mover para finalizado" at bounding box center [753, 428] width 156 height 38
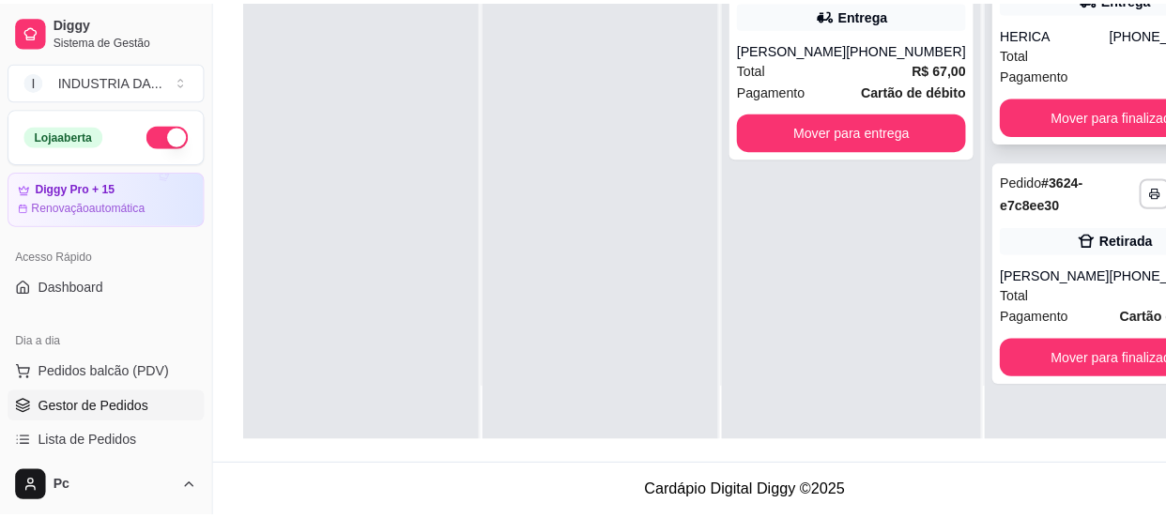
scroll to position [0, 0]
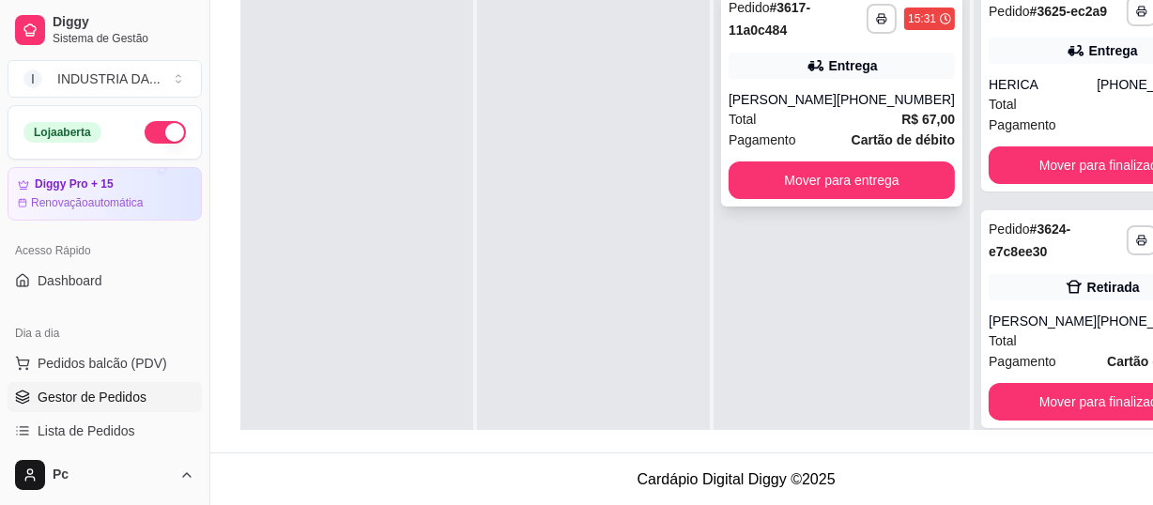
click at [863, 115] on div "Total R$ 67,00" at bounding box center [841, 119] width 226 height 21
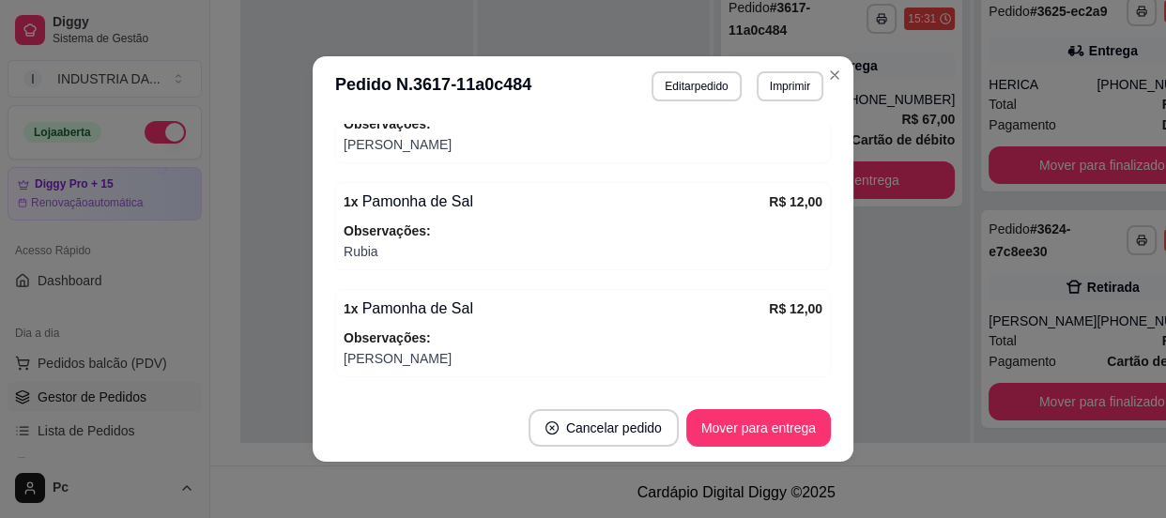
scroll to position [1033, 0]
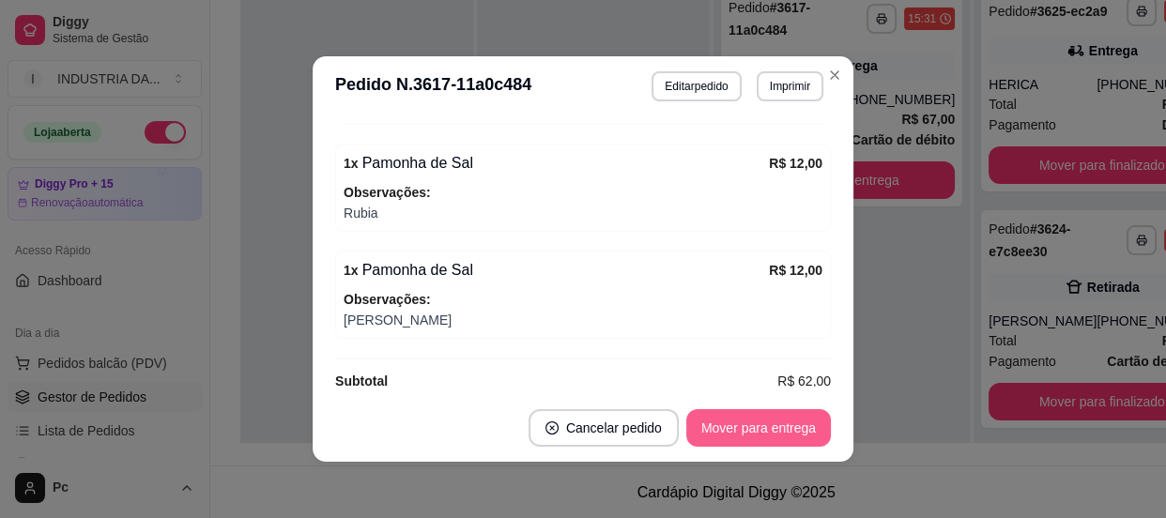
click at [789, 421] on button "Mover para entrega" at bounding box center [758, 428] width 145 height 38
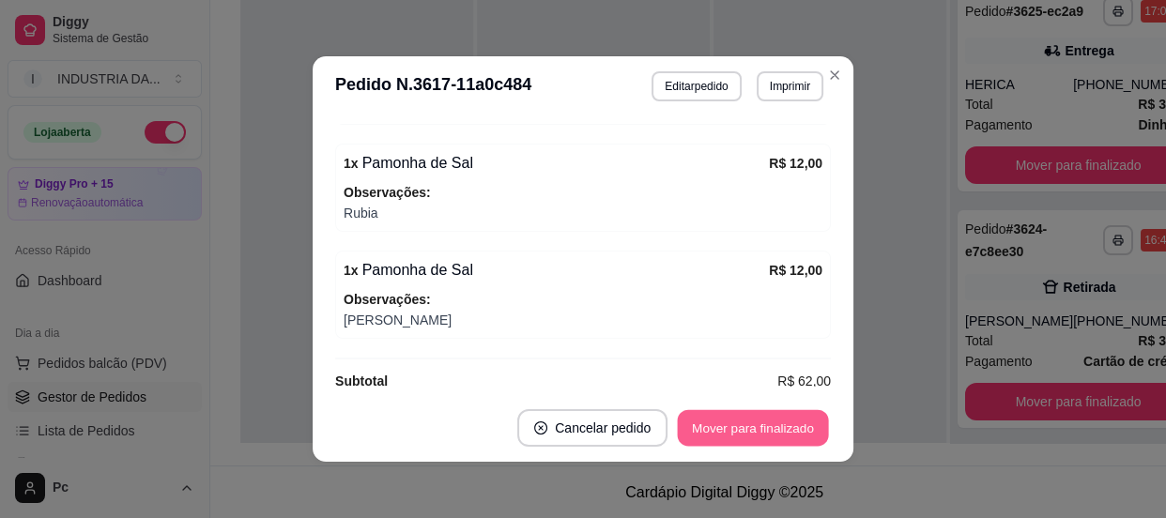
click at [786, 426] on button "Mover para finalizado" at bounding box center [753, 428] width 151 height 37
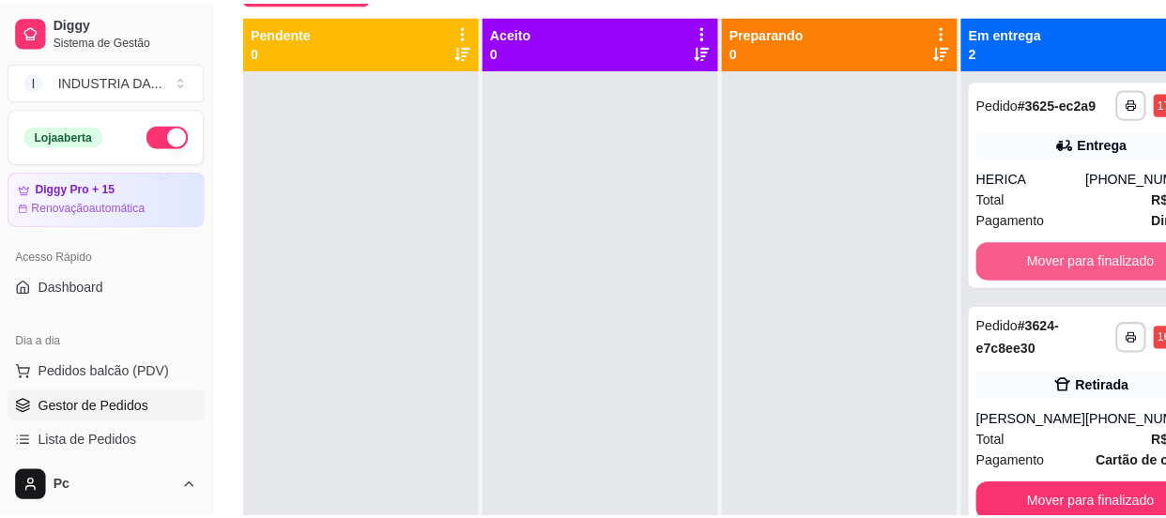
scroll to position [115, 0]
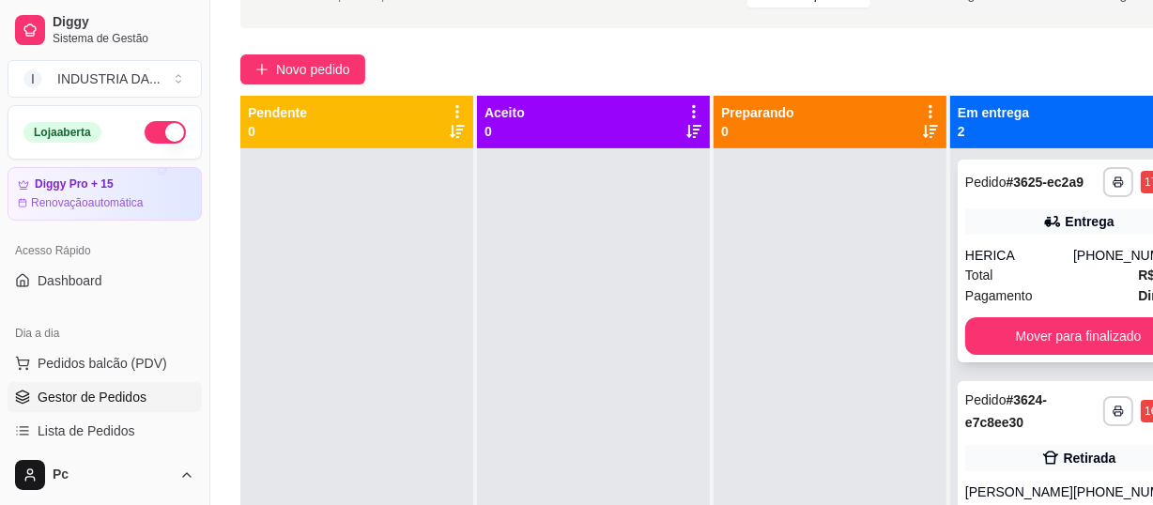
click at [1089, 197] on div "**********" at bounding box center [1078, 182] width 226 height 30
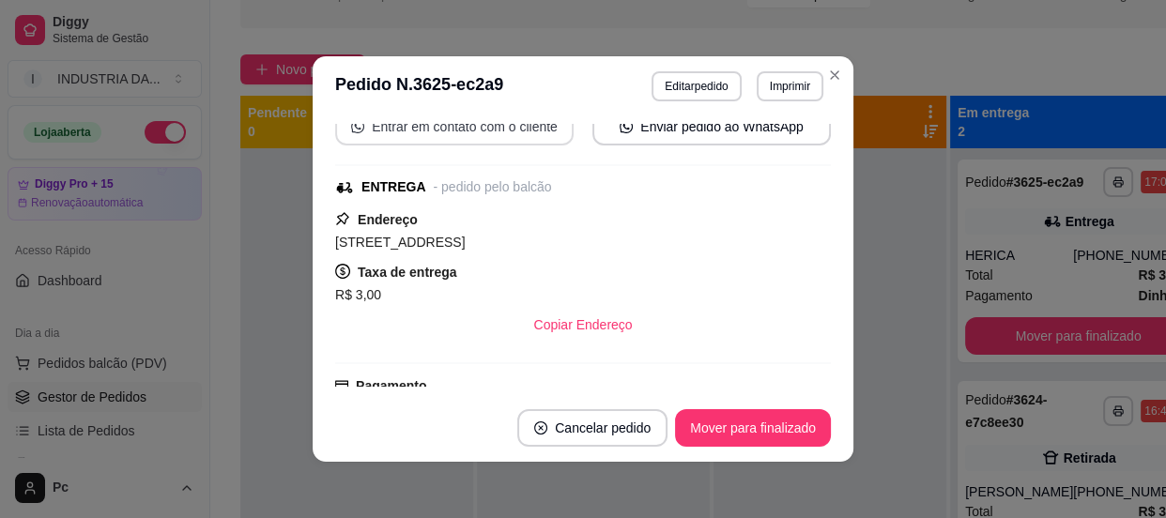
scroll to position [341, 0]
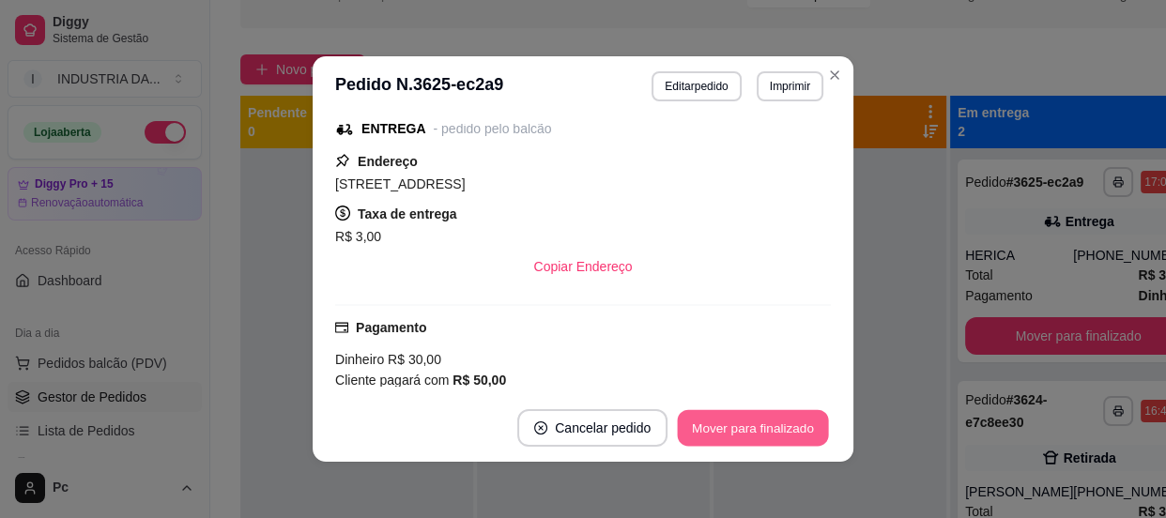
click at [748, 425] on button "Mover para finalizado" at bounding box center [753, 428] width 151 height 37
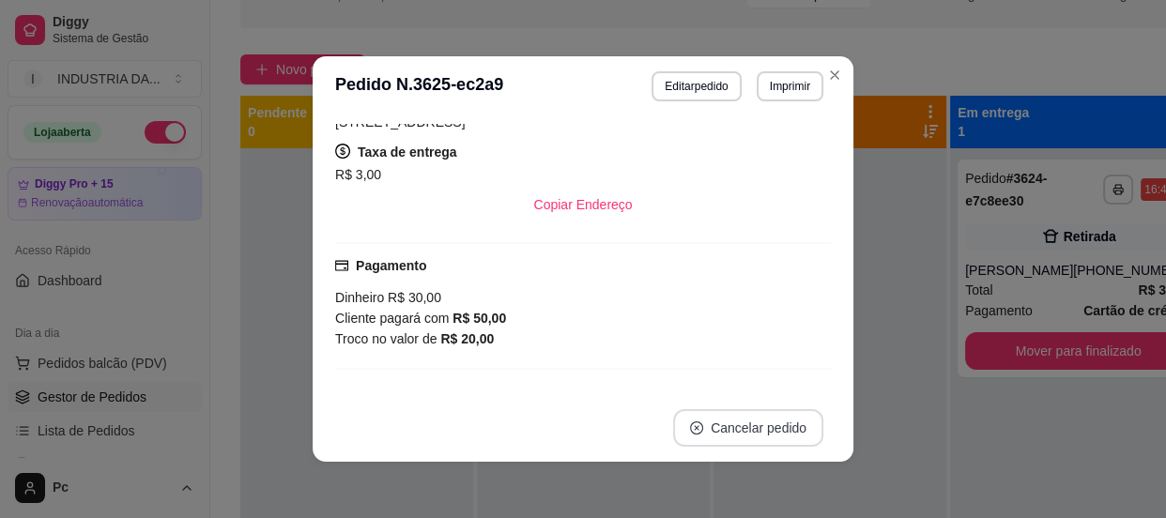
scroll to position [279, 0]
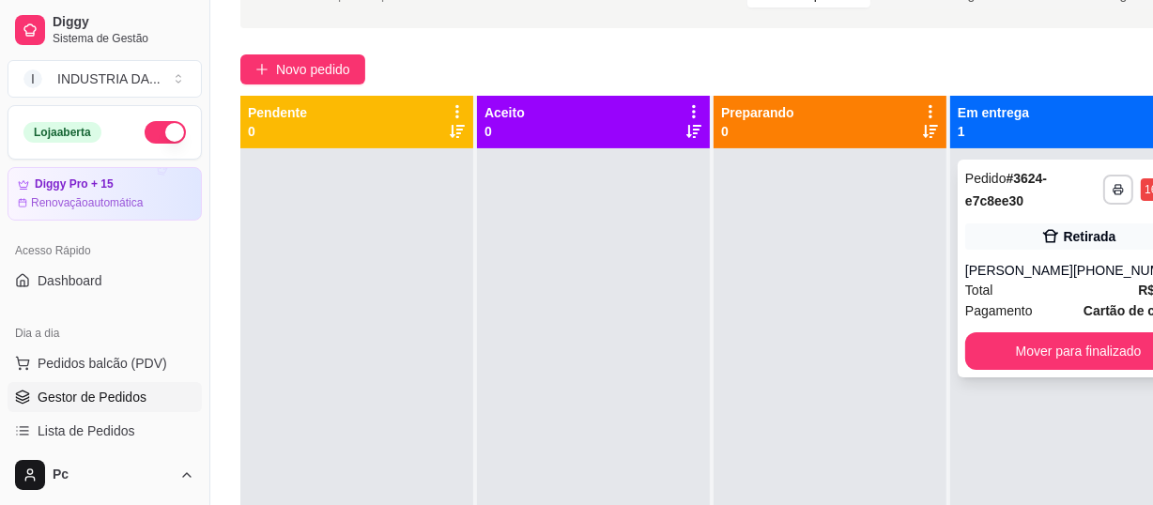
click at [1088, 257] on div "**********" at bounding box center [1077, 269] width 241 height 218
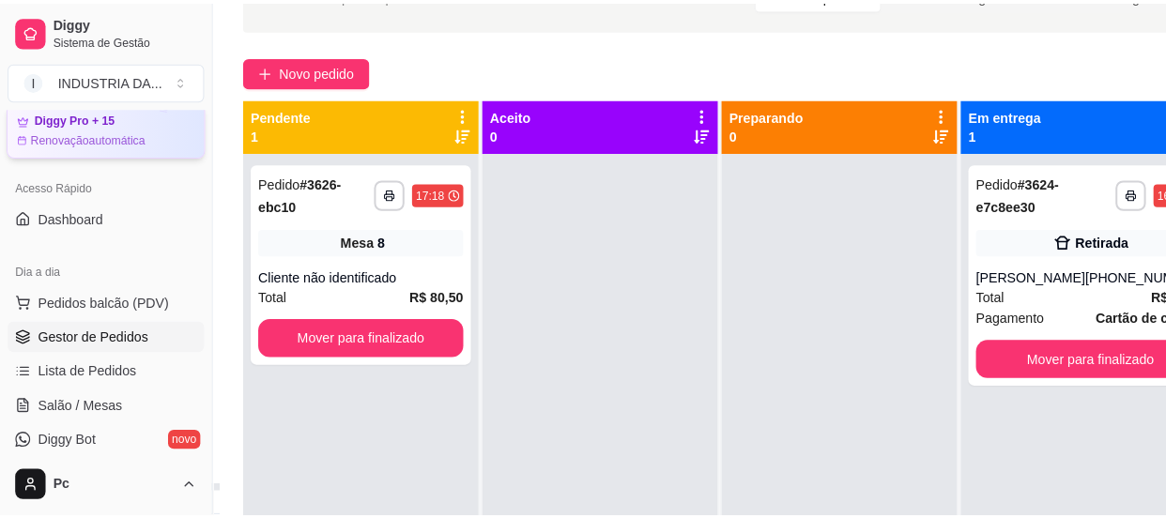
scroll to position [84, 0]
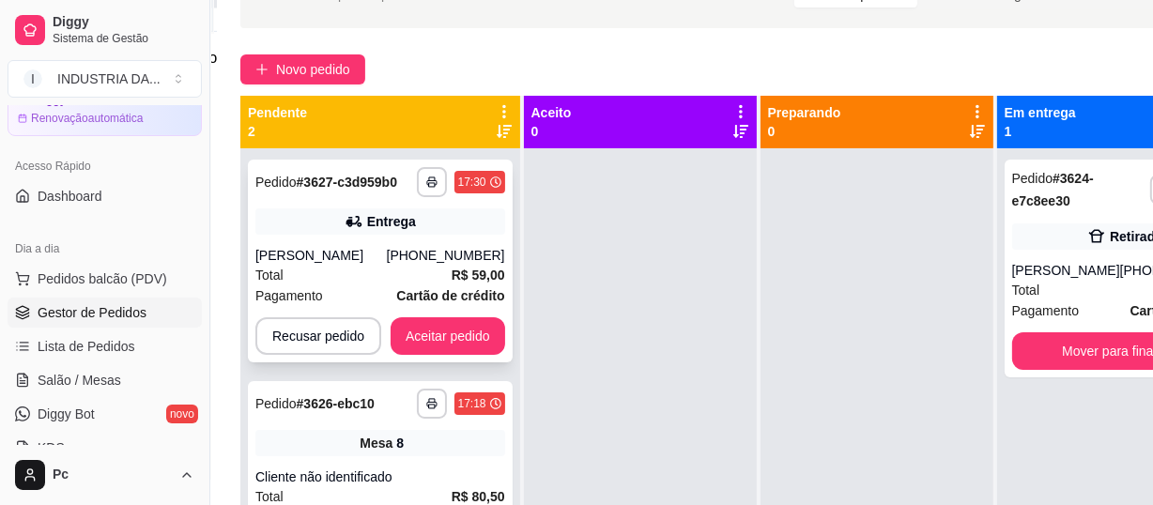
click at [421, 255] on div "(62) 98544-5550" at bounding box center [446, 255] width 118 height 19
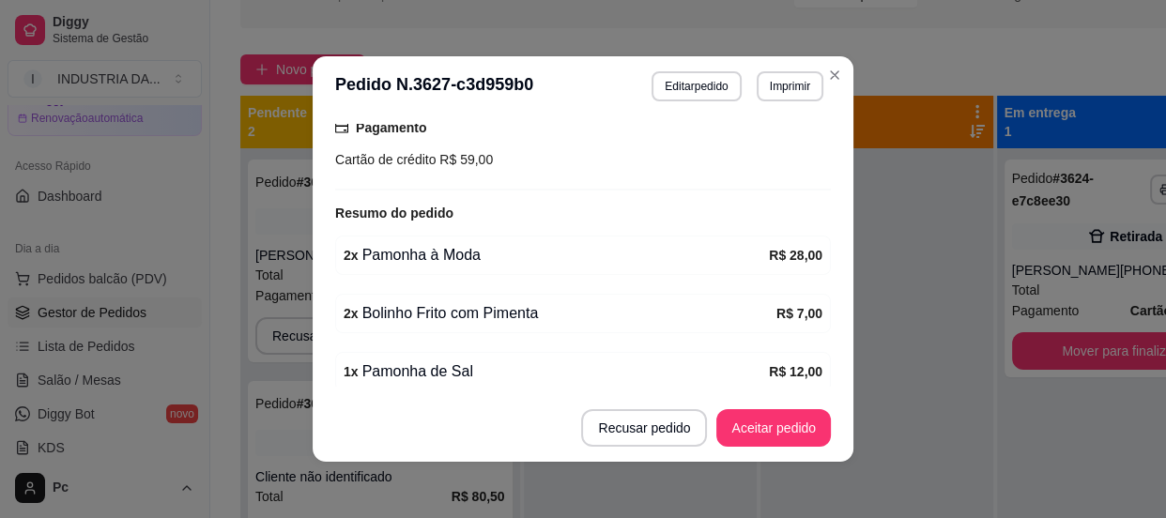
scroll to position [689, 0]
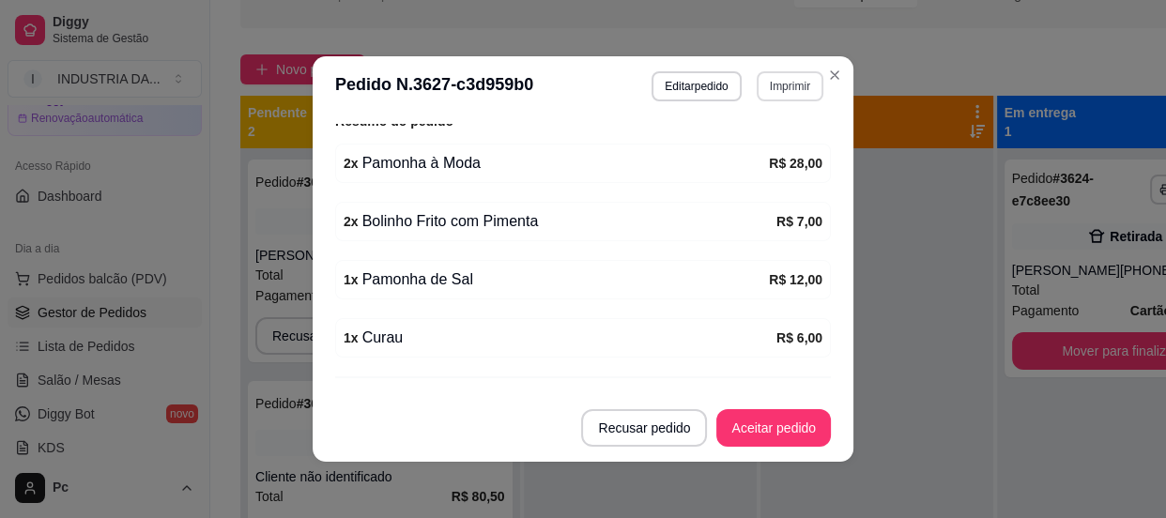
click at [769, 87] on button "Imprimir" at bounding box center [790, 86] width 67 height 30
click at [761, 150] on button "PAMONHAA" at bounding box center [750, 153] width 136 height 30
click at [780, 435] on button "Aceitar pedido" at bounding box center [773, 428] width 111 height 37
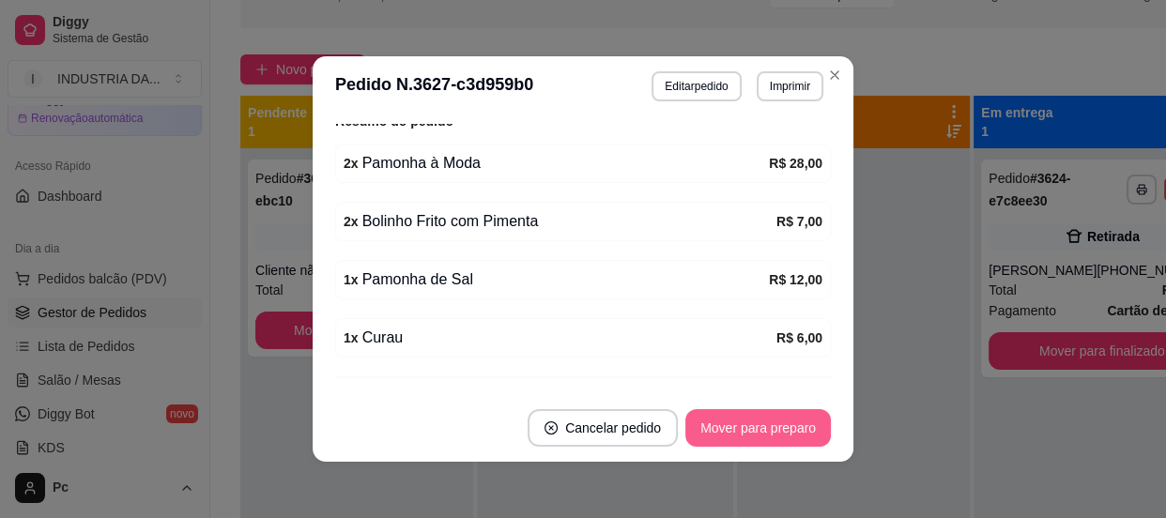
click at [755, 436] on button "Mover para preparo" at bounding box center [757, 428] width 145 height 38
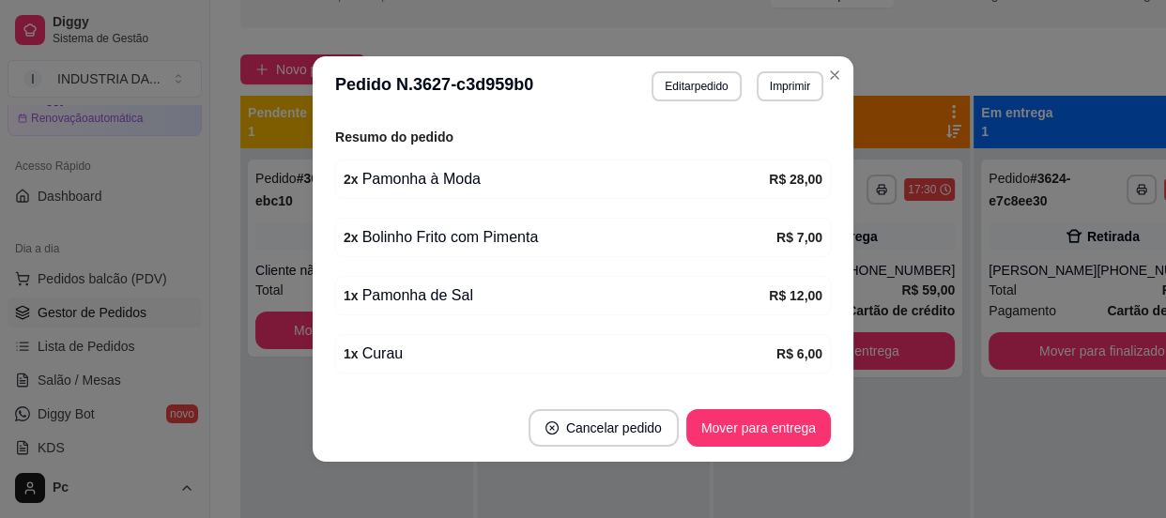
scroll to position [646, 0]
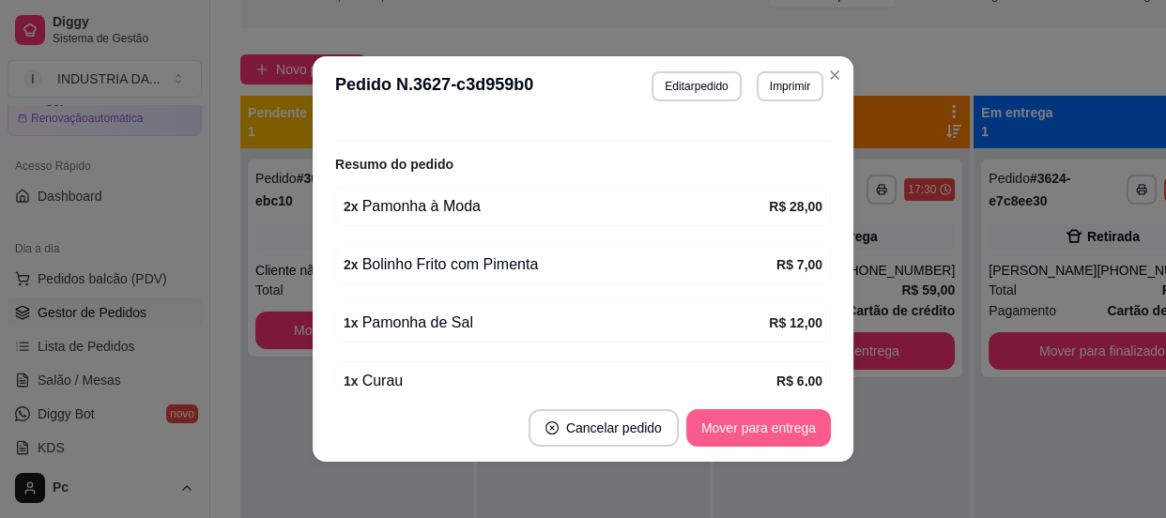
click at [720, 430] on button "Mover para entrega" at bounding box center [758, 428] width 145 height 38
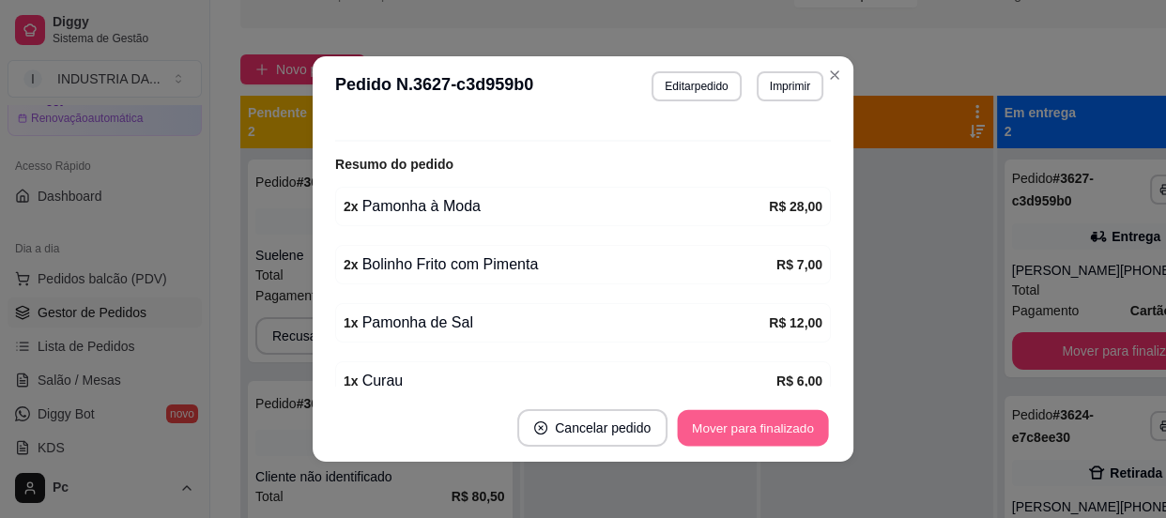
click at [719, 435] on button "Mover para finalizado" at bounding box center [753, 428] width 151 height 37
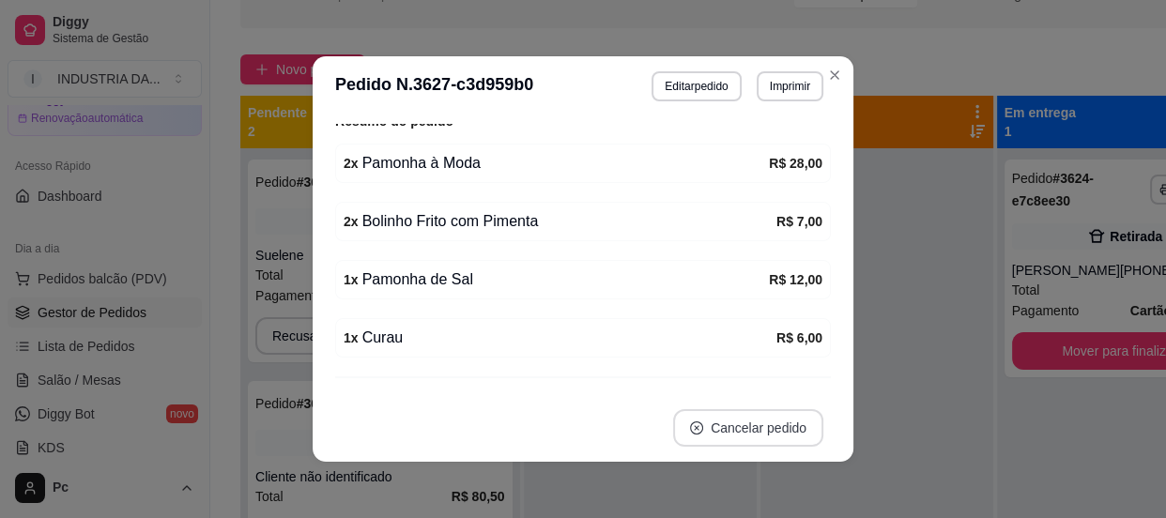
scroll to position [511, 0]
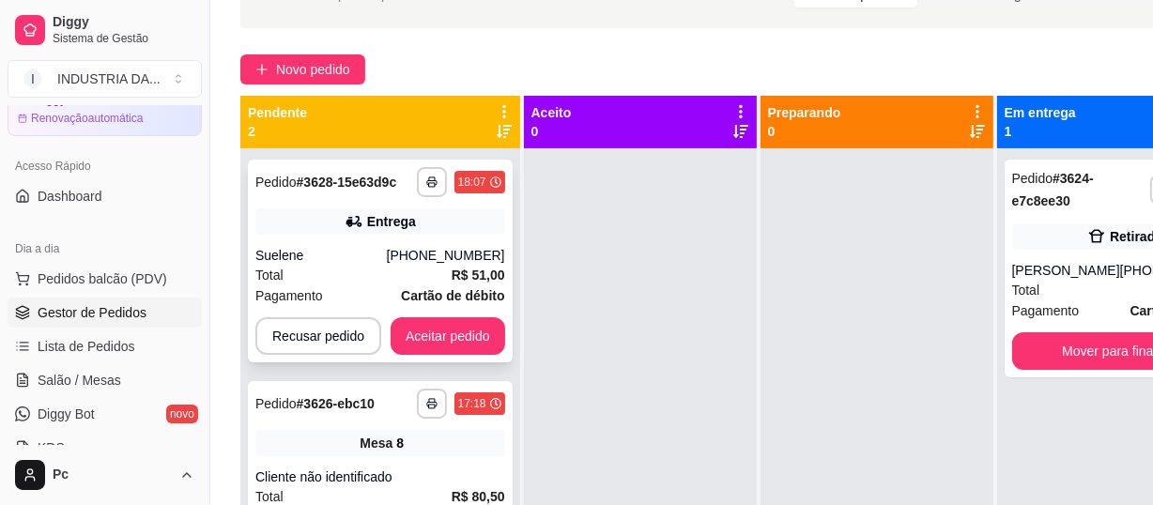
click at [442, 225] on div "Entrega" at bounding box center [380, 221] width 250 height 26
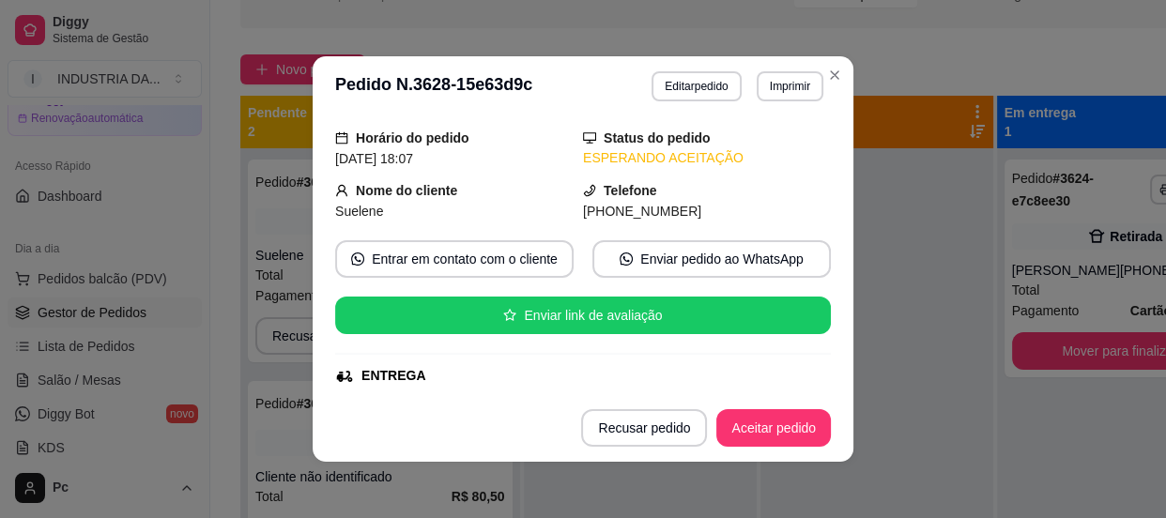
scroll to position [170, 0]
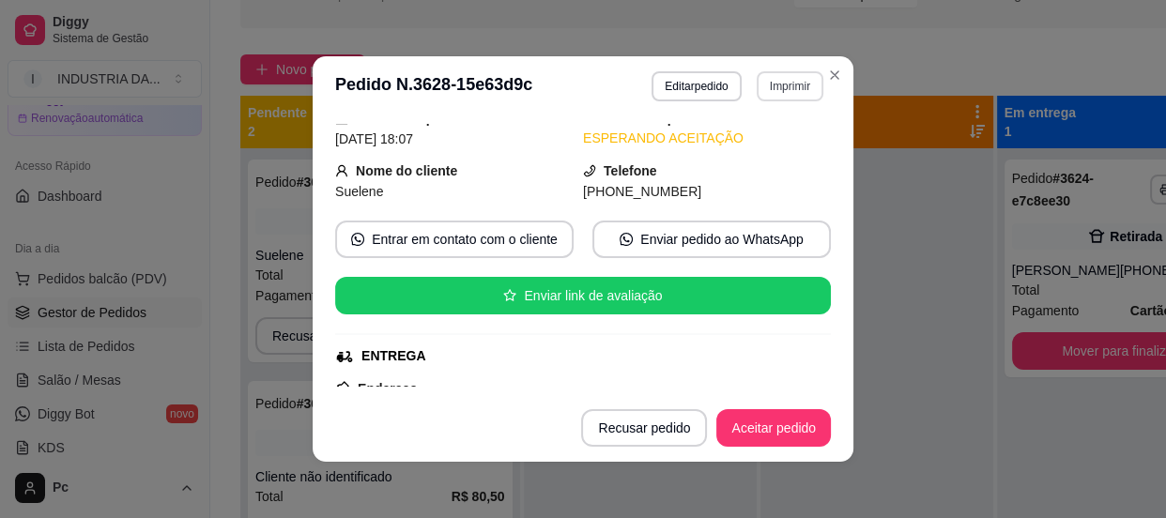
click at [793, 86] on button "Imprimir" at bounding box center [790, 86] width 67 height 30
click at [765, 149] on button "PAMONHAA" at bounding box center [750, 153] width 136 height 30
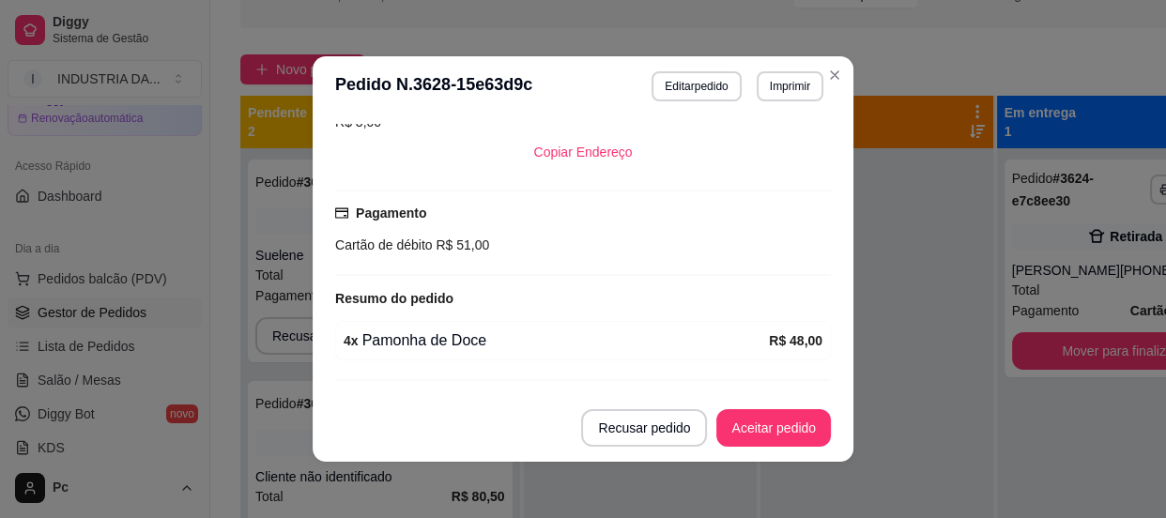
scroll to position [465, 0]
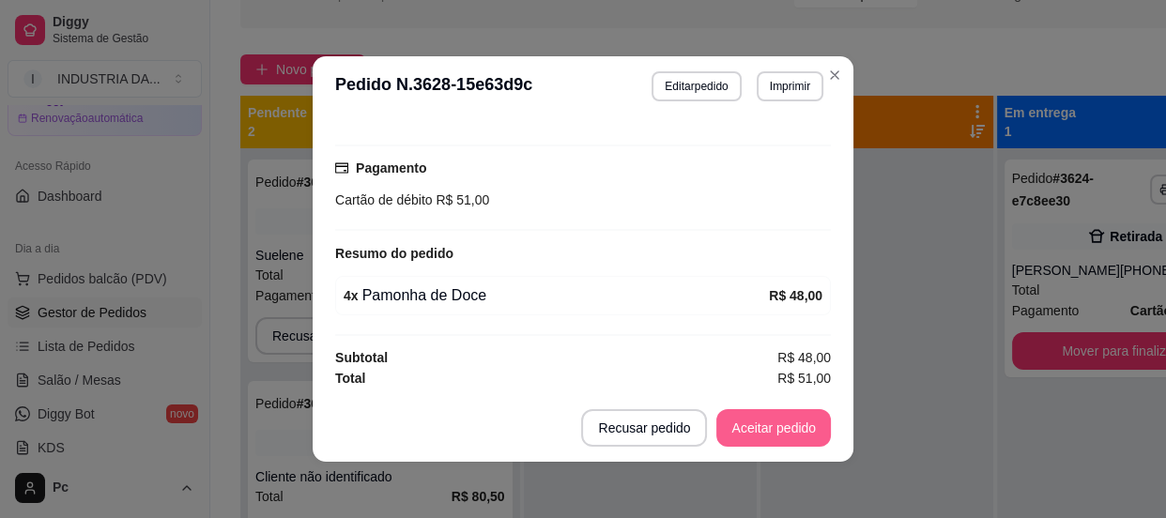
click at [760, 436] on button "Aceitar pedido" at bounding box center [773, 428] width 115 height 38
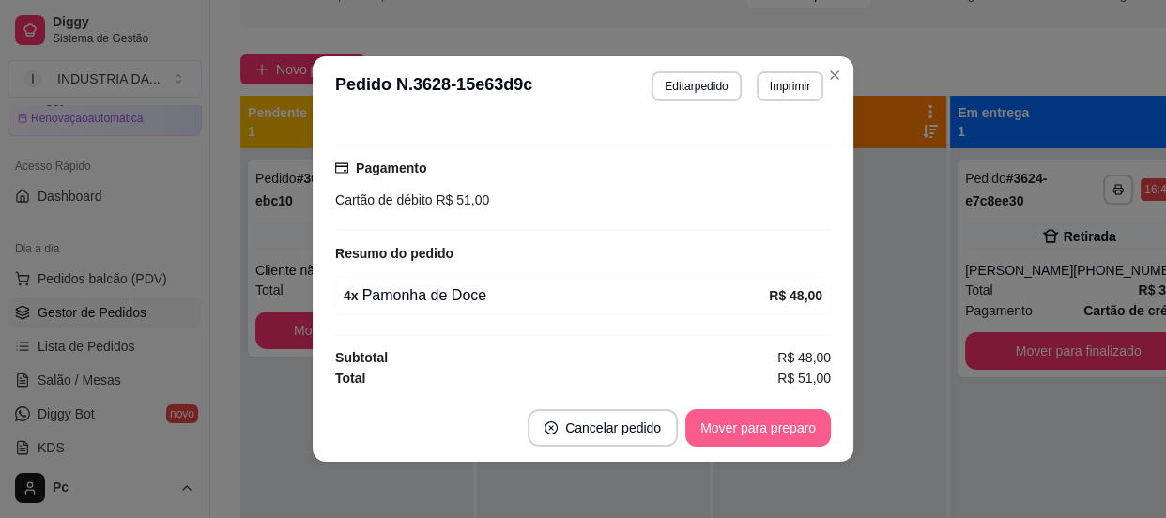
click at [788, 422] on button "Mover para preparo" at bounding box center [757, 428] width 145 height 38
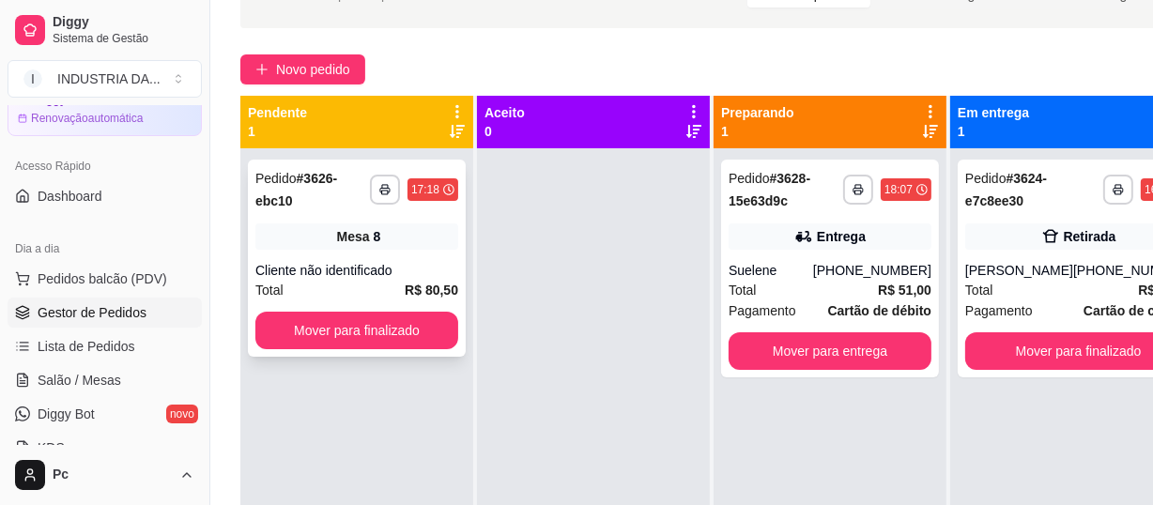
click at [401, 256] on div "**********" at bounding box center [357, 258] width 218 height 197
click at [347, 330] on button "Mover para finalizado" at bounding box center [356, 331] width 203 height 38
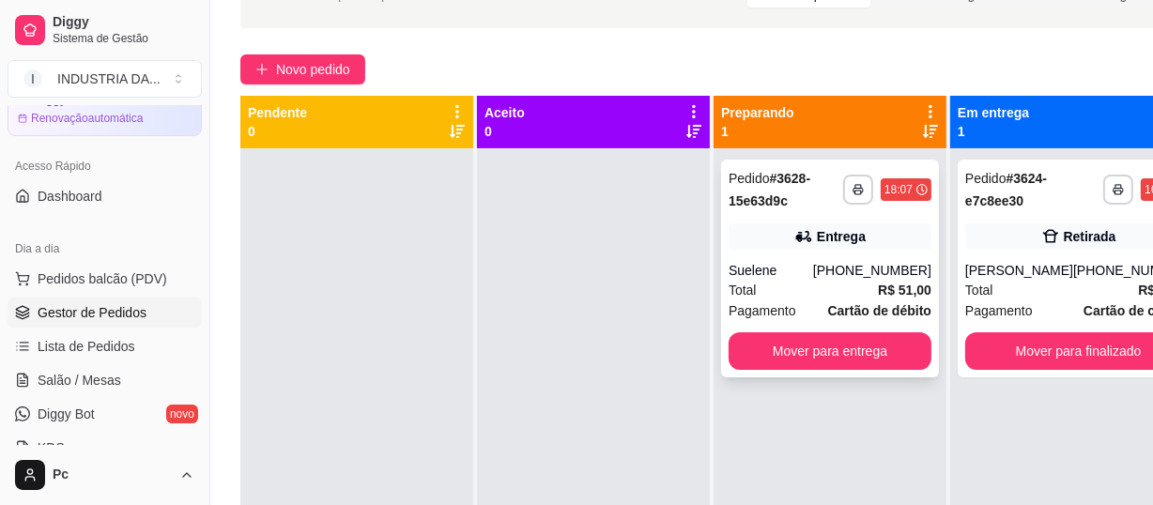
click at [830, 257] on div "**********" at bounding box center [830, 269] width 218 height 218
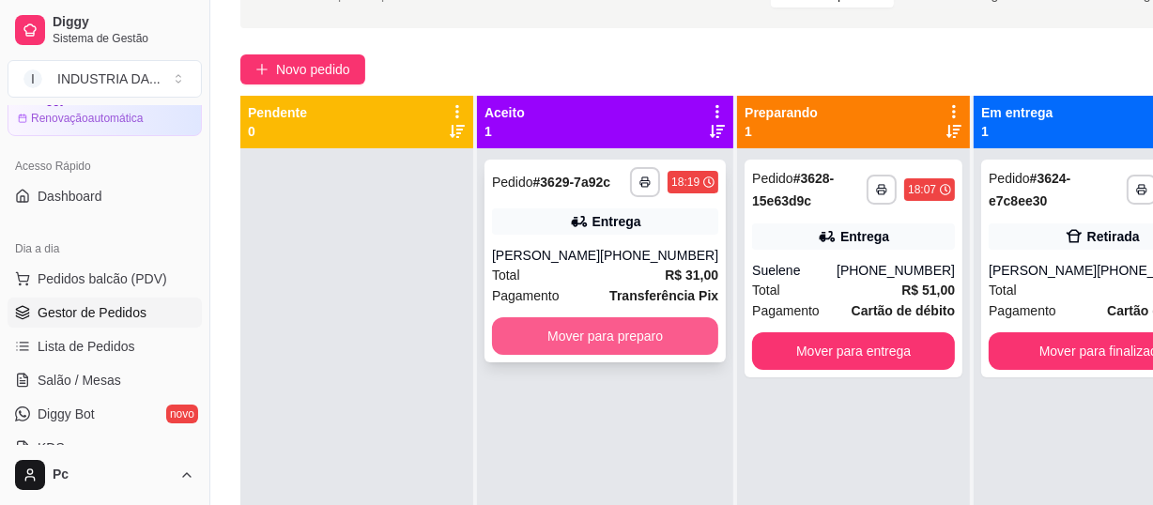
click at [627, 335] on button "Mover para preparo" at bounding box center [605, 336] width 226 height 38
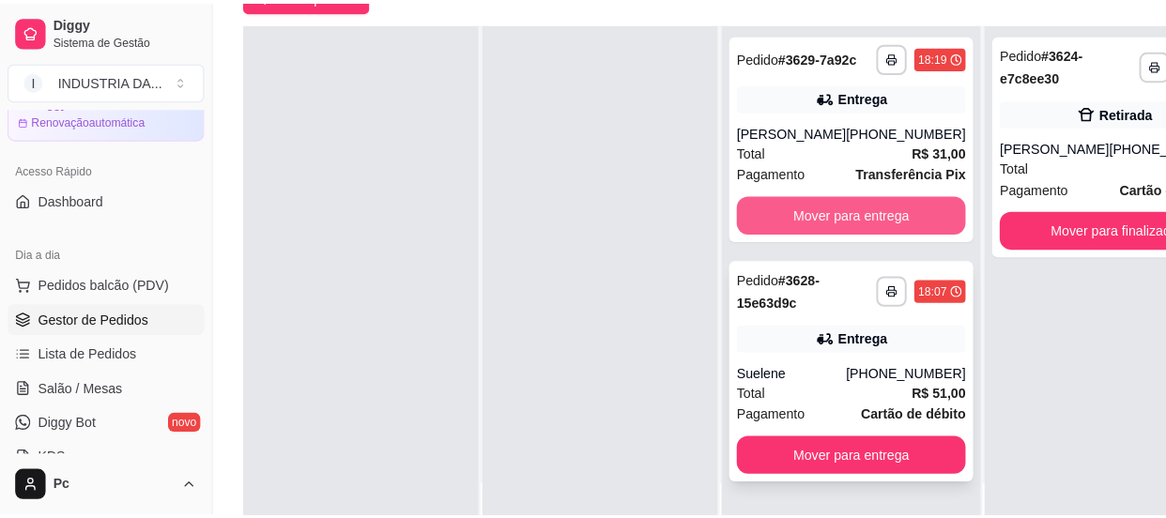
scroll to position [285, 0]
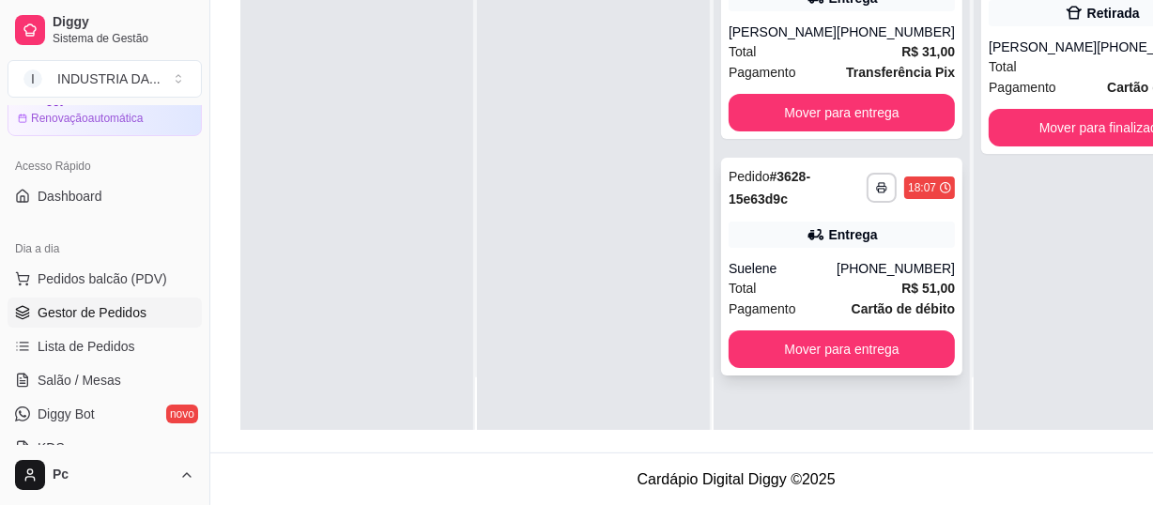
click at [818, 278] on div "Suelene" at bounding box center [782, 268] width 108 height 19
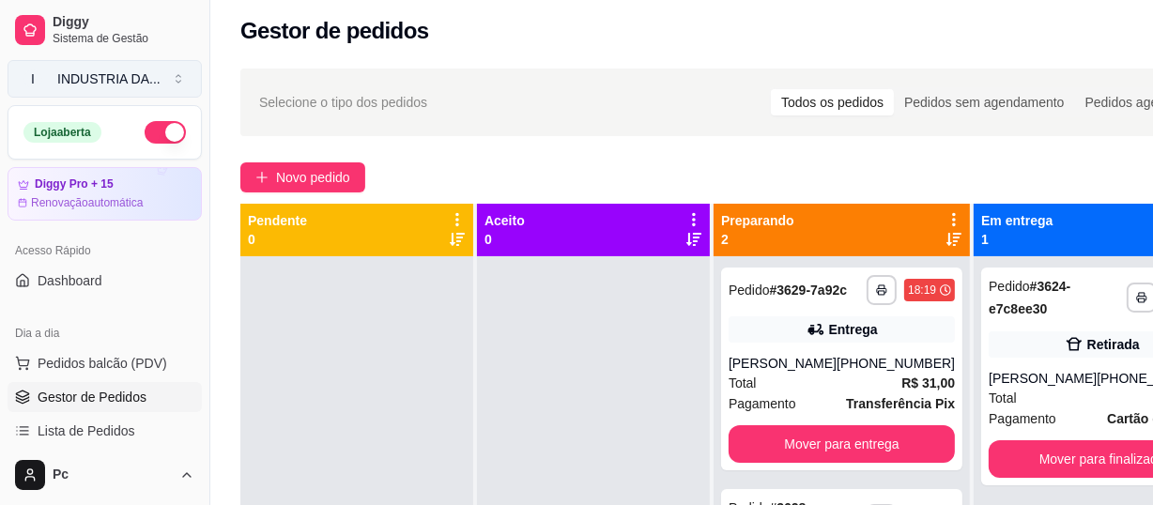
scroll to position [0, 0]
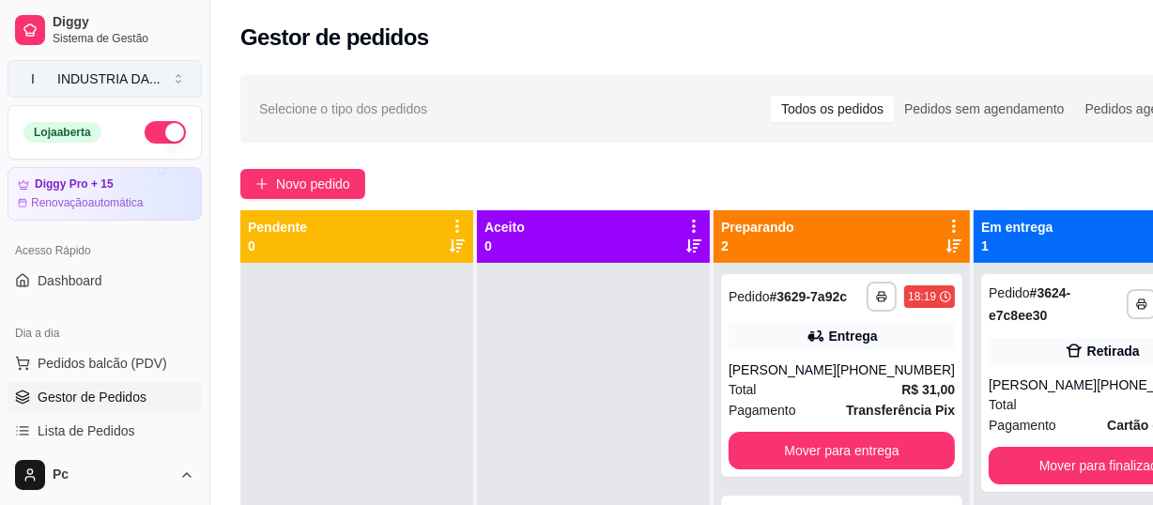
click at [107, 71] on div "INDUSTRIA DA ..." at bounding box center [108, 78] width 103 height 19
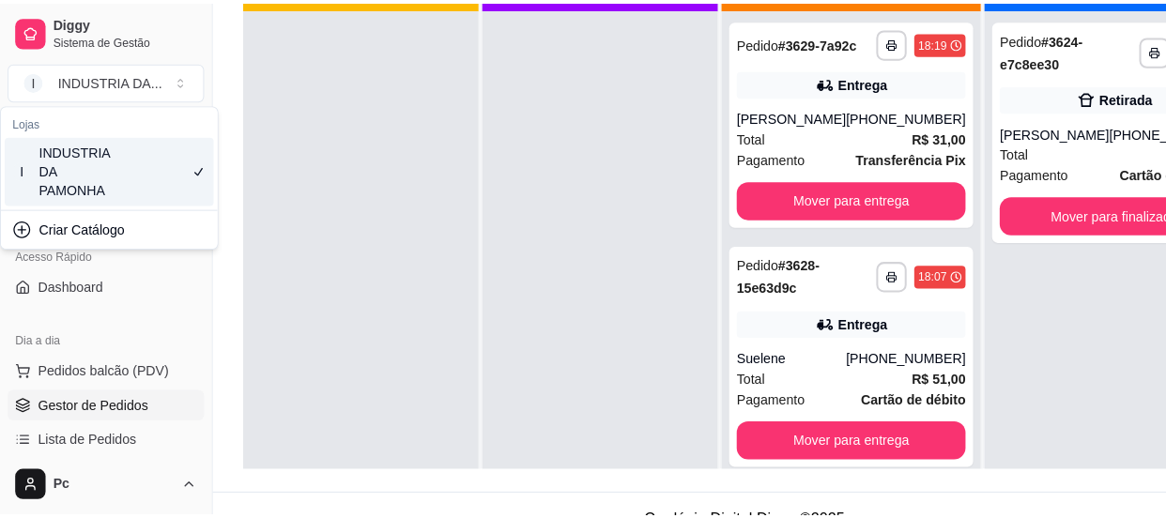
scroll to position [170, 0]
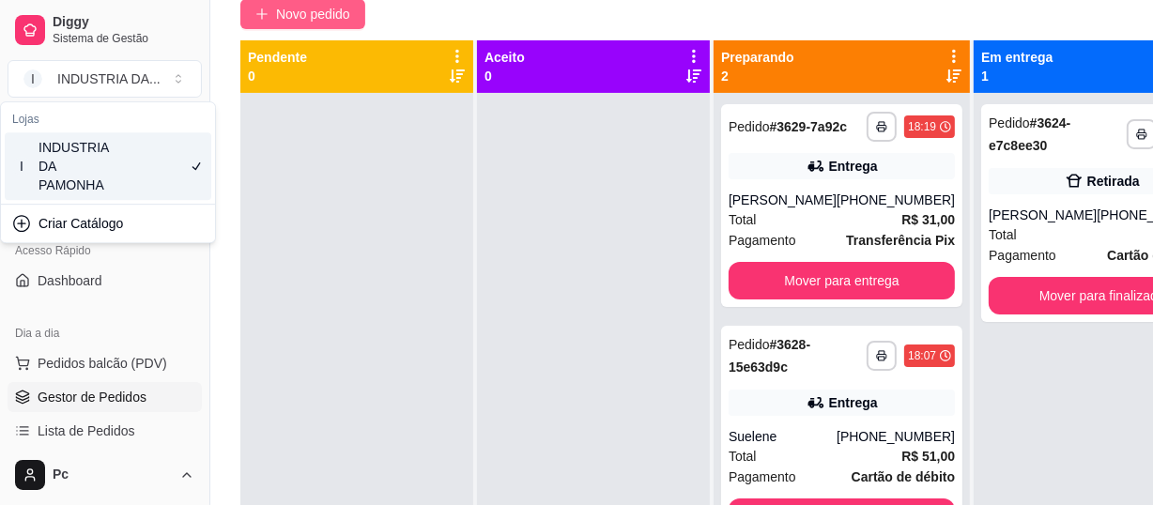
click at [319, 10] on span "Novo pedido" at bounding box center [313, 14] width 74 height 21
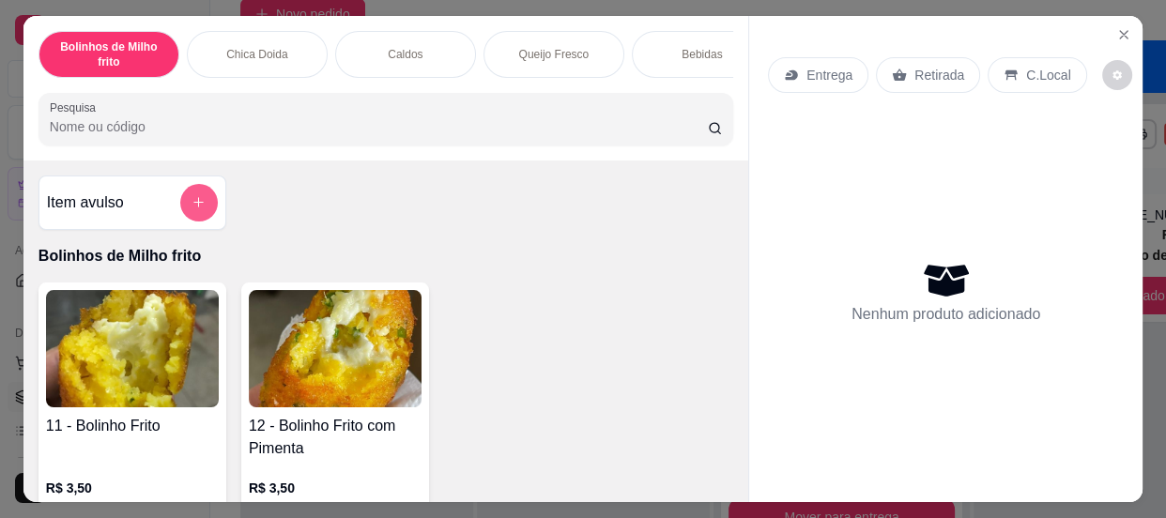
click at [196, 199] on button "add-separate-item" at bounding box center [199, 203] width 38 height 38
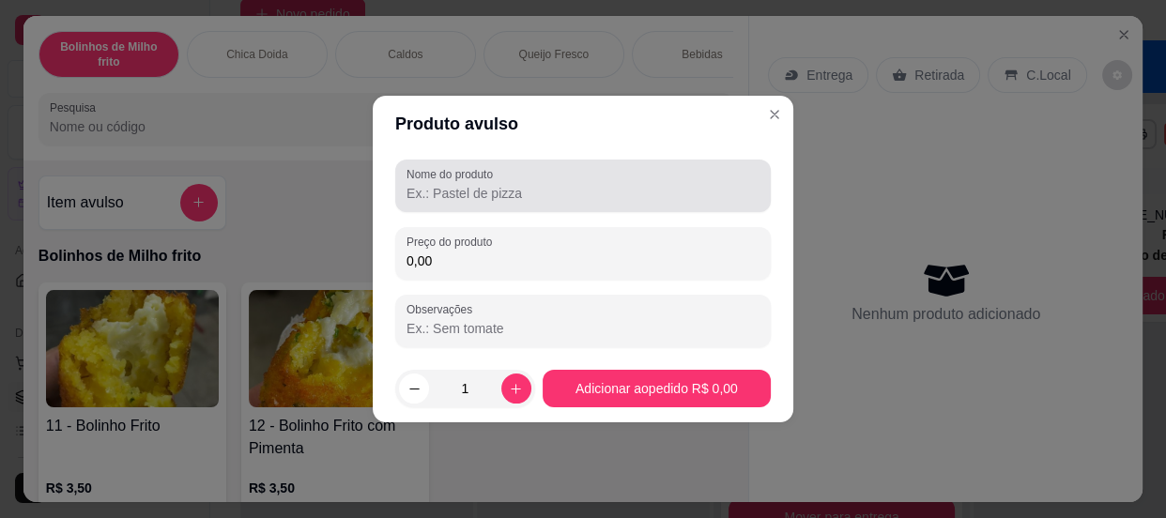
click at [535, 186] on input "Nome do produto" at bounding box center [582, 193] width 353 height 19
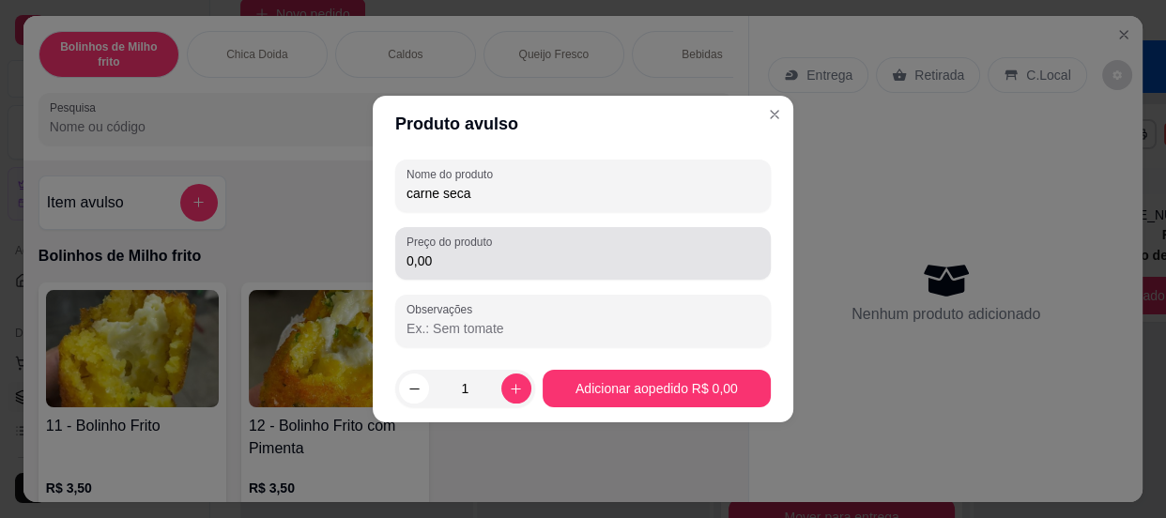
type input "carne seca"
click at [506, 278] on div "Preço do produto 0,00" at bounding box center [582, 253] width 375 height 53
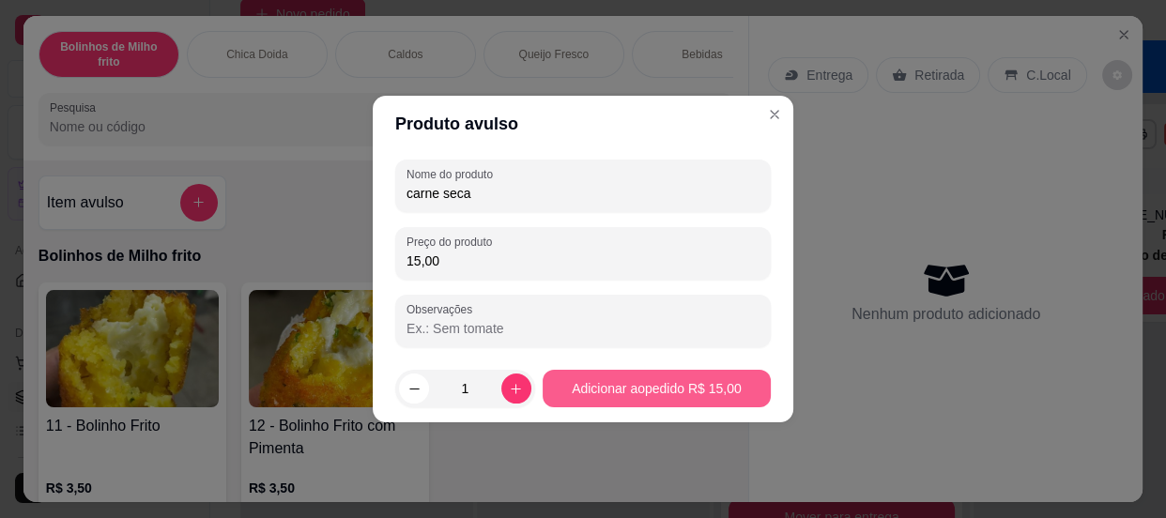
type input "15,00"
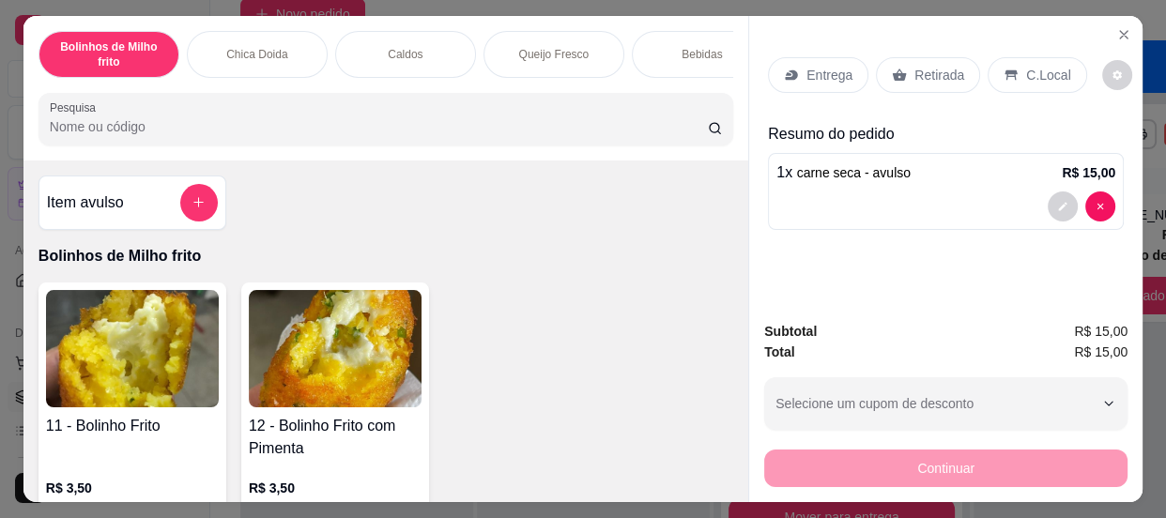
drag, startPoint x: 845, startPoint y: 36, endPoint x: 819, endPoint y: 52, distance: 30.0
click at [846, 42] on div "Entrega Retirada C.Local" at bounding box center [946, 75] width 356 height 66
click at [783, 76] on div "Entrega" at bounding box center [818, 75] width 100 height 36
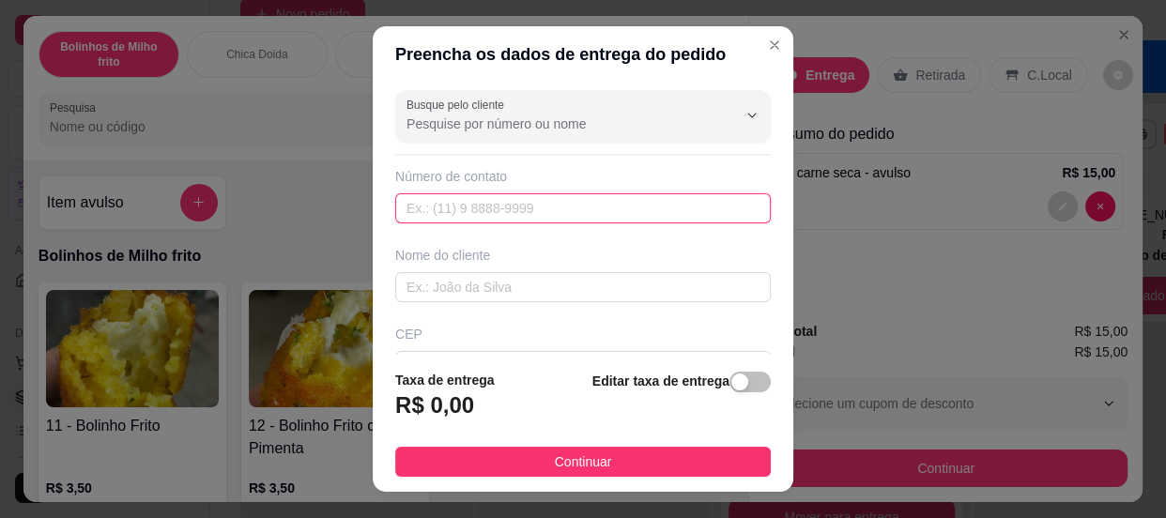
click at [519, 204] on input "text" at bounding box center [582, 208] width 375 height 30
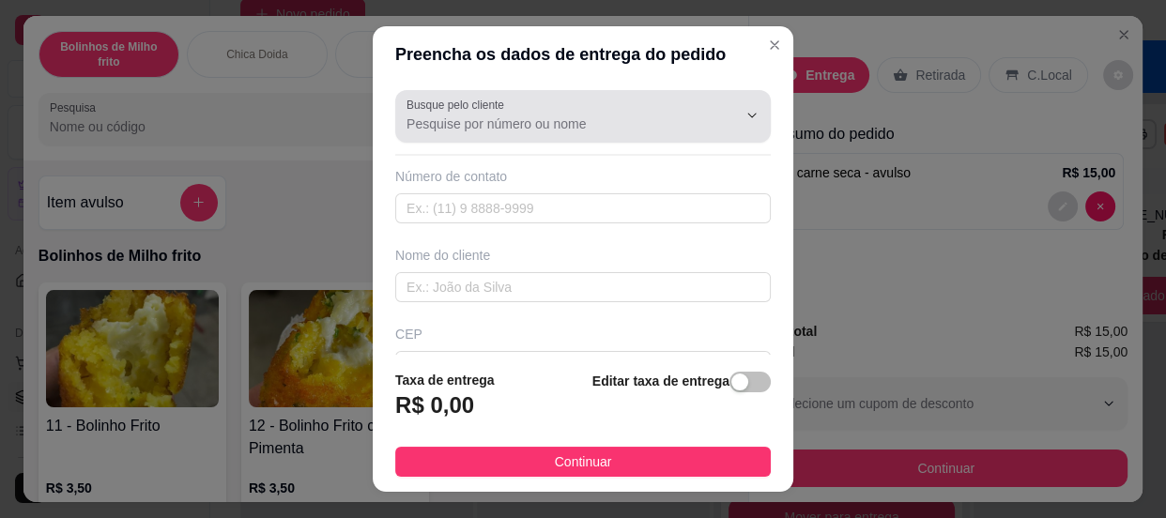
click at [487, 115] on input "Busque pelo cliente" at bounding box center [556, 124] width 300 height 19
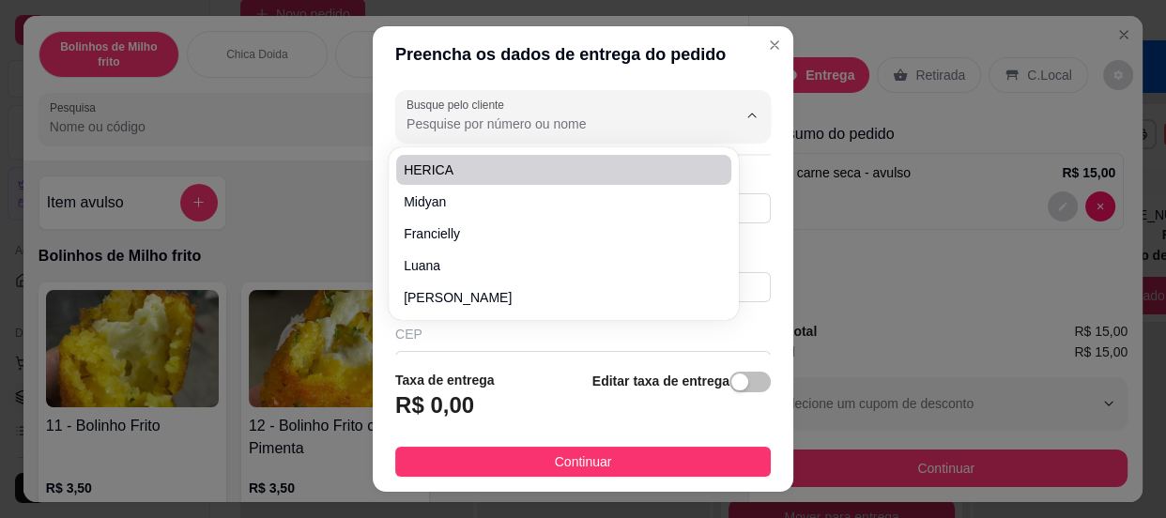
click at [474, 119] on input "Busque pelo cliente" at bounding box center [556, 124] width 300 height 19
paste input "62 8558-6391"
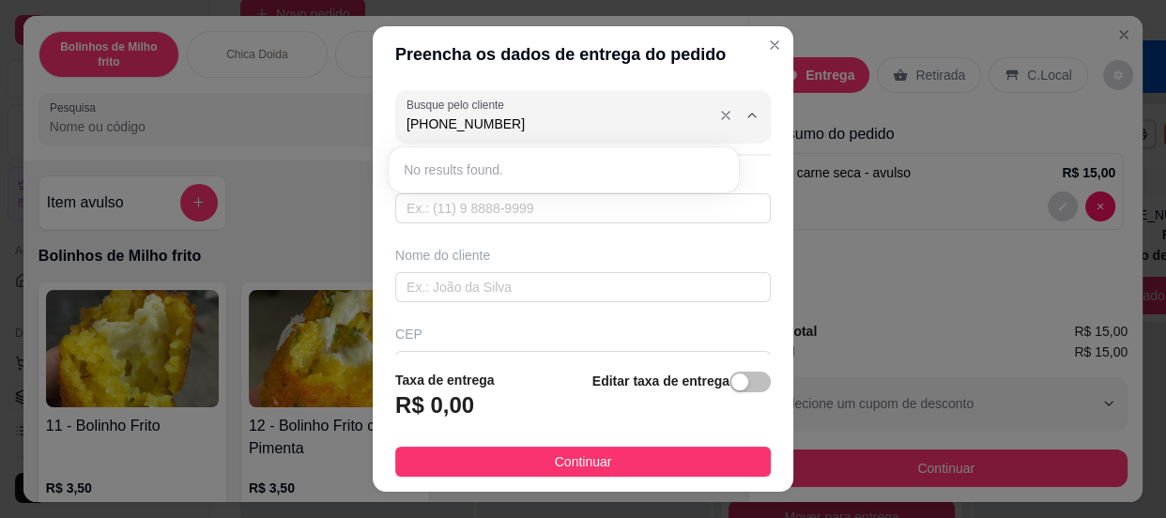
click at [421, 126] on input "62 8558-6391" at bounding box center [556, 124] width 300 height 19
click at [421, 129] on input "62 8558-6391" at bounding box center [556, 124] width 300 height 19
click at [455, 124] on input "62 98558-6391" at bounding box center [556, 124] width 300 height 19
click at [536, 130] on input "62 985586391" at bounding box center [556, 124] width 300 height 19
click at [415, 127] on input "62 985586391" at bounding box center [556, 124] width 300 height 19
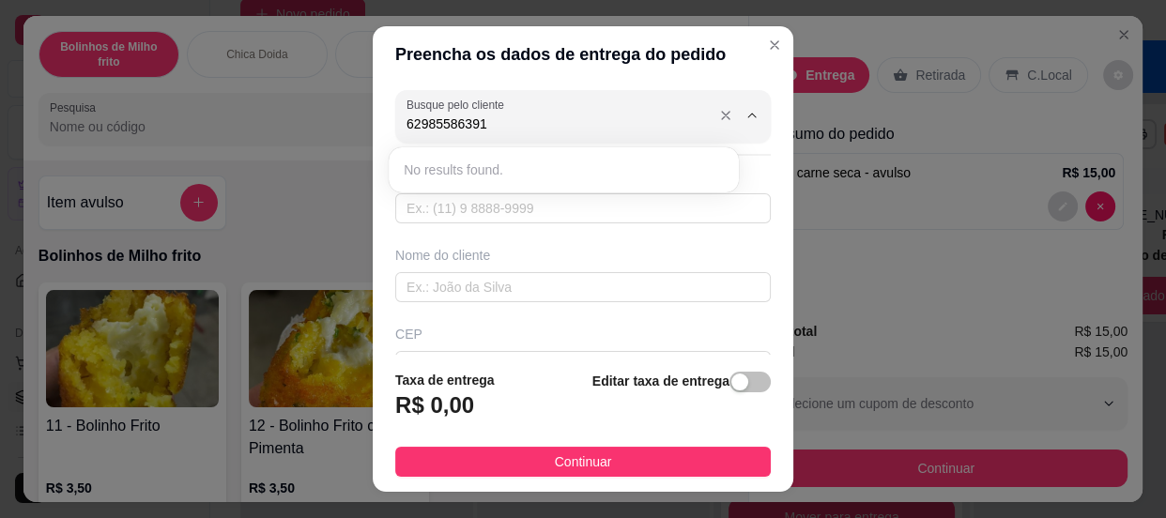
click at [507, 127] on input "62985586391" at bounding box center [556, 124] width 300 height 19
type input "6"
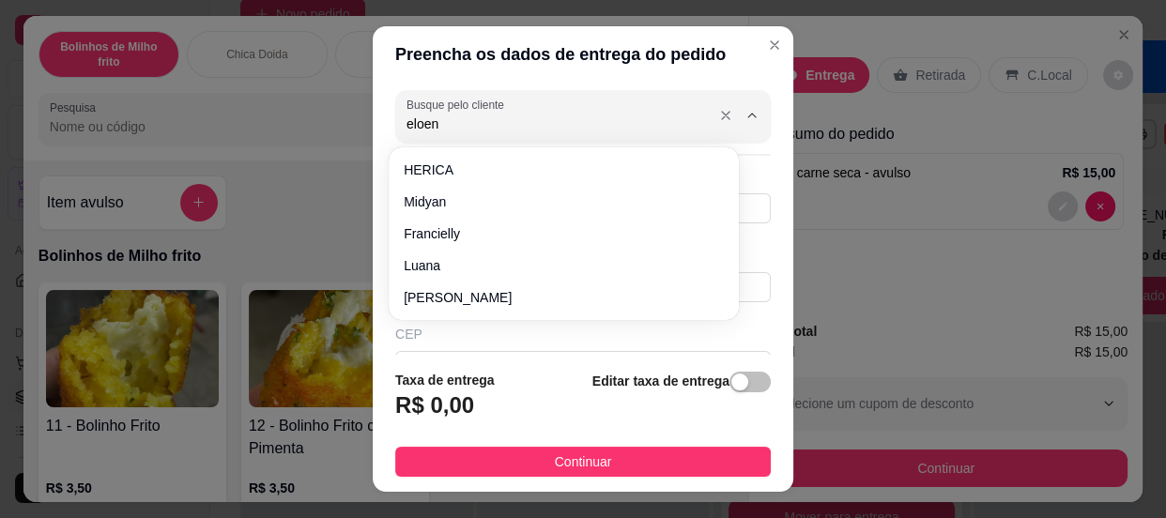
type input "eloene"
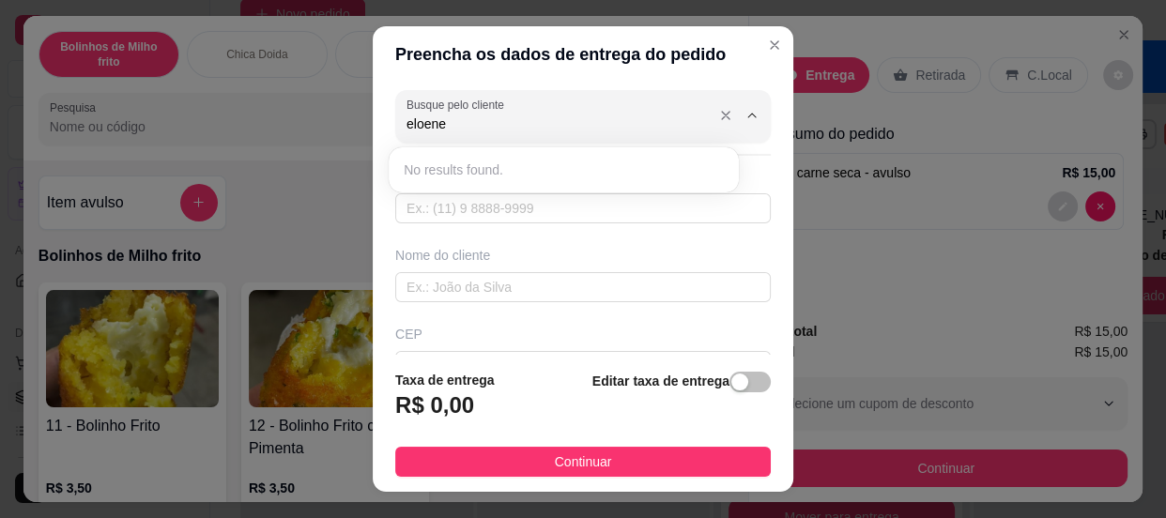
click at [507, 127] on input "eloene" at bounding box center [556, 124] width 300 height 19
click at [535, 219] on input "text" at bounding box center [582, 208] width 375 height 30
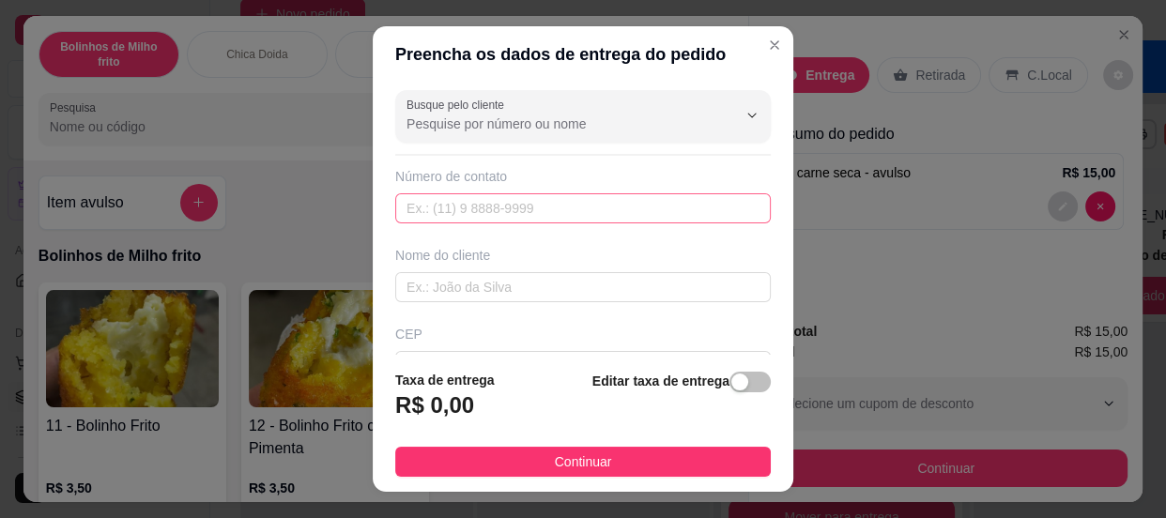
paste input "62 8558-6391"
type input "62 8558-6391"
click at [525, 215] on input "text" at bounding box center [582, 208] width 375 height 30
paste input "(62) 8558-6391"
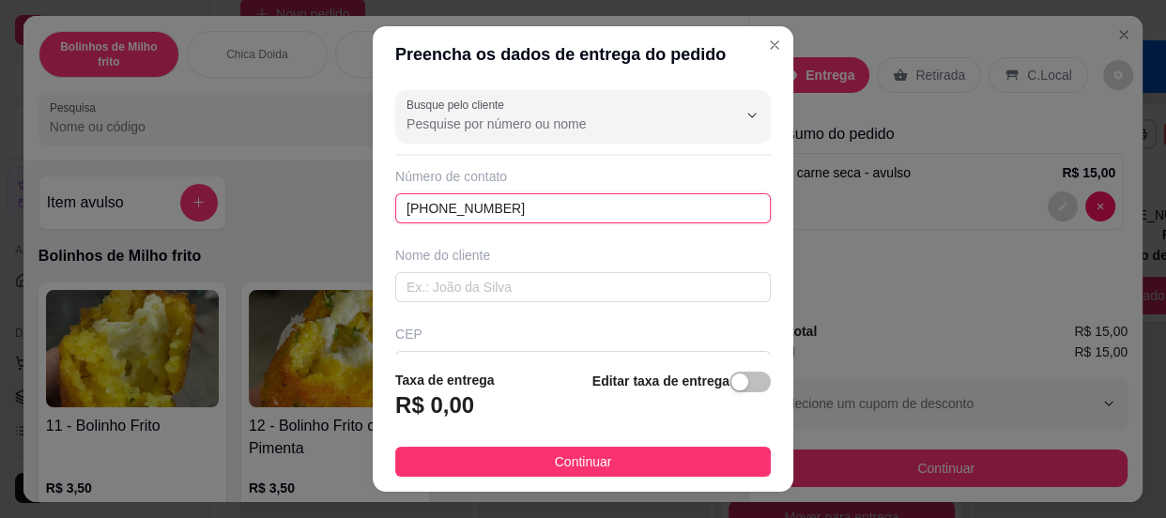
click at [427, 212] on input "(62) 8558-6391" at bounding box center [582, 208] width 375 height 30
type input "(62) 98558-6391"
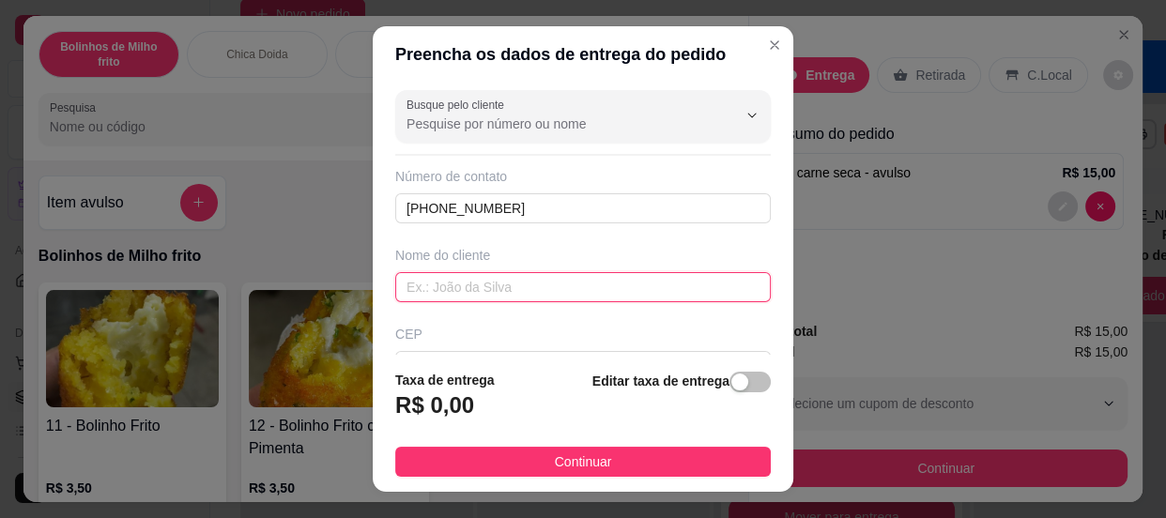
click at [443, 288] on input "text" at bounding box center [582, 287] width 375 height 30
type input "/"
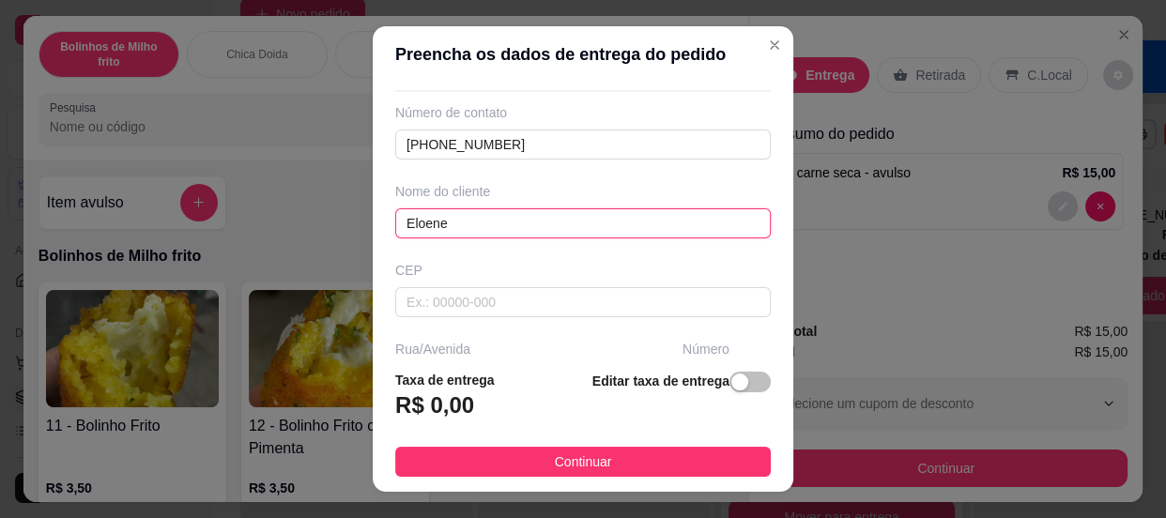
scroll to position [170, 0]
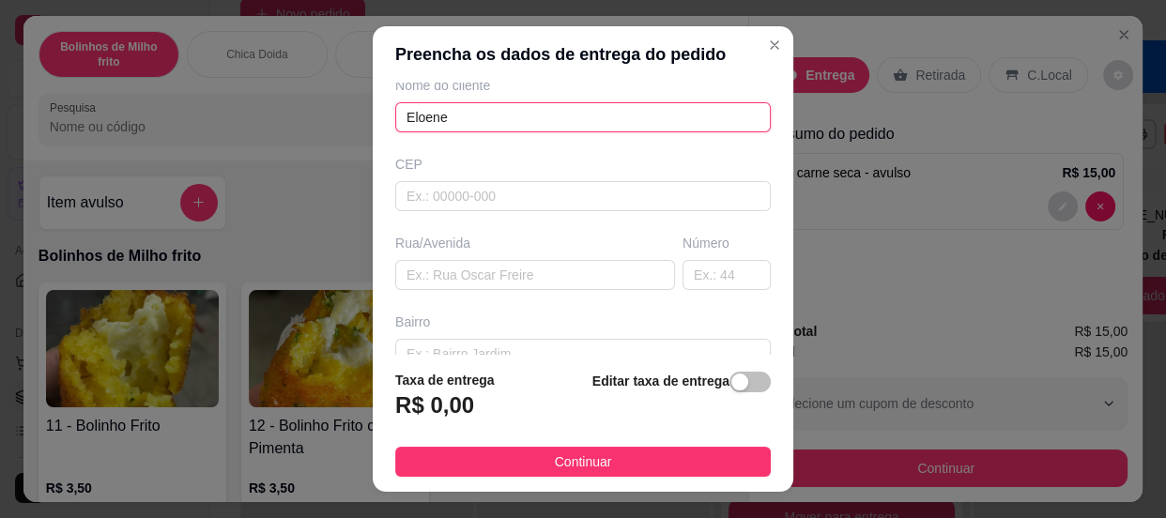
type input "Eloene"
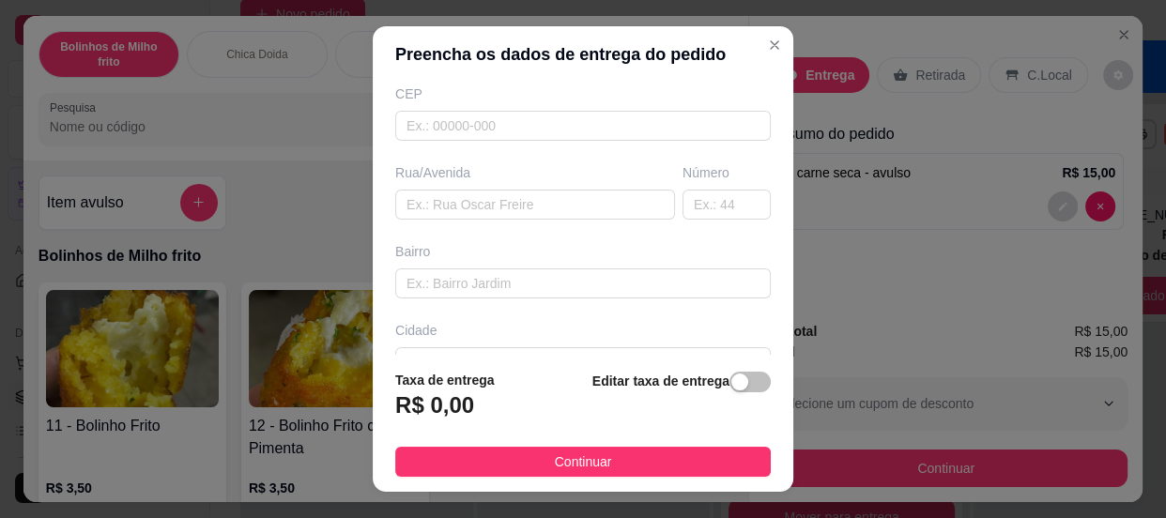
scroll to position [341, 0]
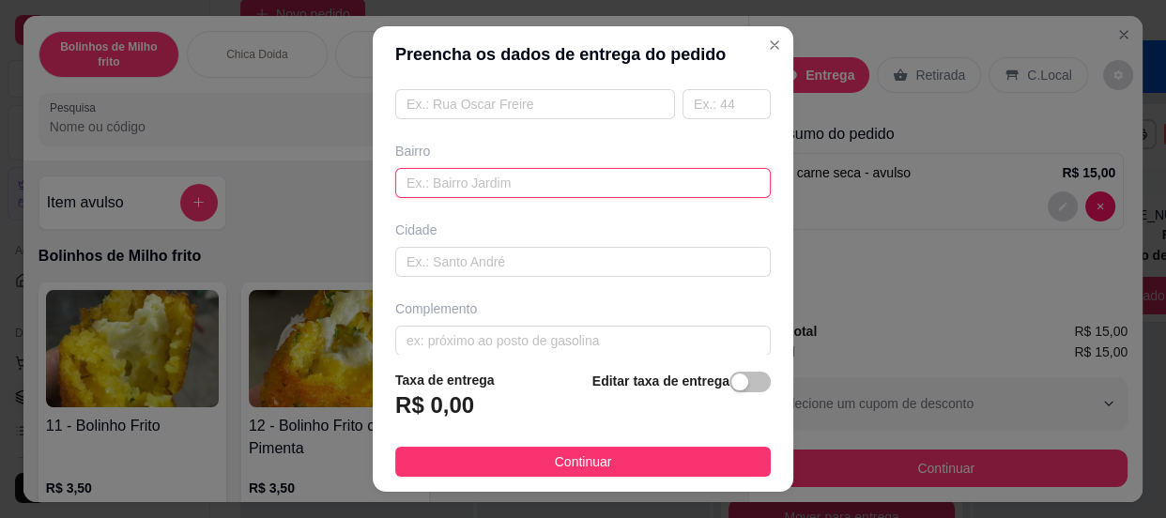
click at [440, 179] on input "text" at bounding box center [582, 183] width 375 height 30
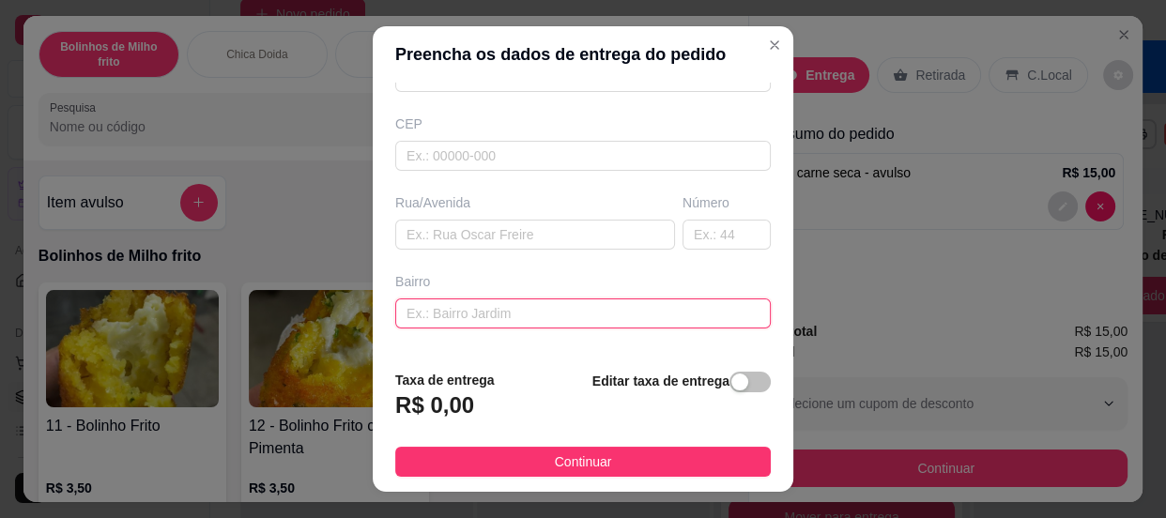
scroll to position [170, 0]
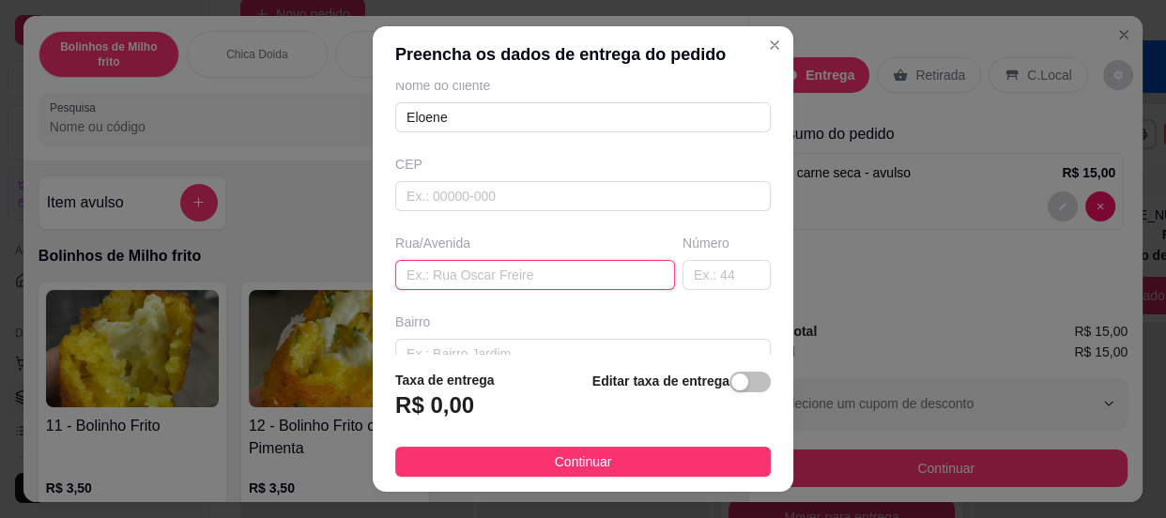
click at [443, 269] on input "text" at bounding box center [535, 275] width 280 height 30
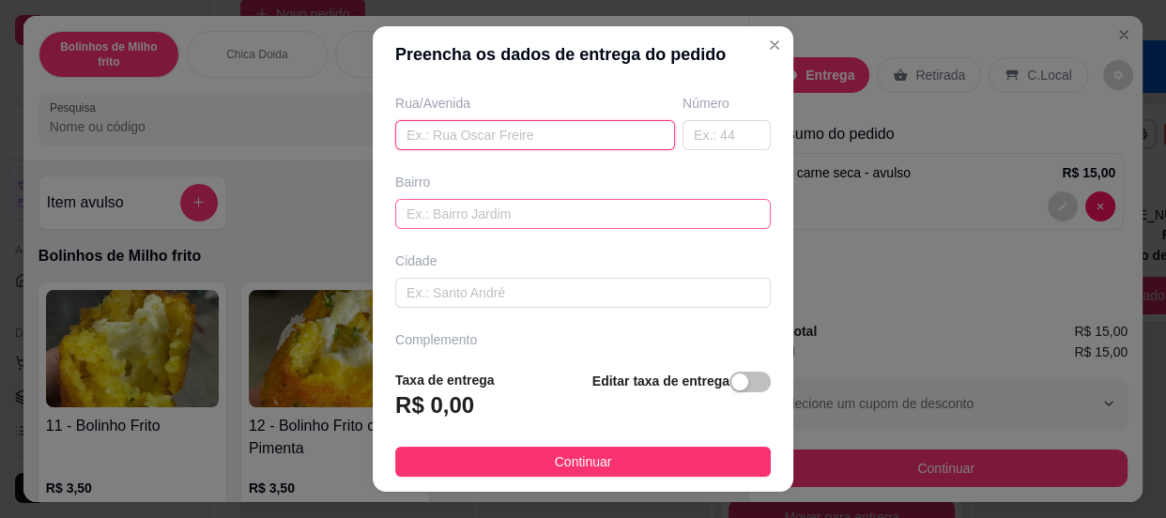
scroll to position [272, 0]
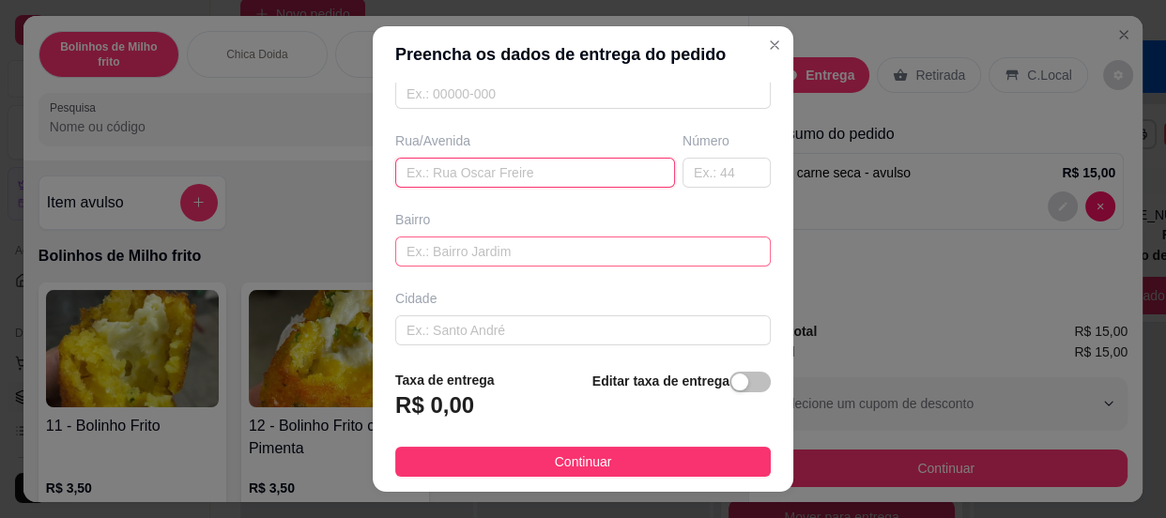
click at [439, 164] on input "text" at bounding box center [535, 173] width 280 height 30
click at [411, 167] on input "côndomínio prive" at bounding box center [535, 173] width 280 height 30
type input "condomínio prive"
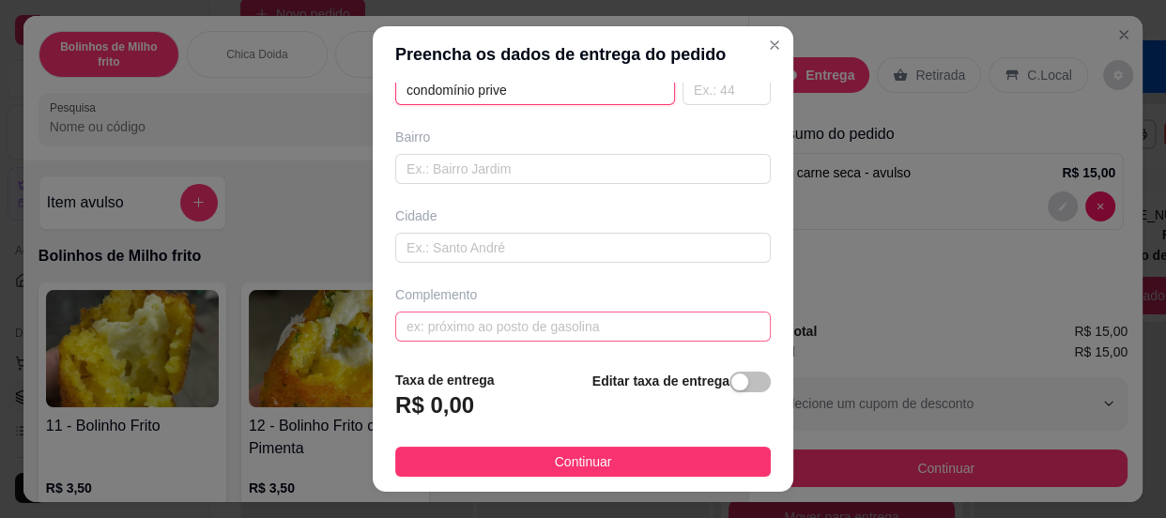
scroll to position [357, 0]
click at [731, 377] on div "button" at bounding box center [739, 382] width 17 height 17
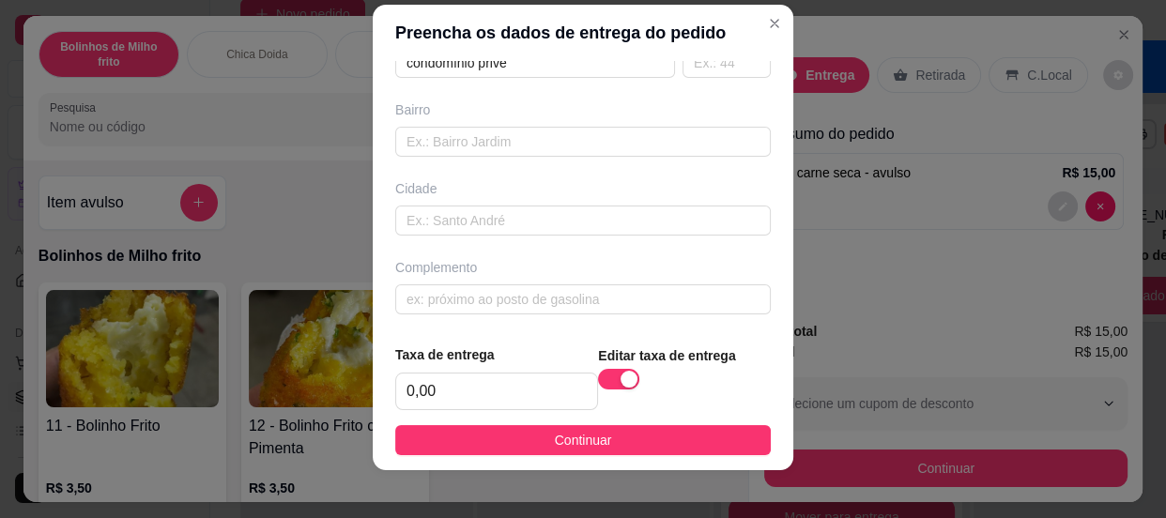
scroll to position [34, 0]
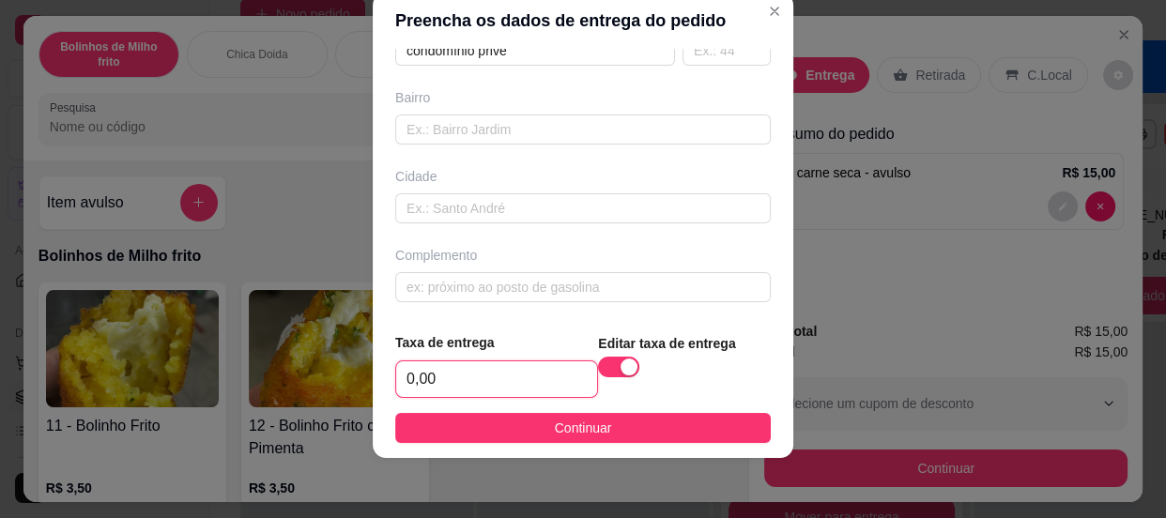
click at [452, 372] on input "0,00" at bounding box center [496, 379] width 201 height 36
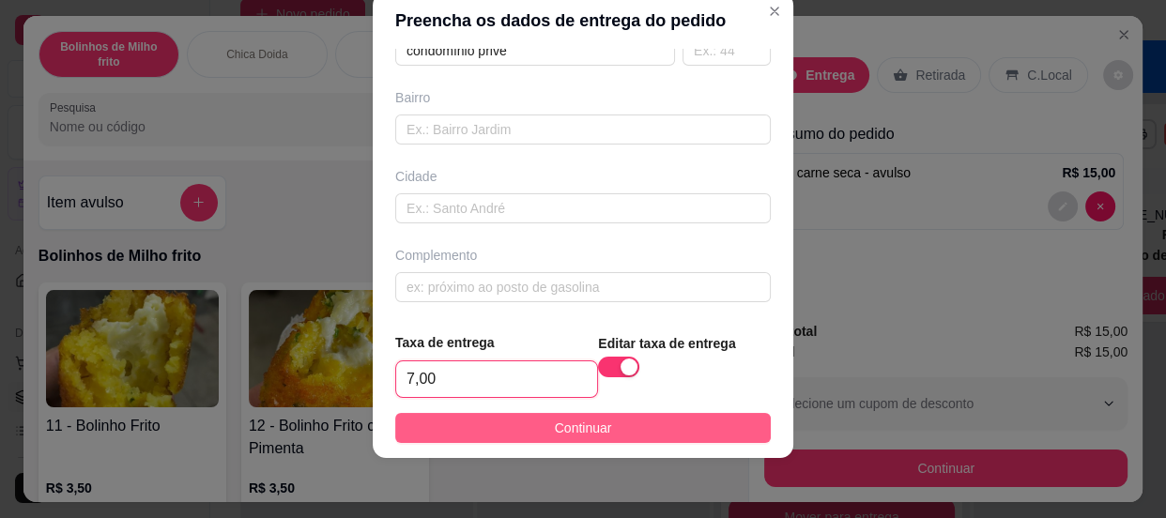
type input "7,00"
click at [529, 427] on button "Continuar" at bounding box center [582, 428] width 375 height 30
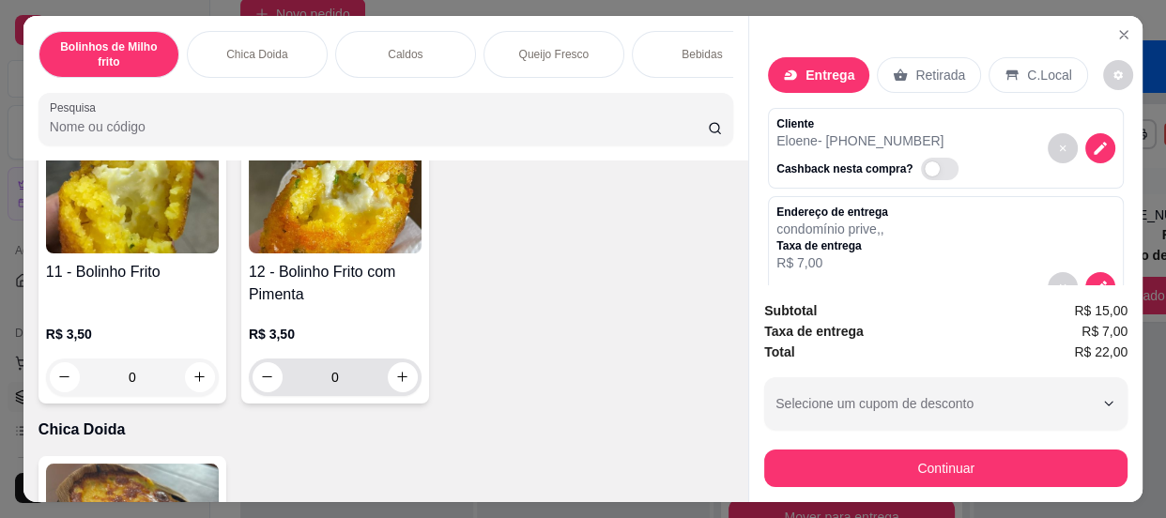
scroll to position [170, 0]
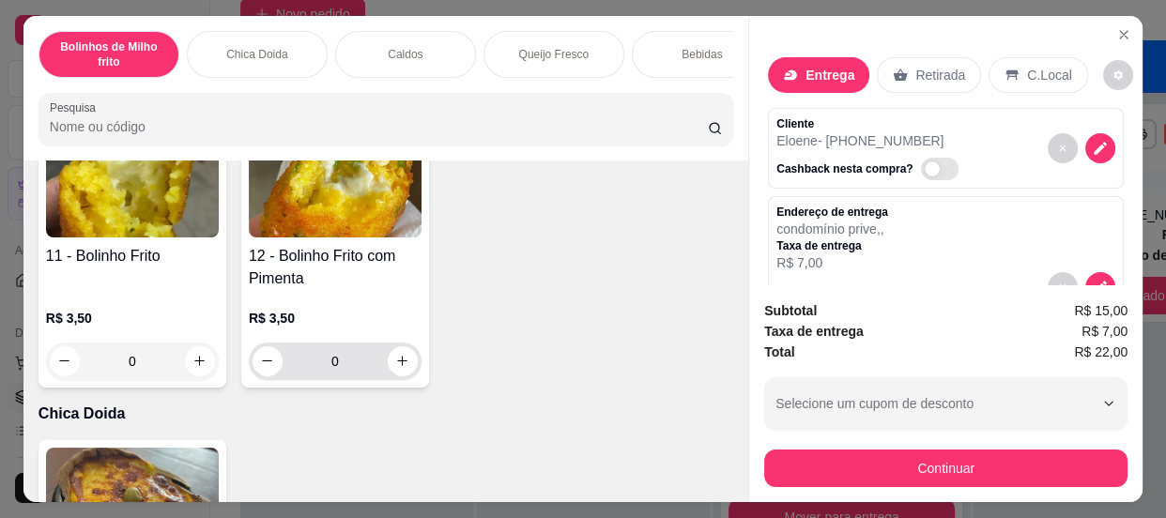
click at [346, 368] on input "0" at bounding box center [335, 362] width 105 height 38
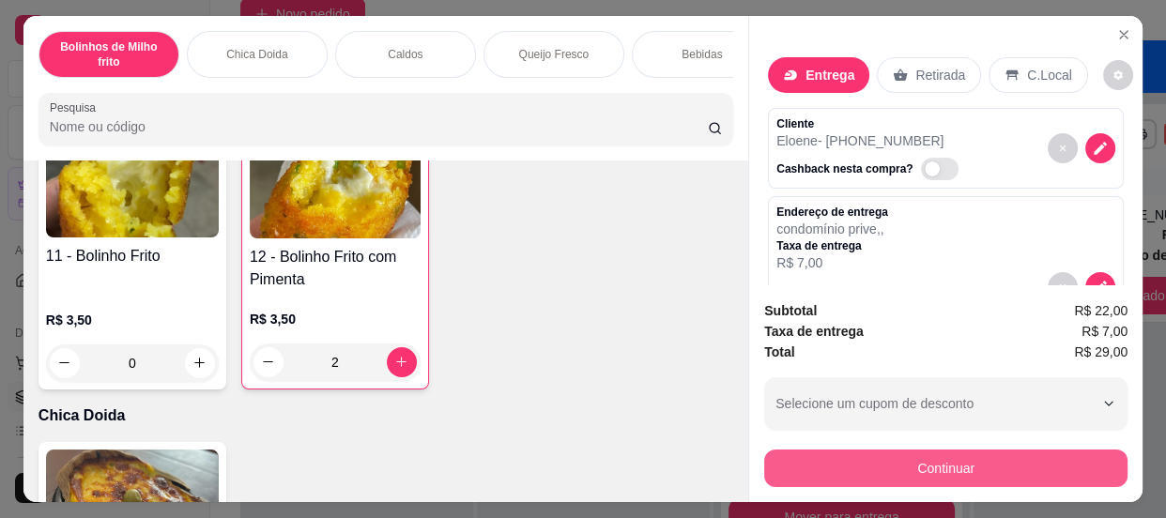
type input "2"
click at [914, 461] on button "Continuar" at bounding box center [945, 469] width 363 height 38
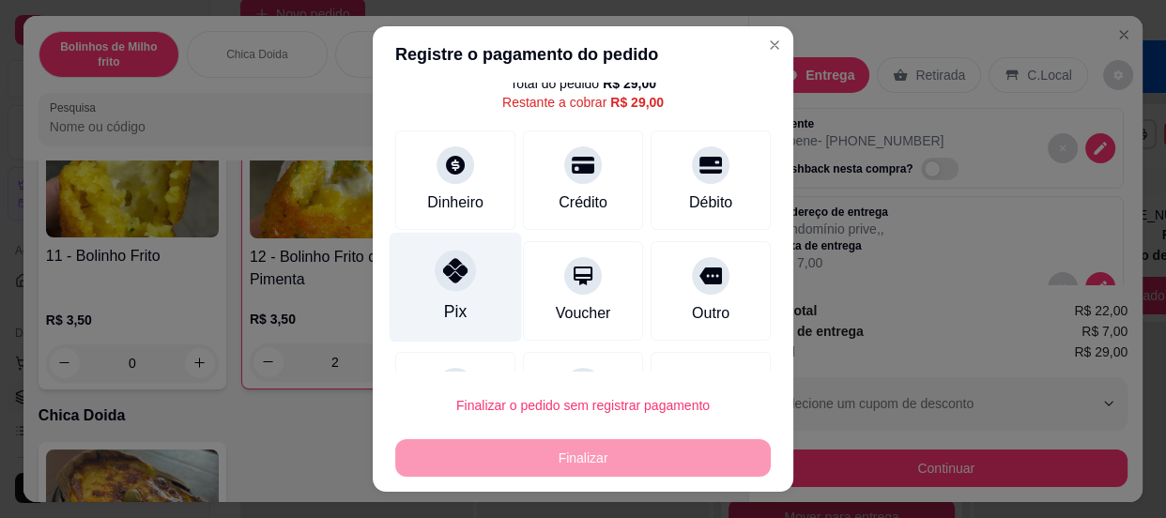
scroll to position [150, 0]
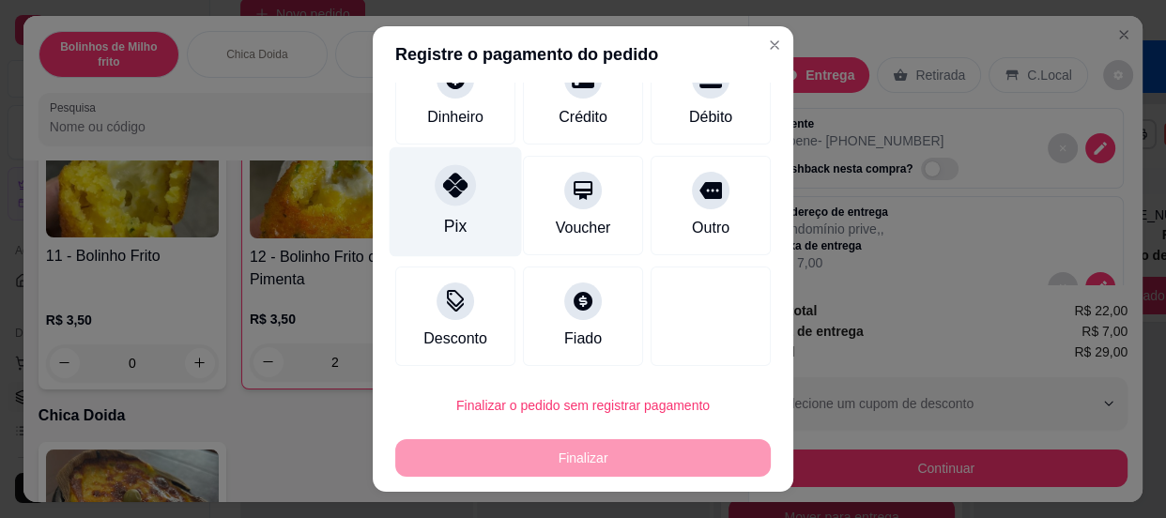
click at [461, 225] on div "Pix" at bounding box center [456, 201] width 132 height 110
type input "R$ 0,00"
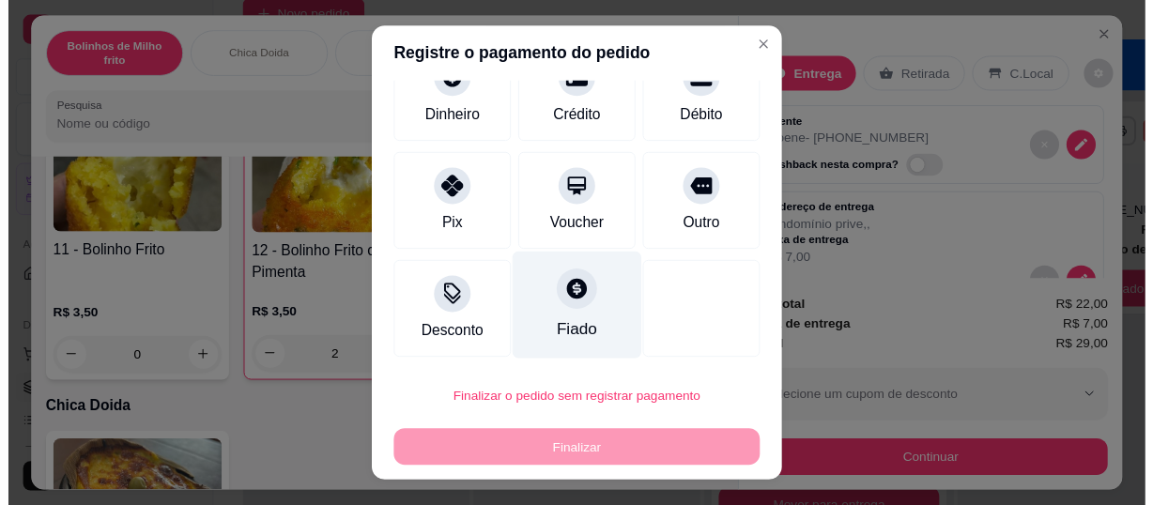
scroll to position [131, 0]
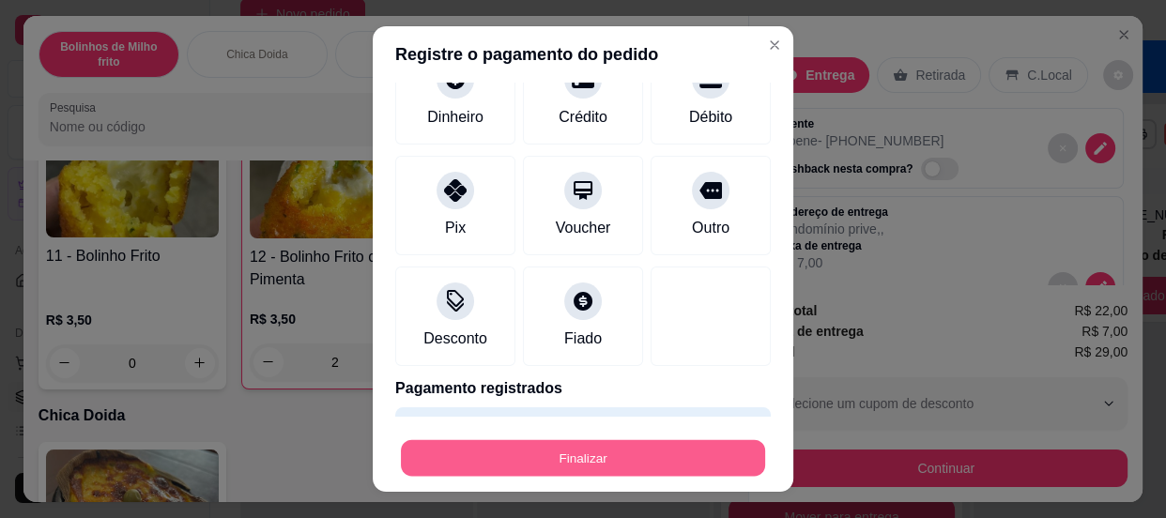
click at [659, 458] on button "Finalizar" at bounding box center [583, 458] width 364 height 37
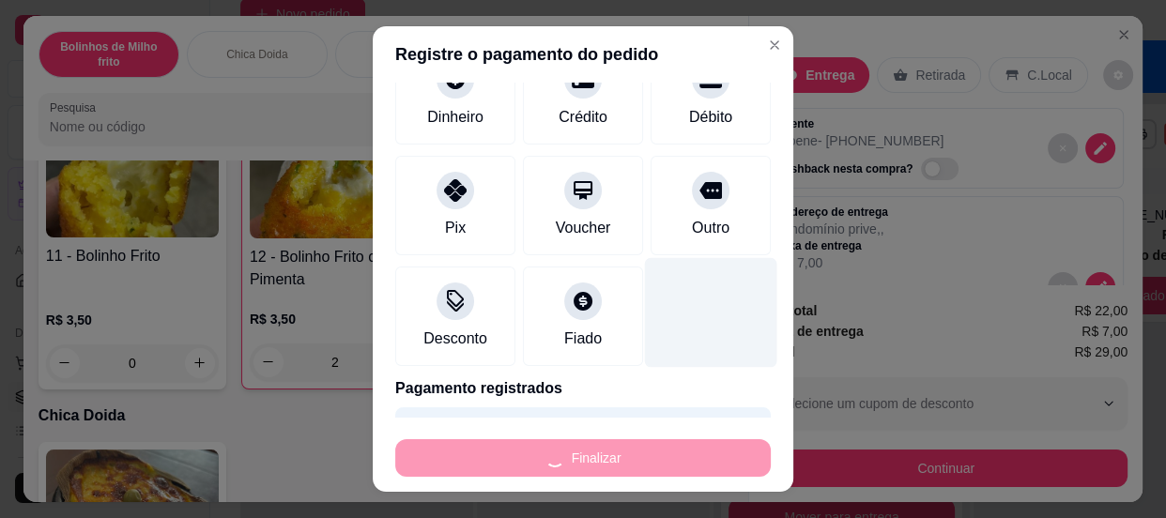
type input "0"
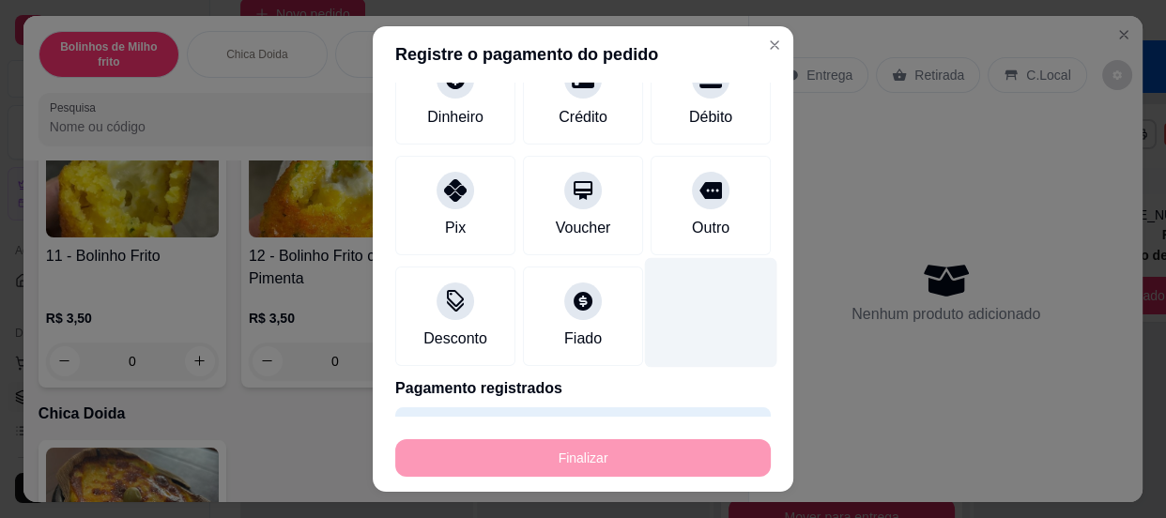
type input "-R$ 29,00"
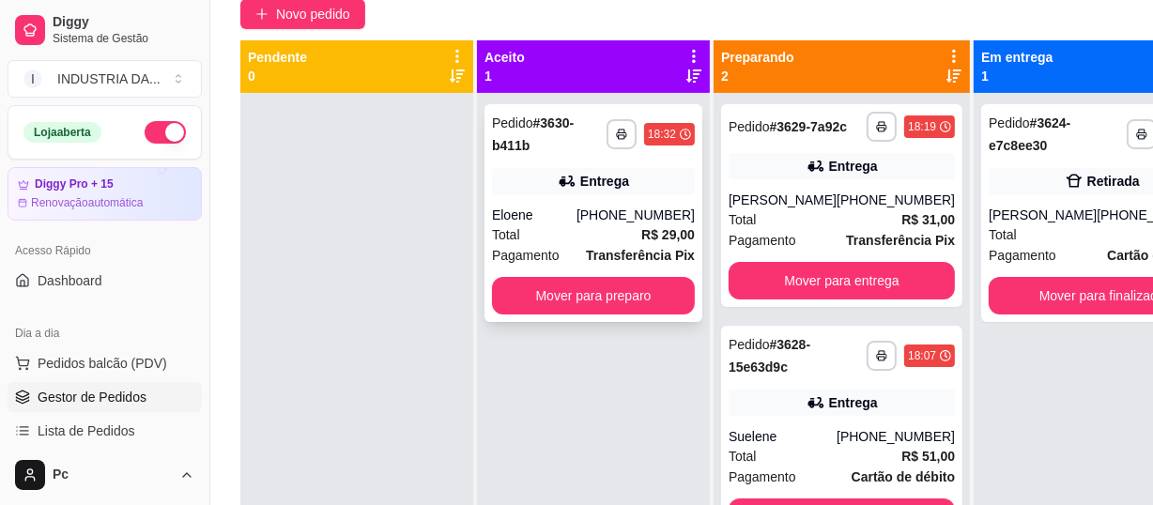
click at [531, 224] on div "Total R$ 29,00" at bounding box center [593, 234] width 203 height 21
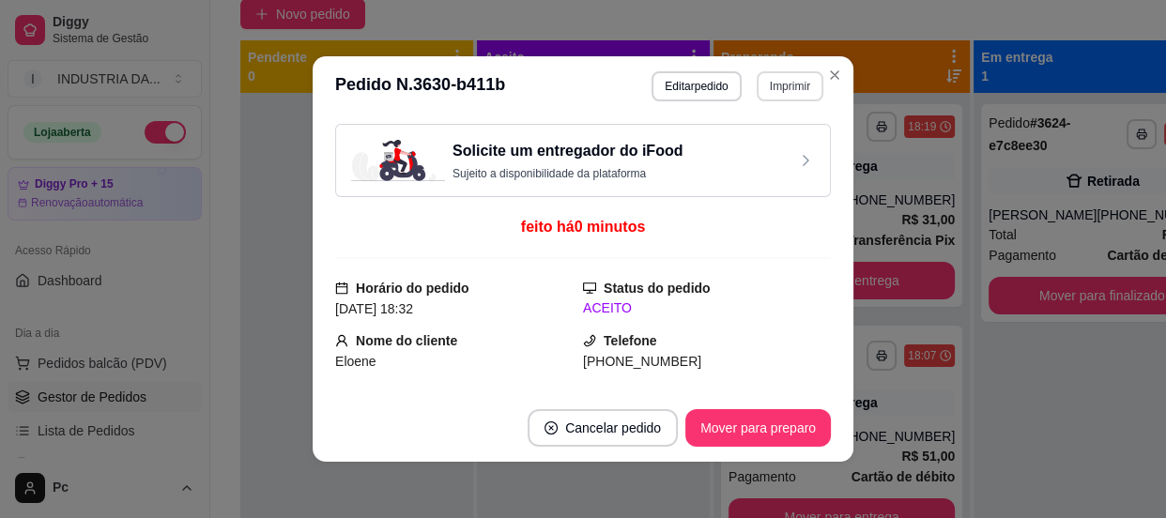
click at [787, 92] on button "Imprimir" at bounding box center [790, 86] width 67 height 30
click at [713, 161] on button "PAMONHAA" at bounding box center [750, 153] width 136 height 30
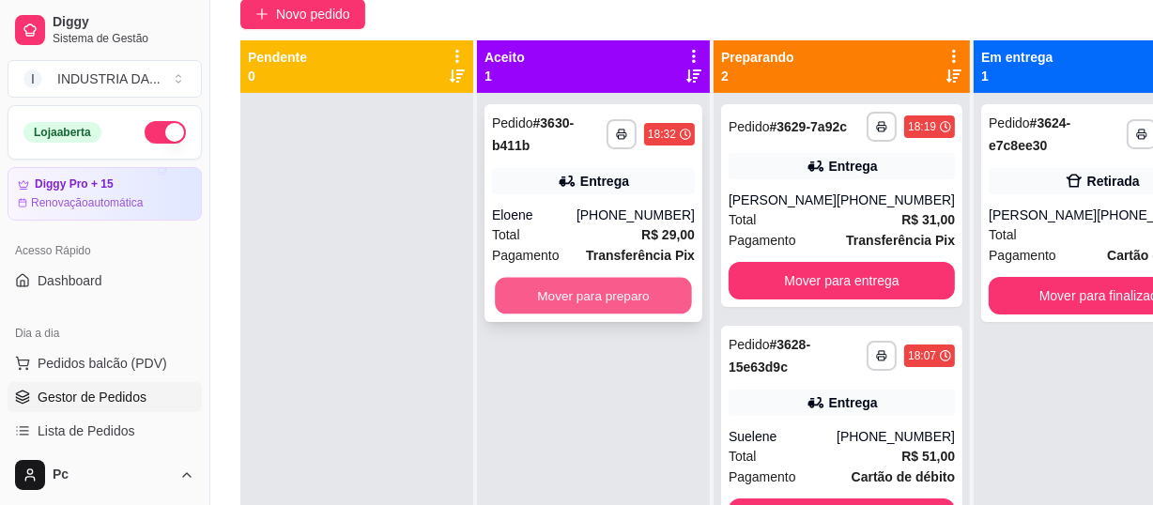
click at [625, 291] on button "Mover para preparo" at bounding box center [593, 296] width 197 height 37
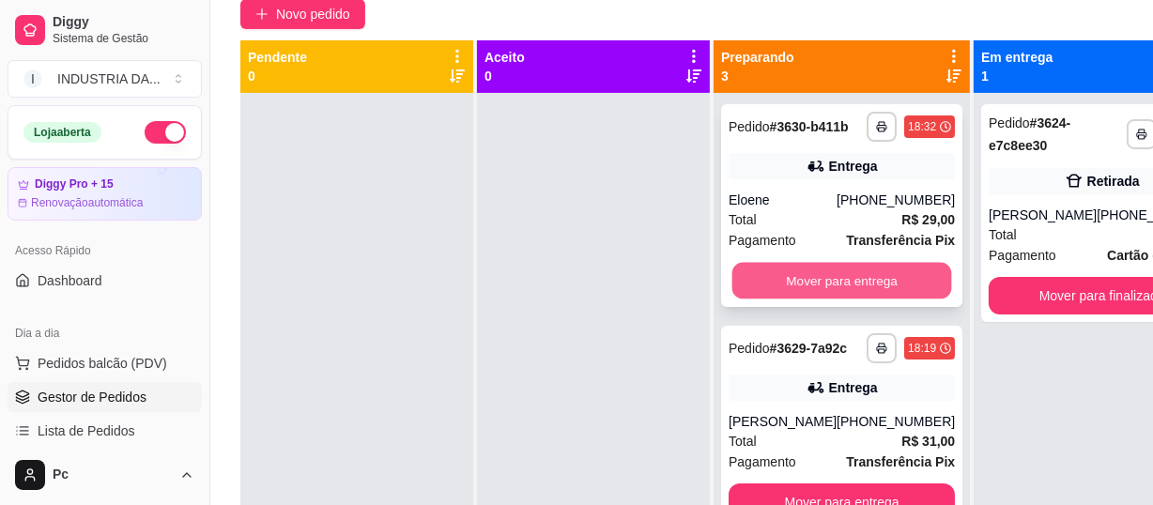
click at [783, 280] on button "Mover para entrega" at bounding box center [842, 281] width 220 height 37
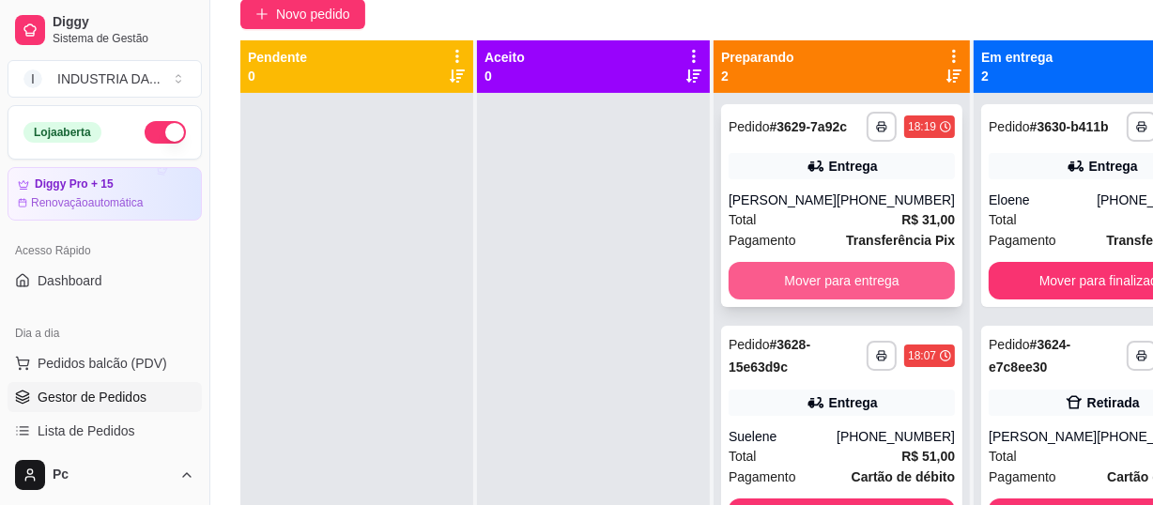
click at [850, 291] on button "Mover para entrega" at bounding box center [841, 281] width 226 height 38
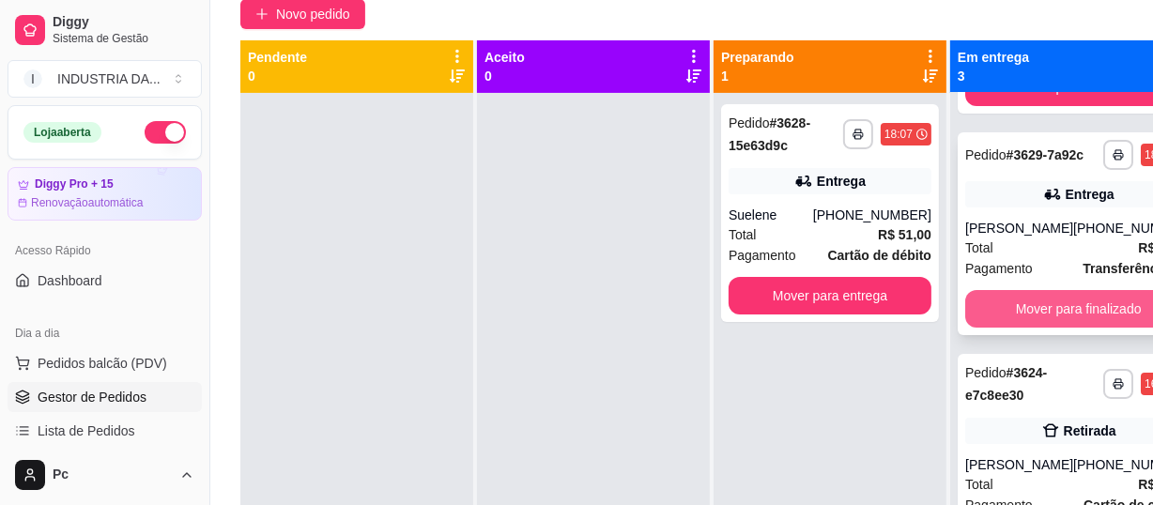
scroll to position [247, 0]
click at [1058, 290] on button "Mover para finalizado" at bounding box center [1078, 309] width 226 height 38
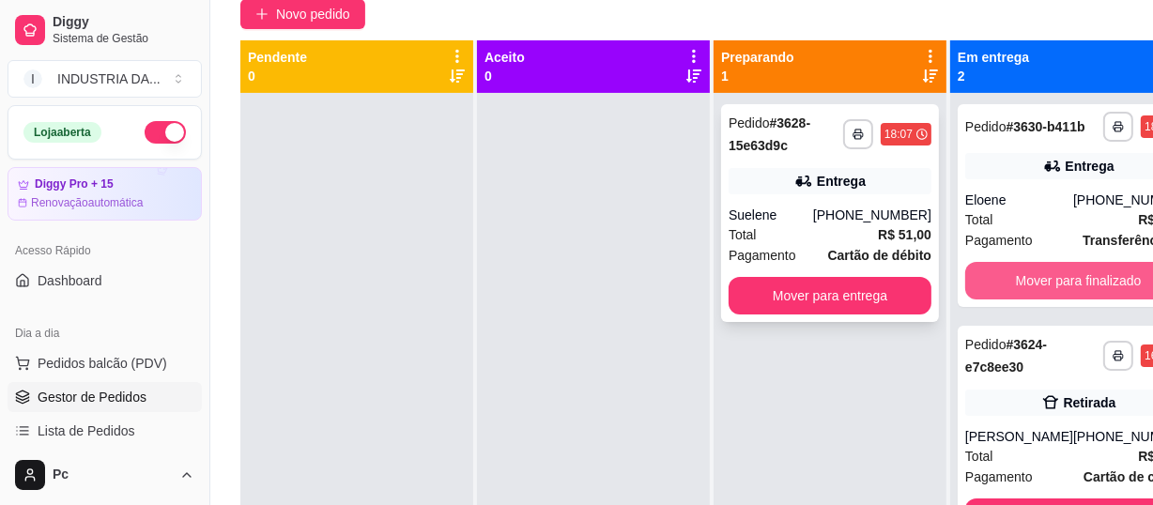
scroll to position [10, 0]
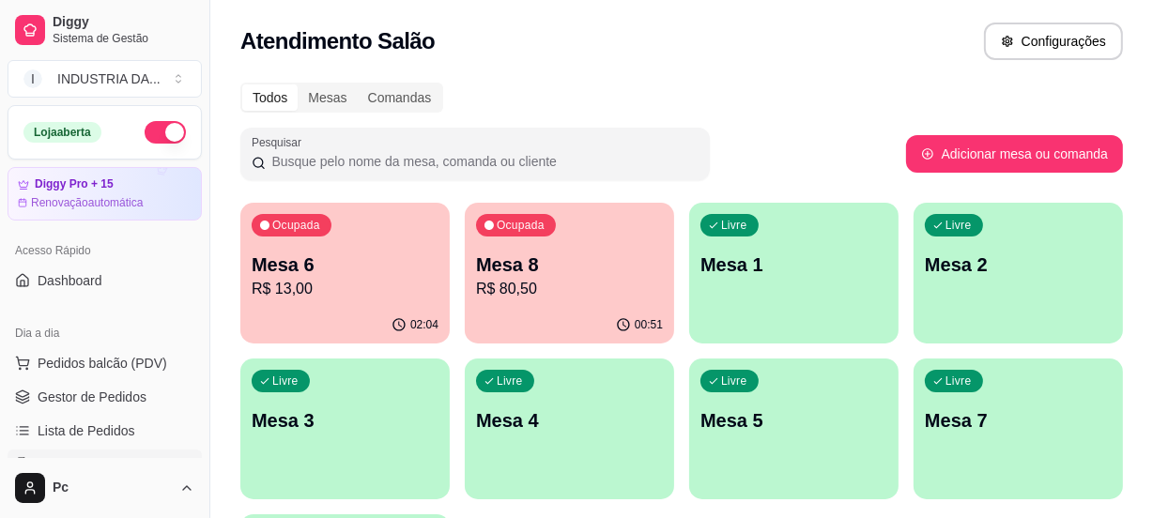
click at [491, 278] on p "R$ 80,50" at bounding box center [569, 289] width 187 height 23
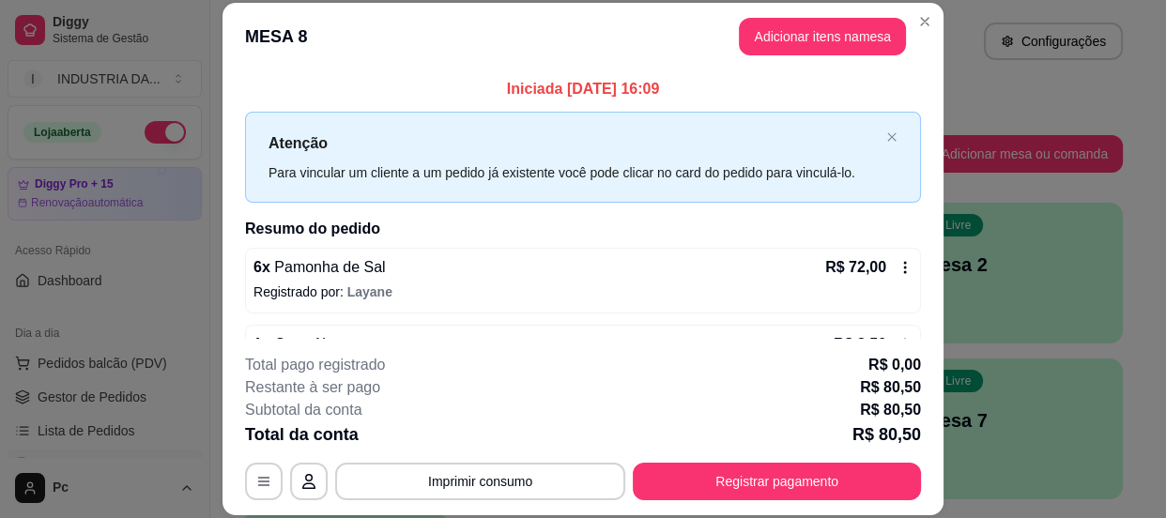
scroll to position [57, 0]
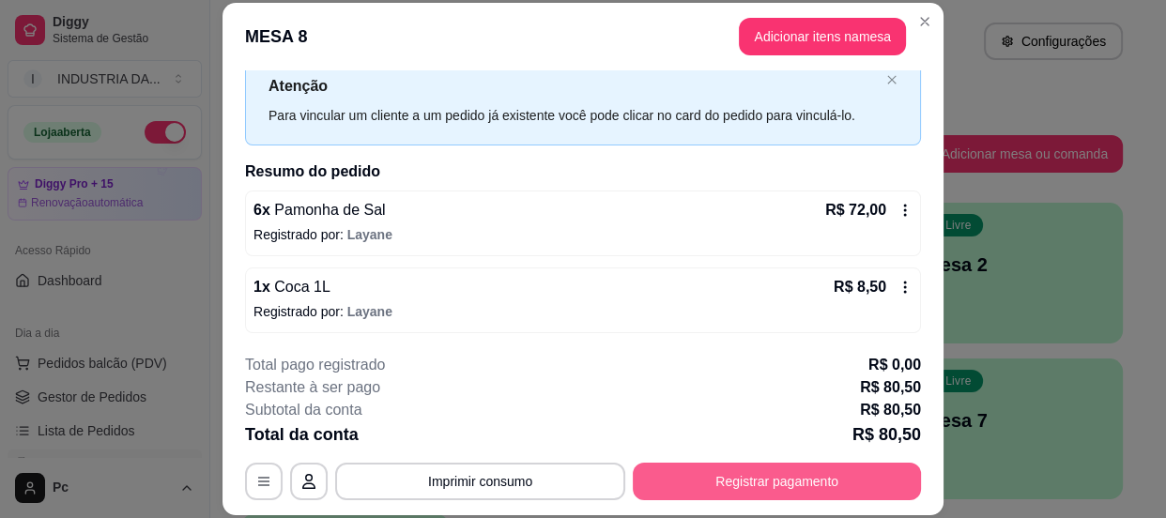
click at [809, 465] on button "Registrar pagamento" at bounding box center [777, 482] width 288 height 38
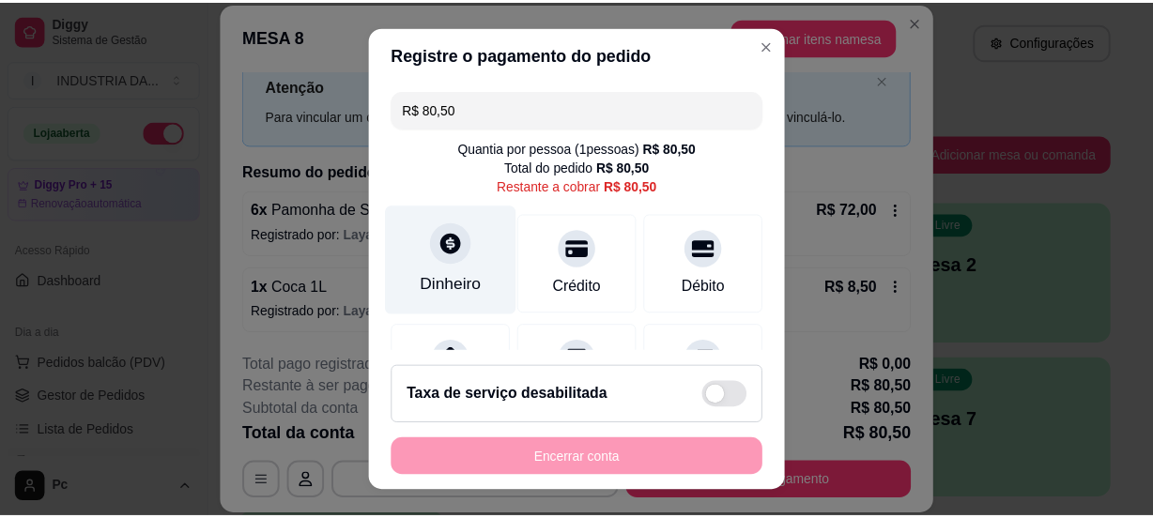
scroll to position [84, 0]
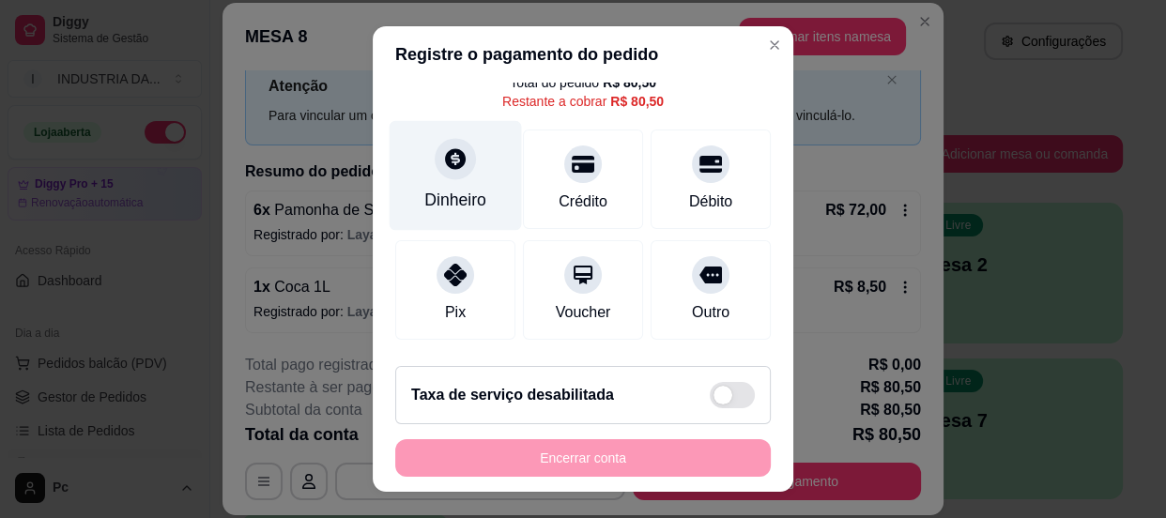
click at [445, 157] on icon at bounding box center [455, 158] width 21 height 21
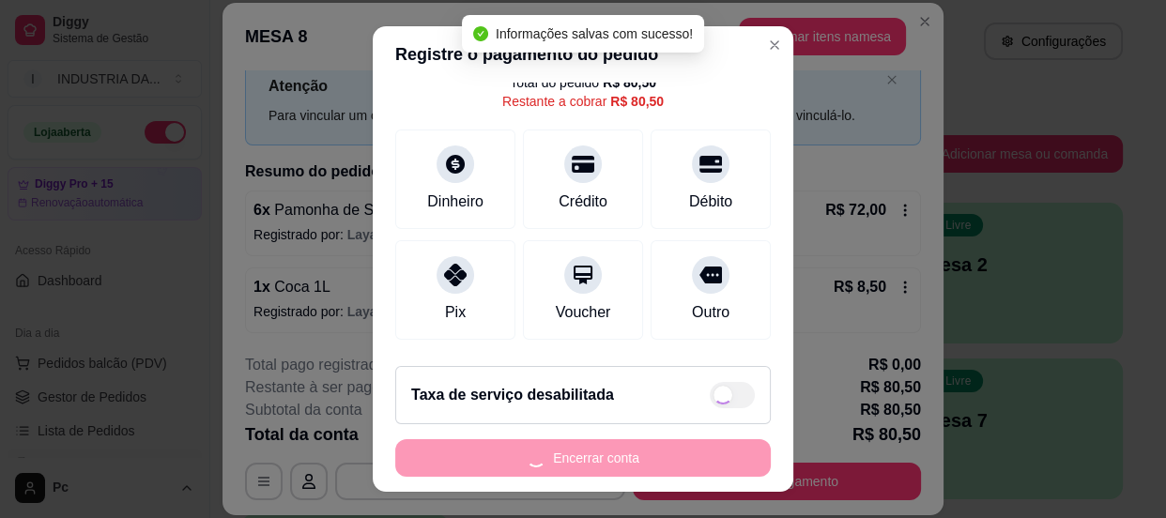
type input "R$ 0,00"
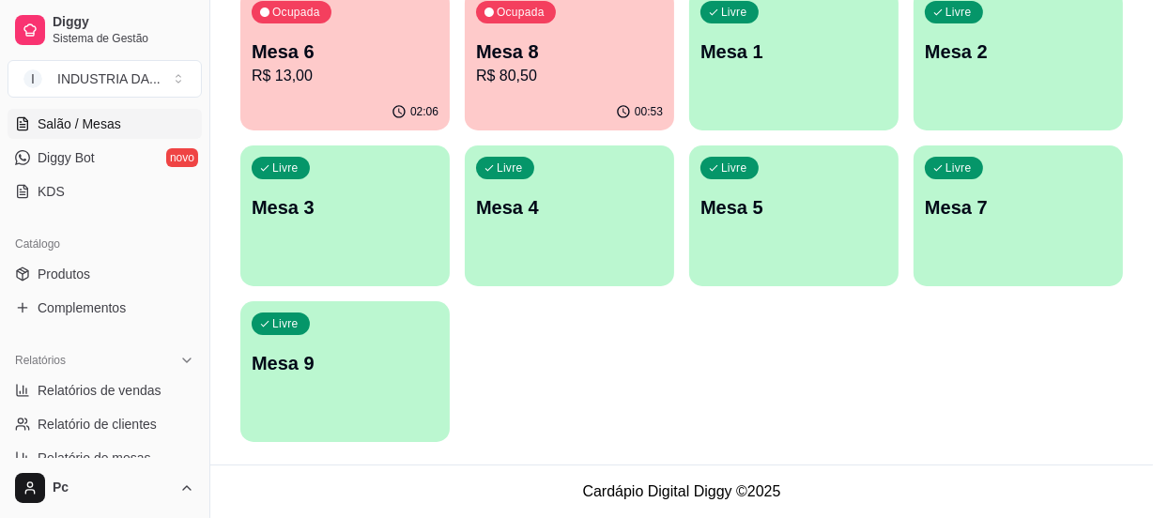
scroll to position [597, 0]
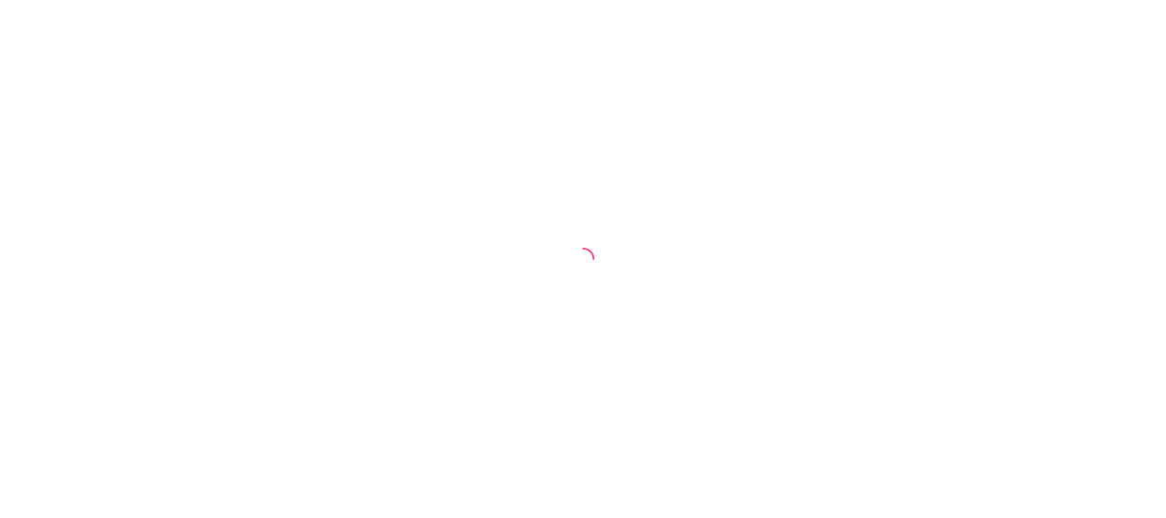
select select "30"
select select "HIGHEST_TOTAL_SPENT_WITH_ORDERS"
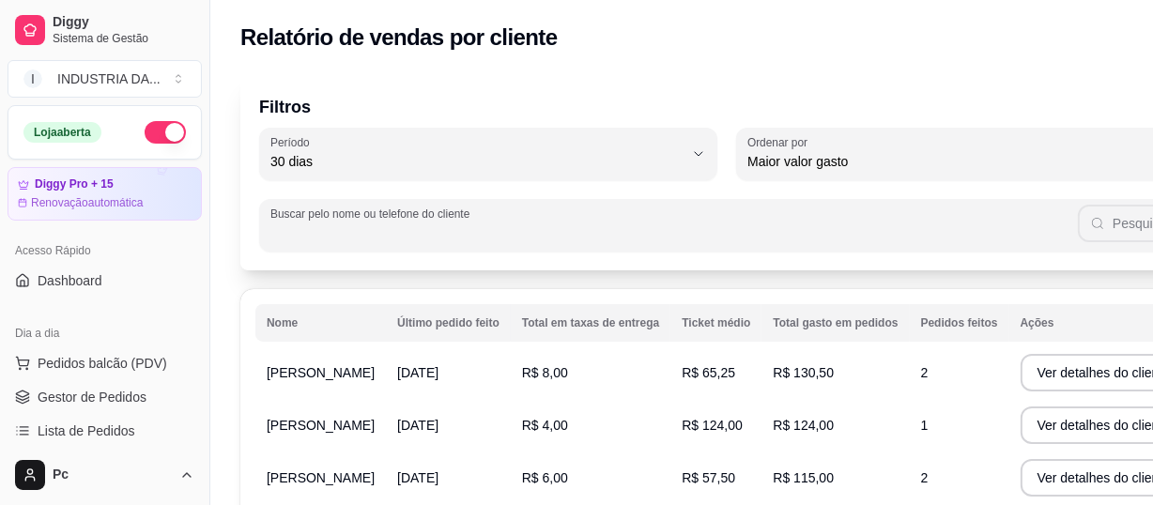
click at [963, 224] on input "Buscar pelo nome ou telefone do cliente" at bounding box center [673, 232] width 807 height 19
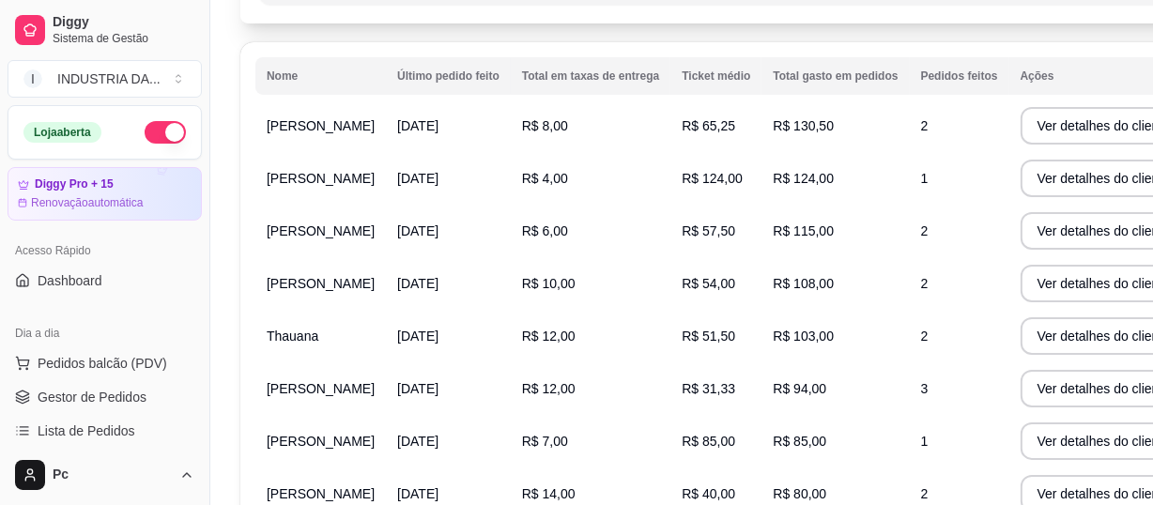
scroll to position [255, 0]
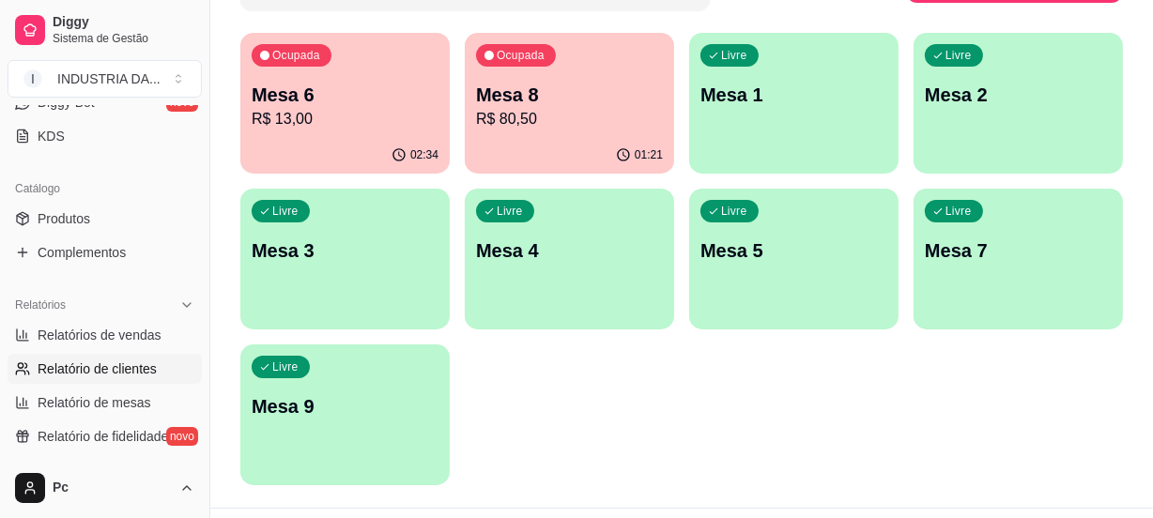
scroll to position [426, 0]
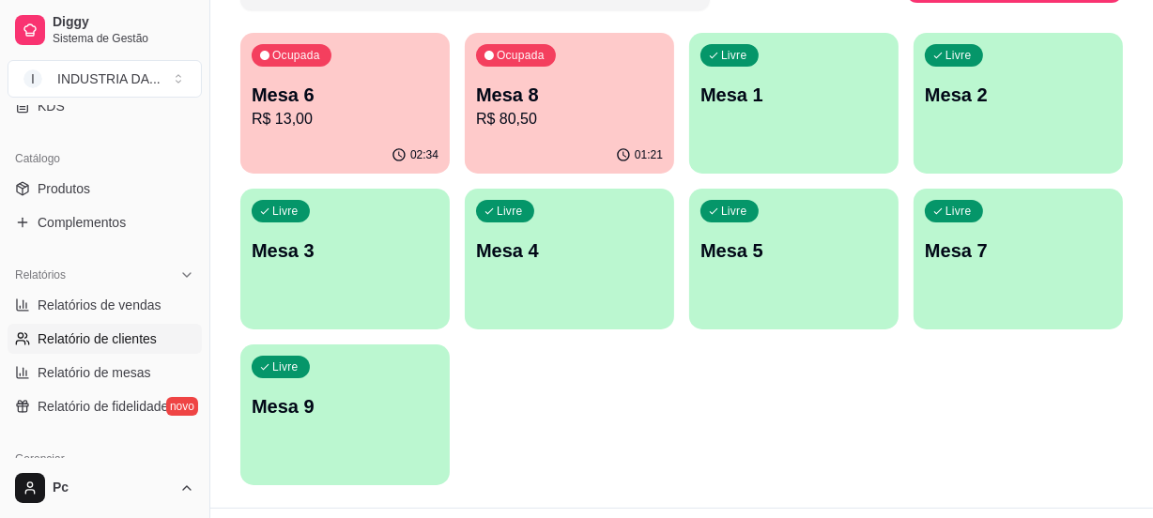
click at [85, 338] on span "Relatório de clientes" at bounding box center [97, 338] width 119 height 19
select select "30"
select select "HIGHEST_TOTAL_SPENT_WITH_ORDERS"
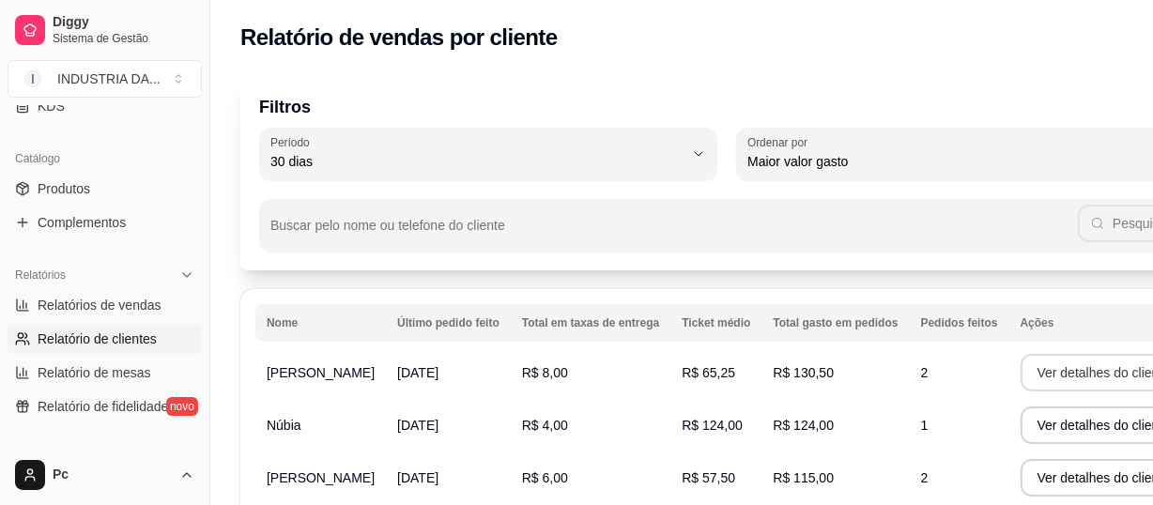
click at [1037, 372] on button "Ver detalhes do cliente" at bounding box center [1103, 373] width 167 height 38
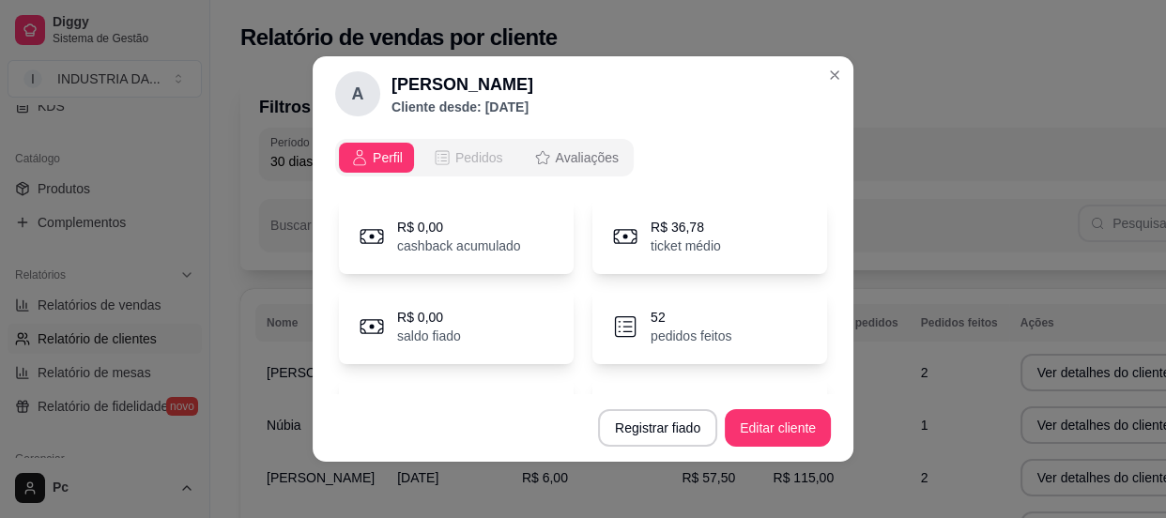
click at [482, 159] on span "Pedidos" at bounding box center [479, 157] width 48 height 19
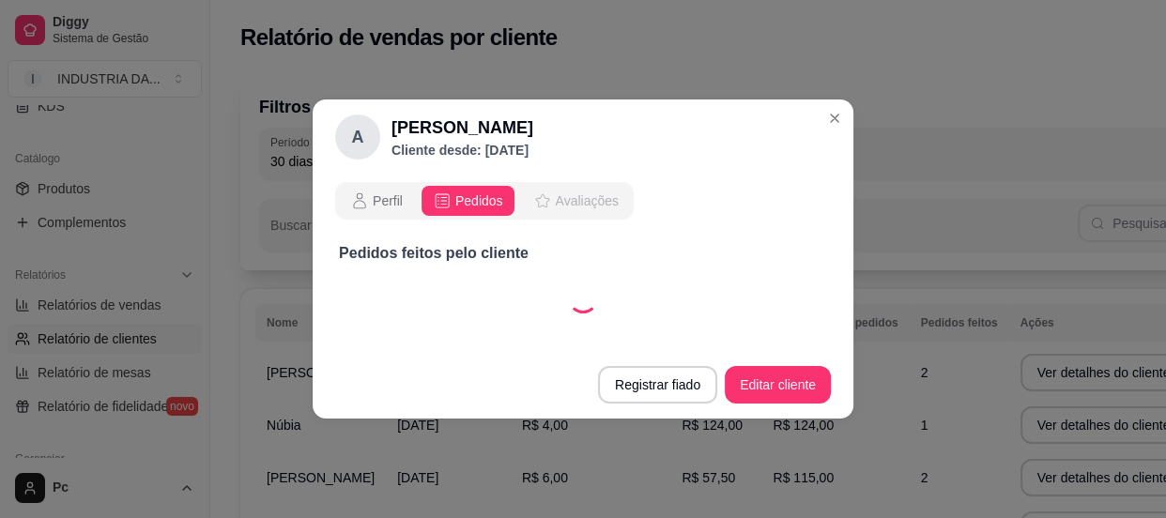
select select "30"
select select "ALL"
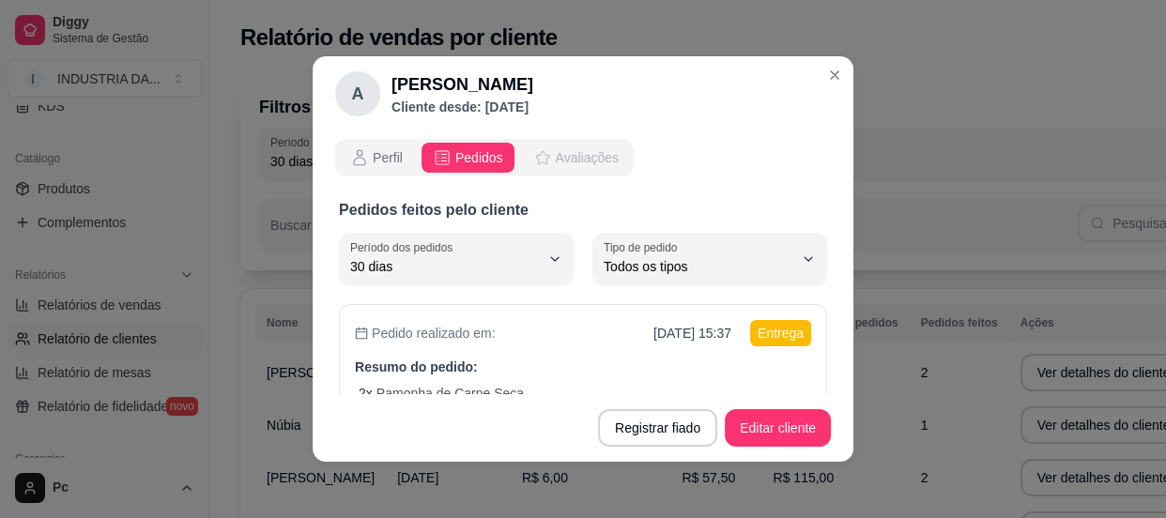
click at [564, 157] on span "Avaliações" at bounding box center [587, 157] width 63 height 19
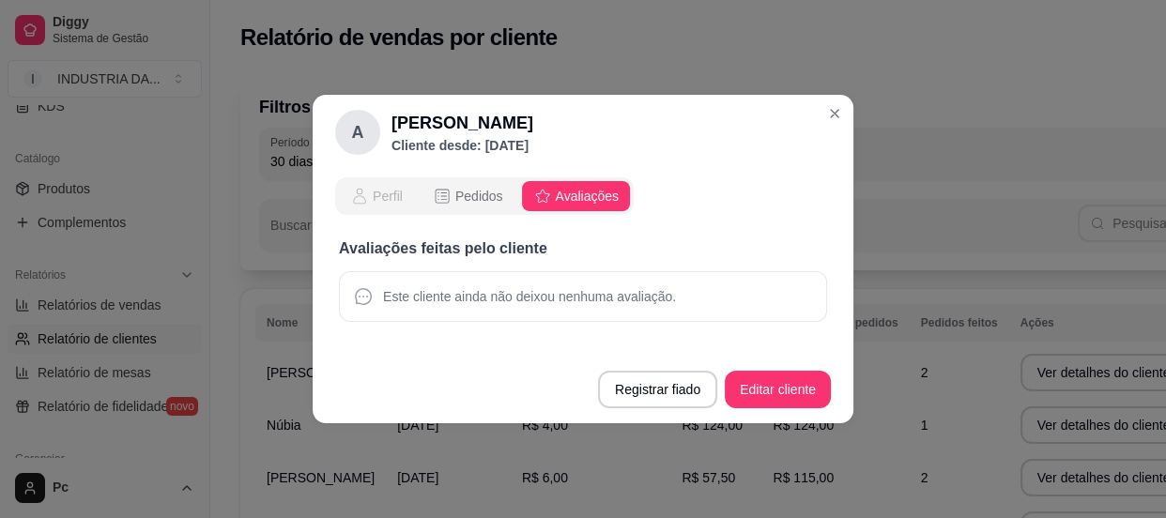
click at [385, 195] on span "Perfil" at bounding box center [388, 196] width 30 height 19
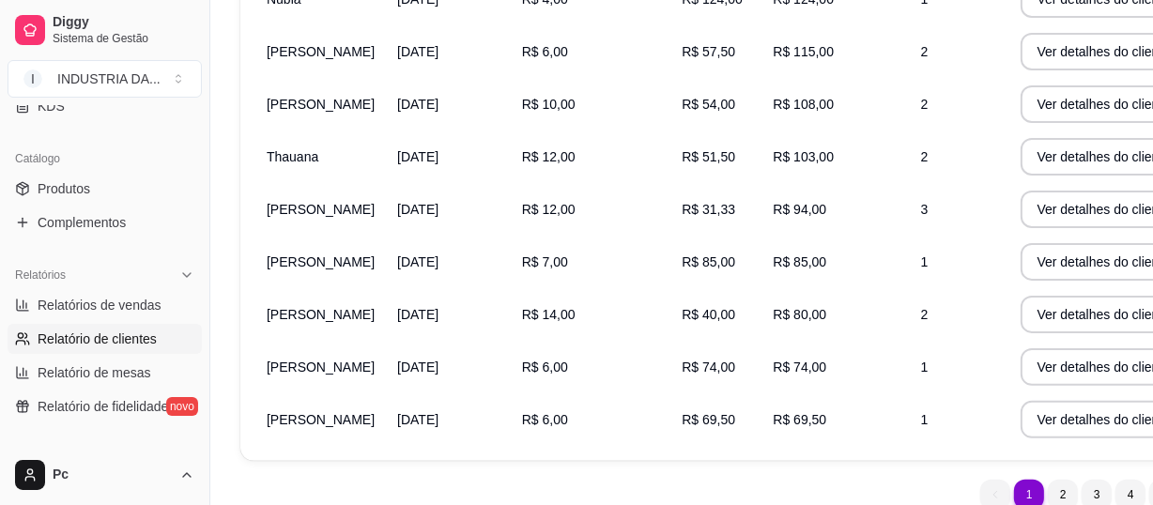
scroll to position [563, 0]
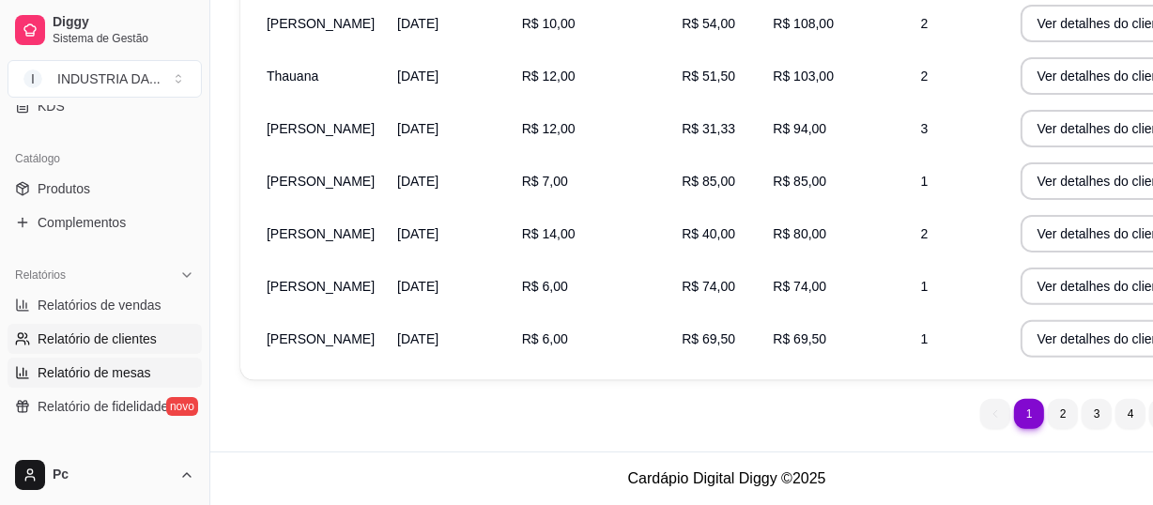
click at [95, 376] on span "Relatório de mesas" at bounding box center [95, 372] width 114 height 19
select select "TOTAL_OF_ORDERS"
select select "7"
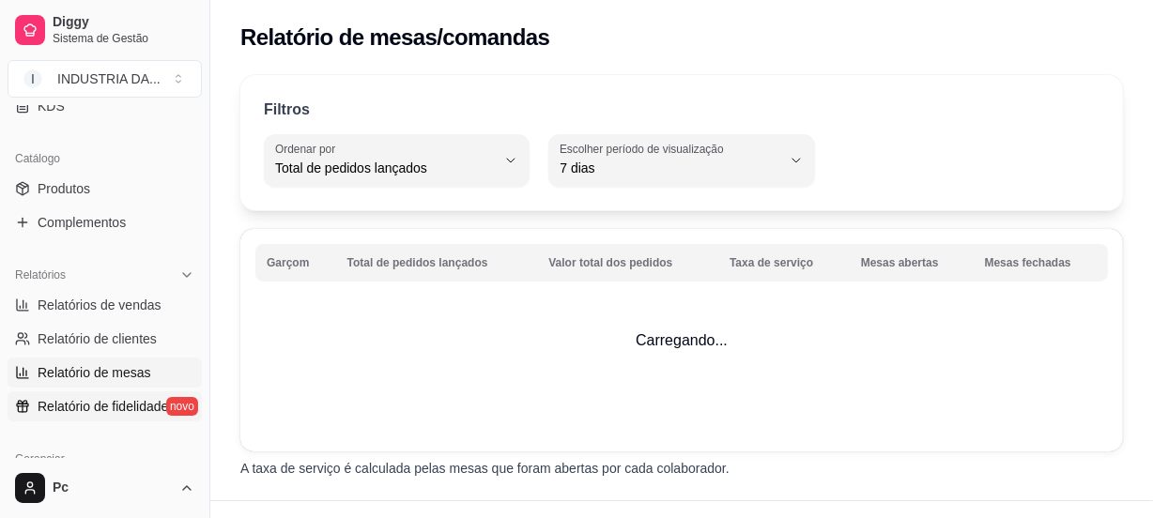
click at [104, 403] on span "Relatório de fidelidade" at bounding box center [103, 406] width 130 height 19
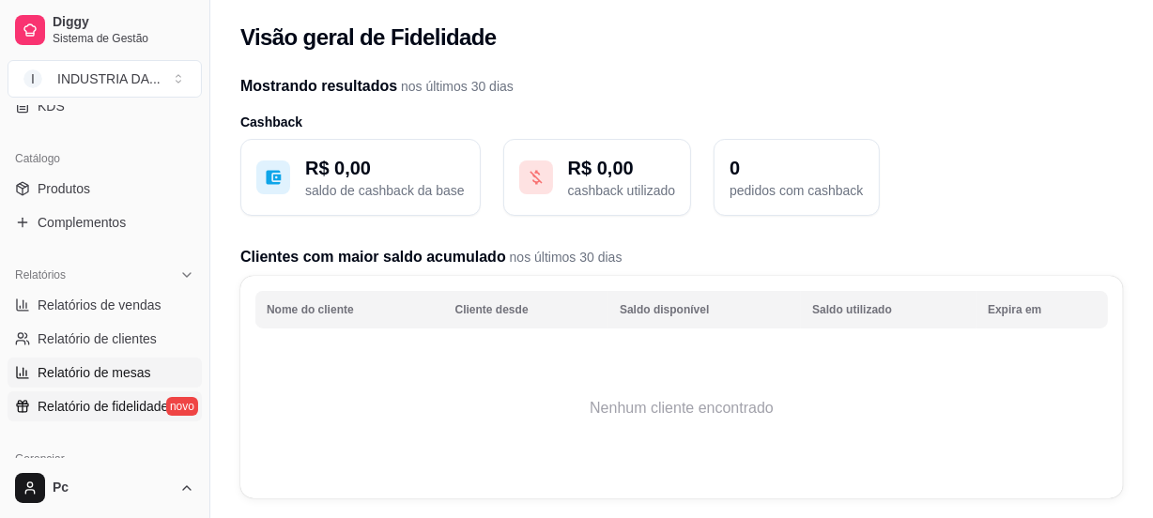
click at [100, 369] on span "Relatório de mesas" at bounding box center [95, 372] width 114 height 19
select select "TOTAL_OF_ORDERS"
select select "7"
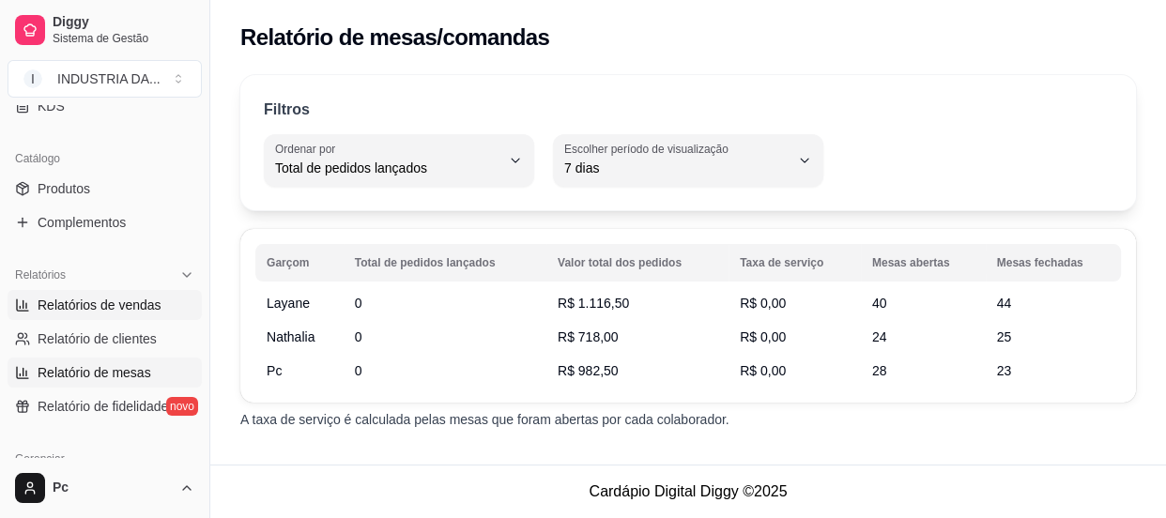
click at [119, 291] on link "Relatórios de vendas" at bounding box center [105, 305] width 194 height 30
select select "ALL"
select select "0"
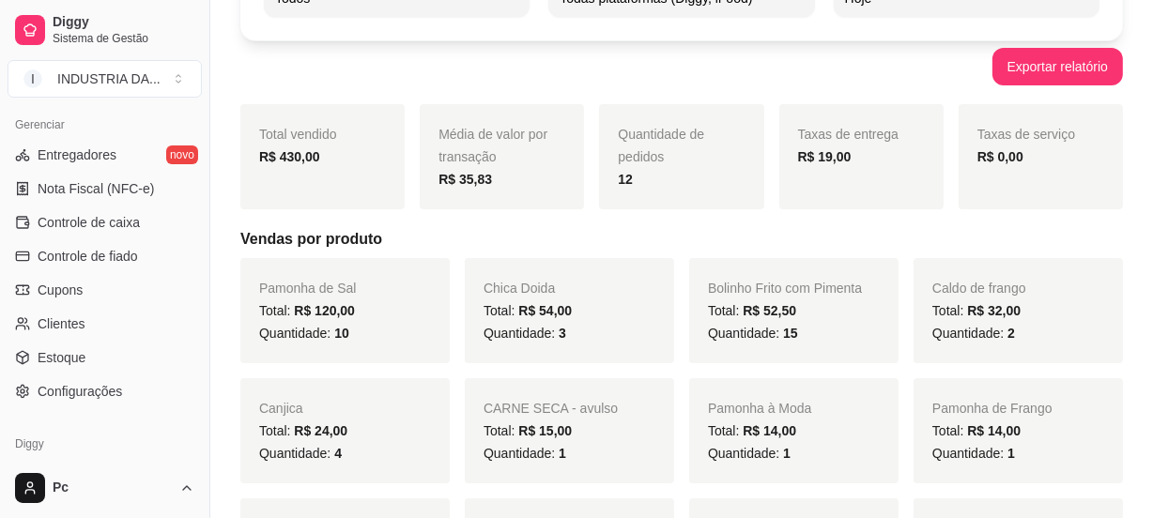
scroll to position [768, 0]
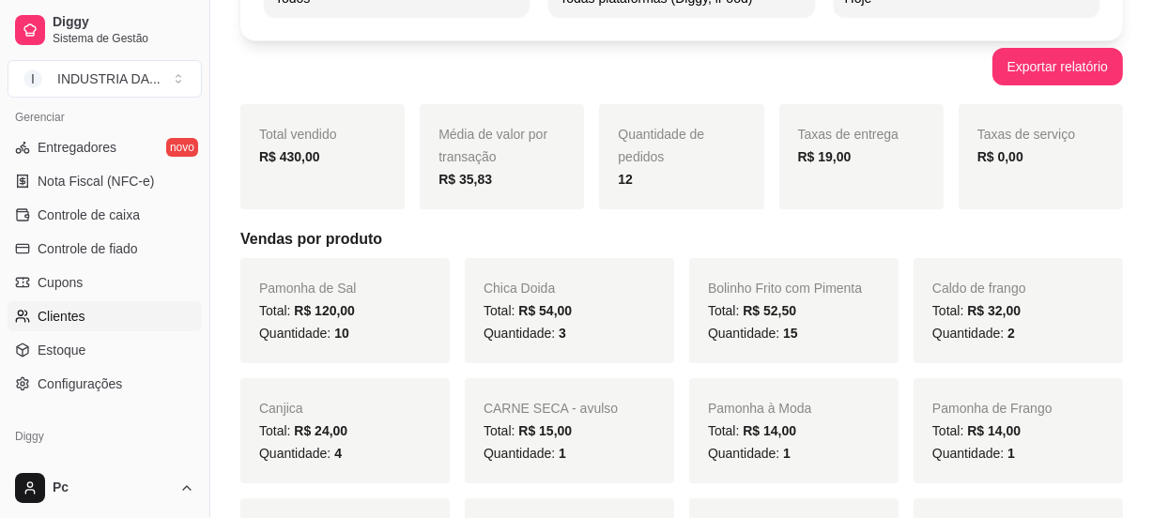
click at [51, 311] on span "Clientes" at bounding box center [62, 316] width 48 height 19
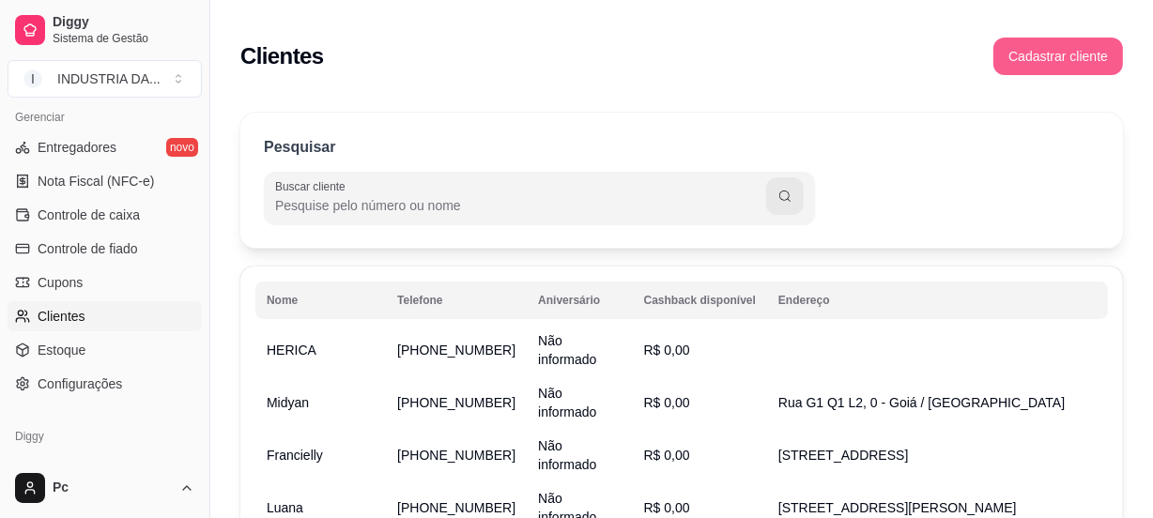
click at [1079, 38] on button "Cadastrar cliente" at bounding box center [1058, 57] width 130 height 38
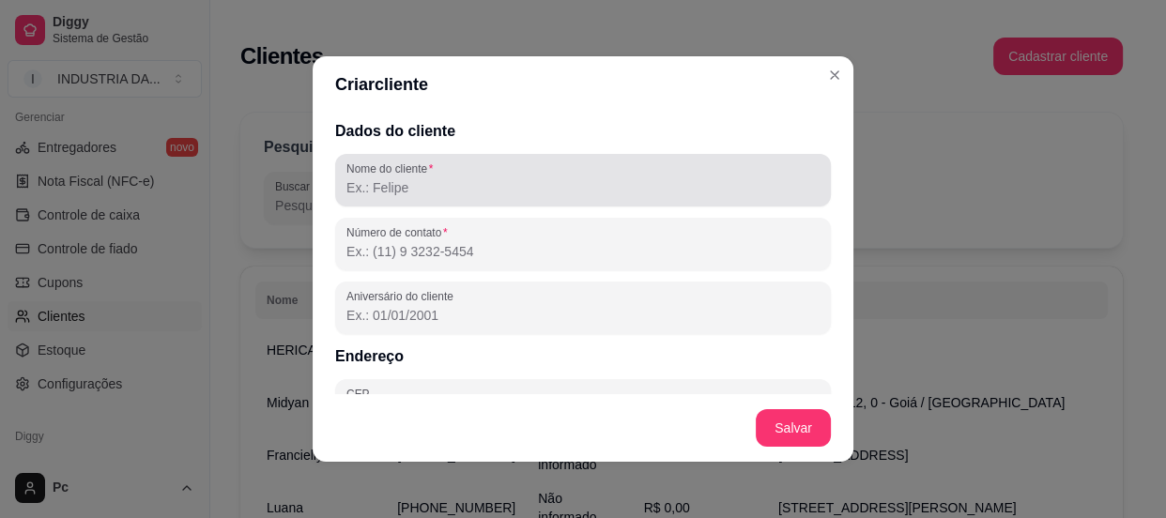
click at [379, 165] on label "Nome do cliente" at bounding box center [392, 169] width 93 height 16
click at [379, 178] on input "Nome do cliente" at bounding box center [582, 187] width 473 height 19
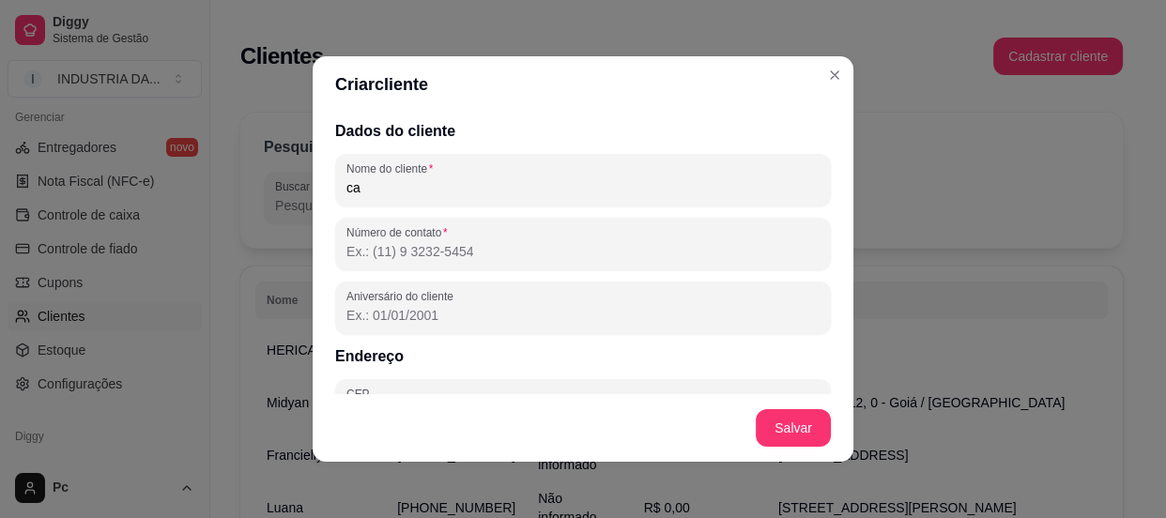
type input "c"
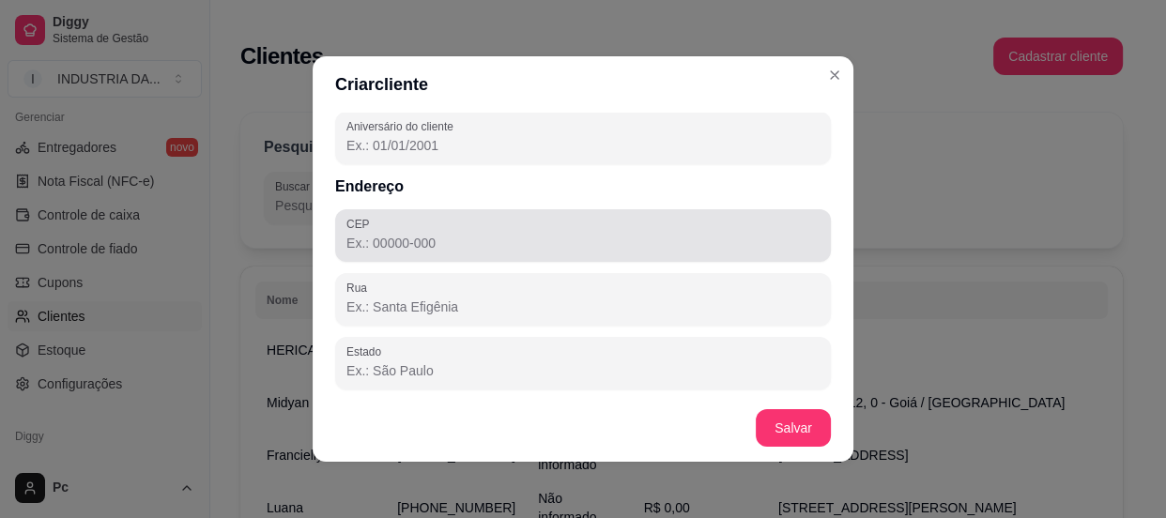
scroll to position [255, 0]
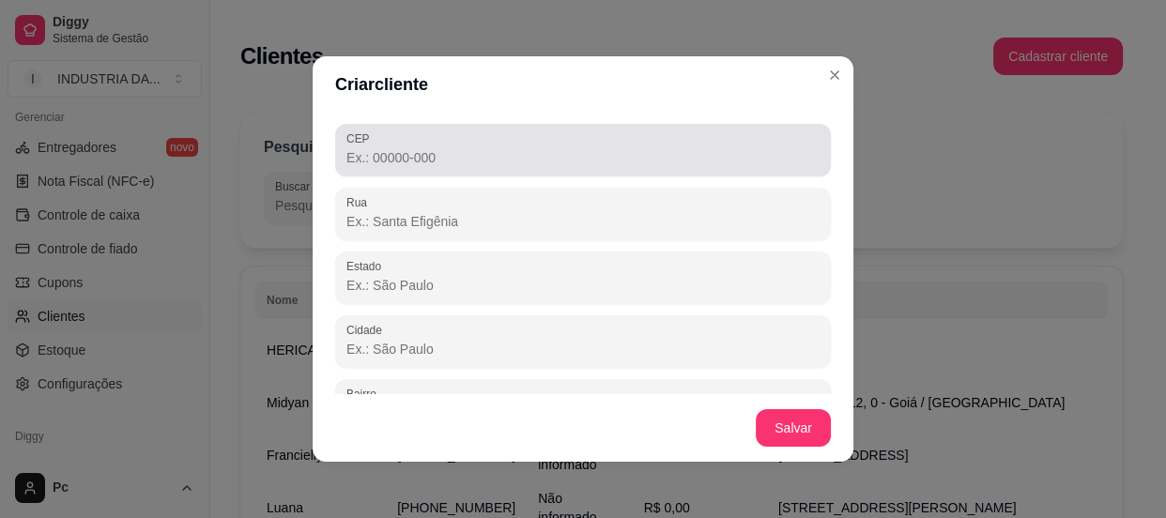
type input "Carlos Henrique"
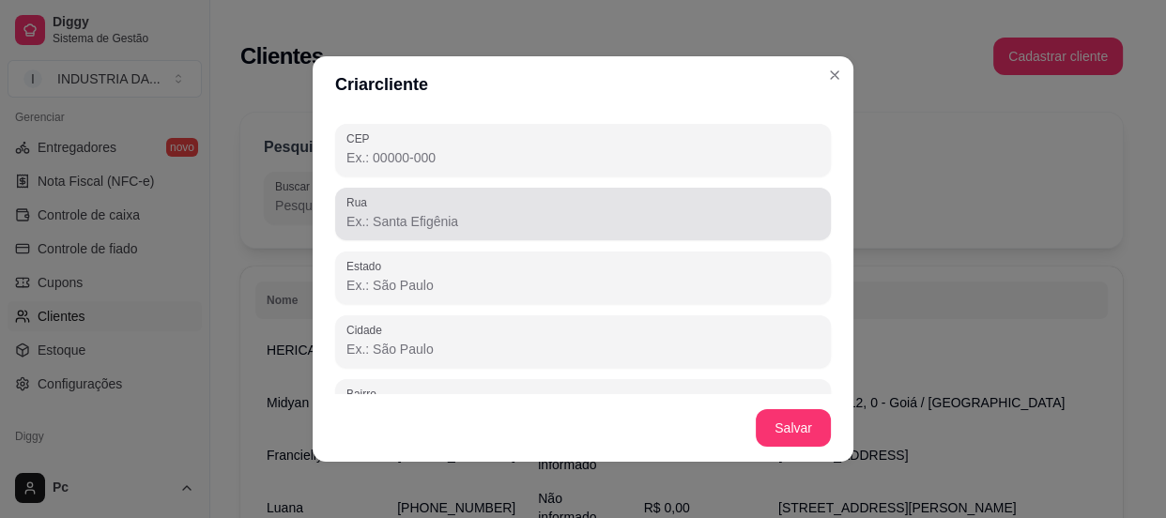
click at [431, 236] on div "Rua" at bounding box center [583, 214] width 496 height 53
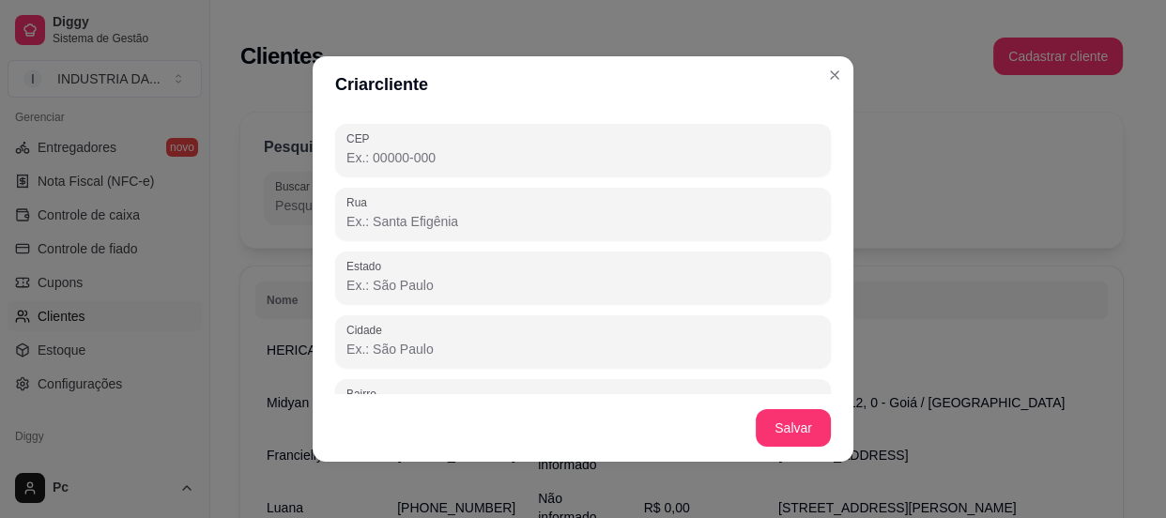
paste input "Rua Dr. Pedro Velho Qd. 35 Lt. 12"
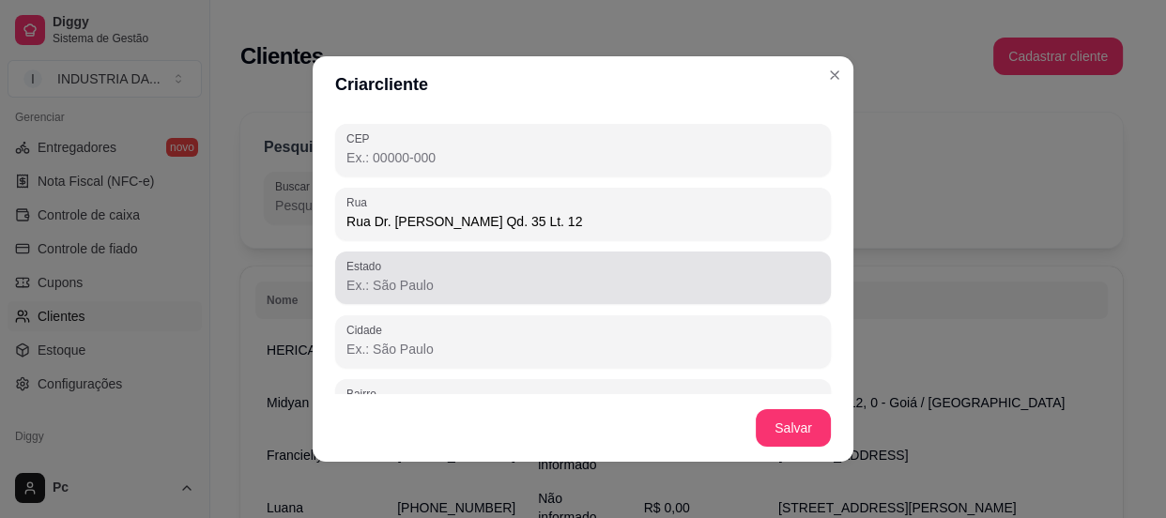
type input "Rua Dr. Pedro Velho Qd. 35 Lt. 12"
click at [432, 272] on div at bounding box center [582, 278] width 473 height 38
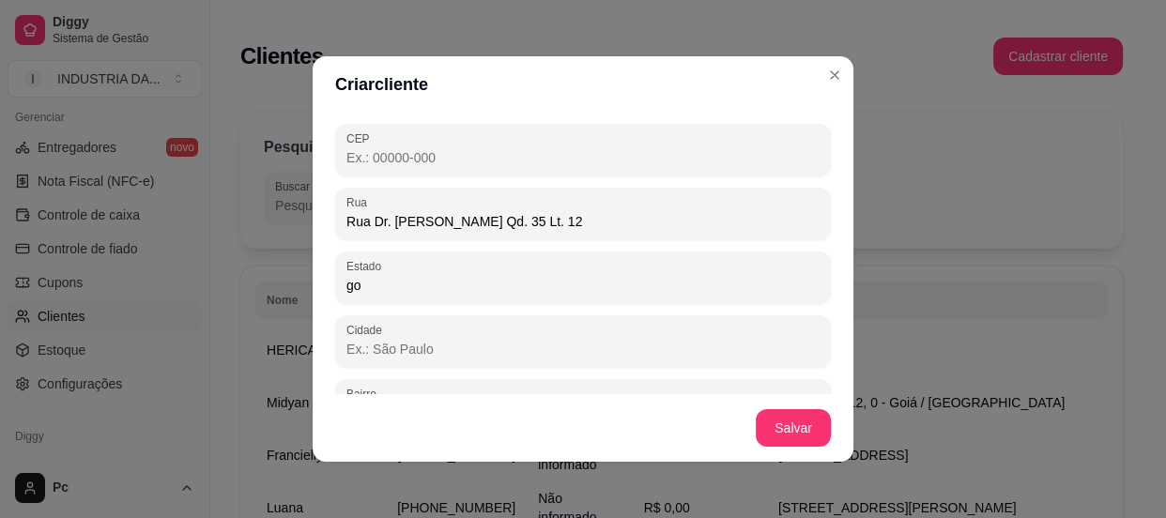
type input "Goiás"
type input "74474-300"
type input "Goiânia"
type input "Residencial Recanto do Bosque"
type input "1"
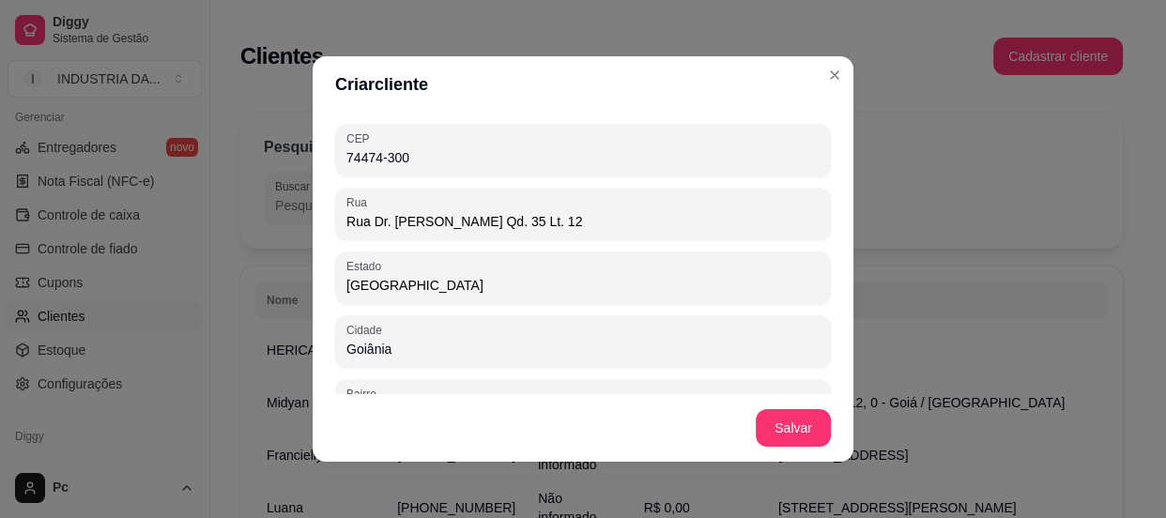
type input "QUADRA 2 LOTE 65"
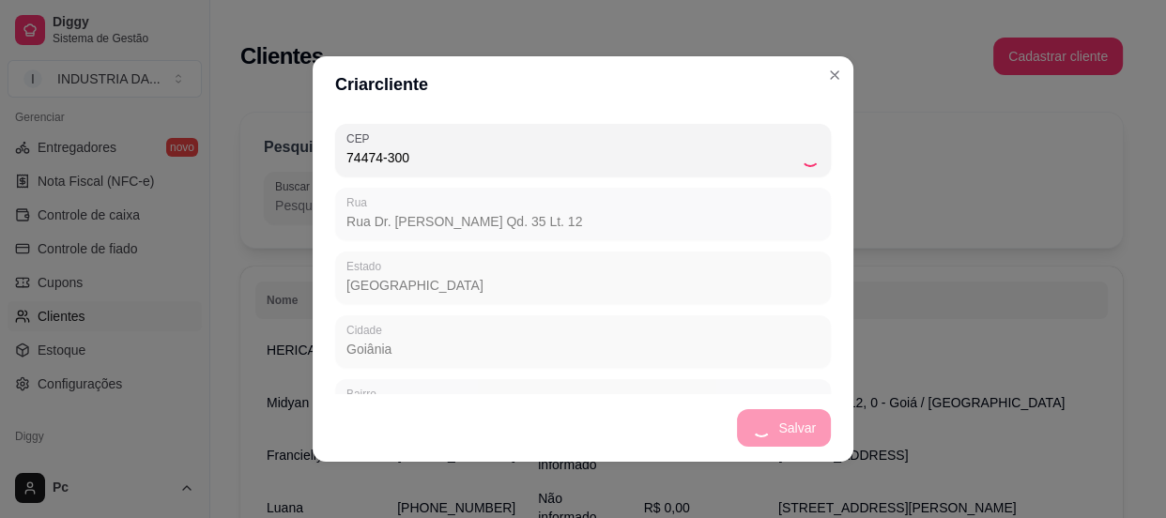
scroll to position [364, 0]
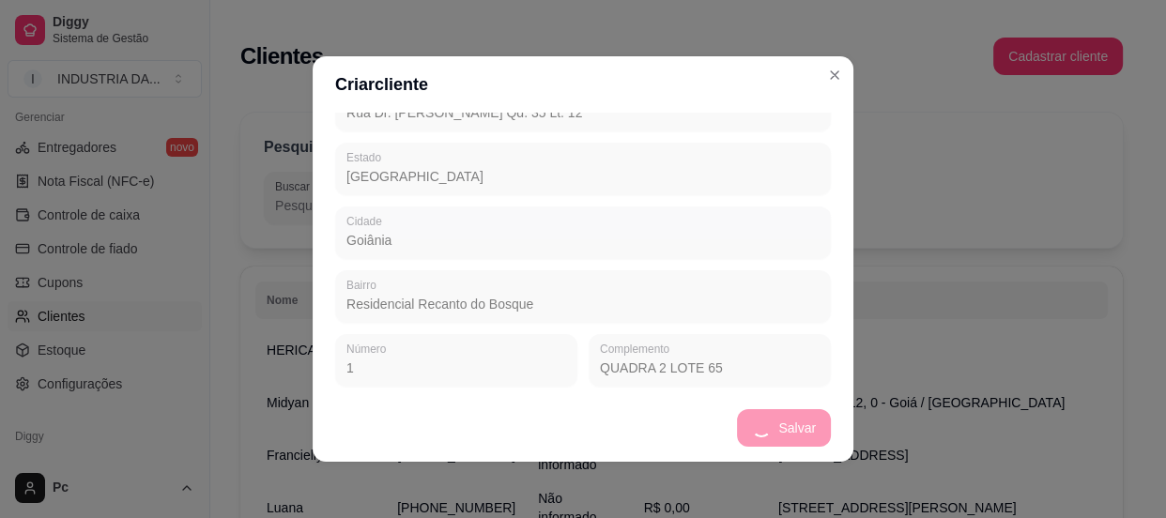
type input "Alameda Nove de Julho"
type input "GO"
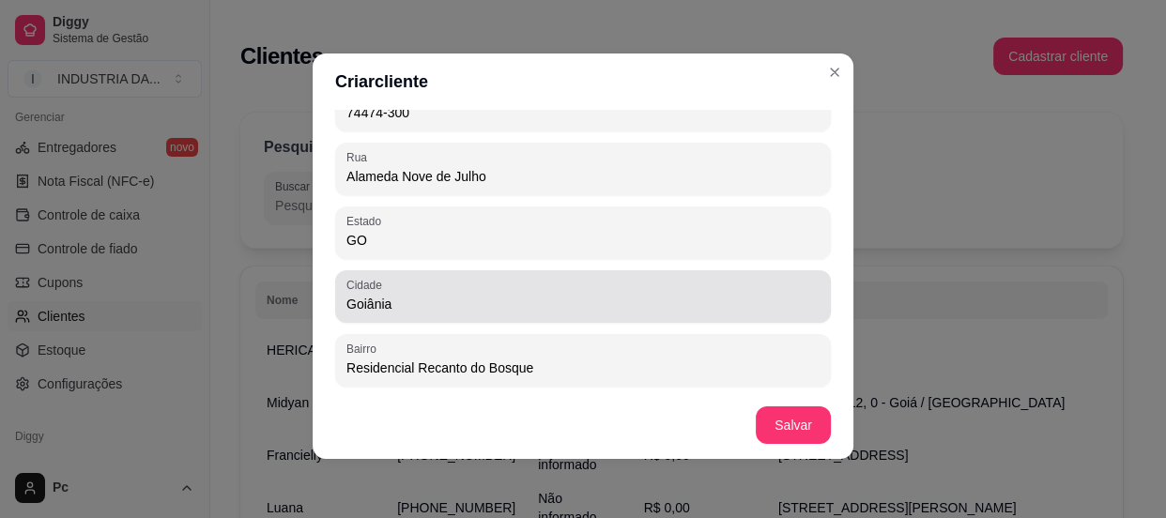
scroll to position [279, 0]
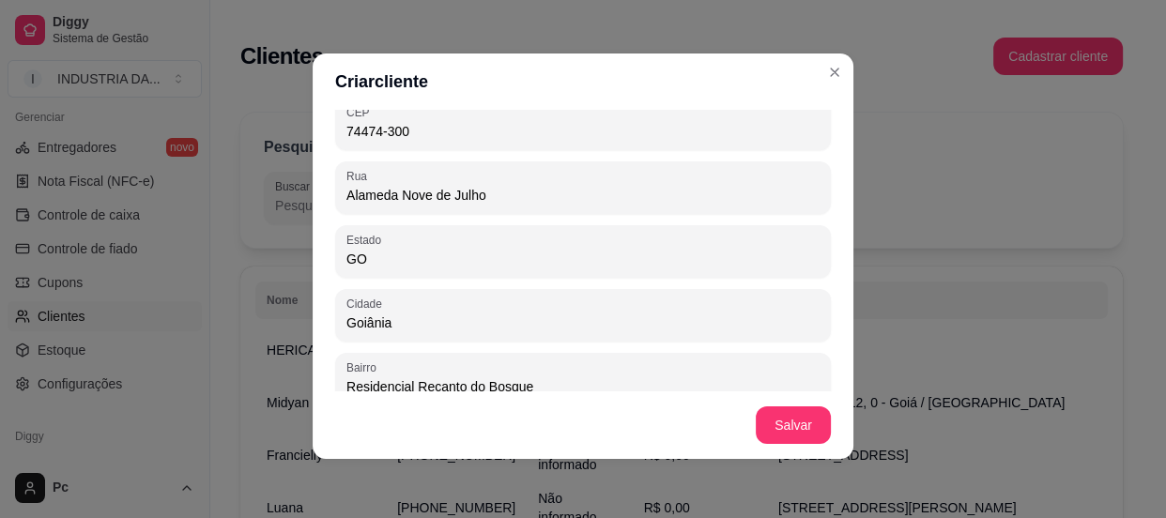
drag, startPoint x: 505, startPoint y: 193, endPoint x: 166, endPoint y: 190, distance: 338.9
click at [166, 190] on div "Criar cliente Dados do cliente Nome do cliente Carlos Henrique Número de contat…" at bounding box center [583, 259] width 1166 height 518
paste input "Rua Dr. Pedro Velho Qd. 35 Lt. 12"
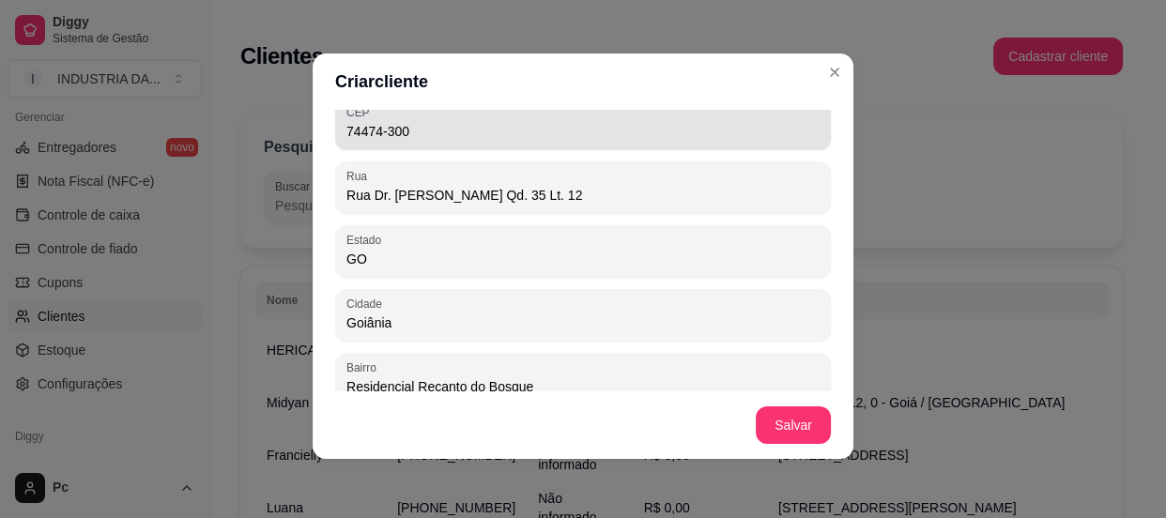
type input "Rua Dr. Pedro Velho Qd. 35 Lt. 12"
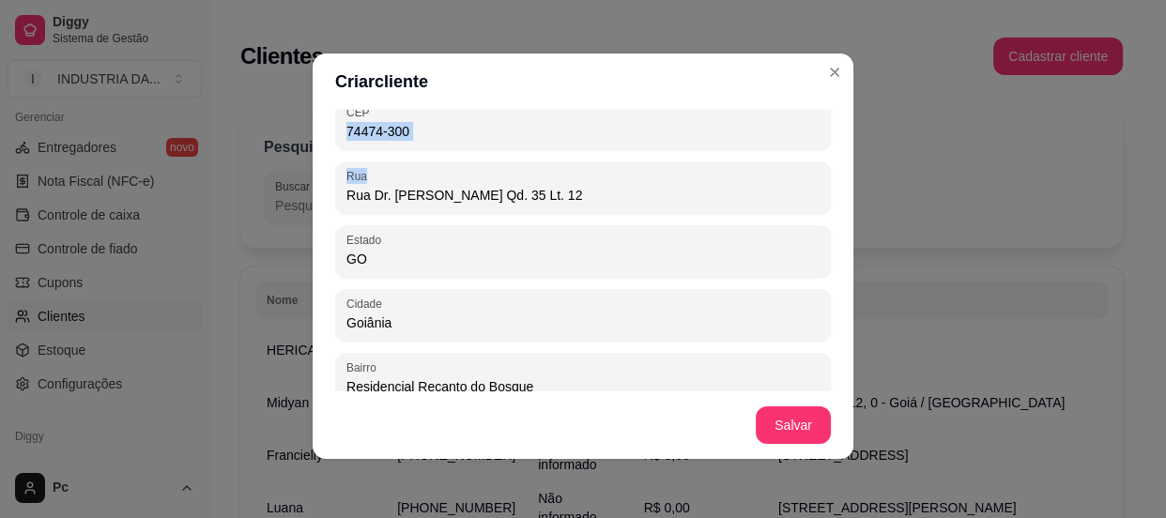
drag, startPoint x: 438, startPoint y: 144, endPoint x: 302, endPoint y: 155, distance: 136.6
click at [302, 155] on div "Criar cliente Dados do cliente Nome do cliente Carlos Henrique Número de contat…" at bounding box center [583, 259] width 1166 height 518
click at [420, 150] on div "Dados do cliente Nome do cliente Carlos Henrique Número de contato Aniversário …" at bounding box center [583, 251] width 541 height 282
click at [417, 133] on input "74474-300" at bounding box center [582, 131] width 473 height 19
type input "7"
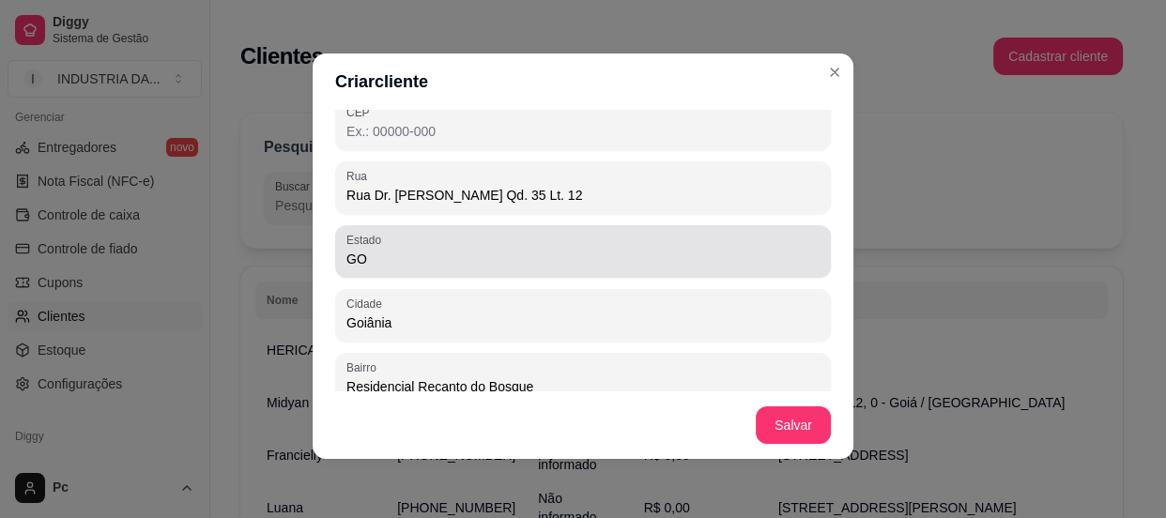
scroll to position [364, 0]
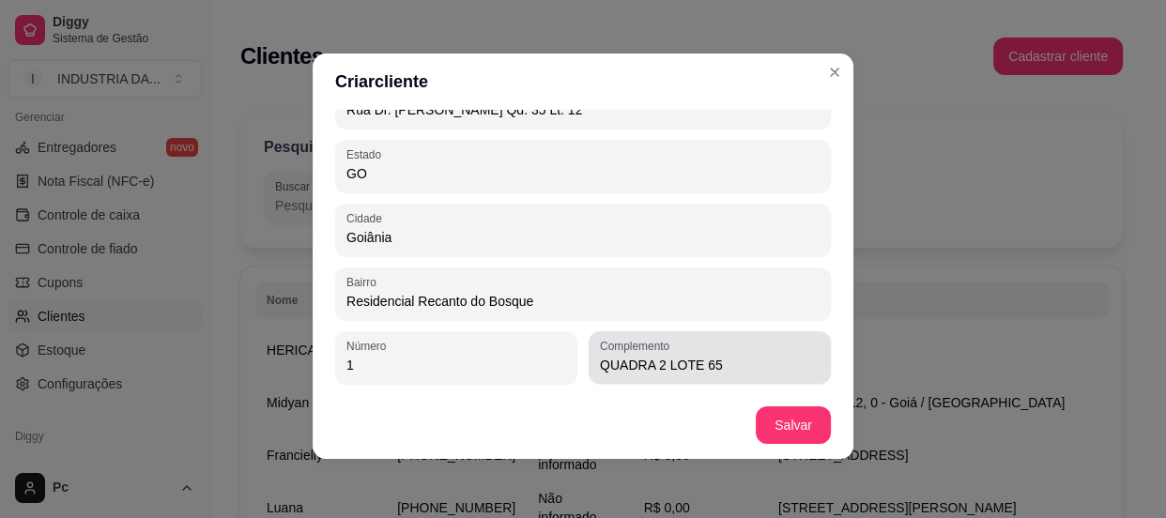
click at [684, 353] on div "QUADRA 2 LOTE 65" at bounding box center [710, 358] width 220 height 38
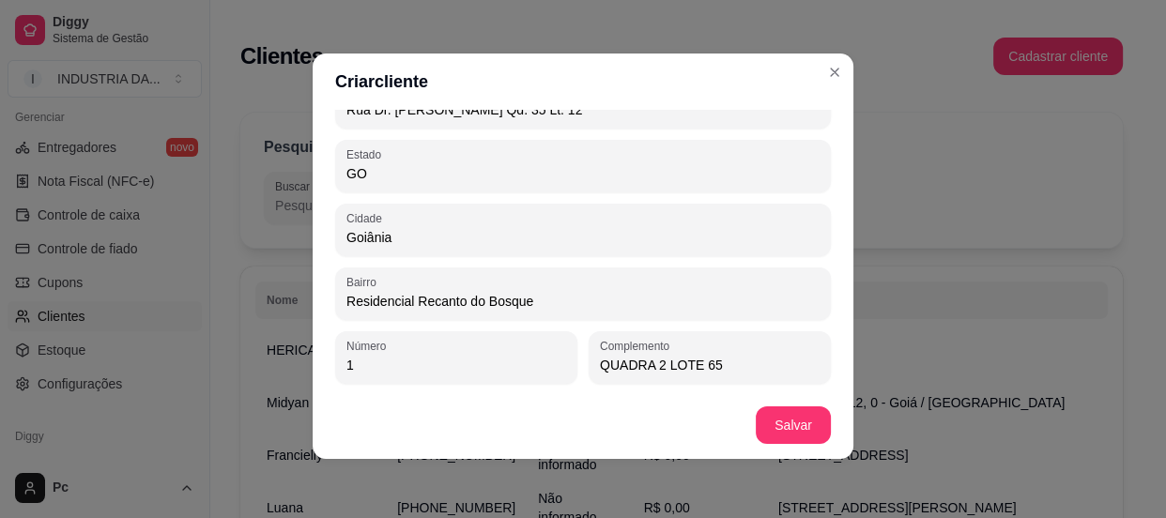
click at [691, 358] on input "QUADRA 2 LOTE 65" at bounding box center [710, 365] width 220 height 19
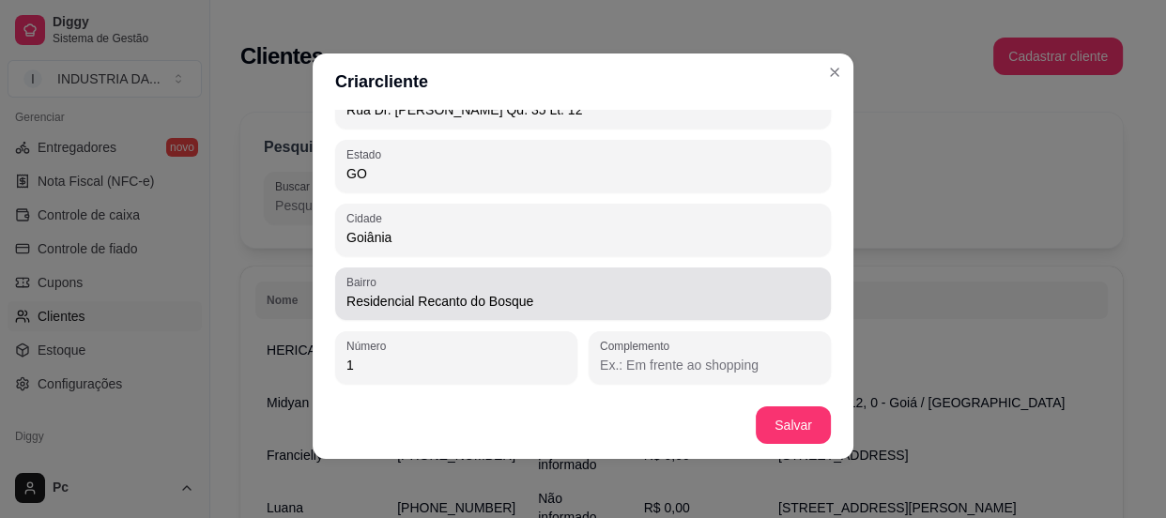
click at [496, 300] on input "Residencial Recanto do Bosque" at bounding box center [582, 301] width 473 height 19
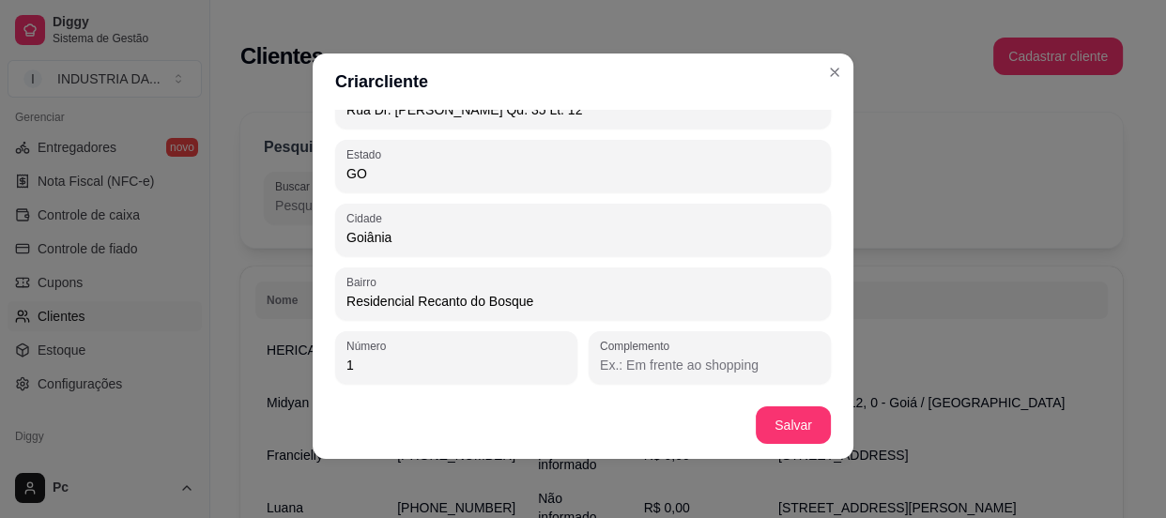
click at [496, 300] on input "Residencial Recanto do Bosque" at bounding box center [582, 301] width 473 height 19
type input "b"
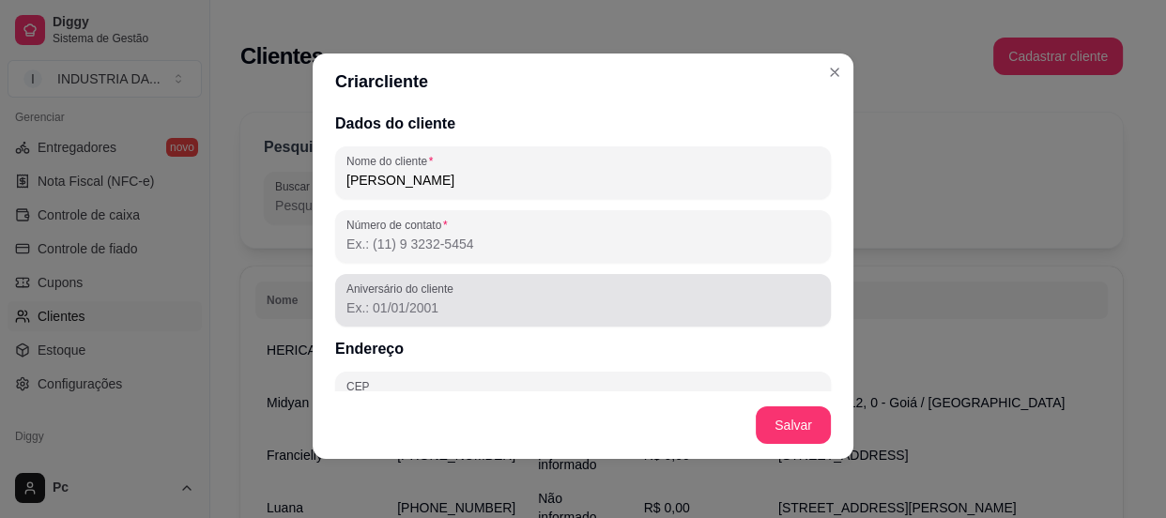
scroll to position [0, 0]
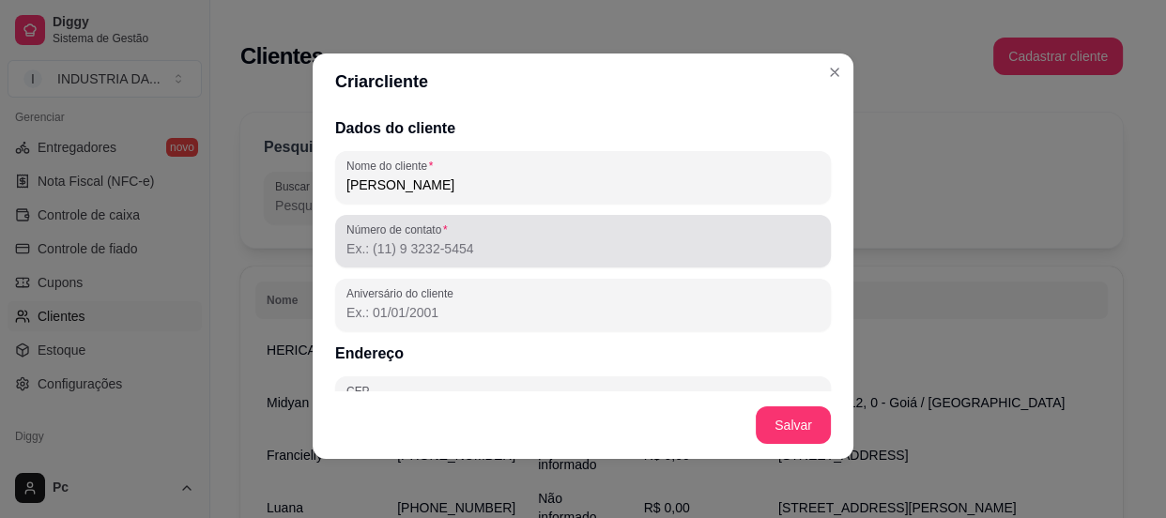
type input "Bairro Goiá"
click at [445, 253] on input "Número de contato" at bounding box center [582, 248] width 473 height 19
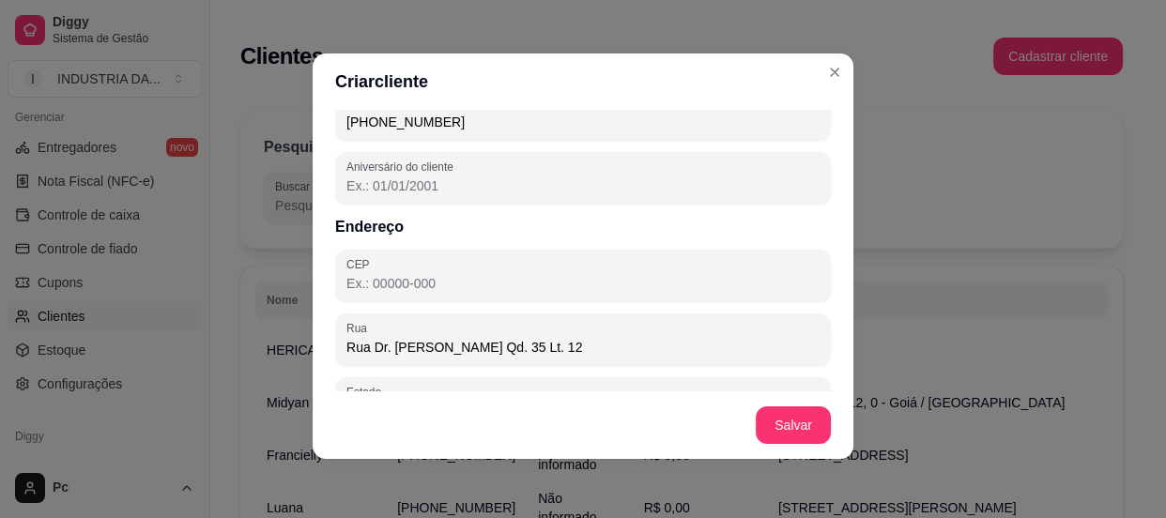
scroll to position [364, 0]
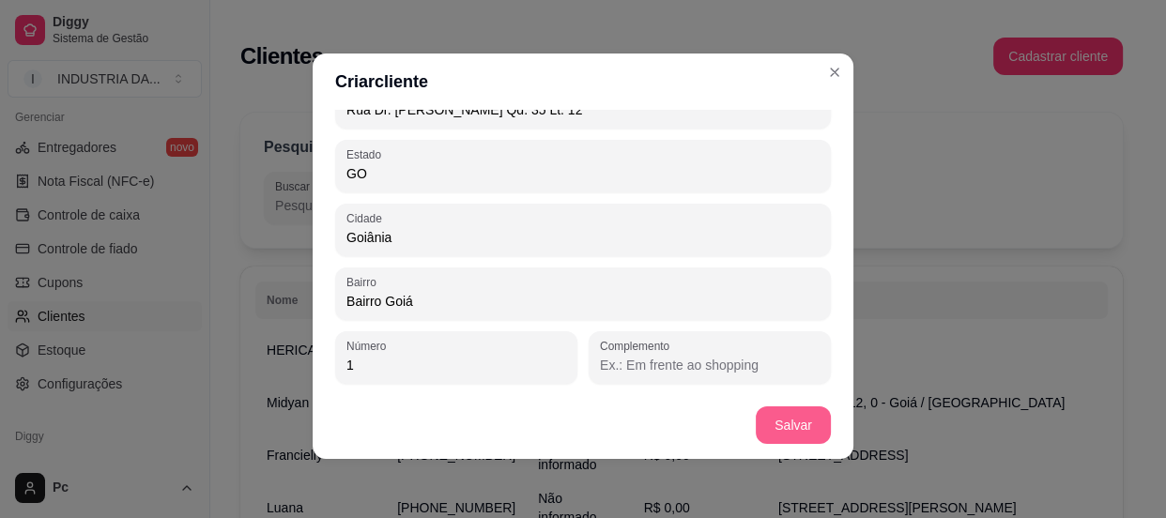
type input "(62) 9 9123-0142"
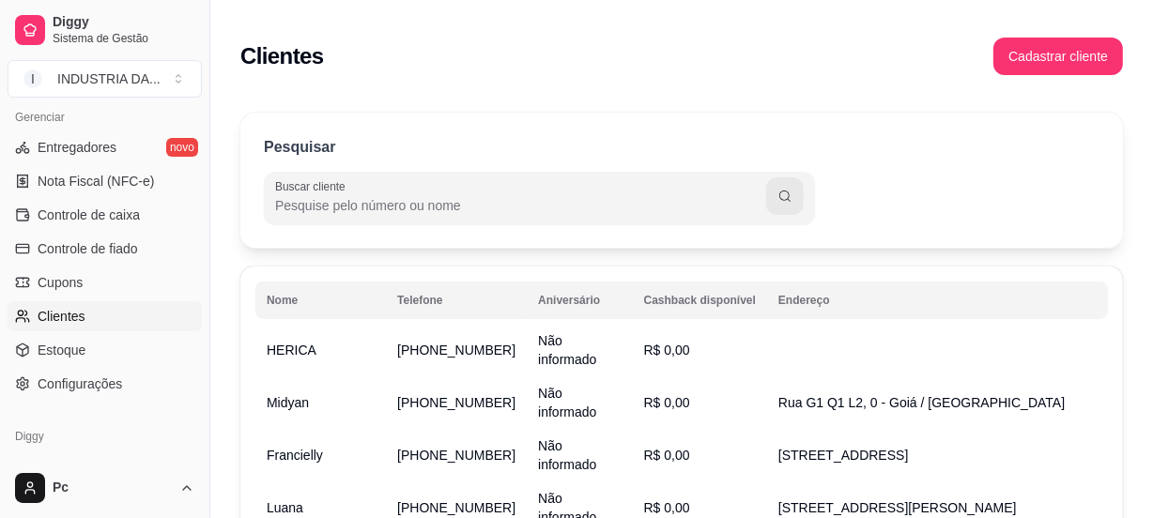
scroll to position [831, 0]
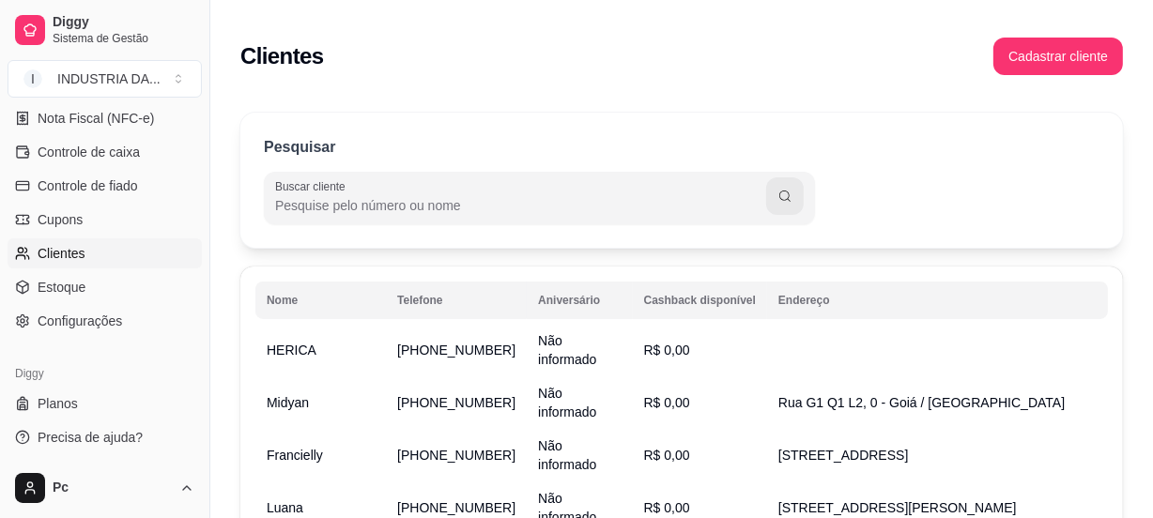
click at [425, 211] on input "Buscar cliente" at bounding box center [520, 205] width 491 height 19
click at [425, 211] on input "carlos" at bounding box center [526, 205] width 477 height 19
type input "carlos"
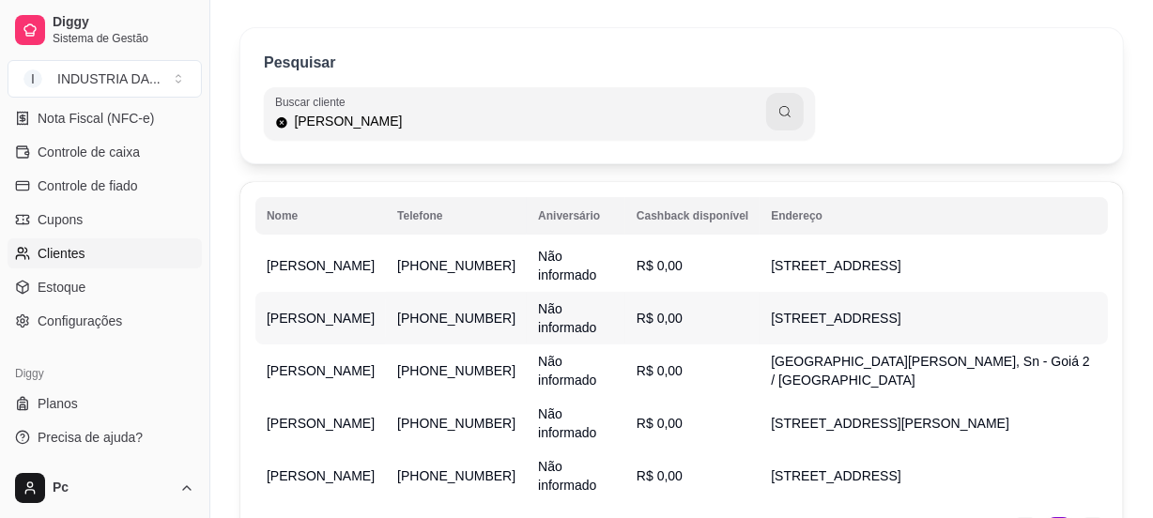
scroll to position [170, 0]
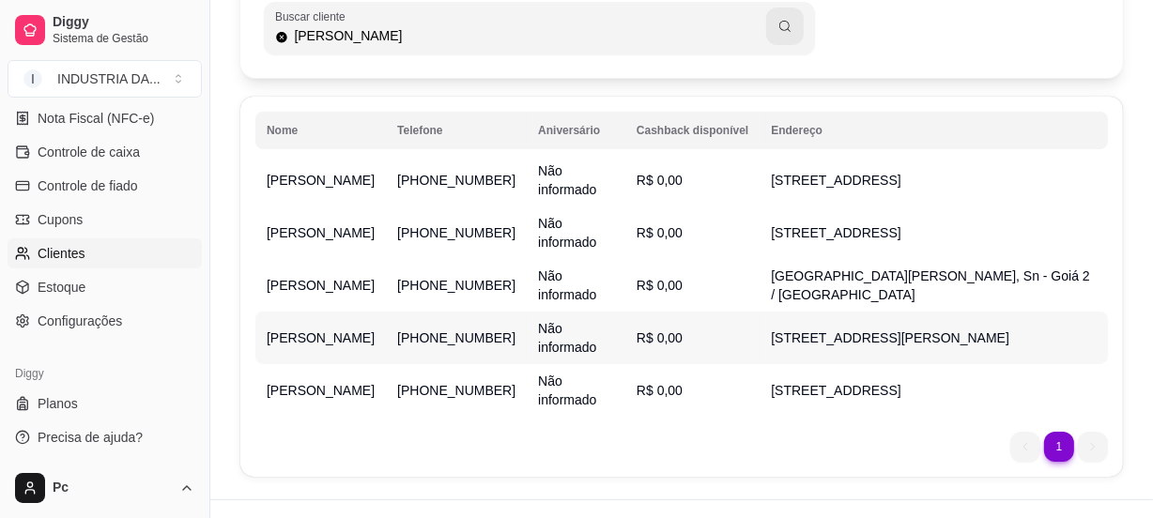
click at [892, 361] on td "Rua Doutor Pedro Velho, 02 - Goiá / Goiânia" at bounding box center [933, 338] width 348 height 53
click at [515, 173] on span "(62) 9 9433-6753" at bounding box center [456, 180] width 118 height 15
click at [522, 350] on td "(62) 9 9123-0142" at bounding box center [456, 338] width 141 height 53
click at [386, 332] on td "Carlos Araujo" at bounding box center [320, 338] width 130 height 53
click at [415, 332] on section "C Carlos Araujo Cliente desde: 20/05/2024 Perfil Pedidos Avaliações R$ 0,00 cas…" at bounding box center [575, 259] width 549 height 412
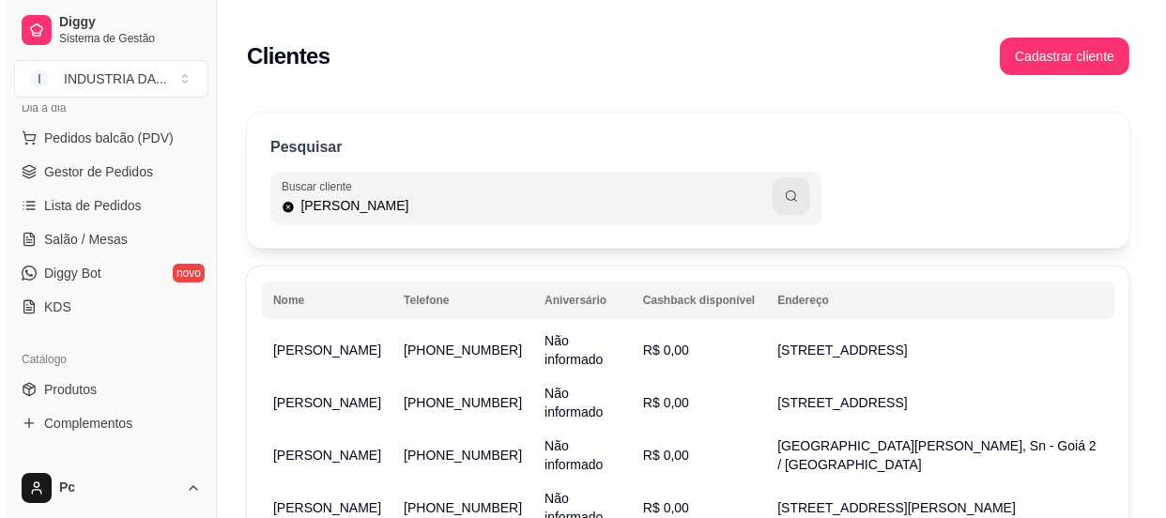
scroll to position [148, 0]
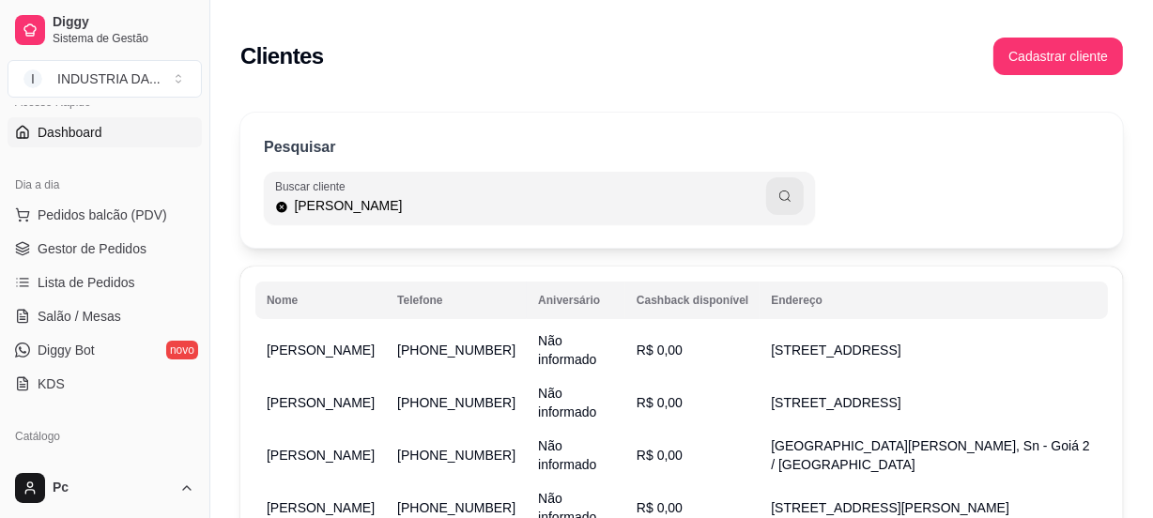
click at [87, 125] on span "Dashboard" at bounding box center [70, 132] width 65 height 19
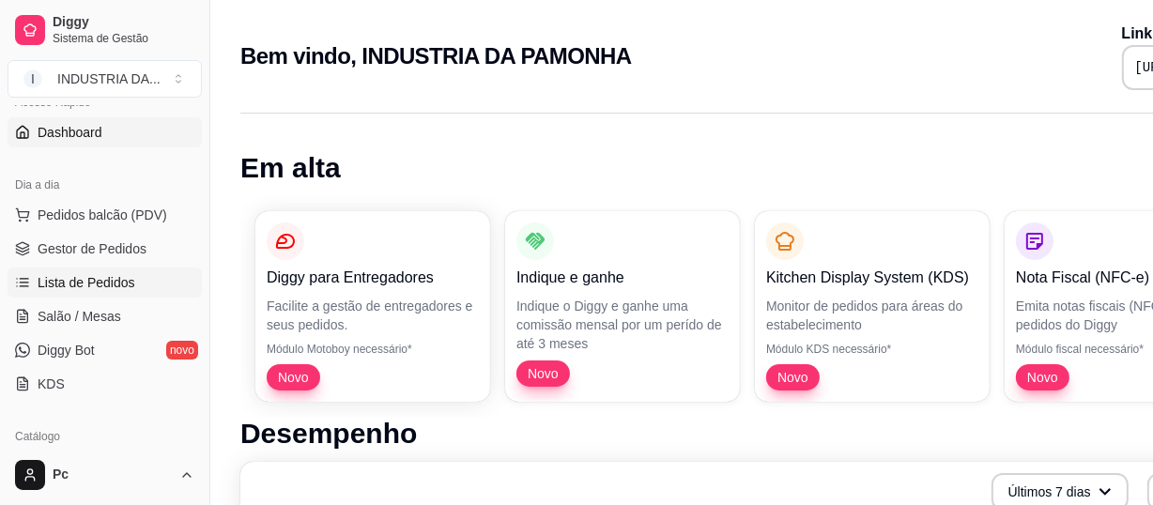
click at [84, 268] on link "Lista de Pedidos" at bounding box center [105, 283] width 194 height 30
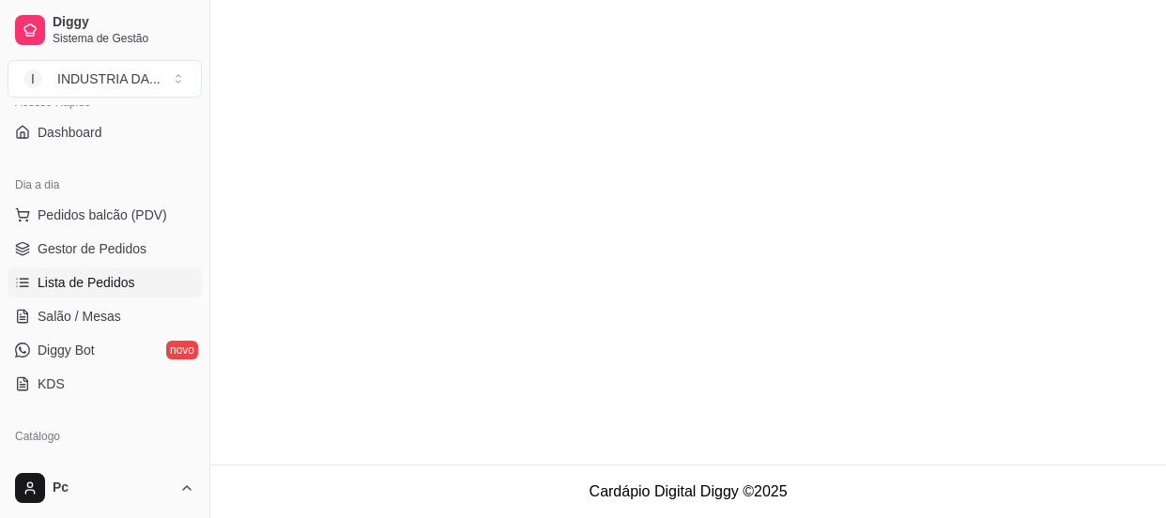
click at [73, 232] on ul "Pedidos balcão (PDV) Gestor de Pedidos Lista de Pedidos Salão / Mesas Diggy Bot…" at bounding box center [105, 299] width 194 height 199
click at [75, 234] on link "Gestor de Pedidos" at bounding box center [105, 249] width 194 height 30
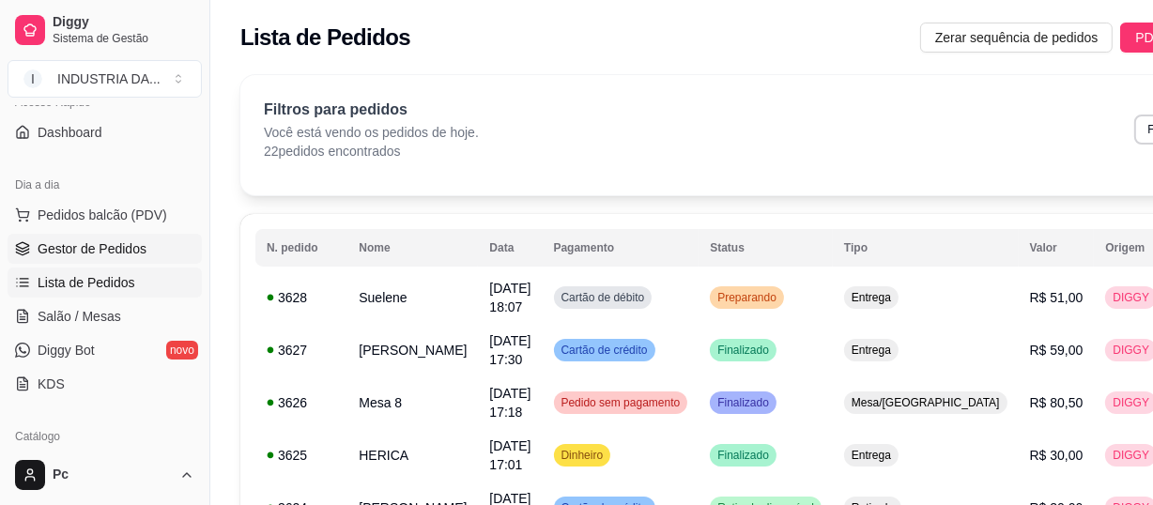
click at [82, 240] on span "Gestor de Pedidos" at bounding box center [92, 248] width 109 height 19
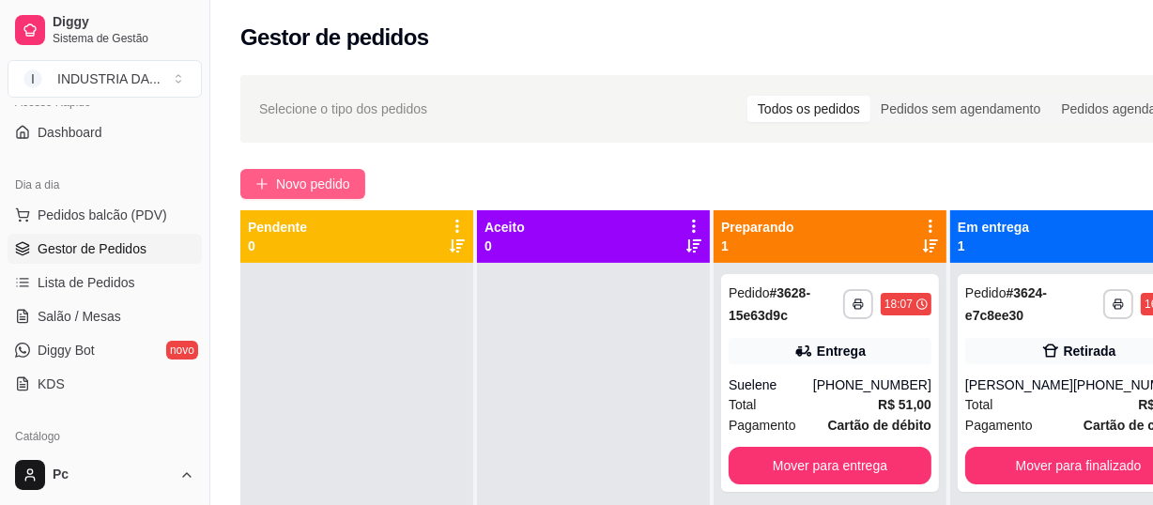
click at [339, 183] on span "Novo pedido" at bounding box center [313, 184] width 74 height 21
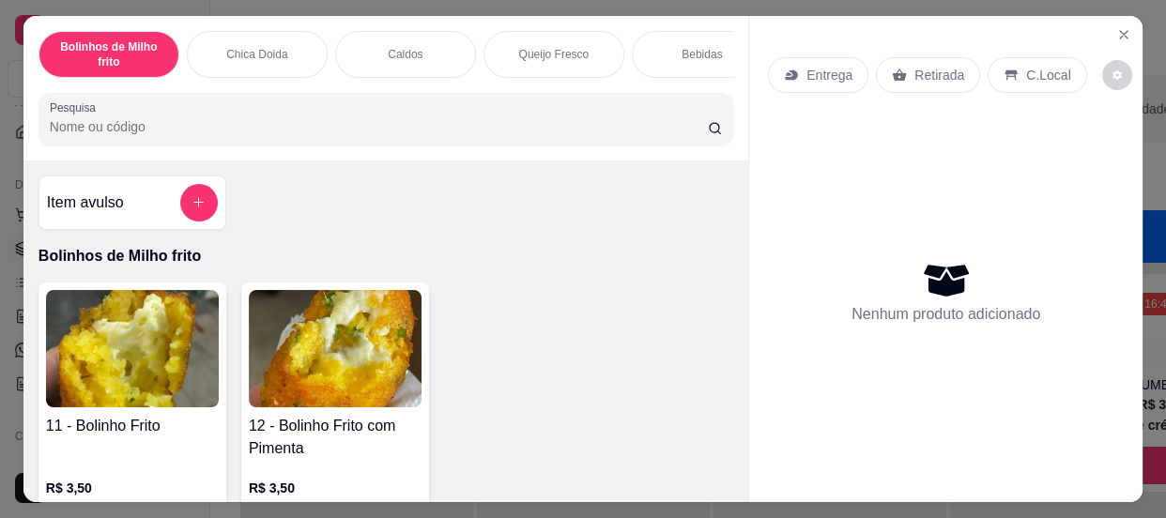
click at [826, 69] on p "Entrega" at bounding box center [829, 75] width 46 height 19
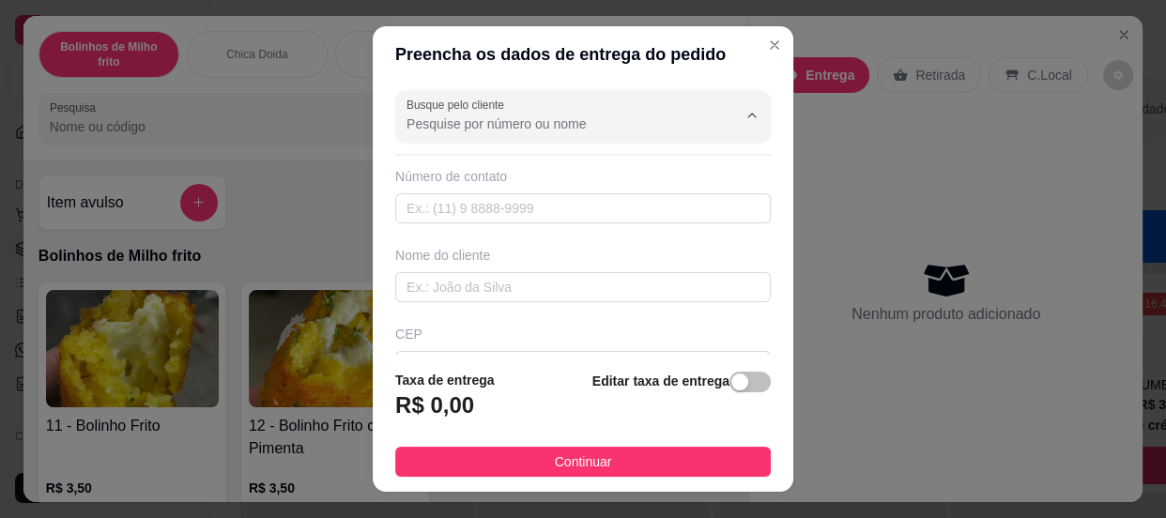
click at [548, 122] on input "Busque pelo cliente" at bounding box center [556, 124] width 300 height 19
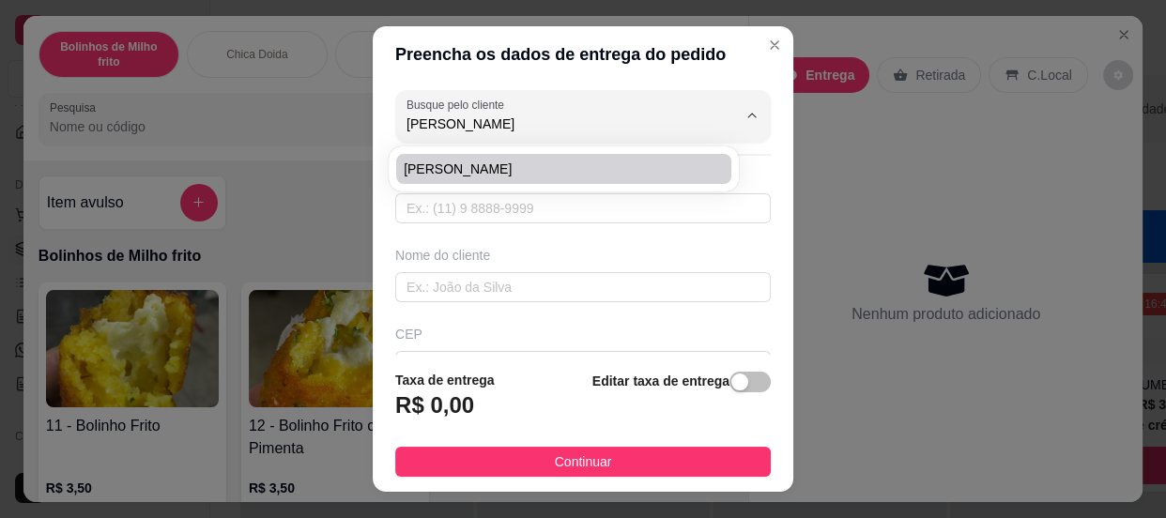
click at [544, 161] on span "Carlos Araujo" at bounding box center [554, 169] width 301 height 19
type input "Carlos Araujo"
type input "62991230142"
type input "Carlos Araujo"
type input "74485290"
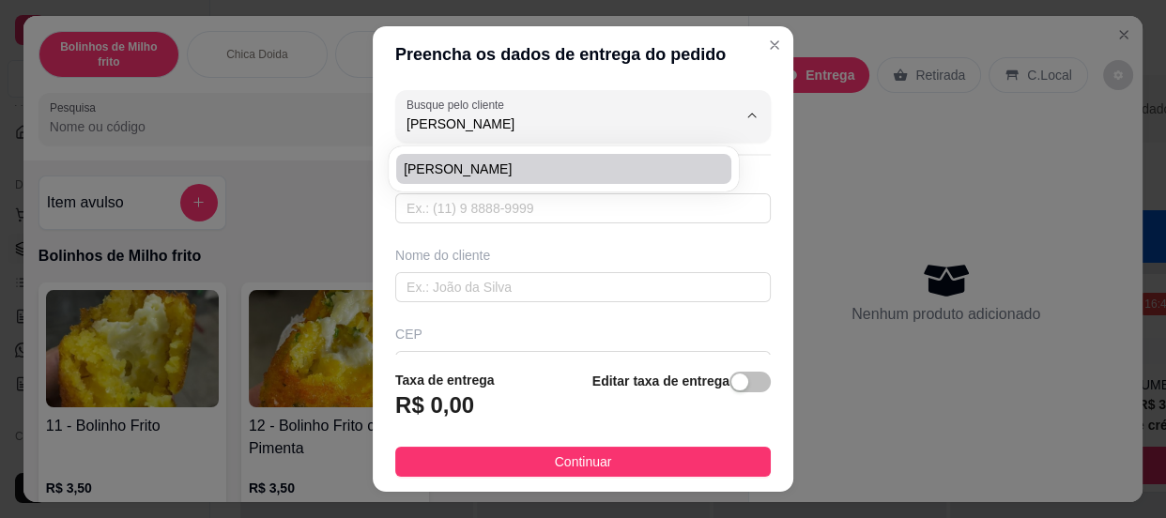
type input "Rua Doutor Pedro Velho"
type input "02"
type input "Goiá"
type input "Goiânia"
type input "Qd. 35 Lt. 12"
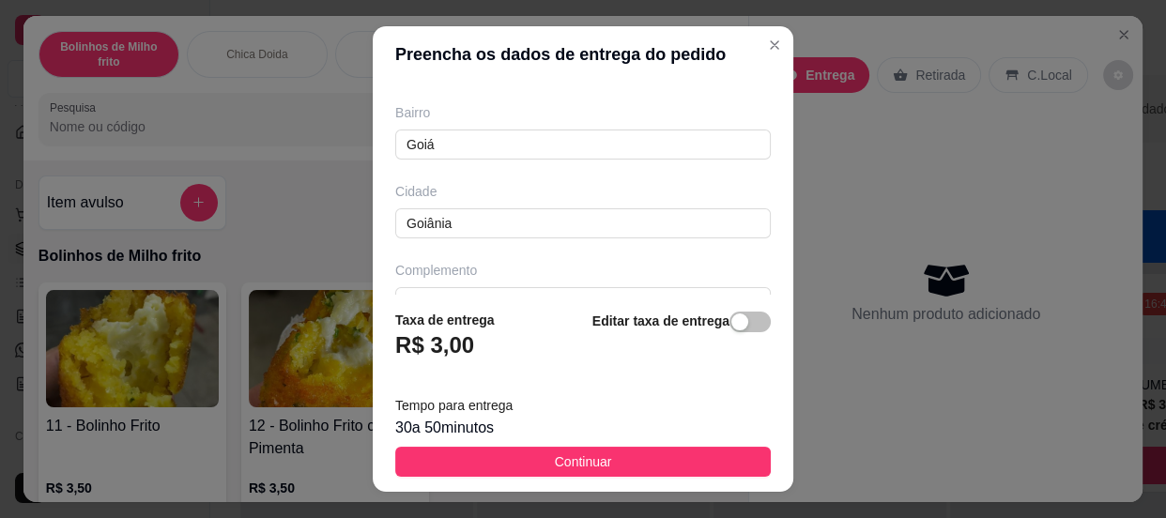
scroll to position [418, 0]
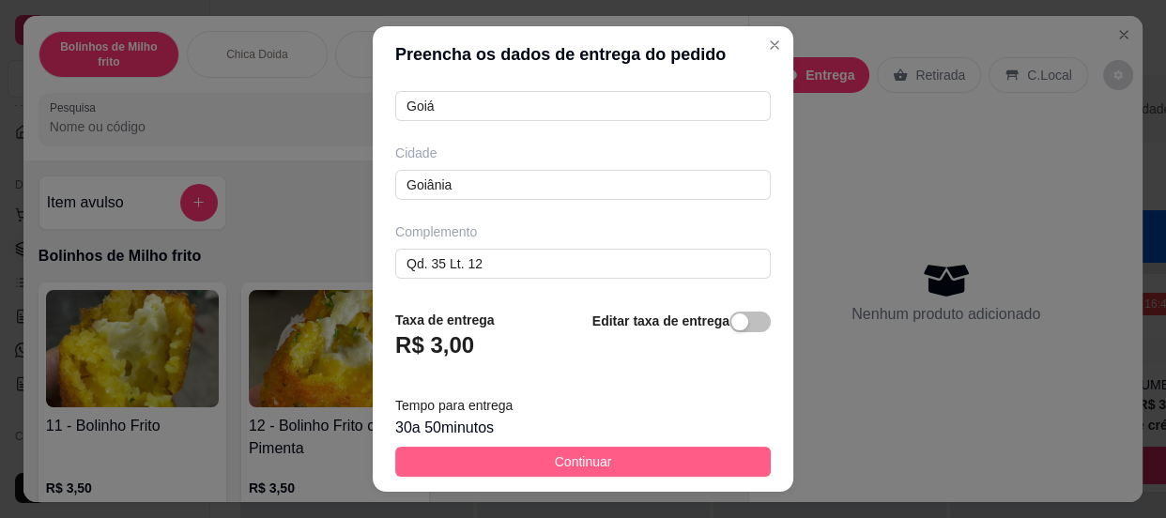
type input "Carlos Araujo"
click at [631, 460] on button "Continuar" at bounding box center [582, 462] width 375 height 30
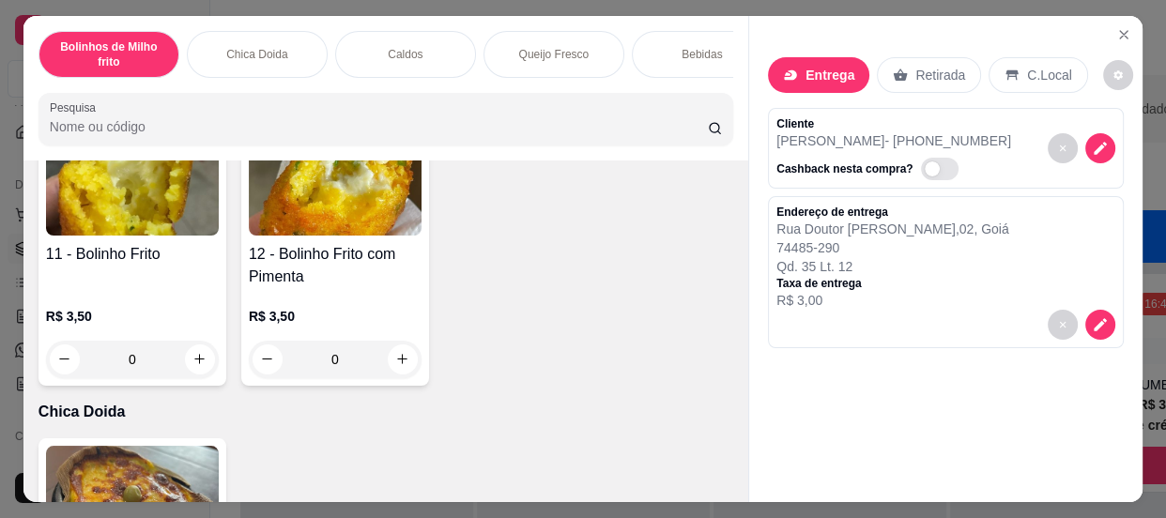
scroll to position [255, 0]
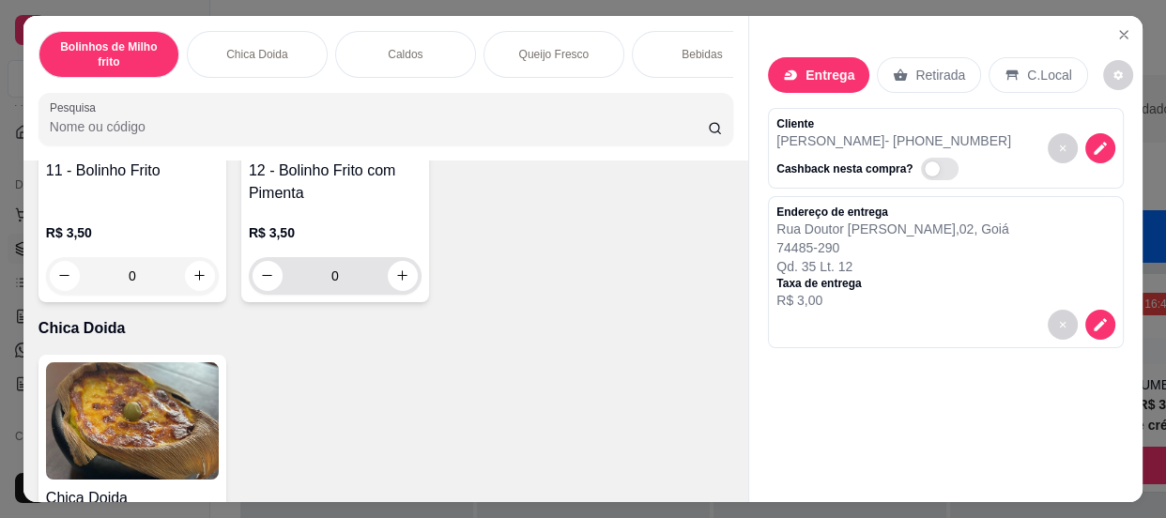
click at [347, 275] on input "0" at bounding box center [335, 276] width 105 height 38
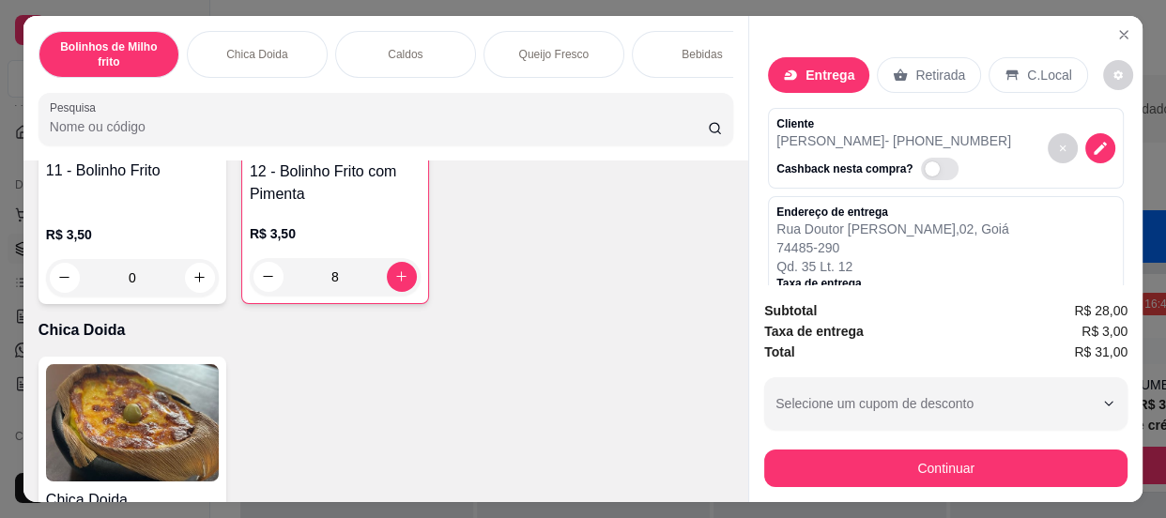
type input "8"
click at [957, 452] on button "Continuar" at bounding box center [945, 469] width 363 height 38
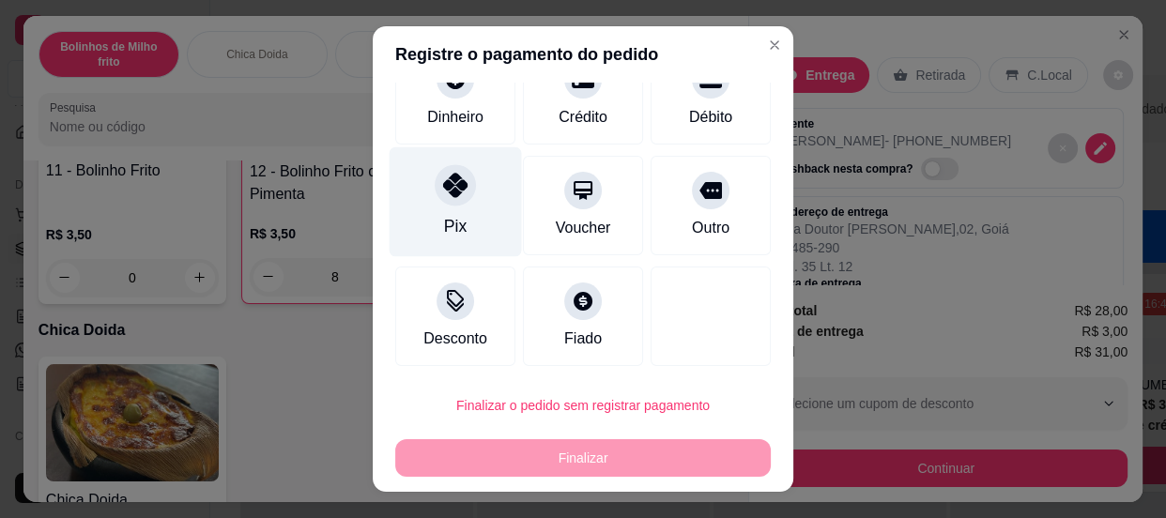
click at [438, 209] on div "Pix" at bounding box center [456, 201] width 132 height 110
type input "R$ 0,00"
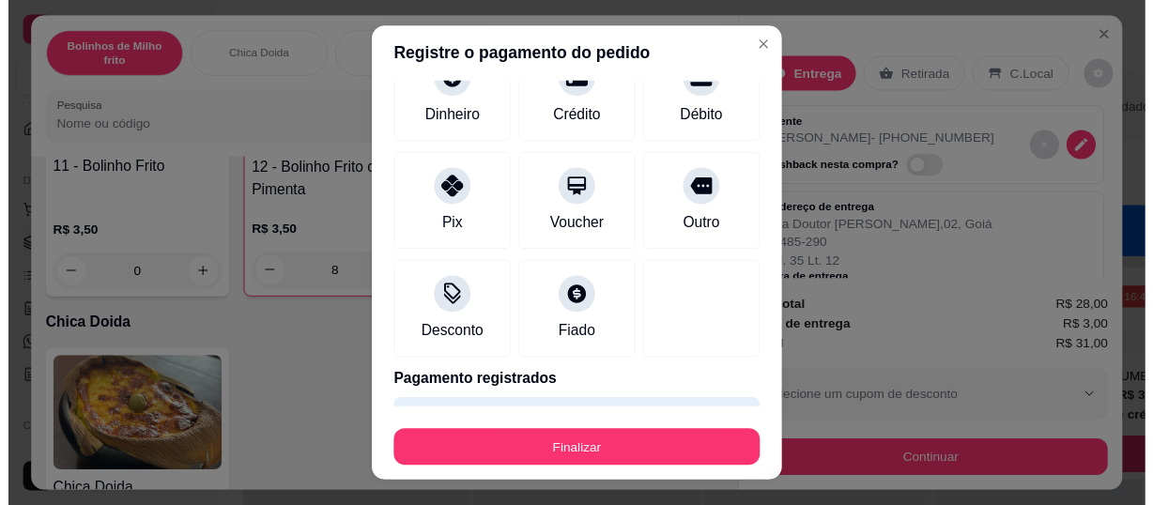
scroll to position [184, 0]
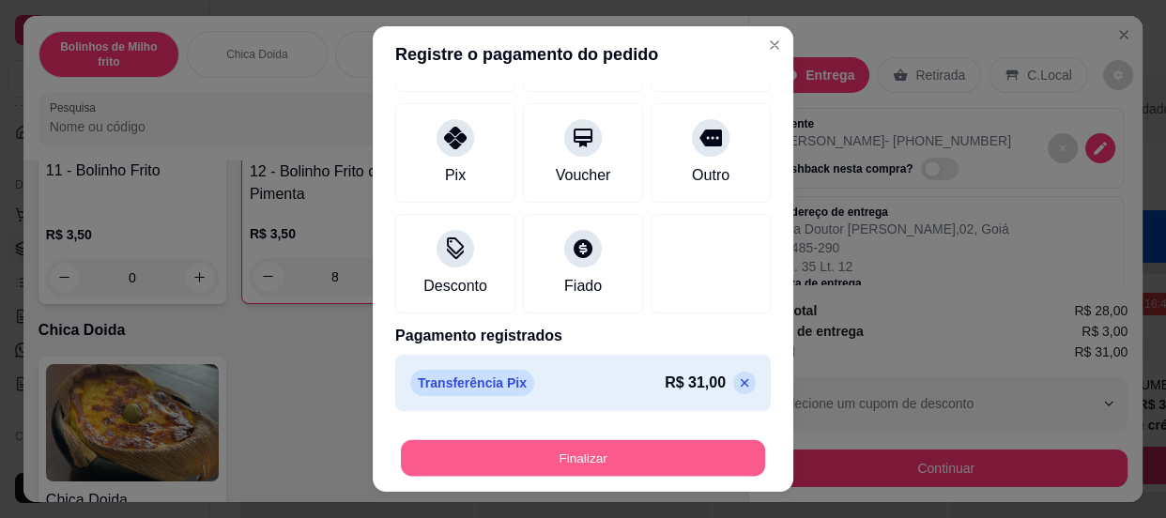
click at [605, 466] on button "Finalizar" at bounding box center [583, 458] width 364 height 37
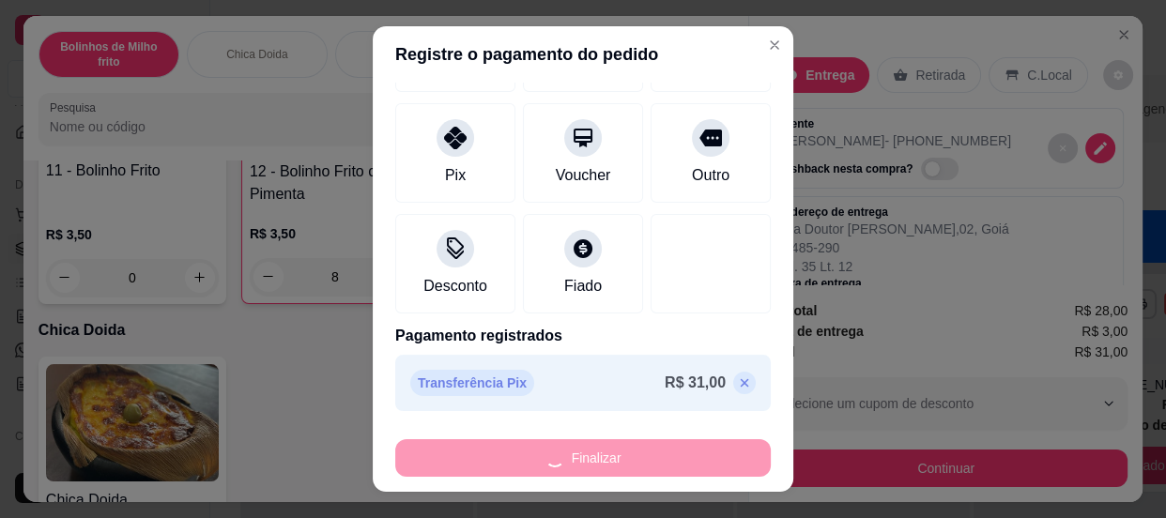
type input "0"
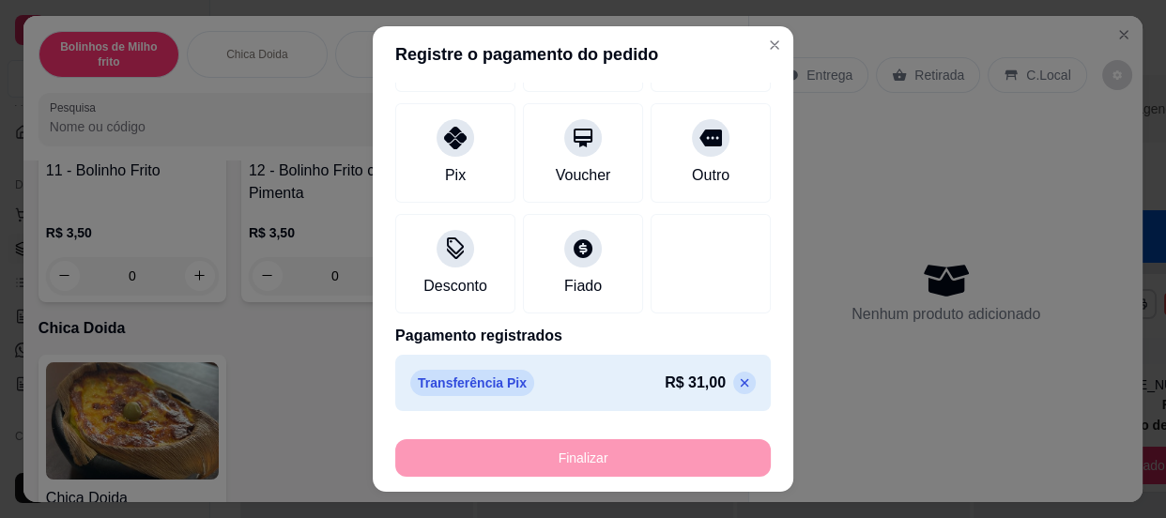
type input "-R$ 31,00"
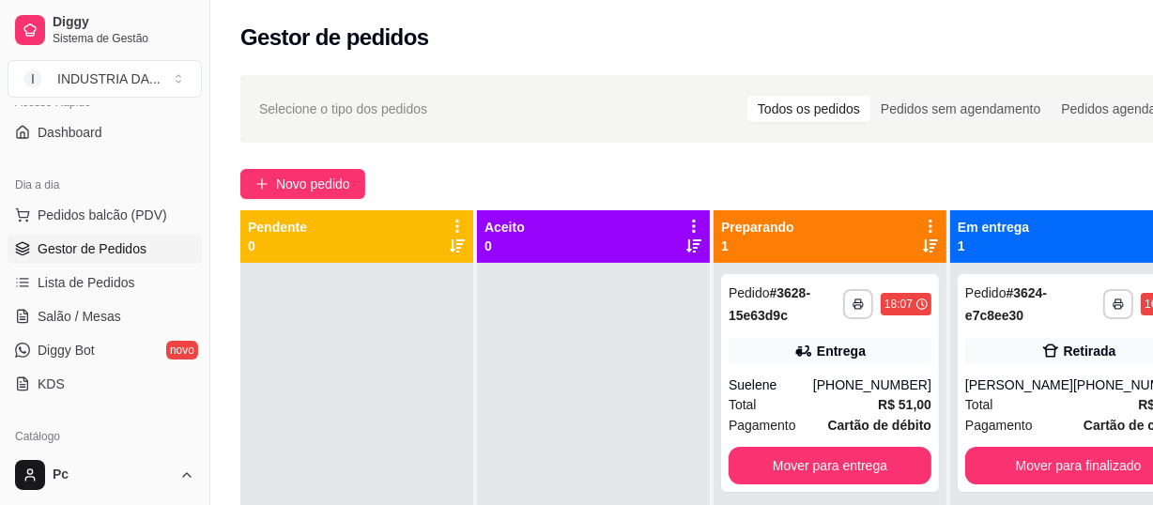
click at [588, 106] on div "Selecione o tipo dos pedidos Todos os pedidos Pedidos sem agendamento Pedidos a…" at bounding box center [724, 109] width 930 height 30
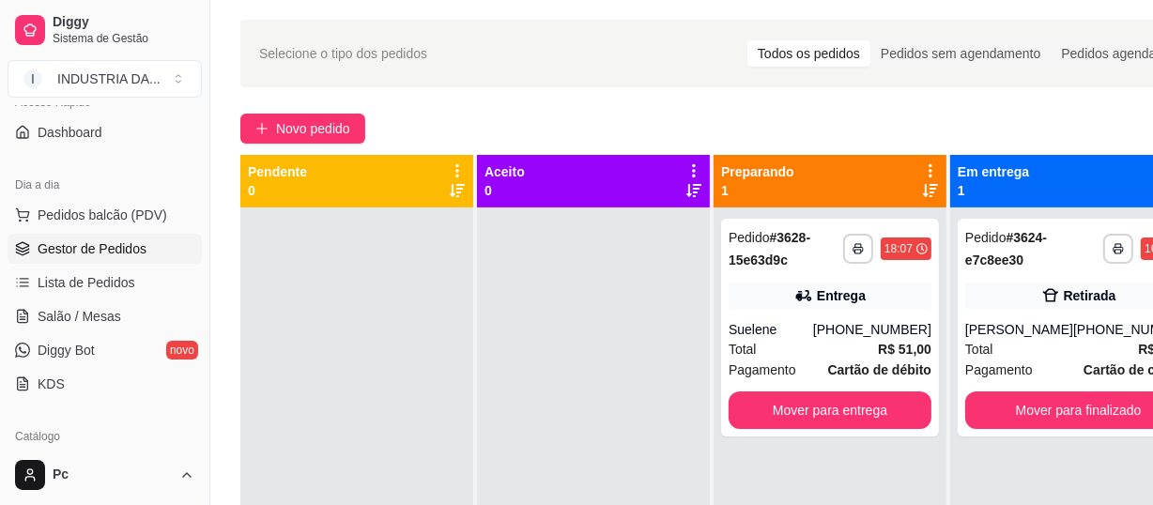
scroll to position [84, 0]
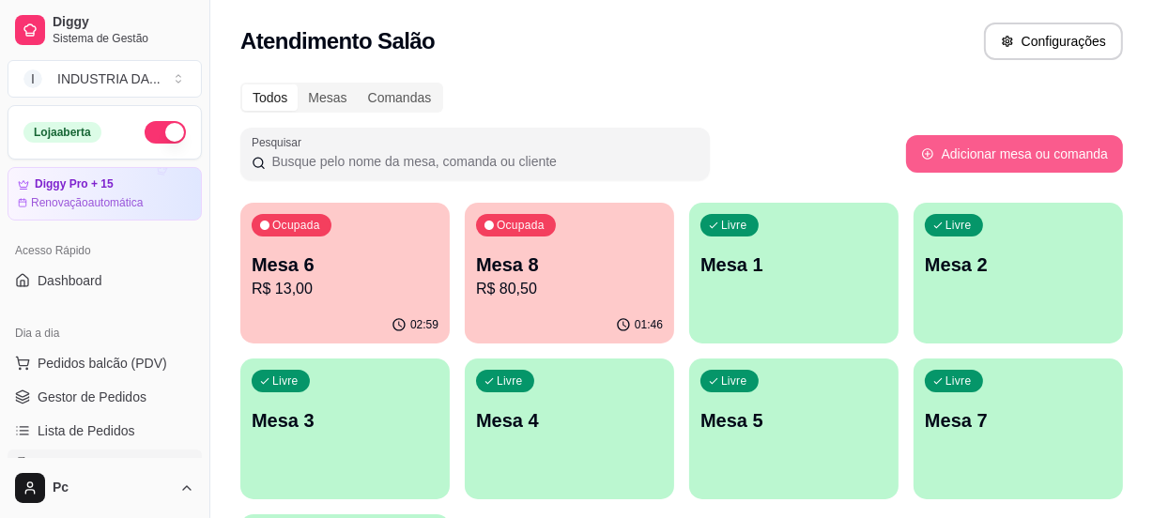
scroll to position [170, 0]
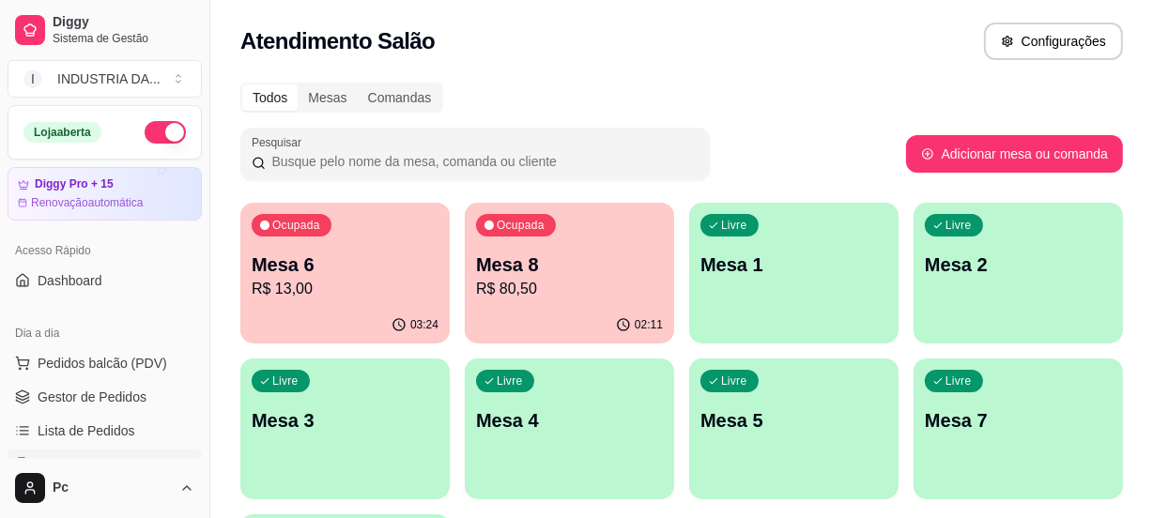
click at [535, 286] on p "R$ 80,50" at bounding box center [569, 289] width 187 height 23
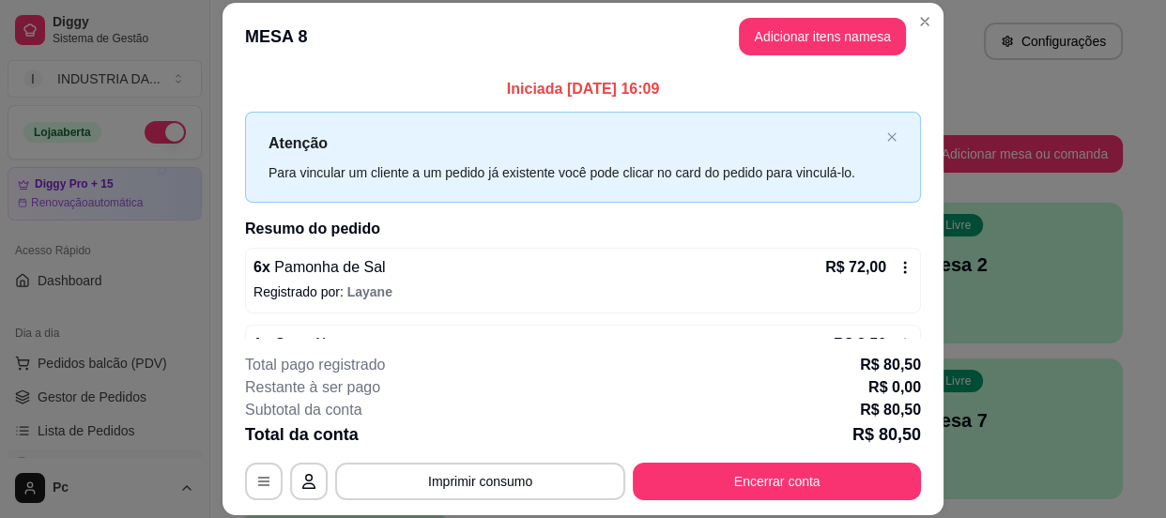
click at [848, 478] on button "Encerrar conta" at bounding box center [777, 482] width 288 height 38
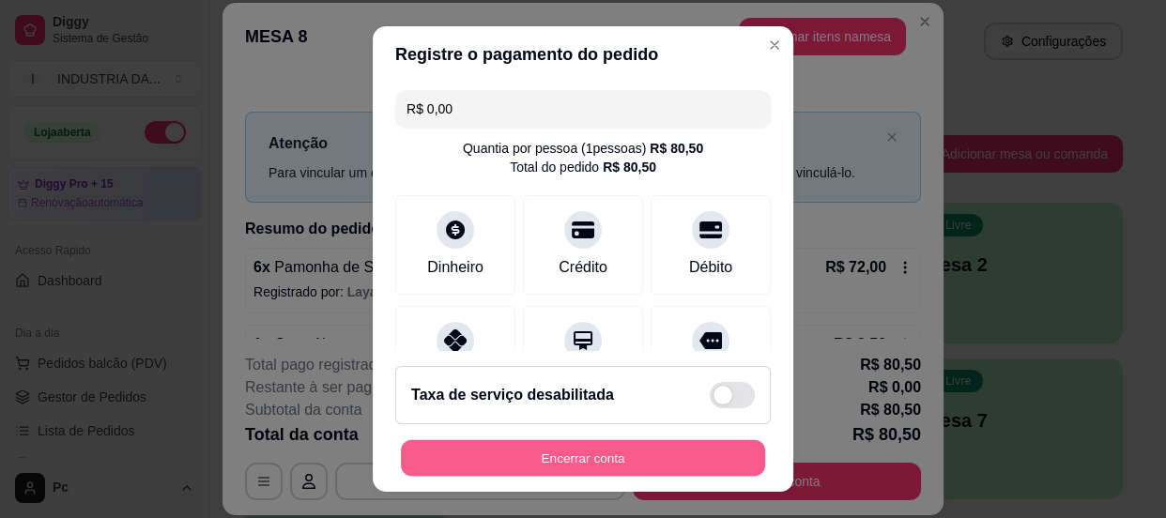
click at [513, 455] on button "Encerrar conta" at bounding box center [583, 458] width 364 height 37
